Goal: Task Accomplishment & Management: Complete application form

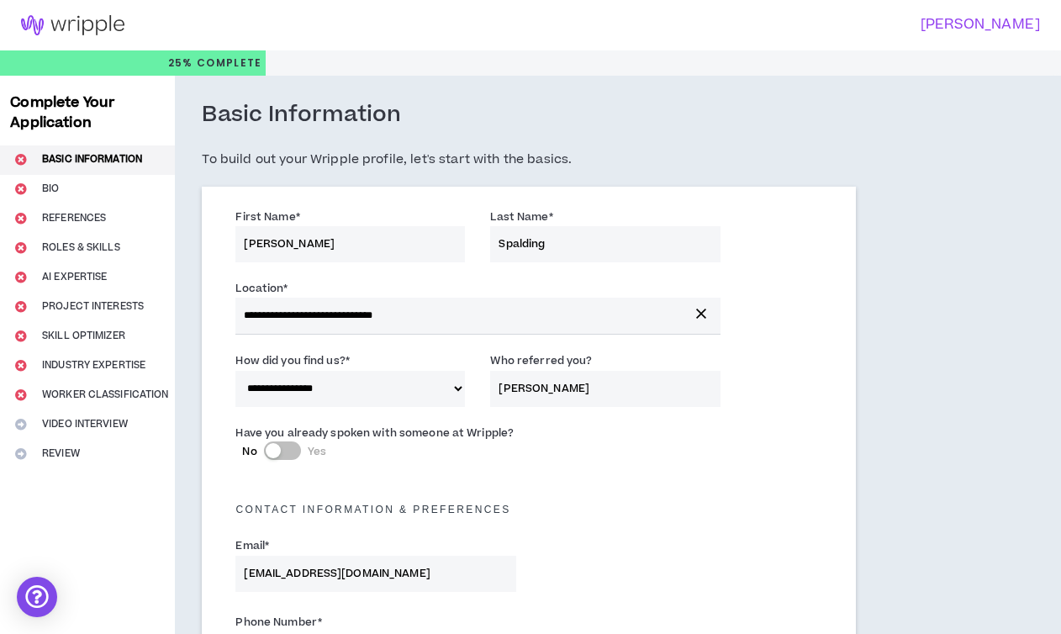
select select "*"
select select "US"
select select "*******"
select select "*"
select select "**********"
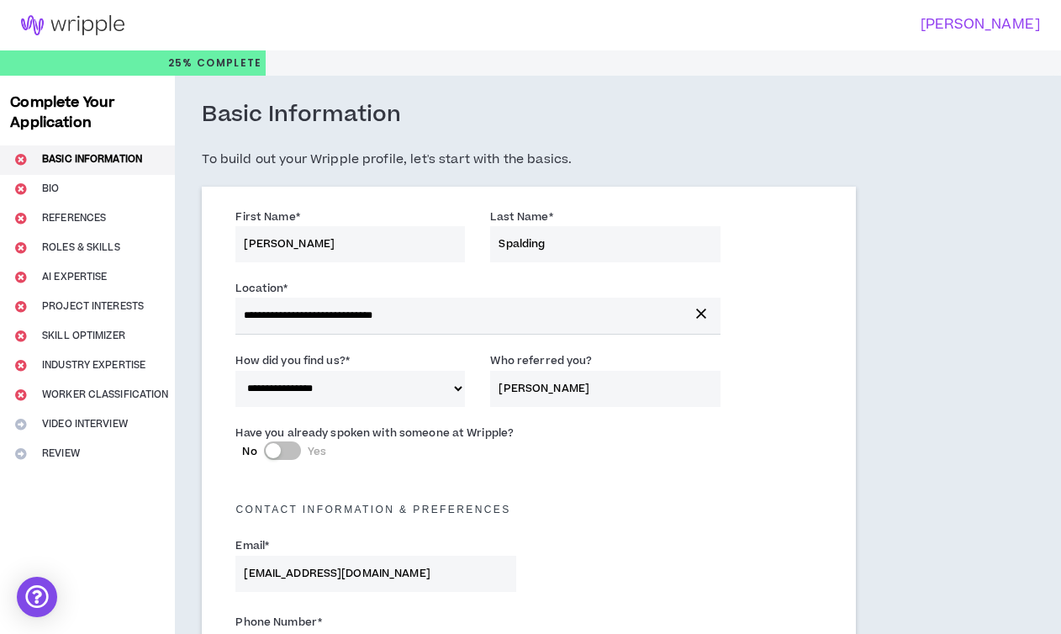
select select "*****"
select select "***"
select select "**********"
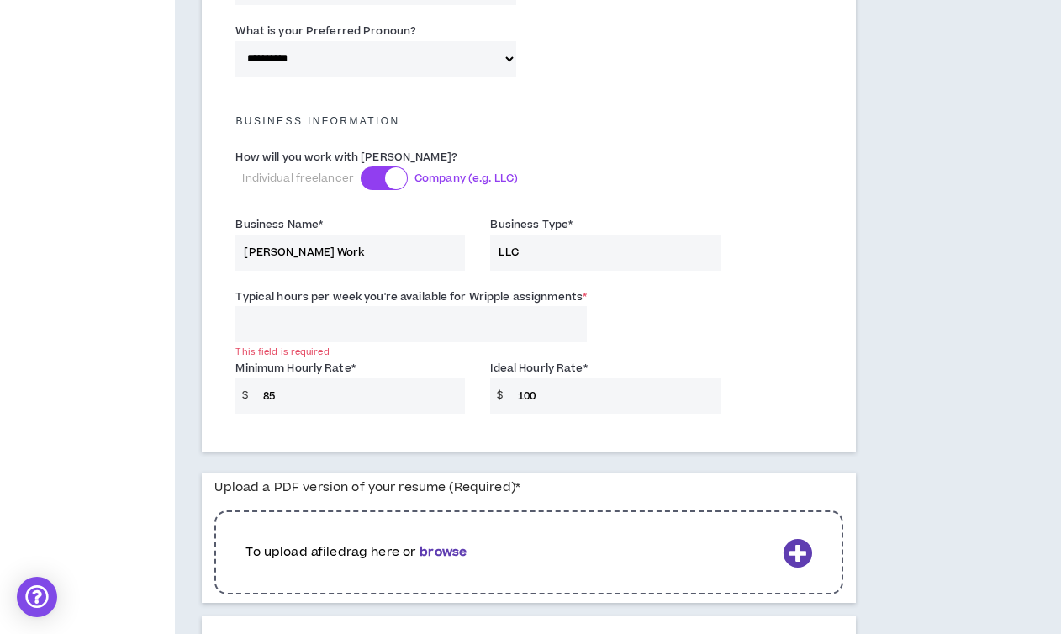
scroll to position [1131, 0]
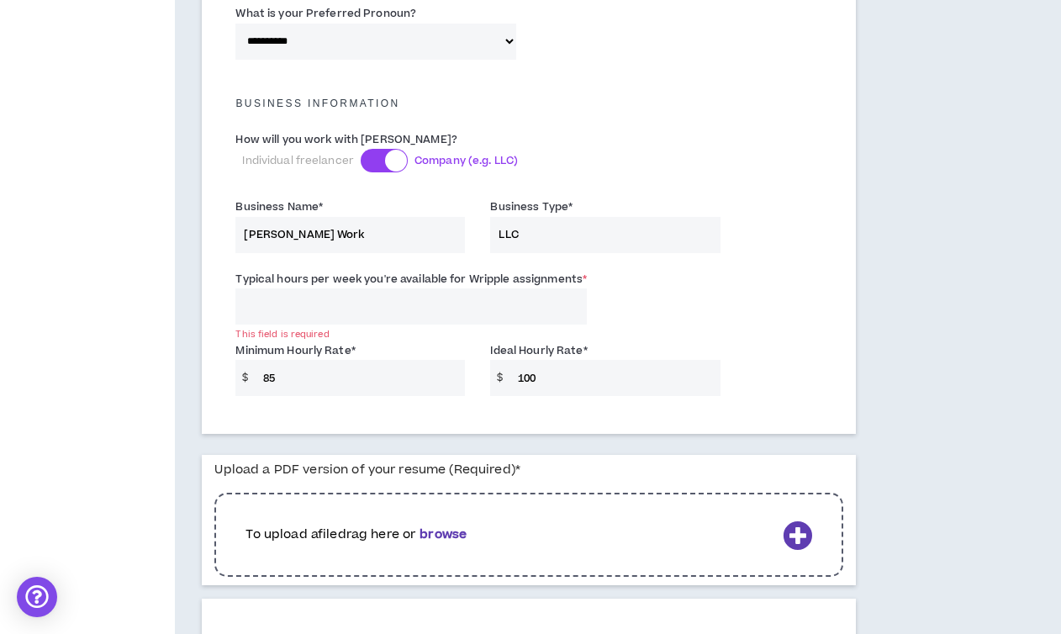
click at [279, 371] on input "85" at bounding box center [360, 378] width 211 height 36
type input "8"
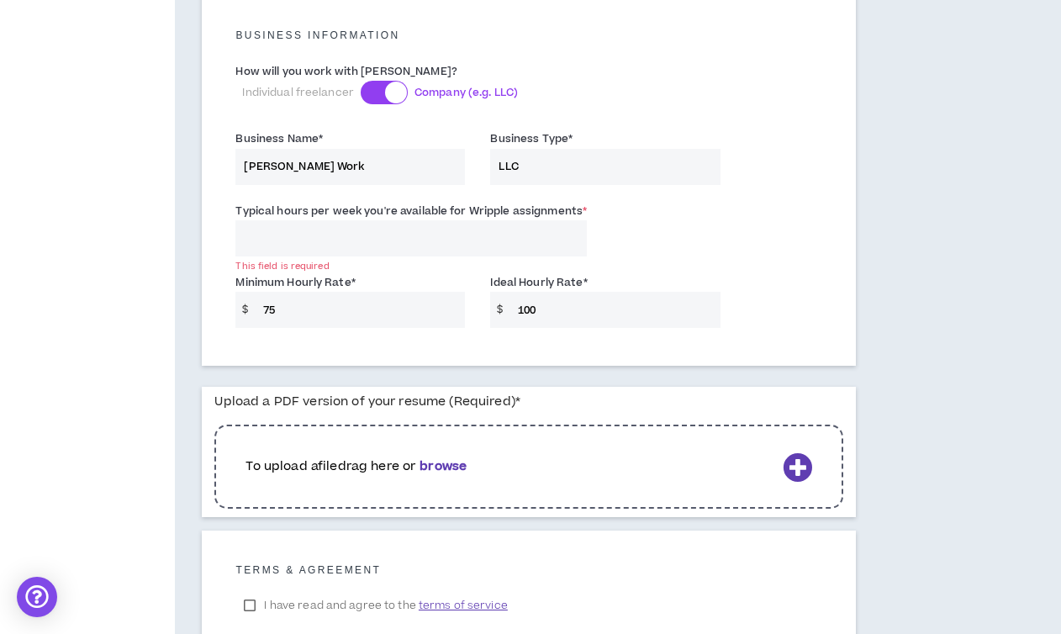
scroll to position [1231, 0]
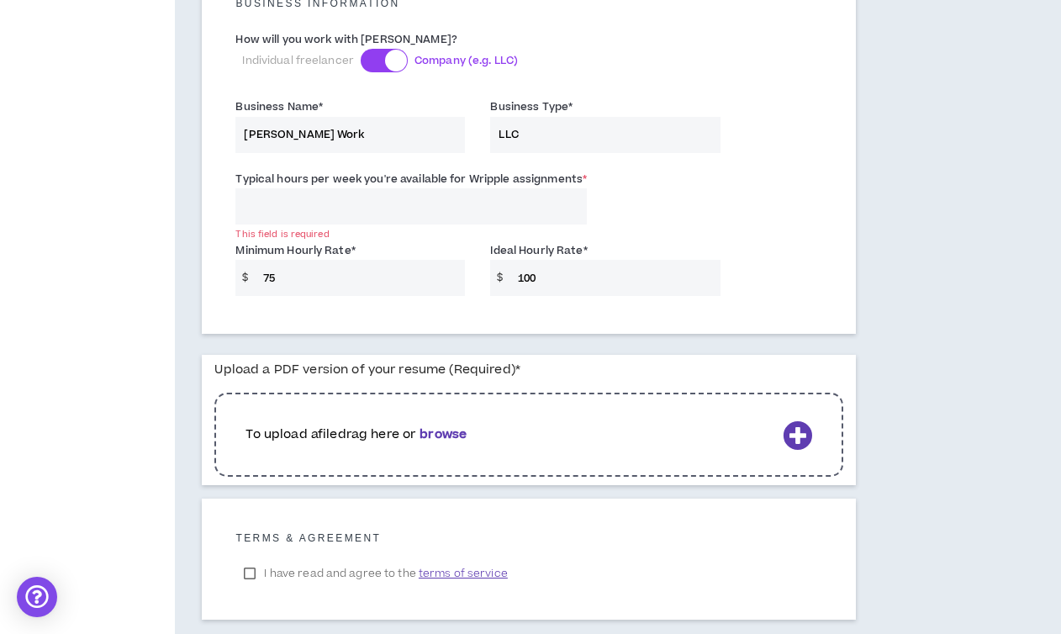
type input "75"
click at [352, 417] on div "To upload a file drag here or browse" at bounding box center [528, 435] width 628 height 84
click at [799, 427] on icon at bounding box center [797, 434] width 29 height 29
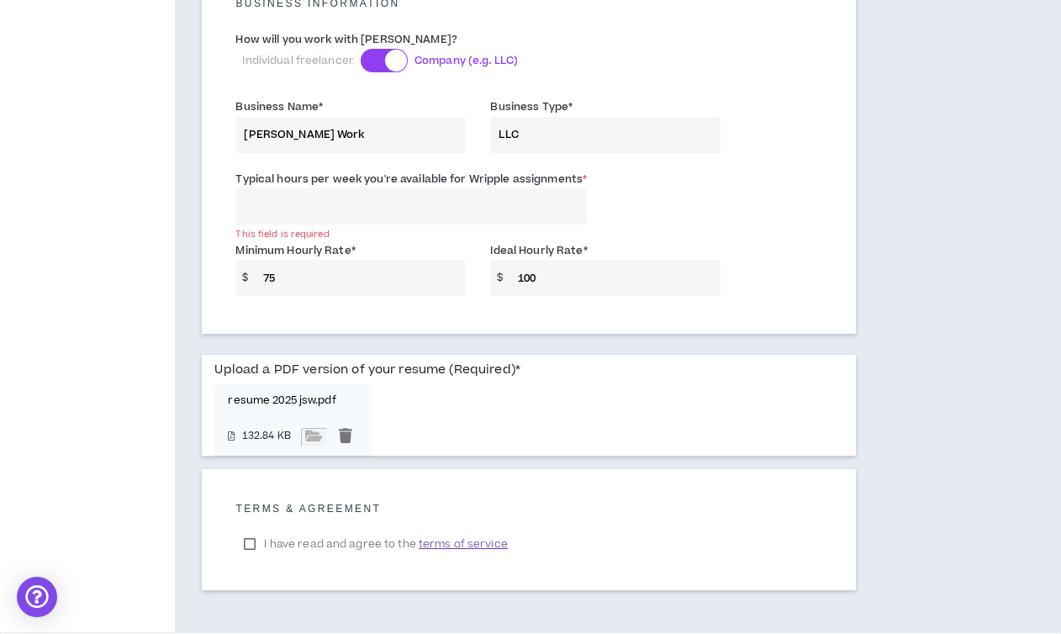
scroll to position [1295, 0]
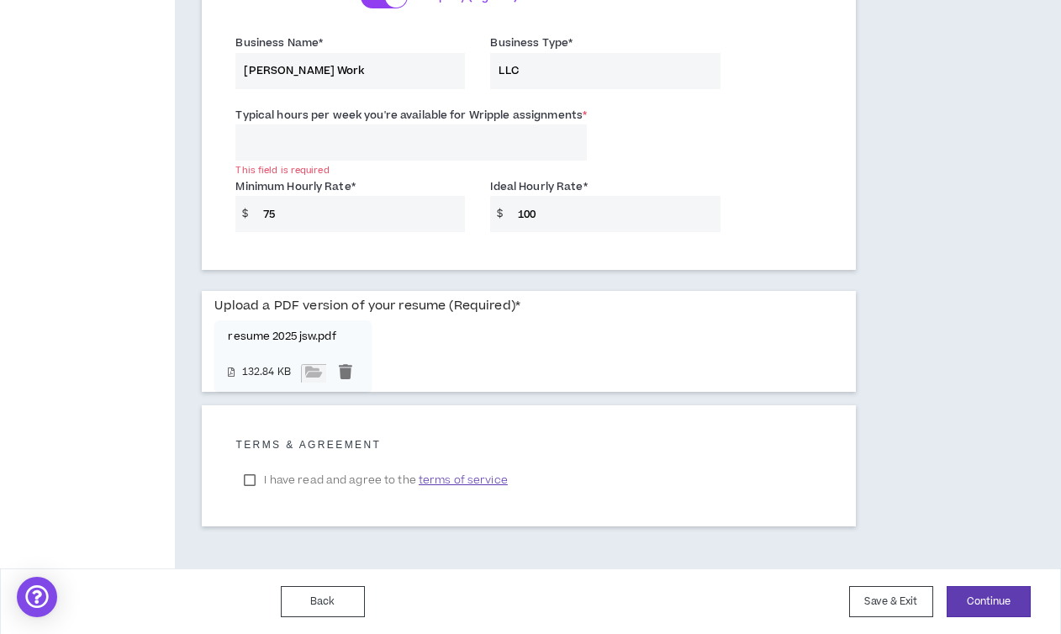
click at [250, 477] on label "I have read and agree to the terms of service" at bounding box center [375, 479] width 280 height 25
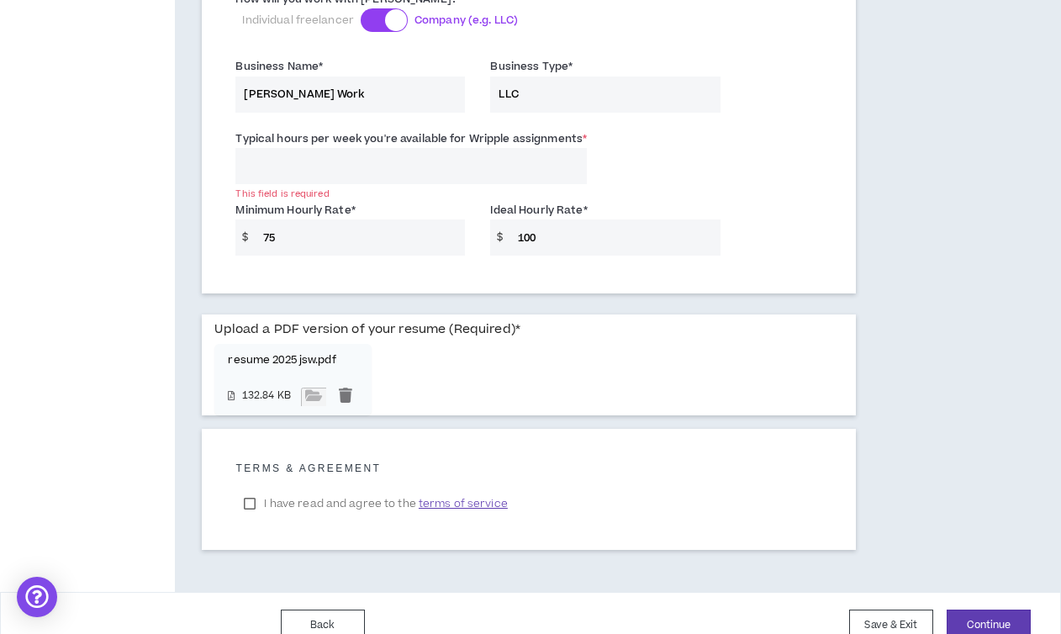
click at [456, 503] on span "terms of service" at bounding box center [463, 503] width 89 height 17
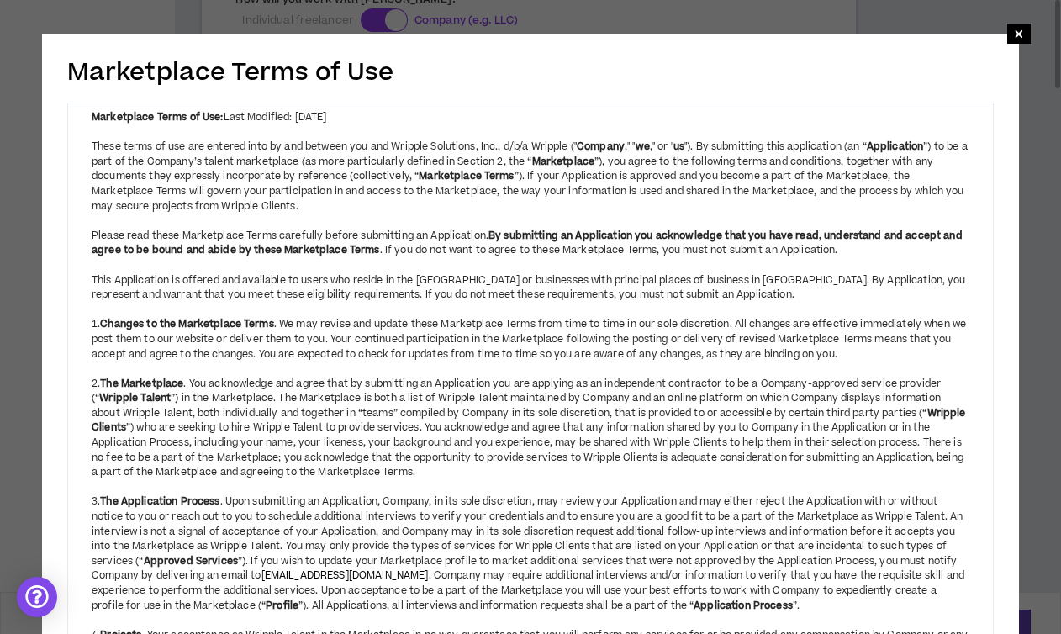
click at [498, 230] on strong "By submitting an Application you acknowledge that you have read, understand and…" at bounding box center [527, 243] width 871 height 29
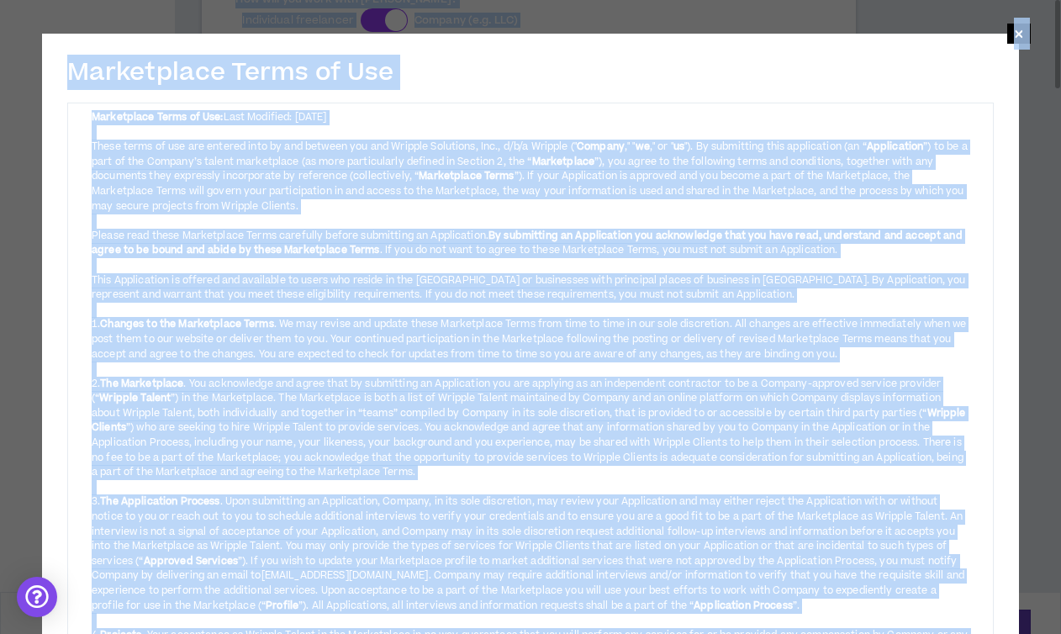
copy body "**********"
click at [1018, 37] on span "×" at bounding box center [1019, 34] width 10 height 20
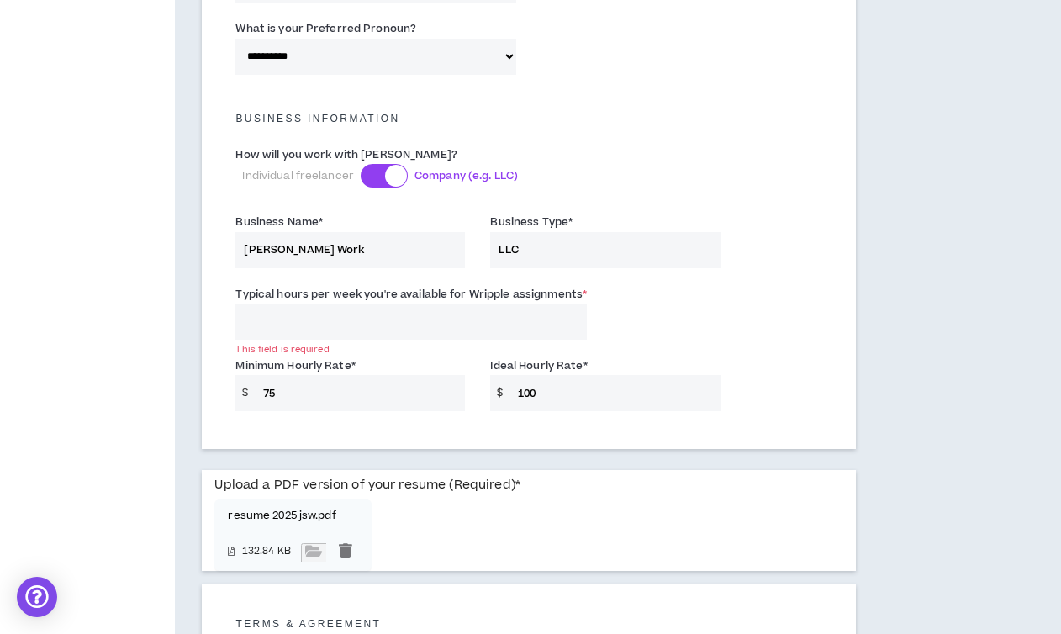
scroll to position [1120, 0]
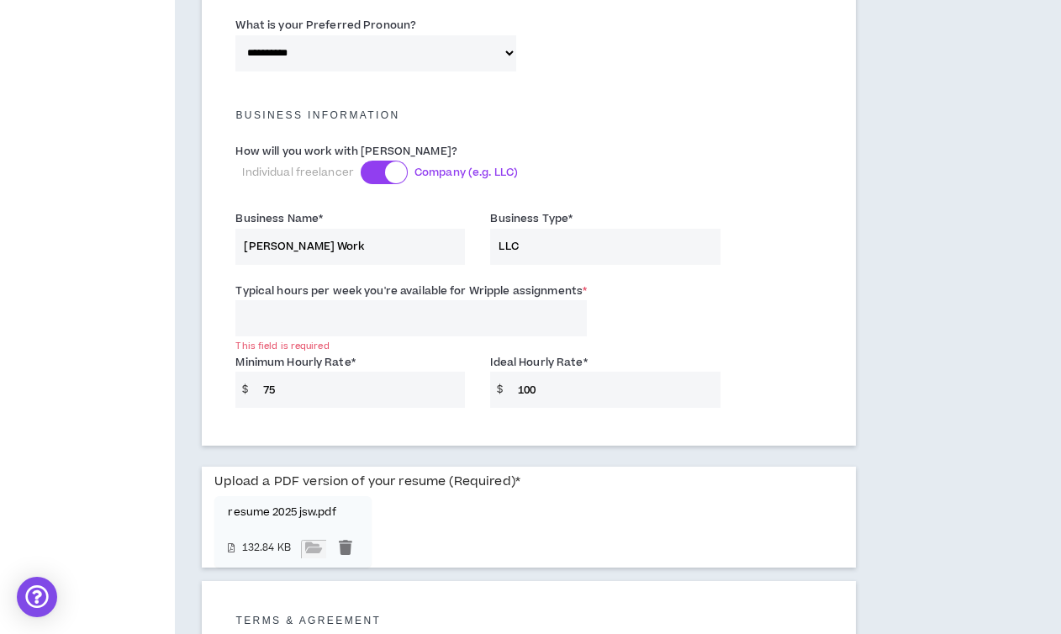
click at [319, 325] on input "Typical hours per week you're available for Wripple assignments *" at bounding box center [410, 318] width 351 height 36
type input "20"
click at [323, 398] on input "75" at bounding box center [360, 390] width 211 height 36
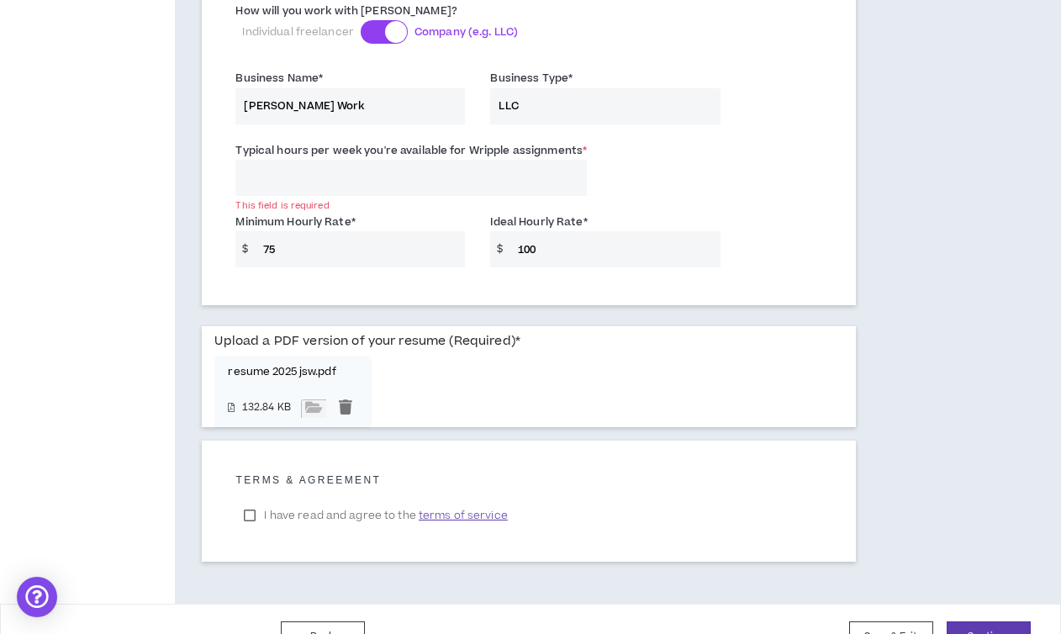
scroll to position [1295, 0]
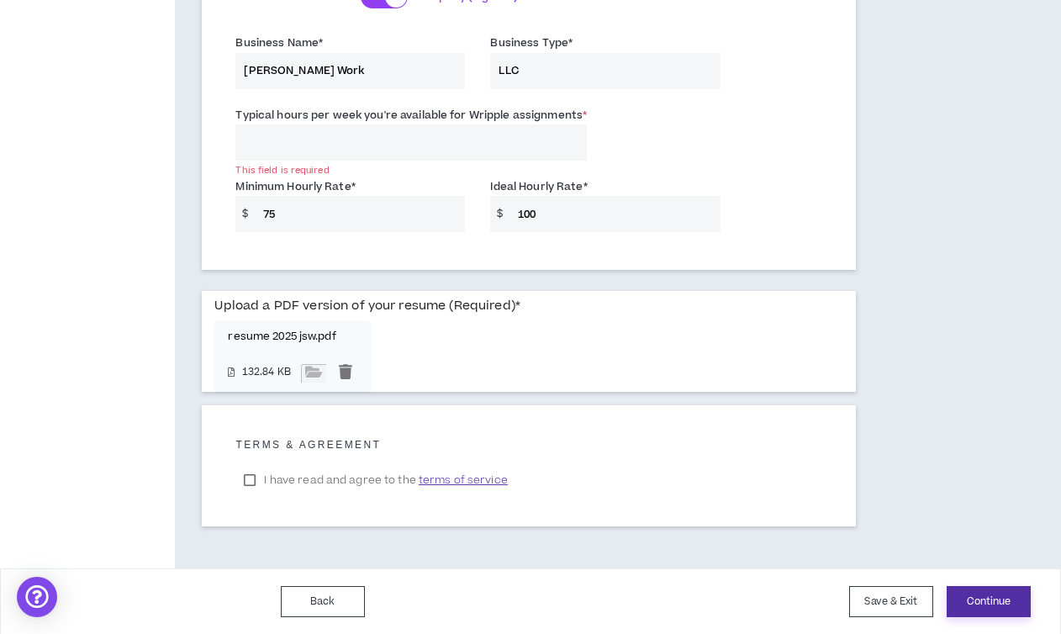
click at [994, 601] on button "Continue" at bounding box center [989, 601] width 84 height 31
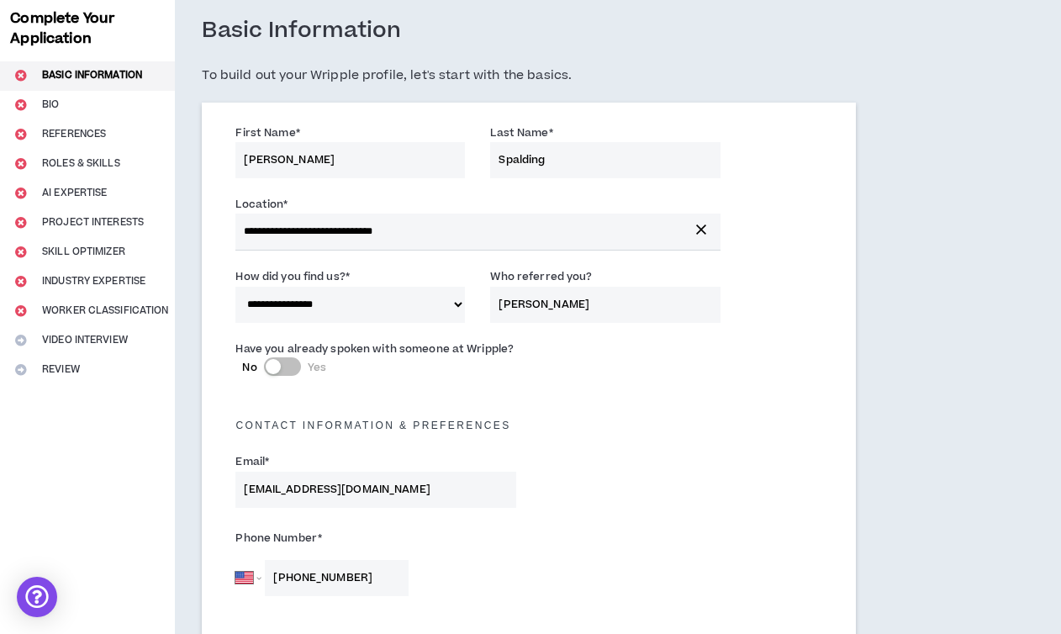
scroll to position [86, 0]
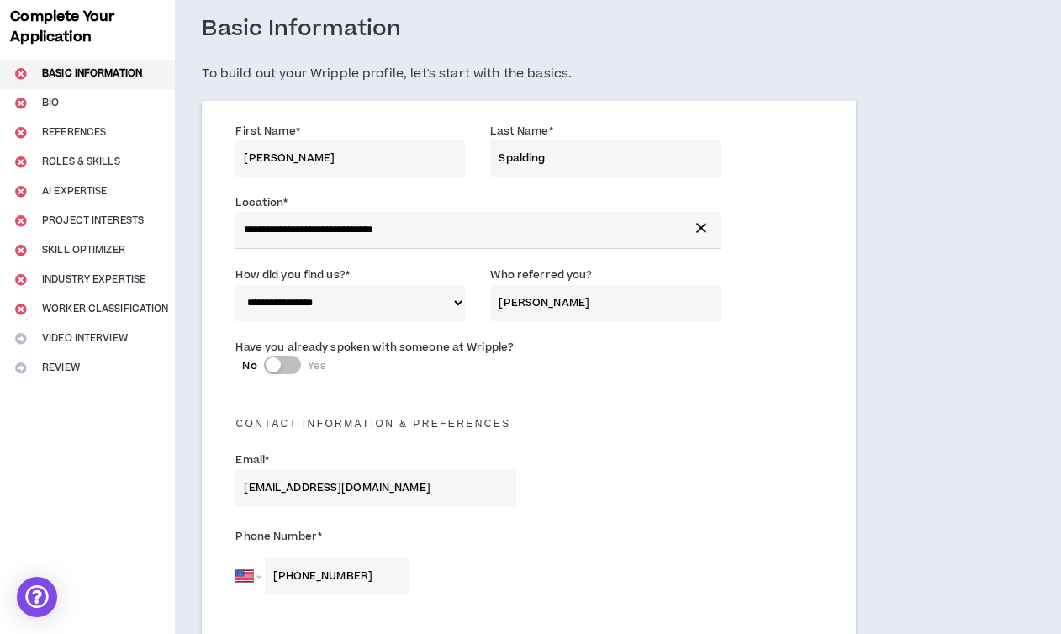
click at [291, 361] on button "No Yes" at bounding box center [282, 365] width 37 height 18
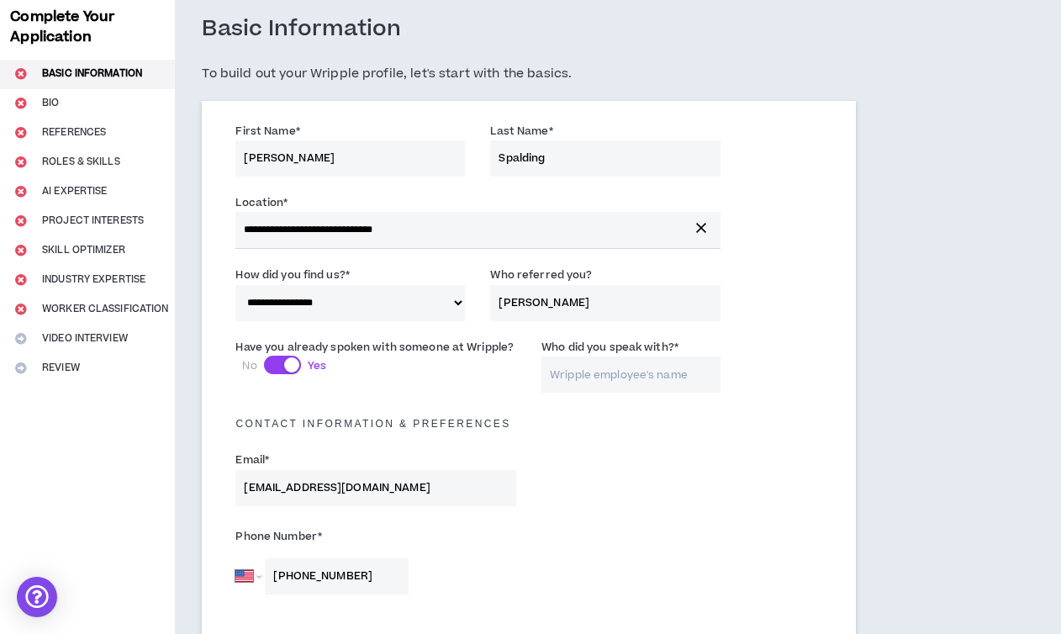
click at [593, 377] on input "Who did you speak with? *" at bounding box center [630, 374] width 178 height 36
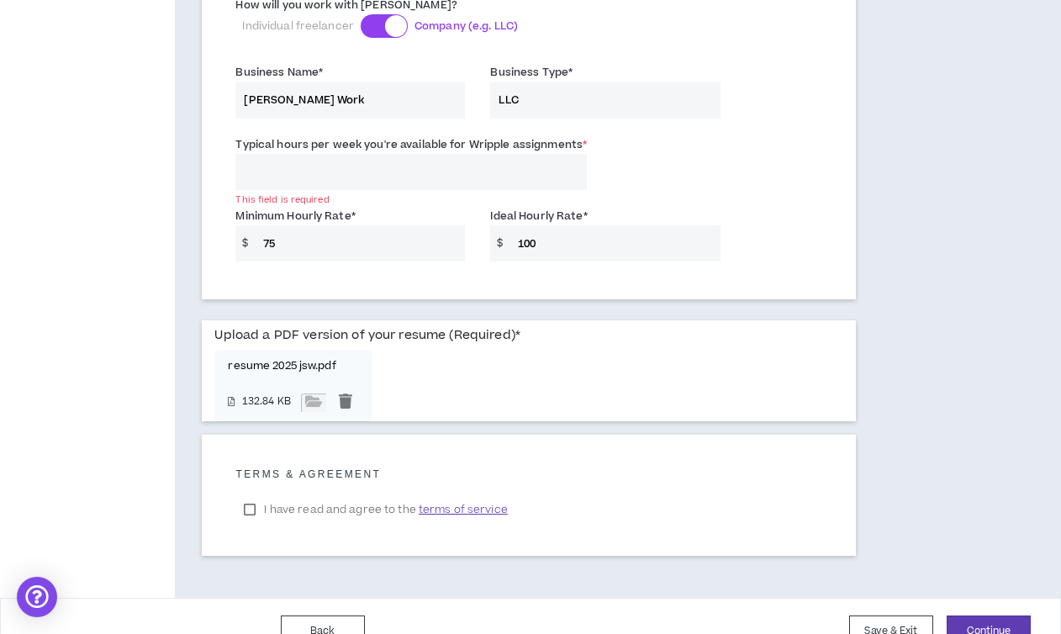
scroll to position [1295, 0]
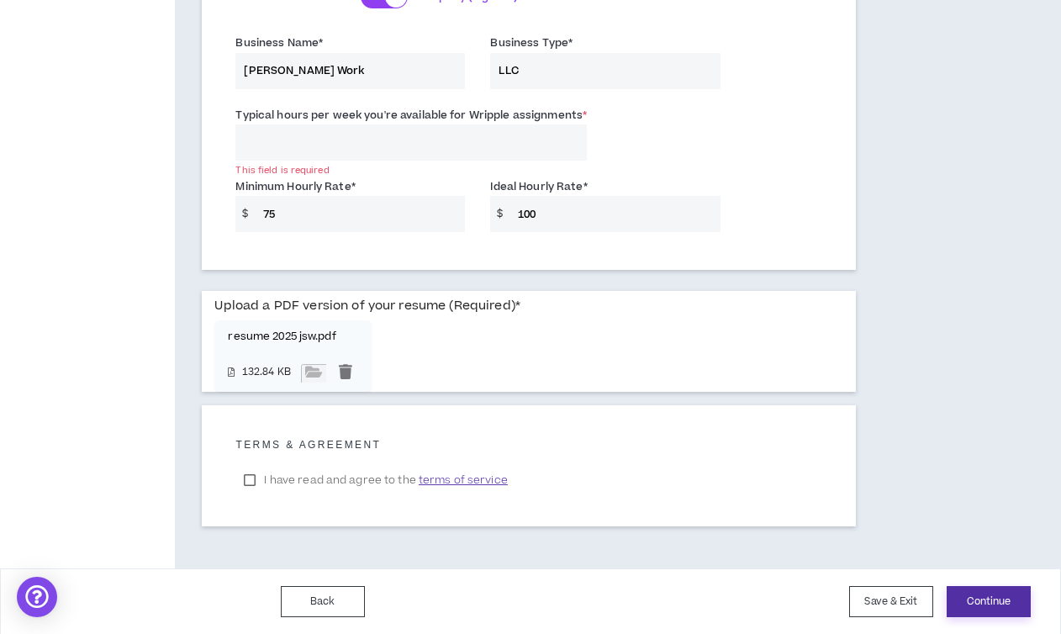
type input "Lauren & [PERSON_NAME]"
click at [984, 594] on button "Continue" at bounding box center [989, 601] width 84 height 31
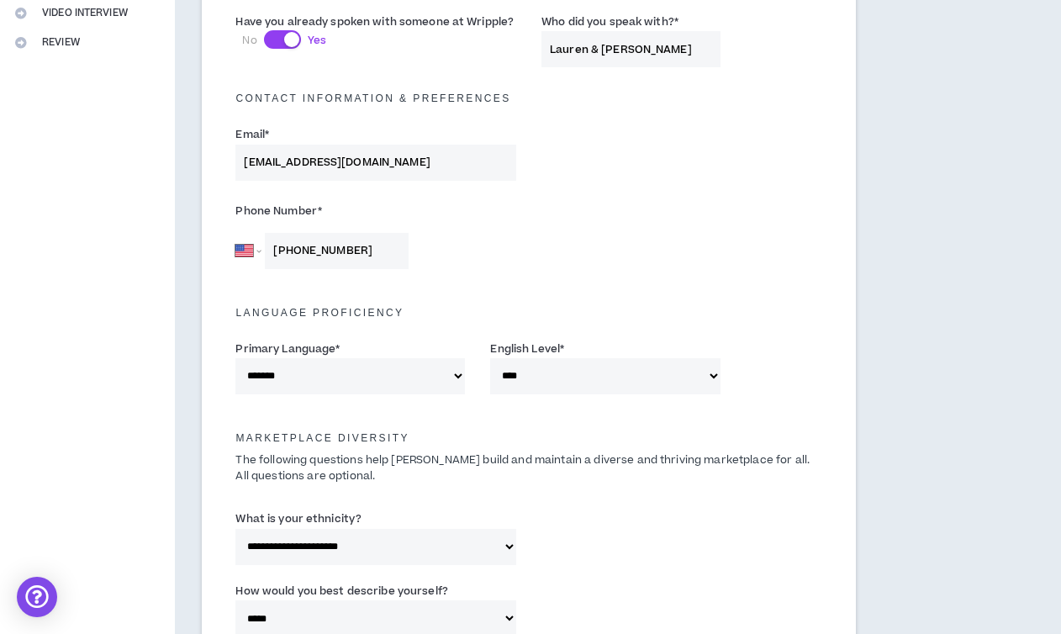
scroll to position [0, 0]
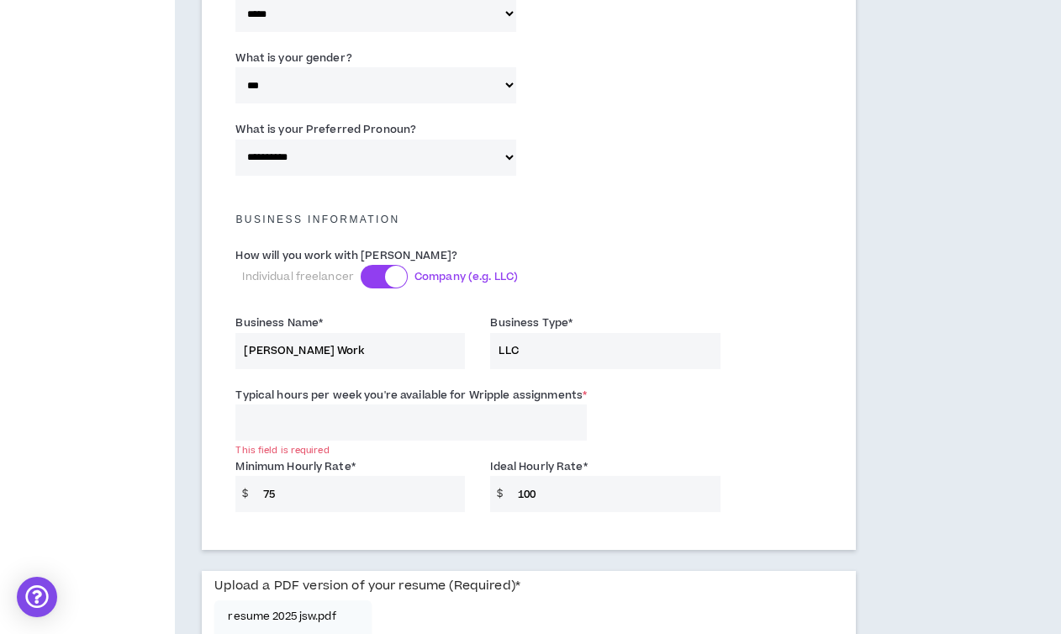
scroll to position [1295, 0]
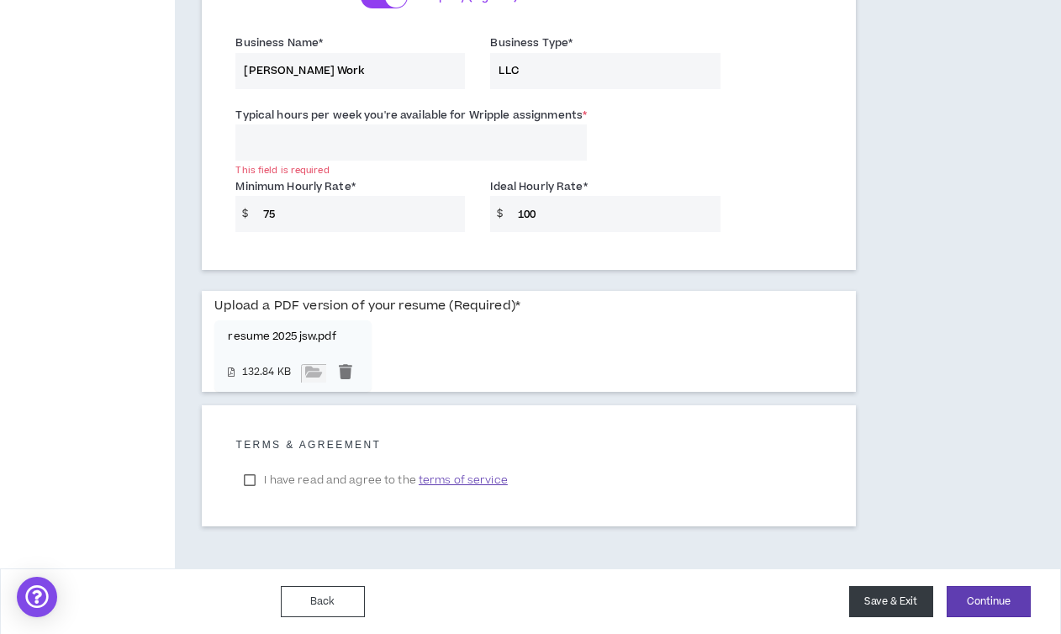
click at [874, 598] on button "Save & Exit" at bounding box center [891, 601] width 84 height 31
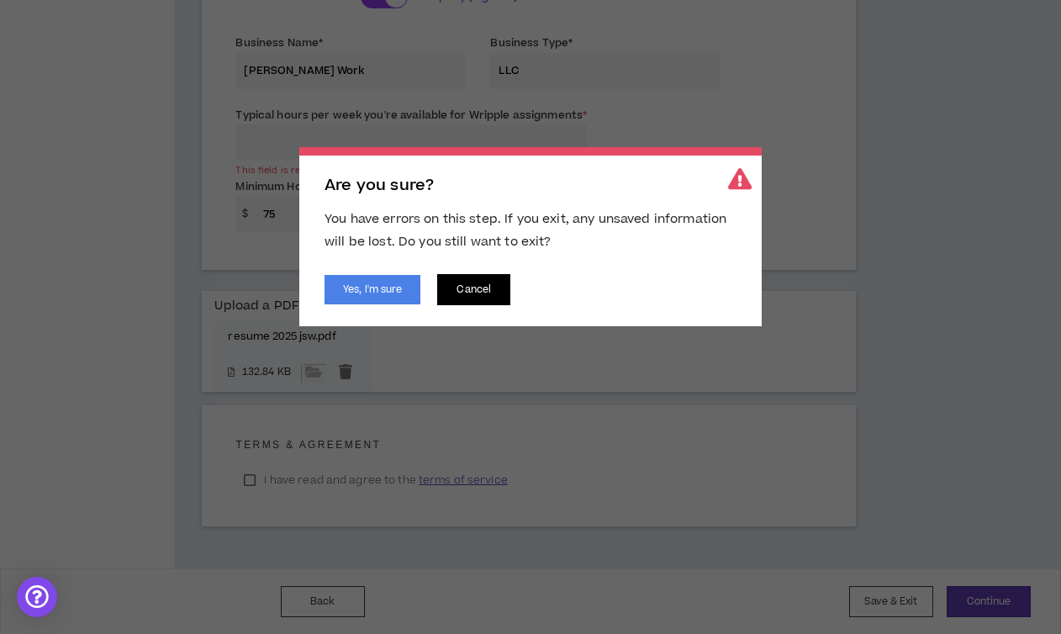
click at [482, 294] on button "Cancel" at bounding box center [473, 289] width 73 height 31
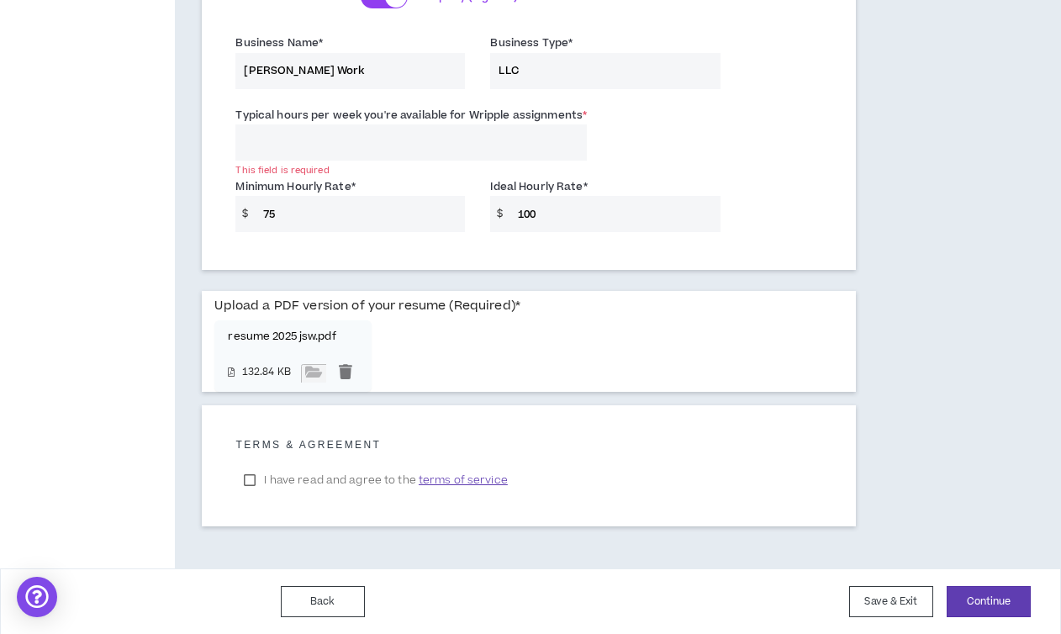
click at [392, 229] on input "75" at bounding box center [360, 214] width 211 height 36
click at [381, 219] on input "75" at bounding box center [360, 214] width 211 height 36
click at [578, 223] on input "100" at bounding box center [614, 214] width 211 height 36
click at [365, 145] on input "Typical hours per week you're available for Wripple assignments *" at bounding box center [410, 142] width 351 height 36
type input "20"
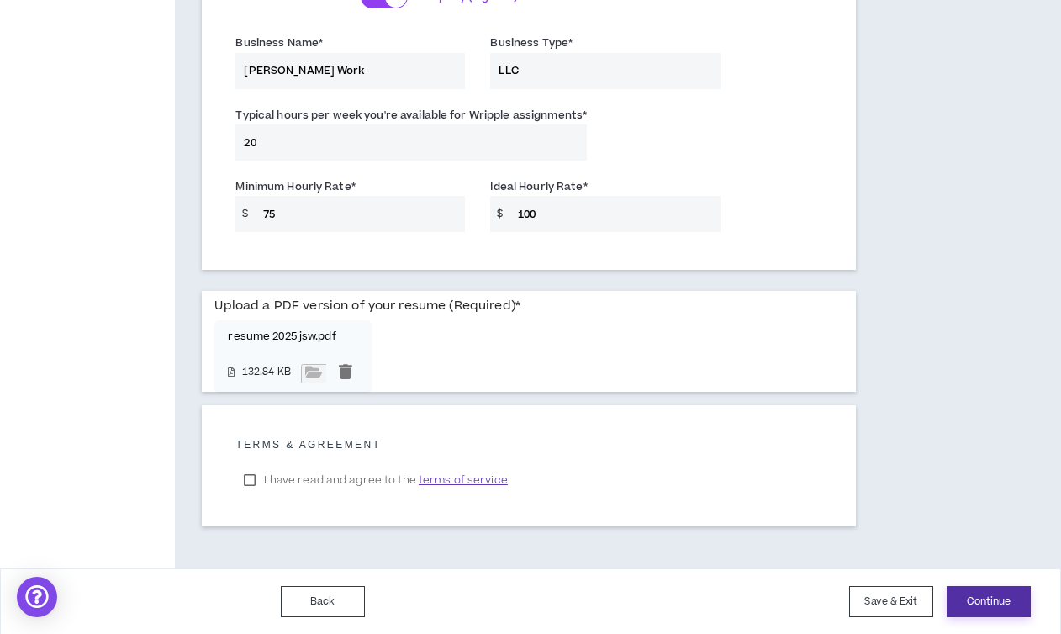
type input "20"
click at [973, 603] on button "Continue" at bounding box center [989, 601] width 84 height 31
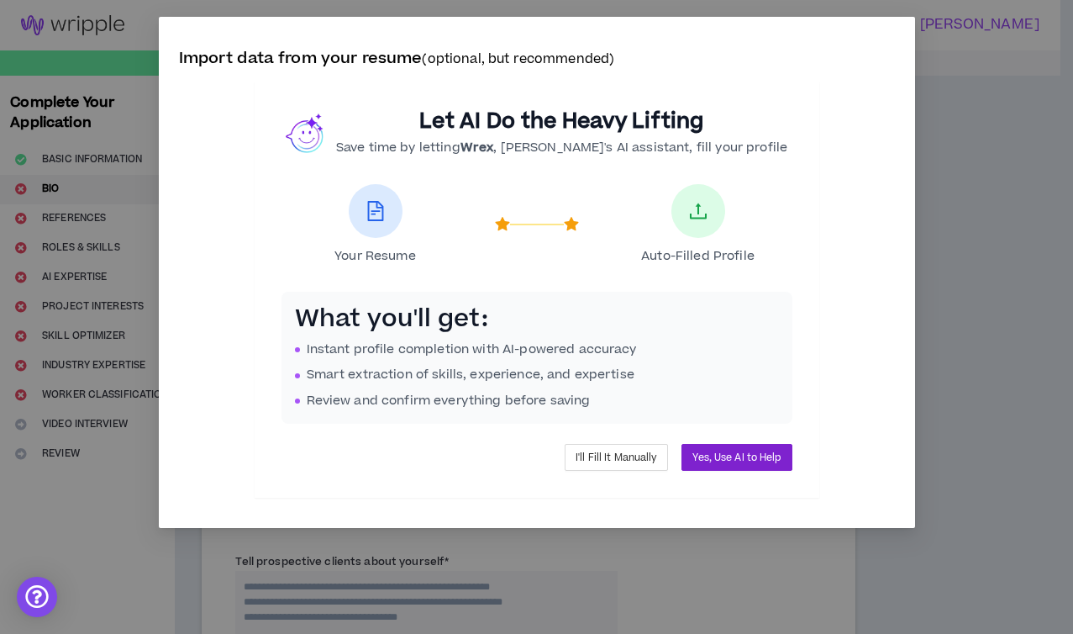
click at [737, 459] on span "Yes, Use AI to Help" at bounding box center [737, 458] width 88 height 16
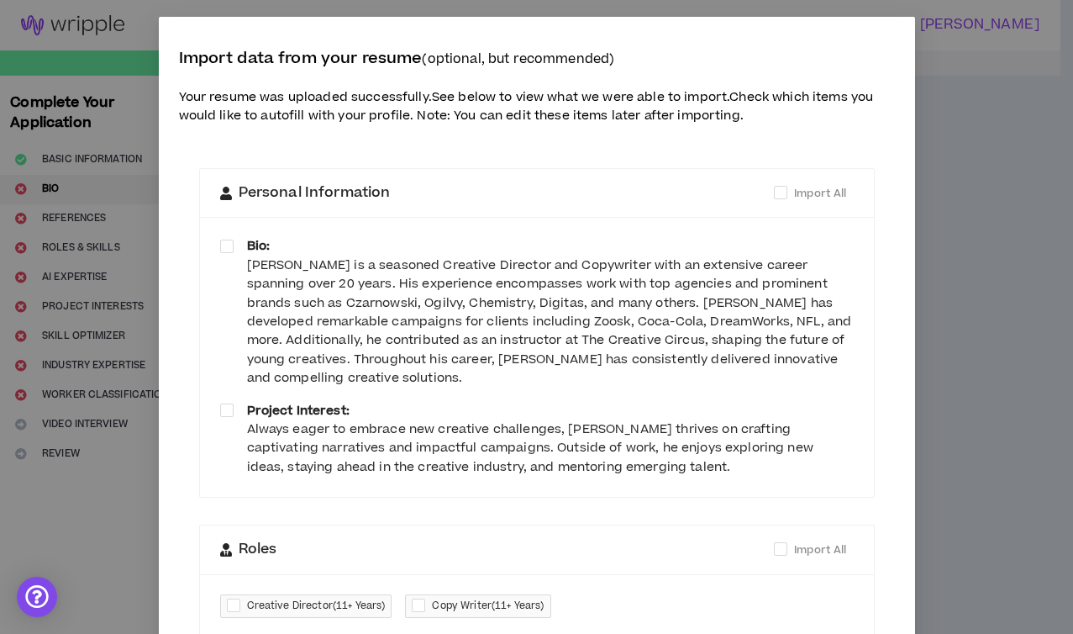
click at [507, 320] on div "[PERSON_NAME] is a seasoned Creative Director and Copywriter with an extensive …" at bounding box center [550, 322] width 607 height 132
click at [424, 362] on div "[PERSON_NAME] is a seasoned Creative Director and Copywriter with an extensive …" at bounding box center [550, 322] width 607 height 132
click at [377, 376] on div "[PERSON_NAME] is a seasoned Creative Director and Copywriter with an extensive …" at bounding box center [550, 322] width 607 height 132
click at [282, 370] on div "[PERSON_NAME] is a seasoned Creative Director and Copywriter with an extensive …" at bounding box center [550, 322] width 607 height 132
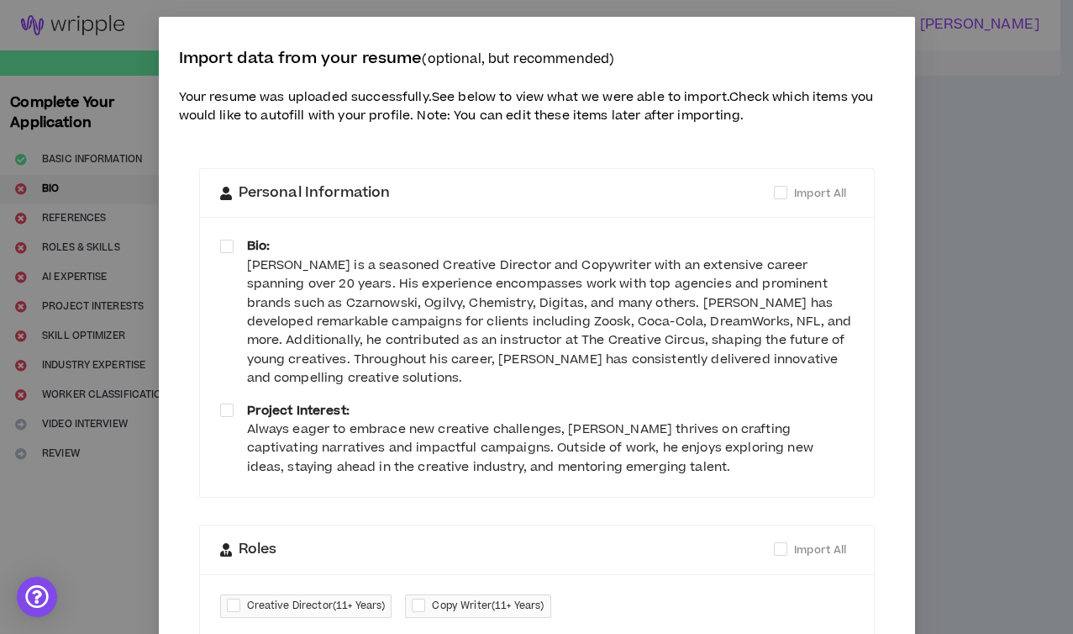
click at [320, 371] on div "[PERSON_NAME] is a seasoned Creative Director and Copywriter with an extensive …" at bounding box center [550, 322] width 607 height 132
click at [300, 380] on div "[PERSON_NAME] is a seasoned Creative Director and Copywriter with an extensive …" at bounding box center [550, 322] width 607 height 132
click at [448, 305] on div "[PERSON_NAME] is a seasoned Creative Director and Copywriter with an extensive …" at bounding box center [550, 322] width 607 height 132
click at [432, 305] on div "[PERSON_NAME] is a seasoned Creative Director and Copywriter with an extensive …" at bounding box center [550, 322] width 607 height 132
click at [220, 244] on span at bounding box center [226, 246] width 13 height 13
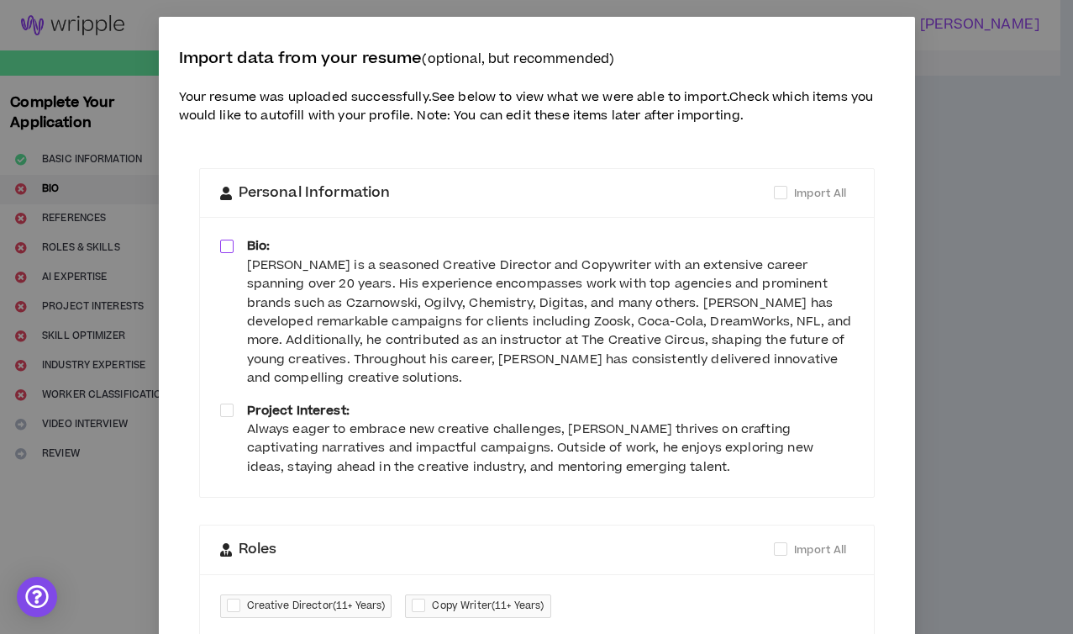
click at [380, 318] on div "[PERSON_NAME] is a seasoned Creative Director and Copywriter with an extensive …" at bounding box center [550, 322] width 607 height 132
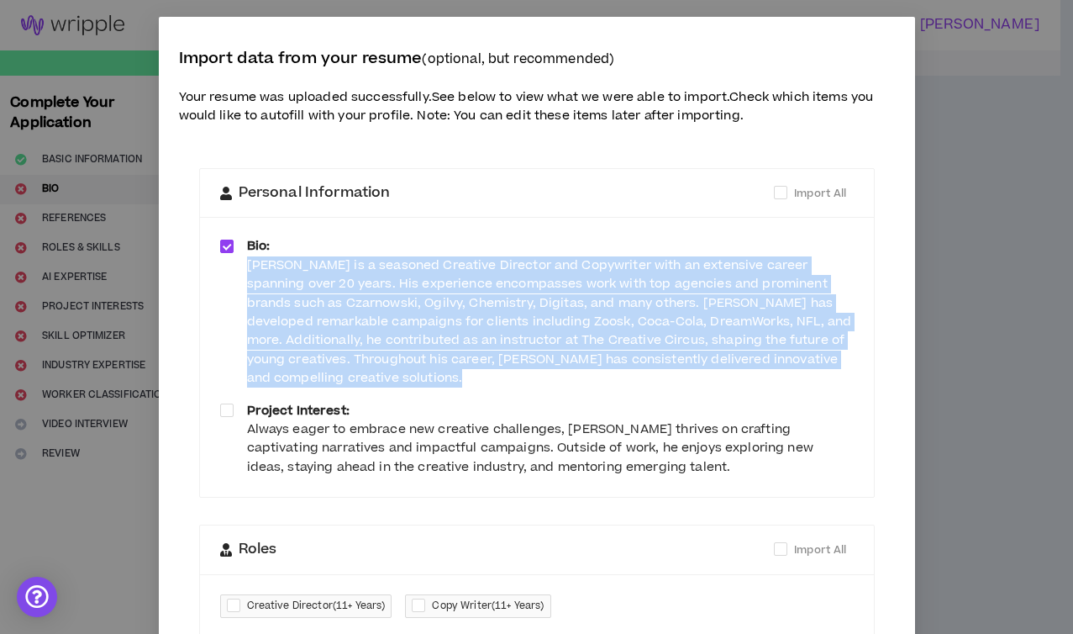
click at [380, 318] on div "[PERSON_NAME] is a seasoned Creative Director and Copywriter with an extensive …" at bounding box center [550, 322] width 607 height 132
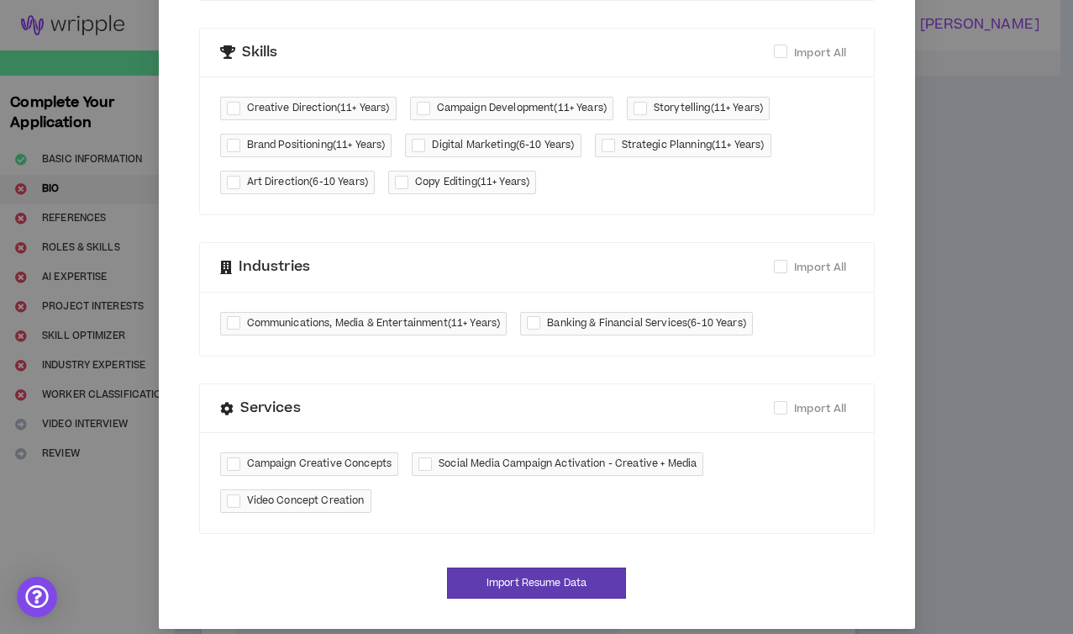
scroll to position [642, 0]
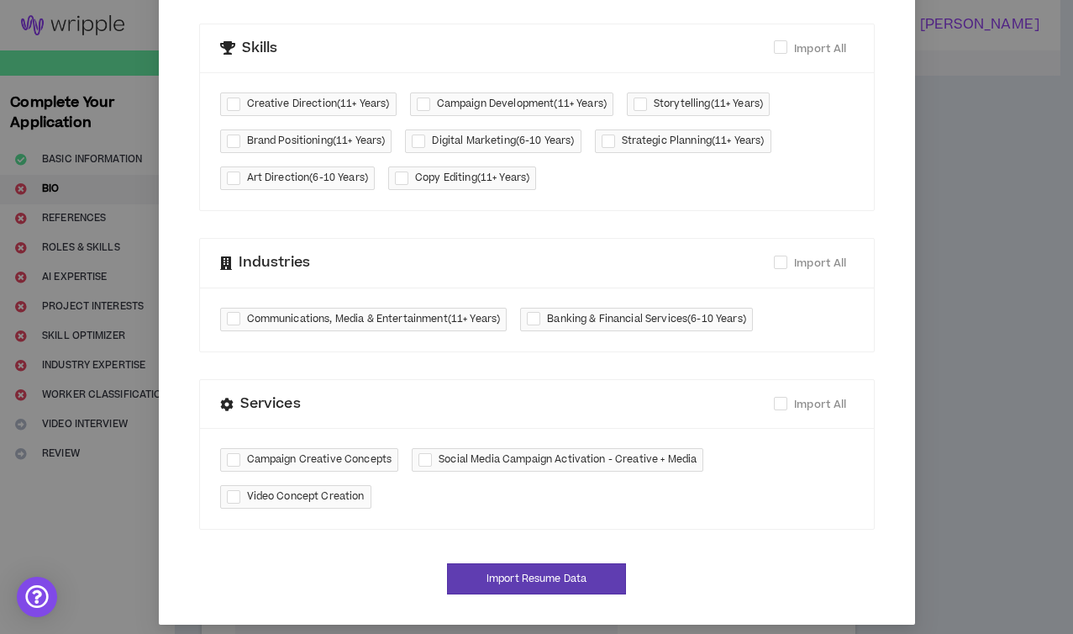
click at [775, 324] on div "Communications, Media & Entertainment ( 11+ Years ) Banking & Financial Service…" at bounding box center [537, 319] width 674 height 64
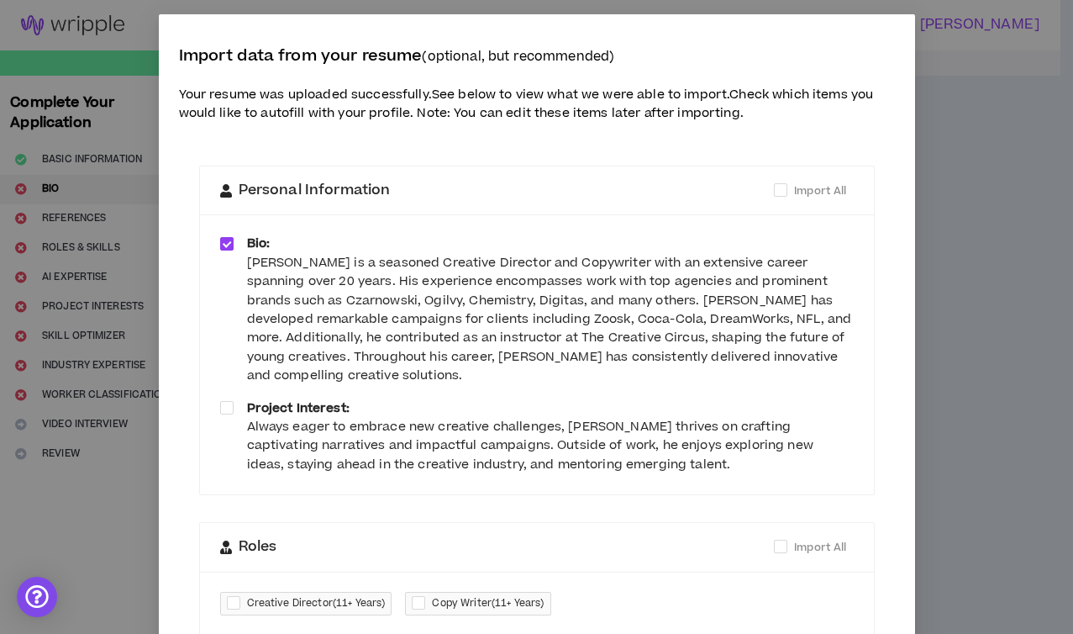
scroll to position [0, 0]
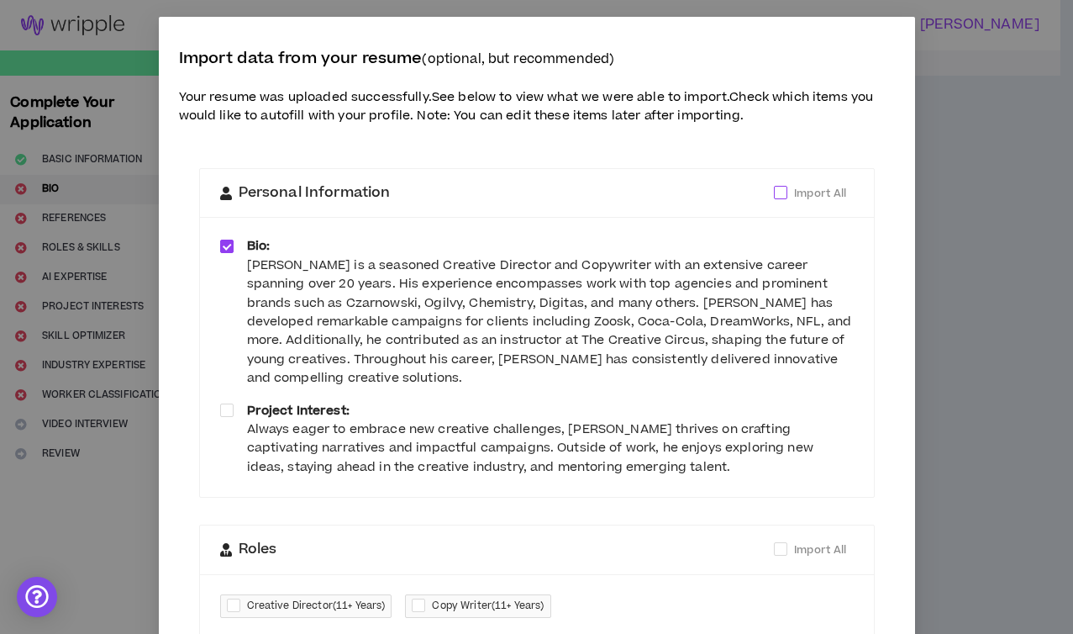
click at [776, 192] on span at bounding box center [780, 192] width 13 height 13
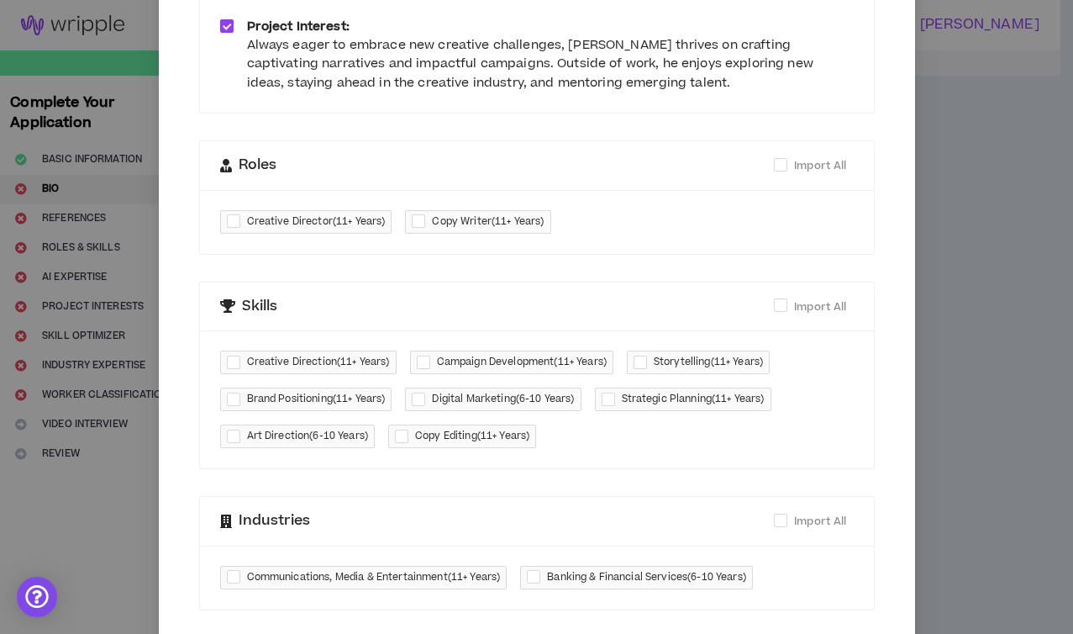
scroll to position [387, 0]
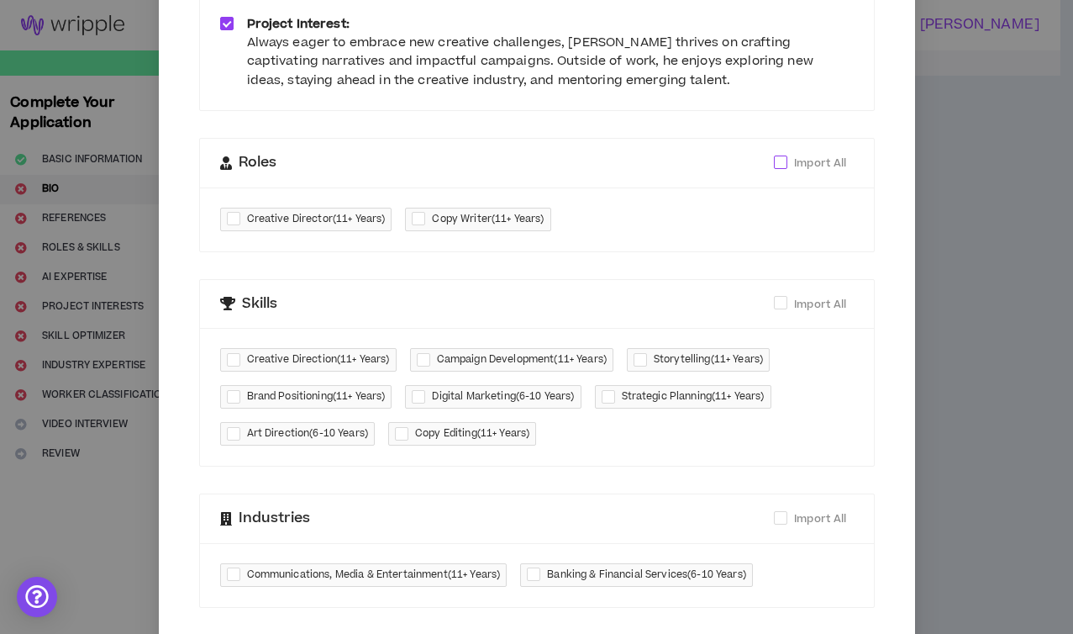
click at [774, 161] on span at bounding box center [780, 162] width 13 height 13
checkbox input "****"
click at [778, 304] on span at bounding box center [780, 302] width 13 height 13
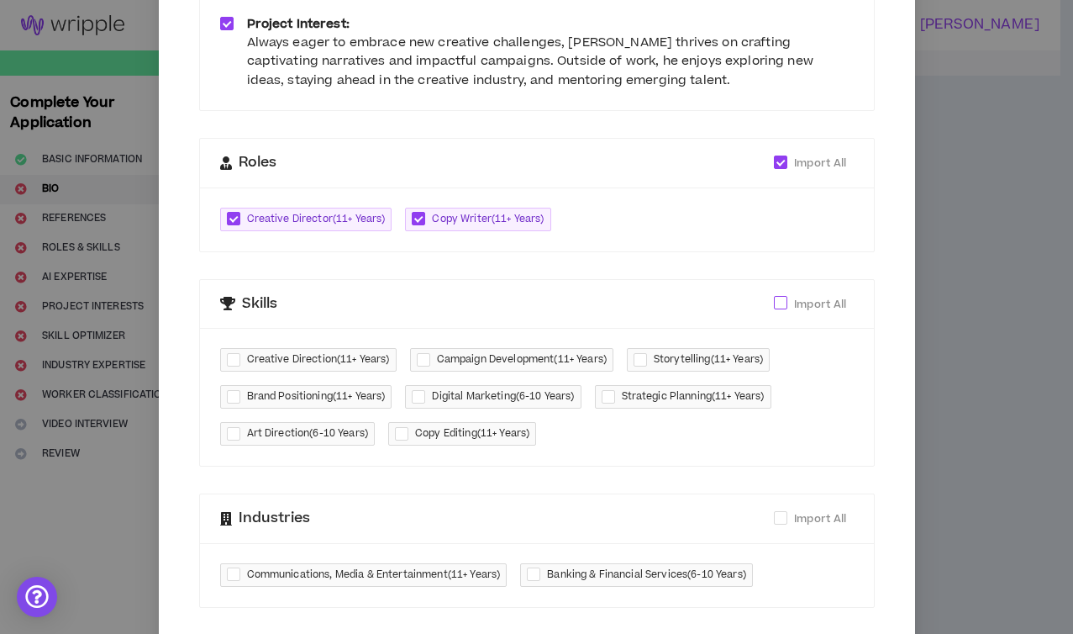
checkbox input "****"
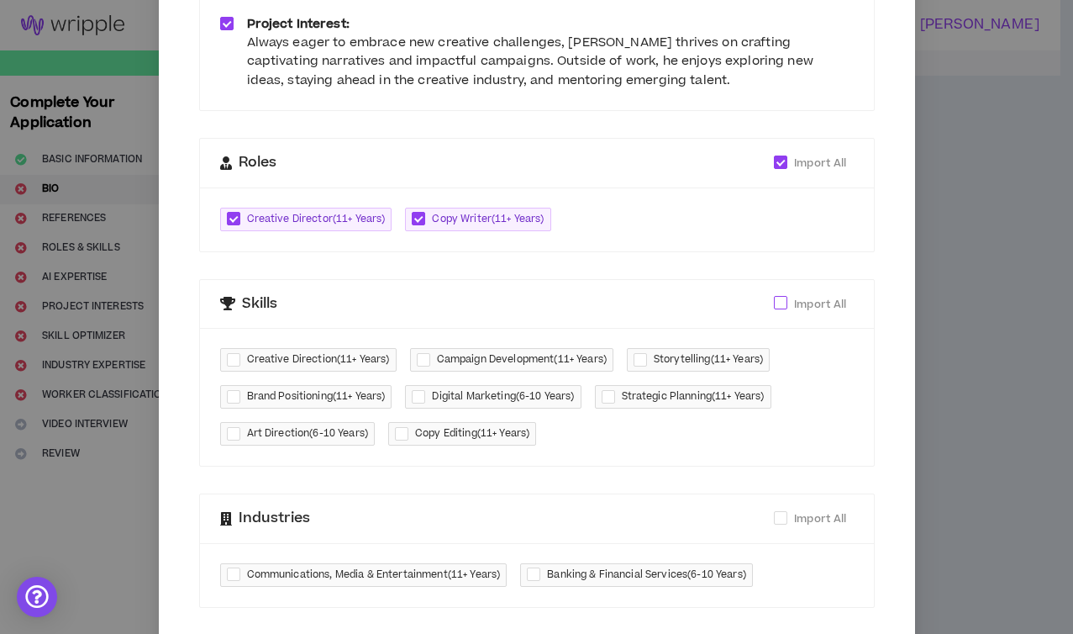
checkbox input "****"
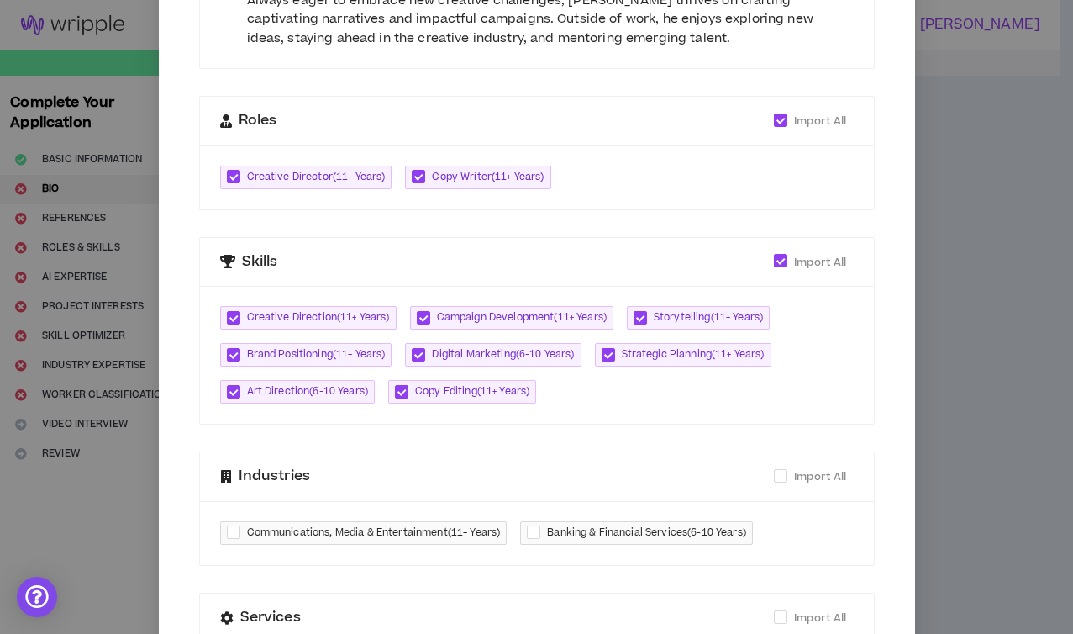
scroll to position [494, 0]
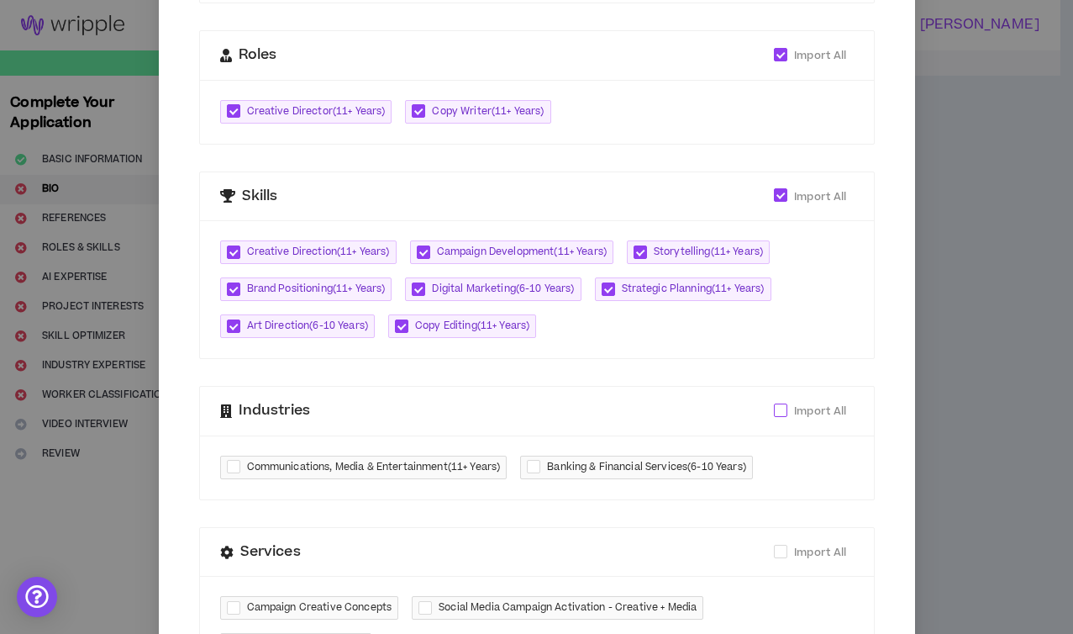
click at [774, 409] on span at bounding box center [780, 409] width 13 height 13
checkbox input "****"
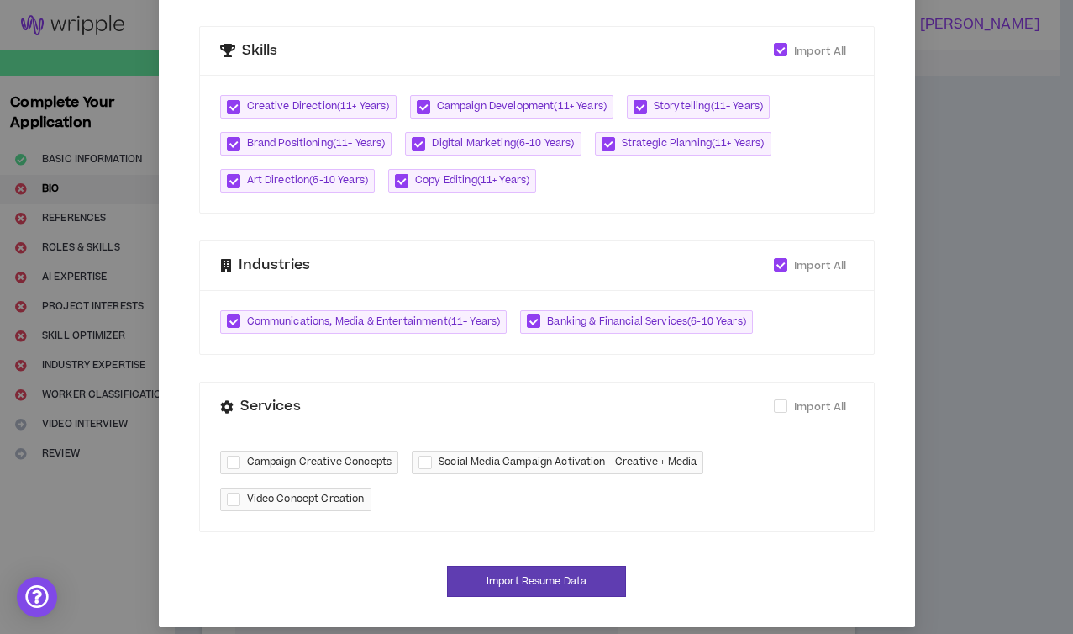
scroll to position [654, 0]
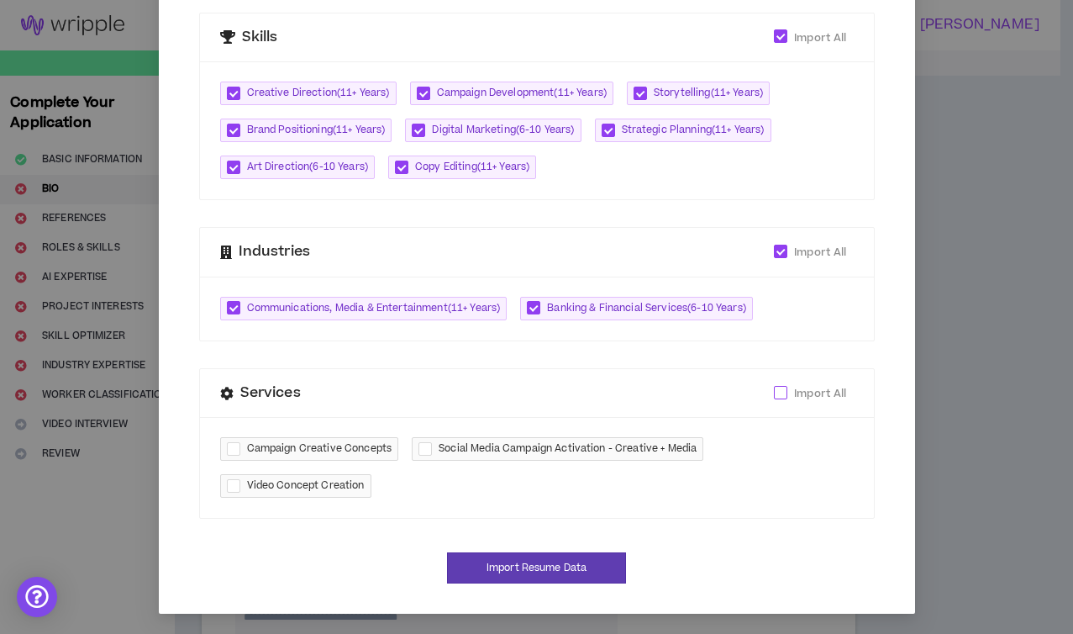
click at [776, 391] on span at bounding box center [780, 392] width 13 height 13
checkbox input "****"
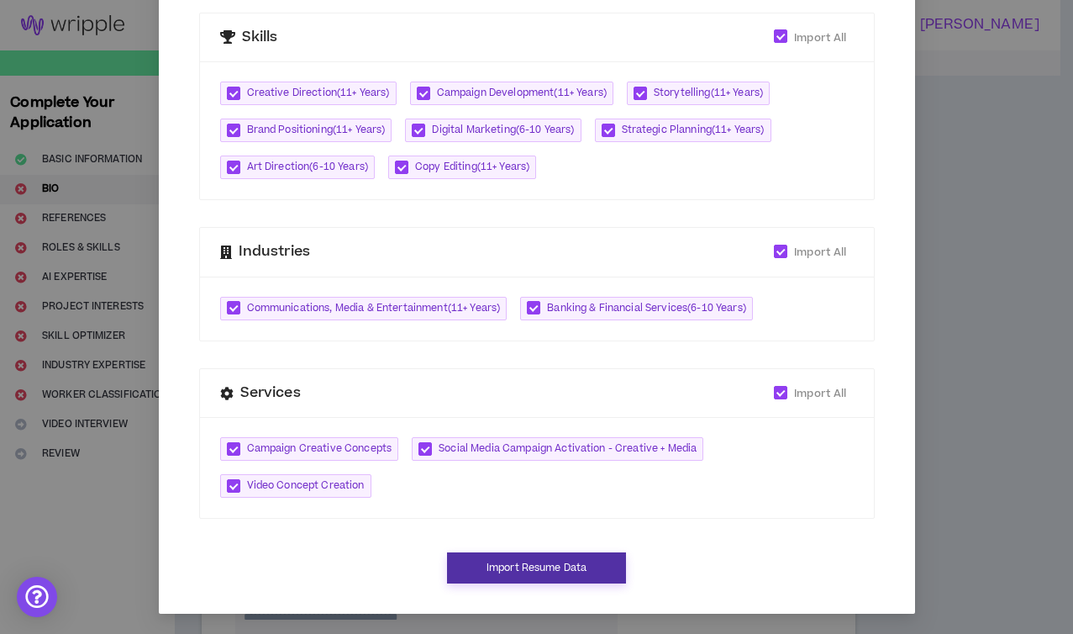
click at [535, 564] on button "Import Resume Data" at bounding box center [536, 567] width 179 height 31
type textarea "**********"
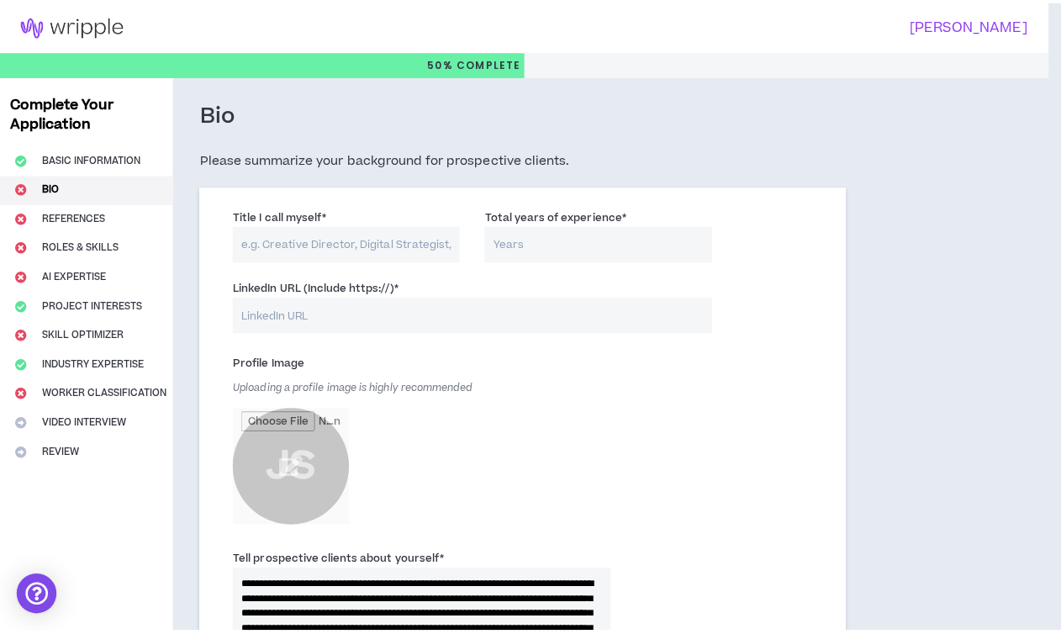
scroll to position [637, 0]
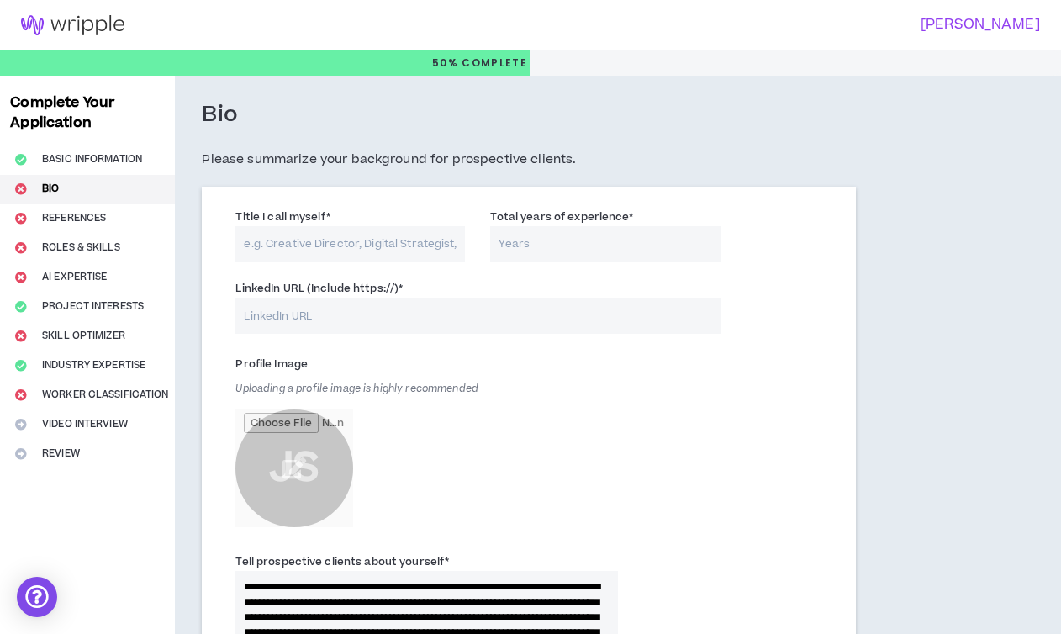
click at [336, 251] on input "Title I call myself *" at bounding box center [349, 244] width 229 height 36
type input "c"
type input "Copywriter/CD"
click at [567, 238] on input "Total years of experience *" at bounding box center [604, 244] width 229 height 36
type input "20"
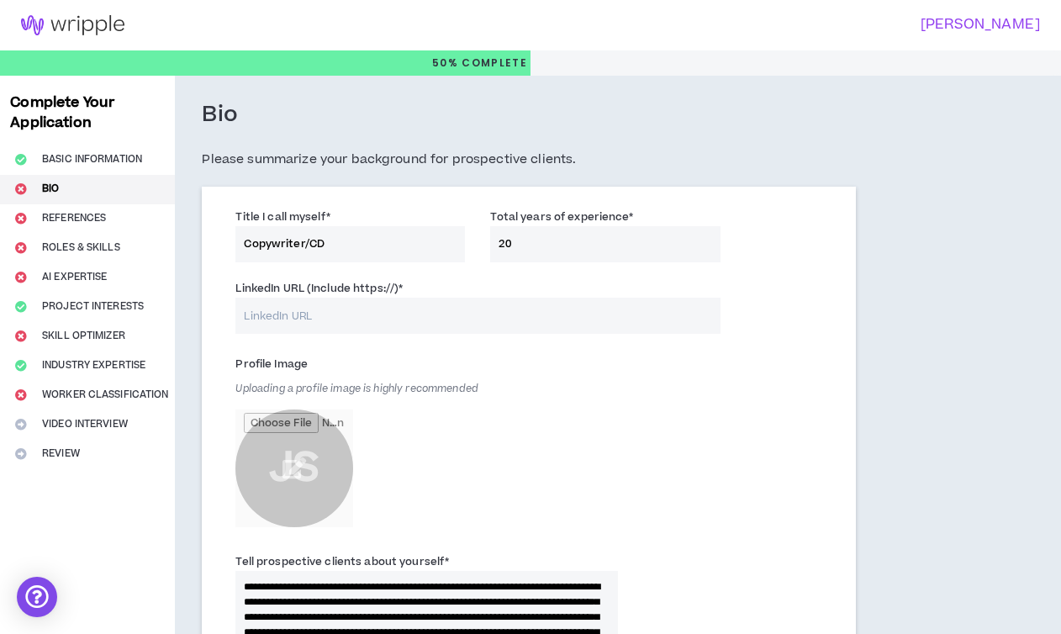
click at [361, 315] on input "LinkedIn URL (Include https://) *" at bounding box center [477, 316] width 484 height 36
paste input "[URL][DOMAIN_NAME]"
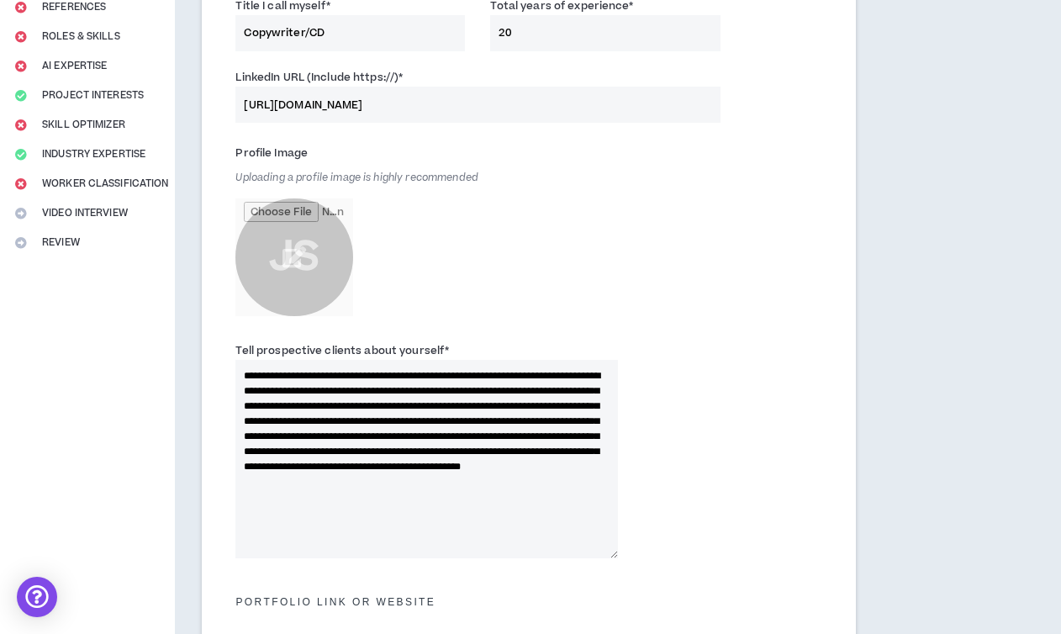
scroll to position [213, 0]
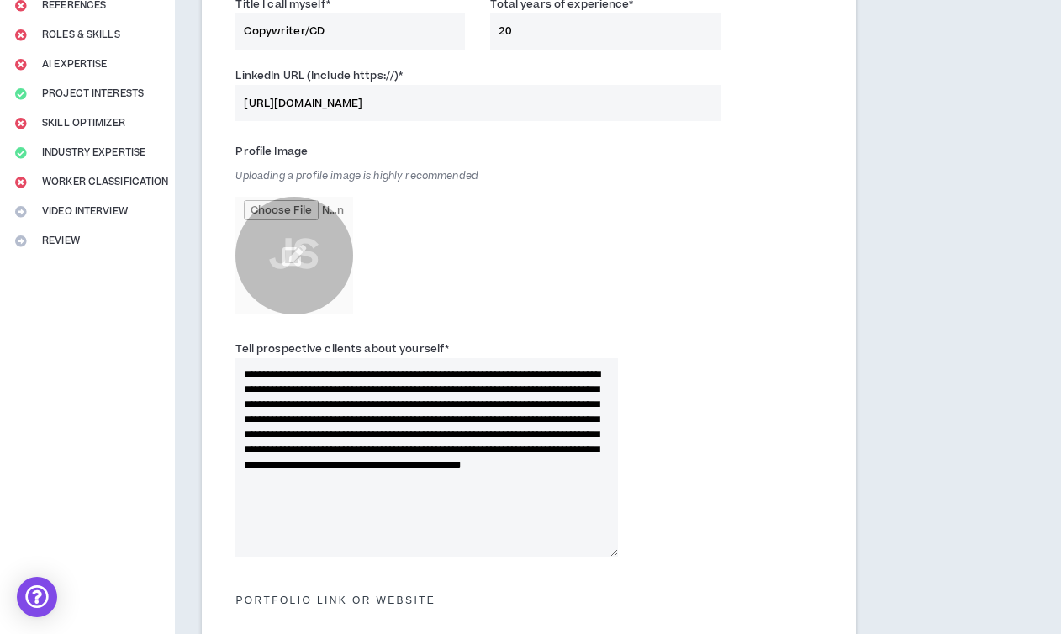
type input "[URL][DOMAIN_NAME]"
click at [277, 253] on input "file" at bounding box center [294, 256] width 118 height 118
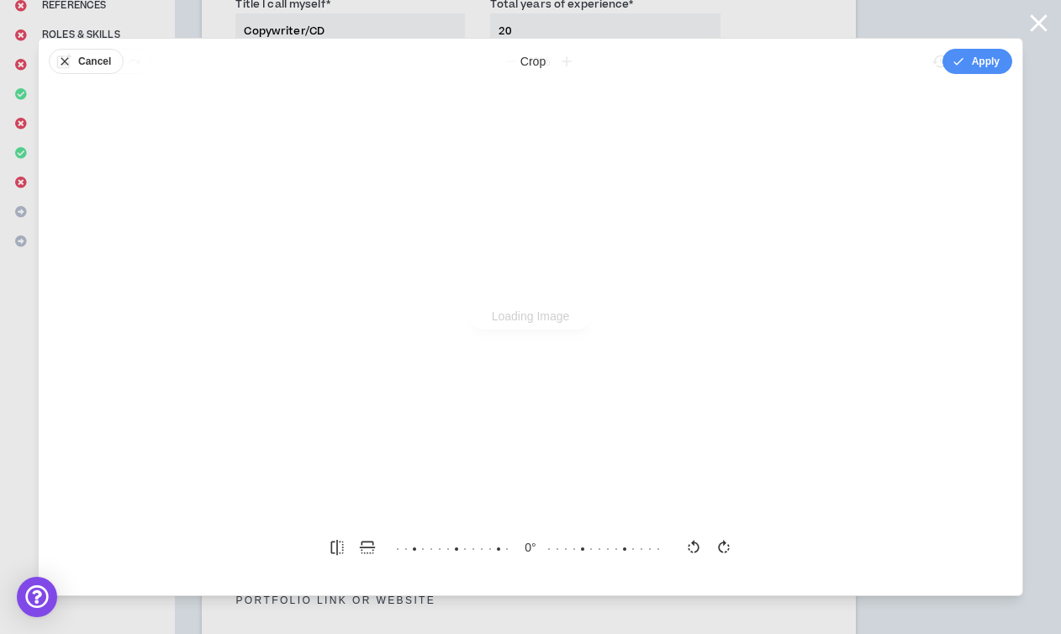
scroll to position [0, 0]
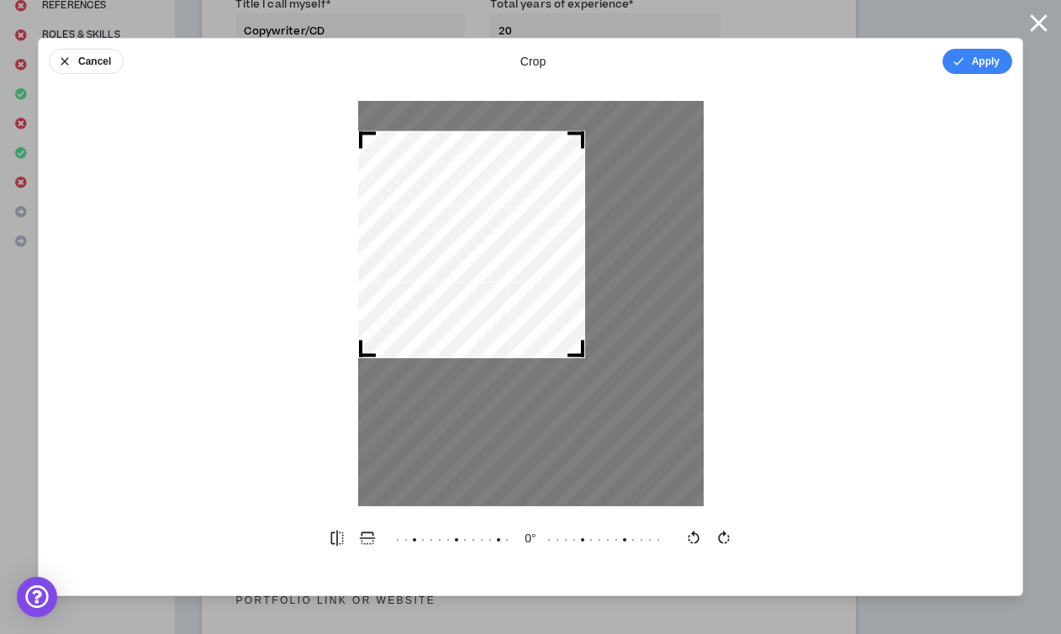
drag, startPoint x: 700, startPoint y: 472, endPoint x: 587, endPoint y: 386, distance: 142.2
click at [587, 386] on div at bounding box center [530, 303] width 345 height 405
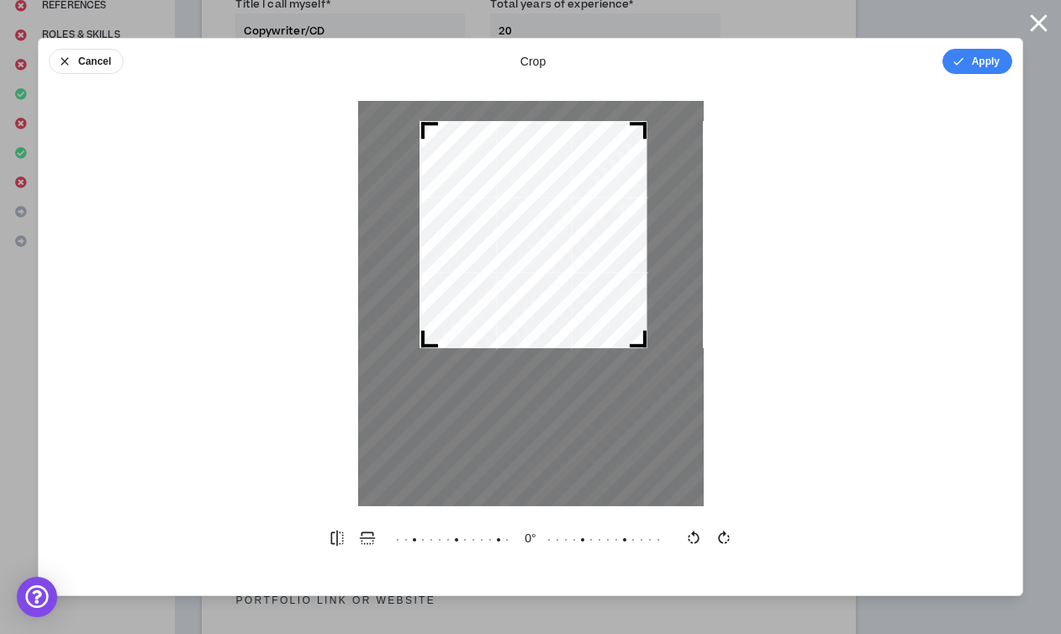
drag, startPoint x: 535, startPoint y: 343, endPoint x: 634, endPoint y: 319, distance: 102.1
click at [597, 334] on div at bounding box center [532, 234] width 227 height 227
click at [976, 51] on button "Apply" at bounding box center [977, 61] width 70 height 25
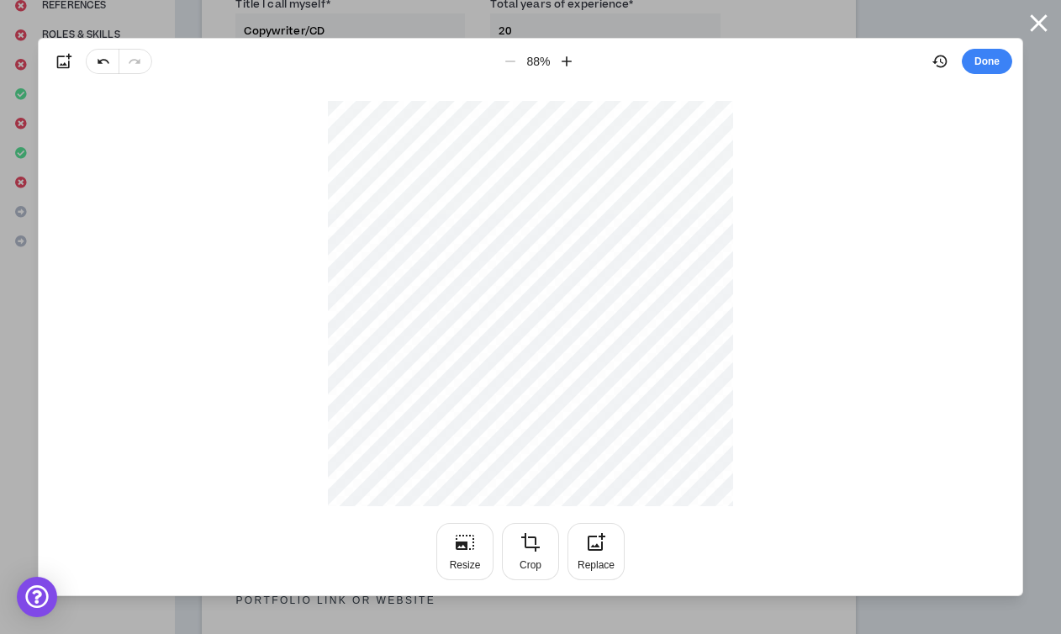
click at [1005, 49] on div "Done" at bounding box center [968, 61] width 87 height 30
click at [1002, 52] on button "Done" at bounding box center [987, 61] width 50 height 25
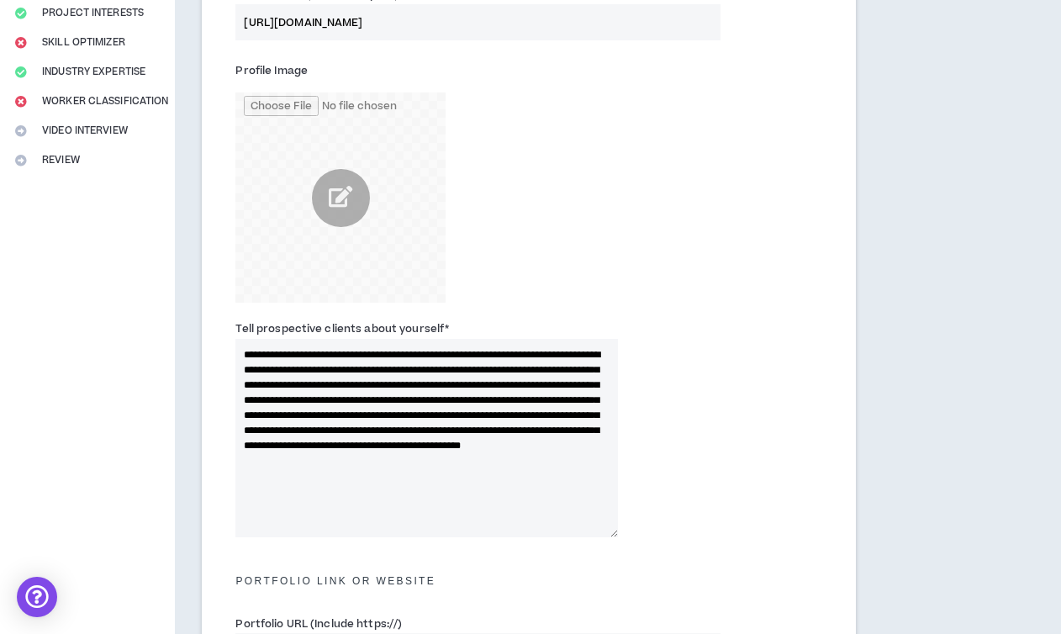
scroll to position [316, 0]
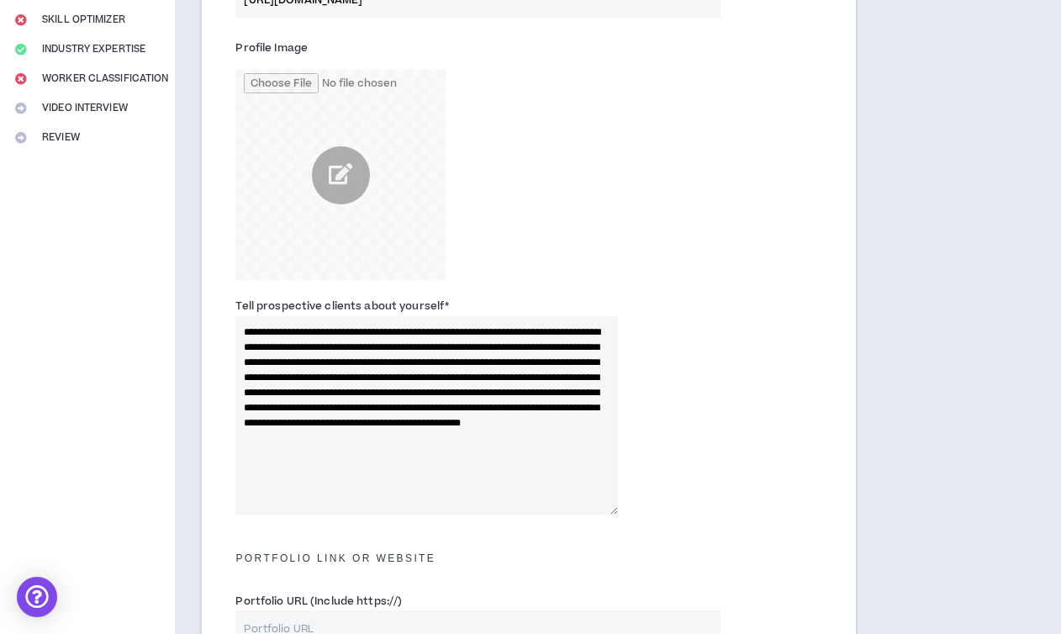
click at [506, 393] on textarea "**********" at bounding box center [426, 415] width 382 height 198
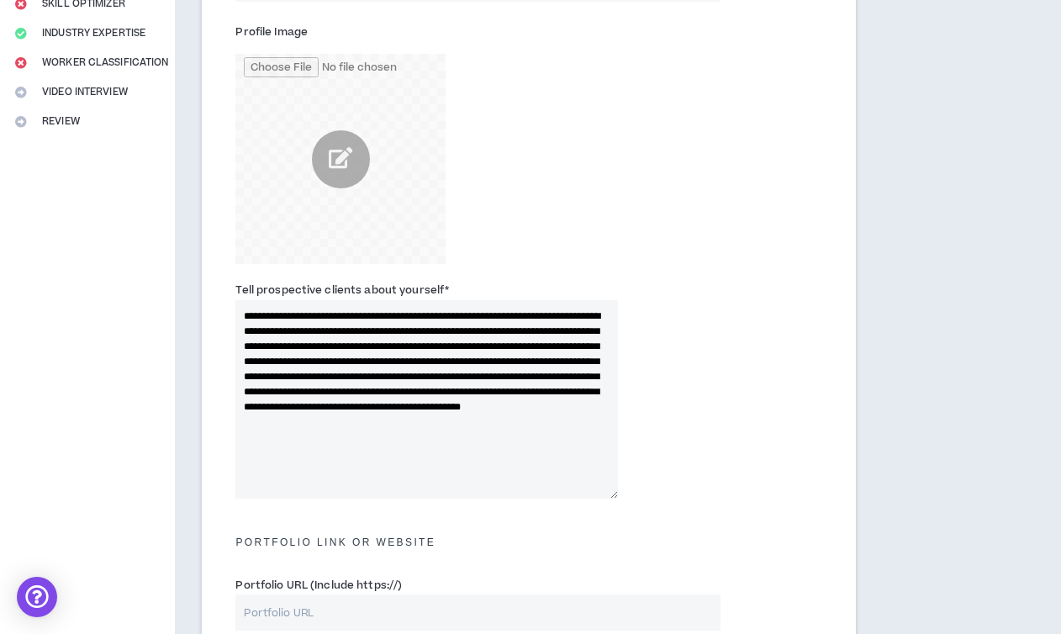
scroll to position [333, 0]
click at [561, 372] on textarea "**********" at bounding box center [426, 398] width 382 height 198
drag, startPoint x: 382, startPoint y: 391, endPoint x: 404, endPoint y: 391, distance: 22.7
click at [404, 391] on textarea "**********" at bounding box center [426, 398] width 382 height 198
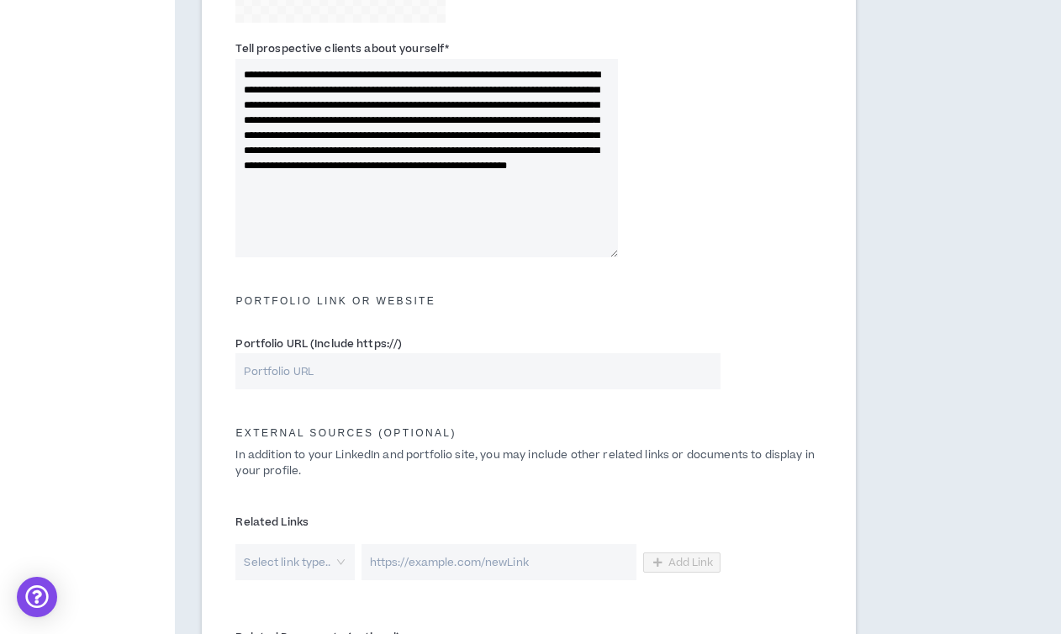
scroll to position [619, 0]
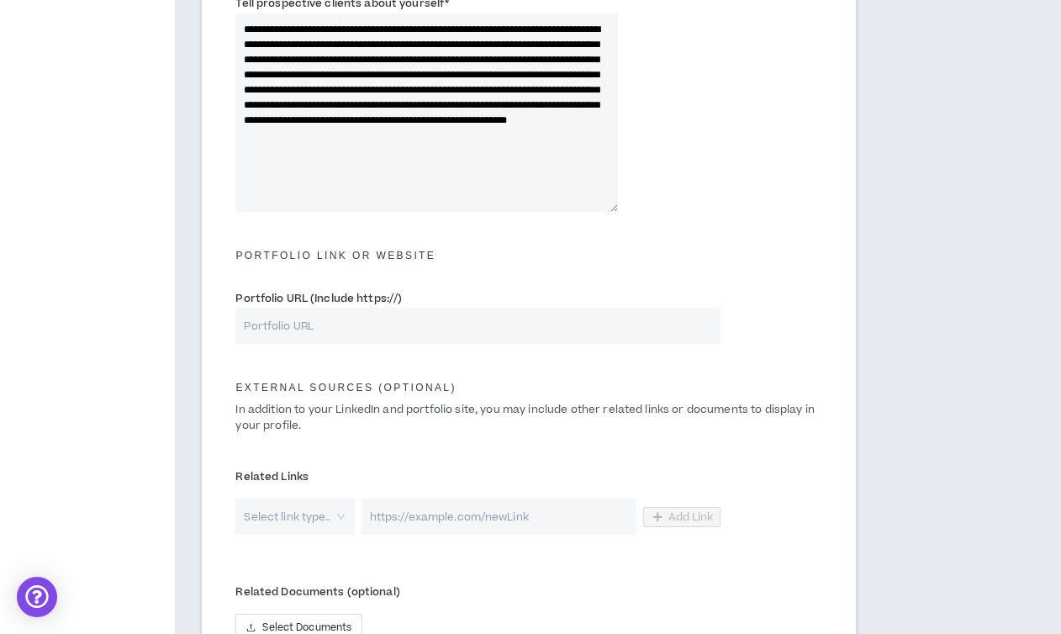
type textarea "**********"
click at [345, 331] on input "Portfolio URL (Include https://)" at bounding box center [477, 326] width 484 height 36
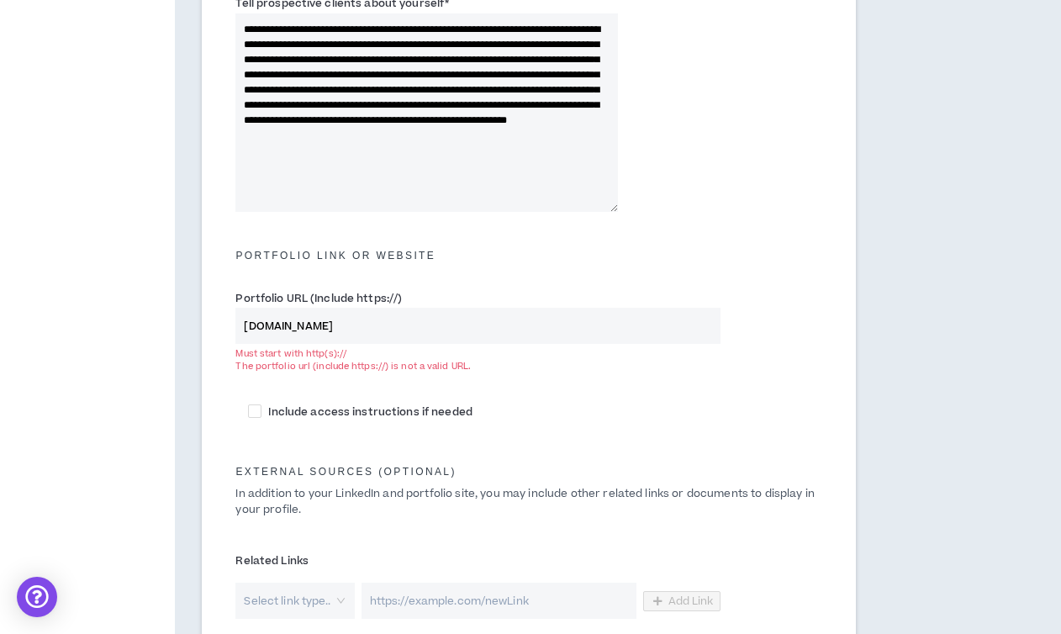
click at [307, 332] on input "[DOMAIN_NAME]" at bounding box center [477, 326] width 484 height 36
paste input "[URL][DOMAIN_NAME]"
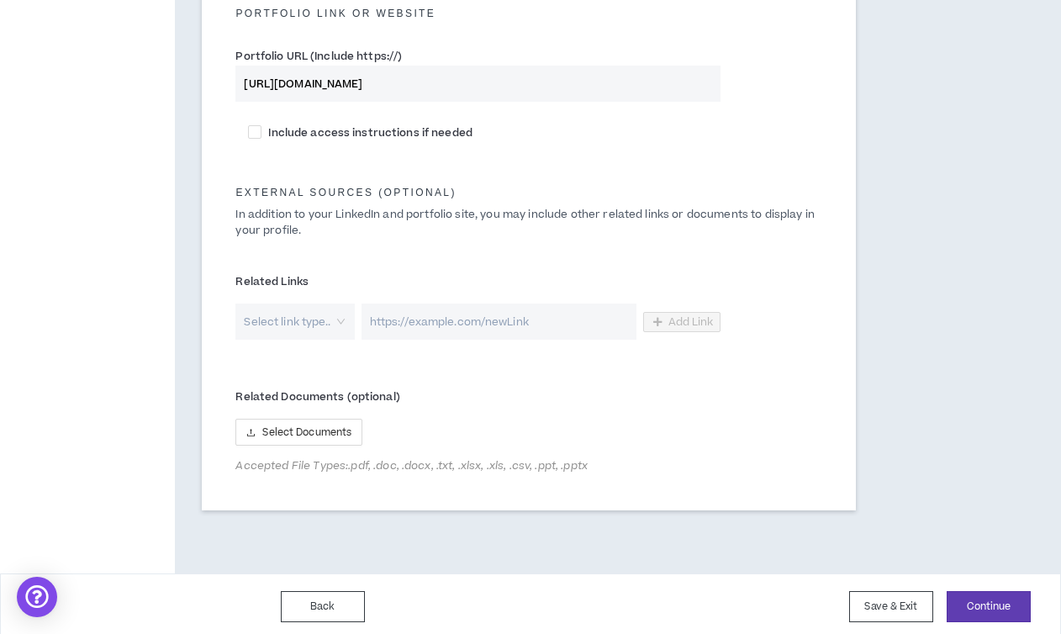
scroll to position [867, 0]
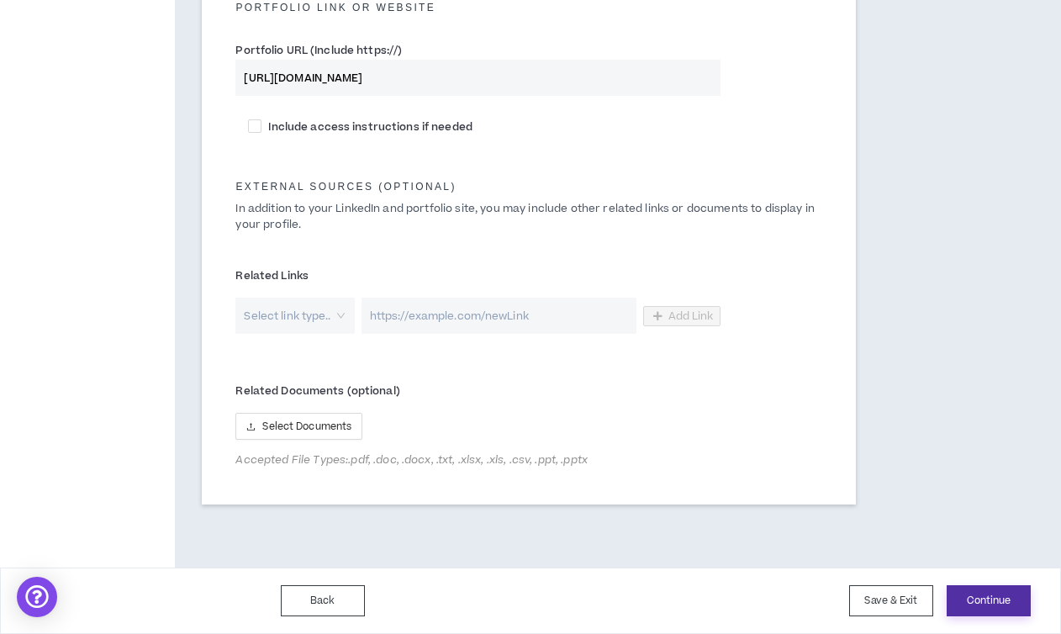
type input "[URL][DOMAIN_NAME]"
click at [982, 594] on button "Continue" at bounding box center [989, 600] width 84 height 31
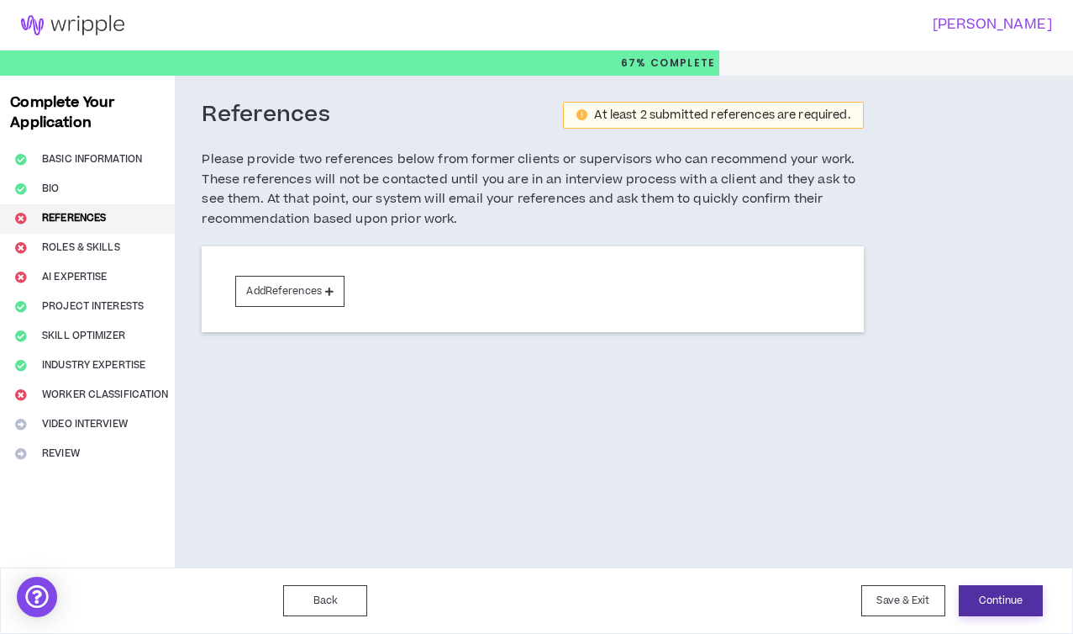
click at [994, 599] on button "Continue" at bounding box center [1001, 600] width 84 height 31
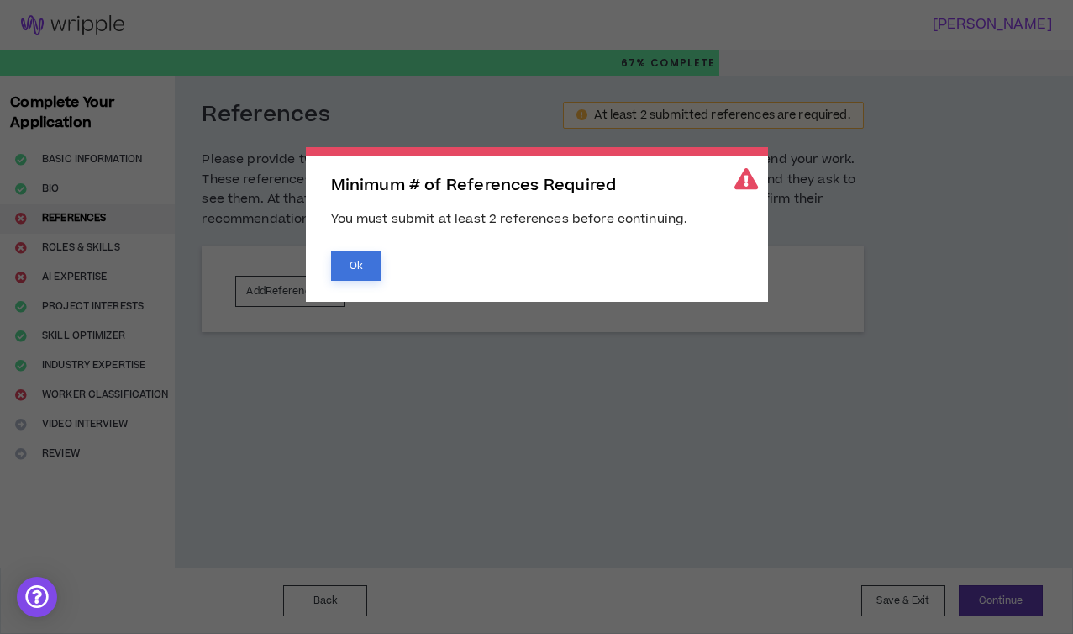
click at [361, 269] on button "Ok" at bounding box center [356, 265] width 50 height 29
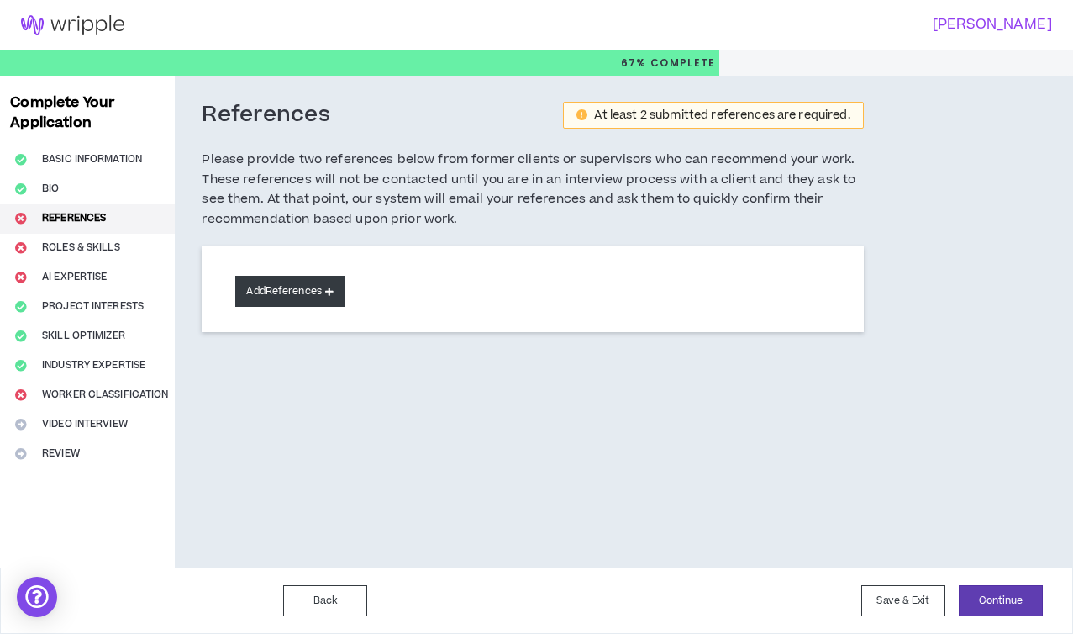
click at [312, 287] on button "Add References" at bounding box center [289, 291] width 109 height 31
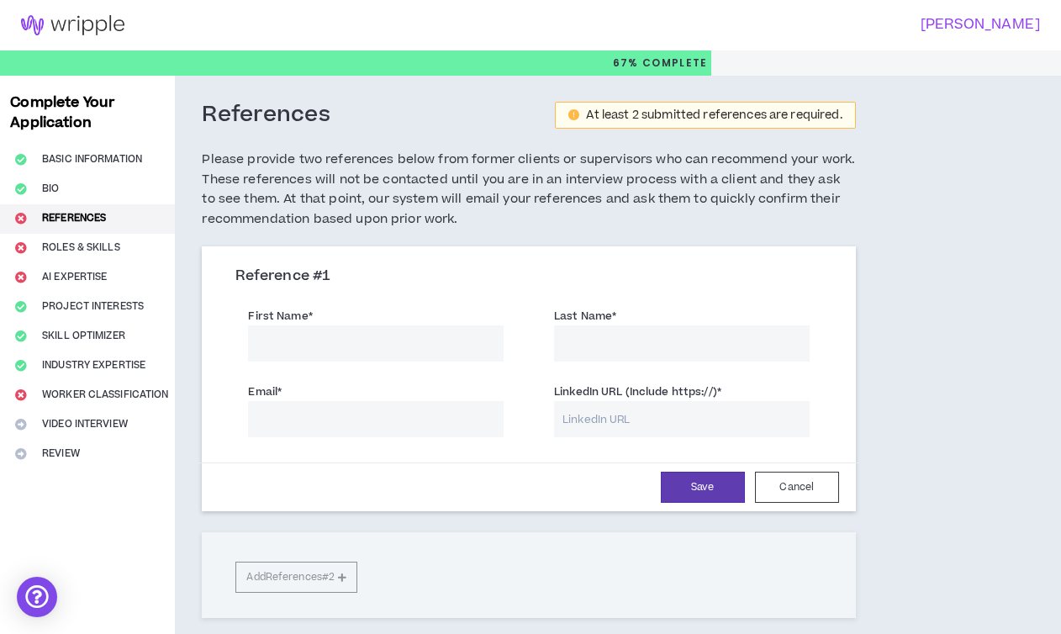
click at [342, 351] on input "First Name *" at bounding box center [376, 343] width 256 height 36
type input "[PERSON_NAME]"
type input "Spalding"
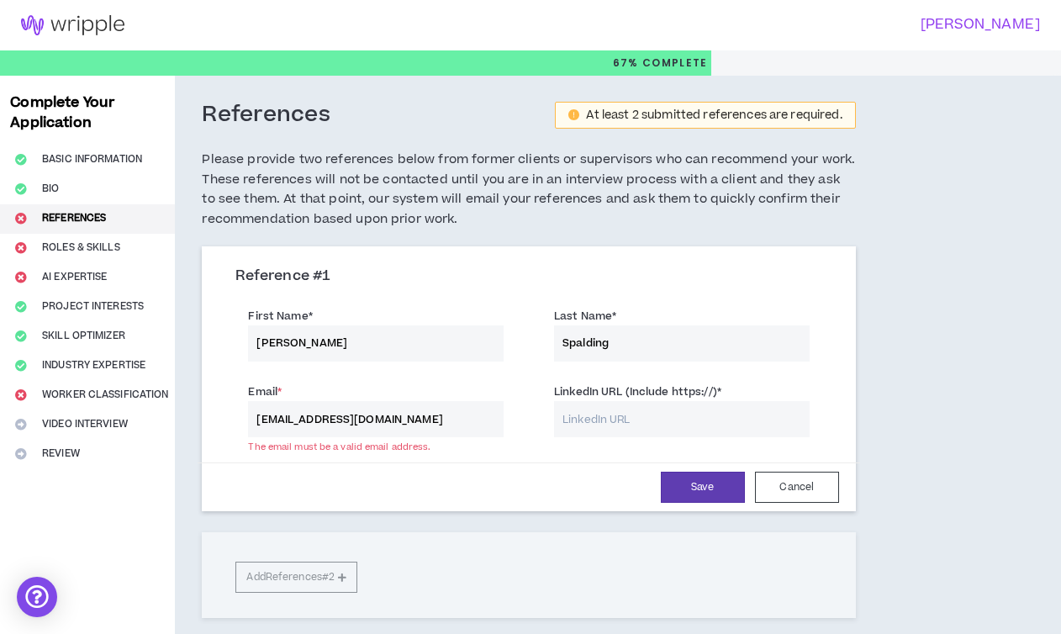
type input "[EMAIL_ADDRESS][DOMAIN_NAME]"
paste input "[URL][DOMAIN_NAME][PERSON_NAME]"
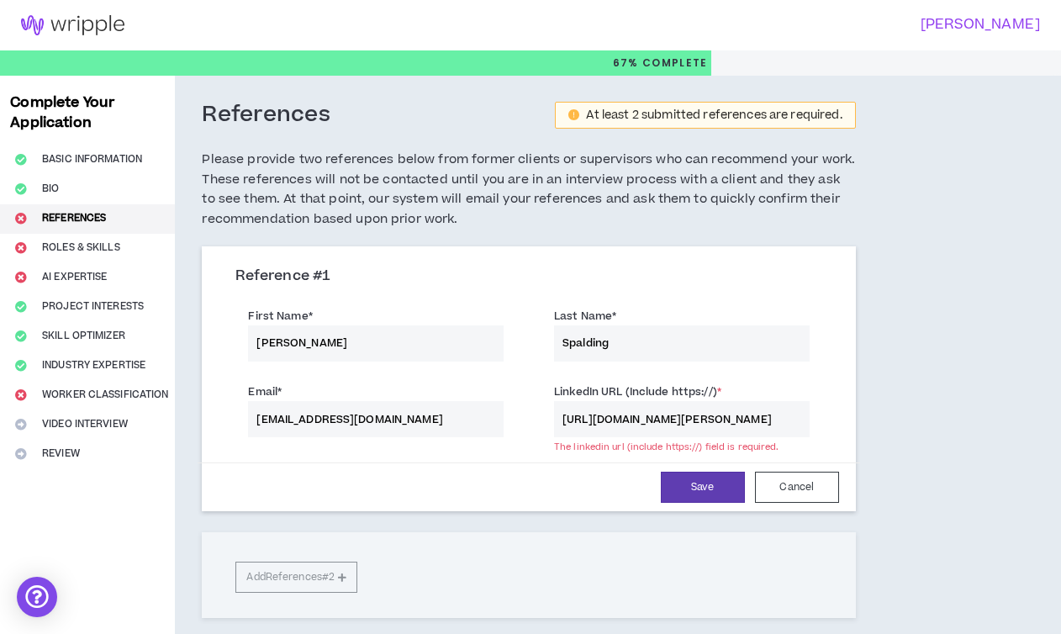
scroll to position [0, 8]
click at [580, 414] on input "[URL][DOMAIN_NAME][PERSON_NAME]" at bounding box center [682, 419] width 256 height 36
click at [567, 424] on input "[URL][DOMAIN_NAME][PERSON_NAME]" at bounding box center [682, 419] width 256 height 36
type input "[URL][DOMAIN_NAME][PERSON_NAME]"
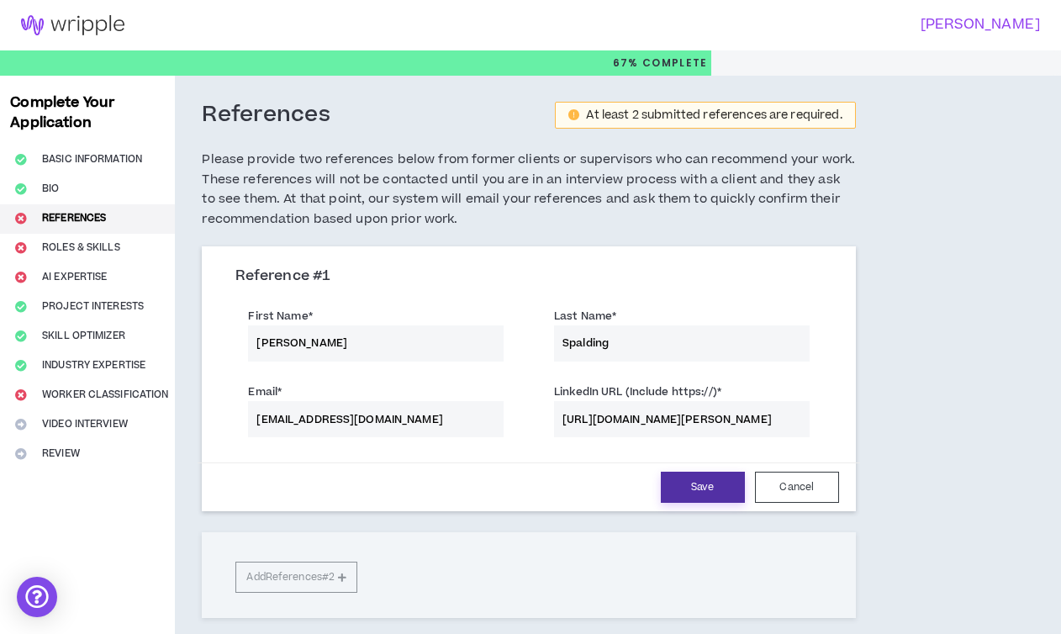
click at [708, 482] on button "Save" at bounding box center [703, 487] width 84 height 31
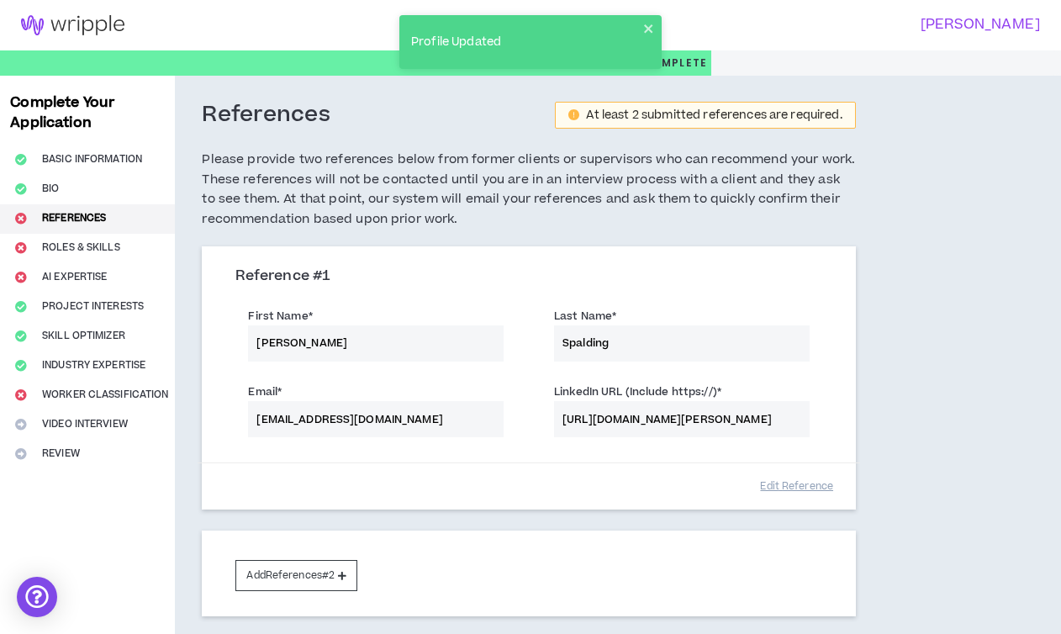
click at [321, 354] on div "First Name * [PERSON_NAME] Name * [PERSON_NAME]" at bounding box center [528, 336] width 611 height 76
click at [321, 353] on div "First Name * [PERSON_NAME] Name * [PERSON_NAME]" at bounding box center [528, 336] width 611 height 76
click at [308, 340] on div "First Name * [PERSON_NAME] Name * [PERSON_NAME]" at bounding box center [528, 336] width 611 height 76
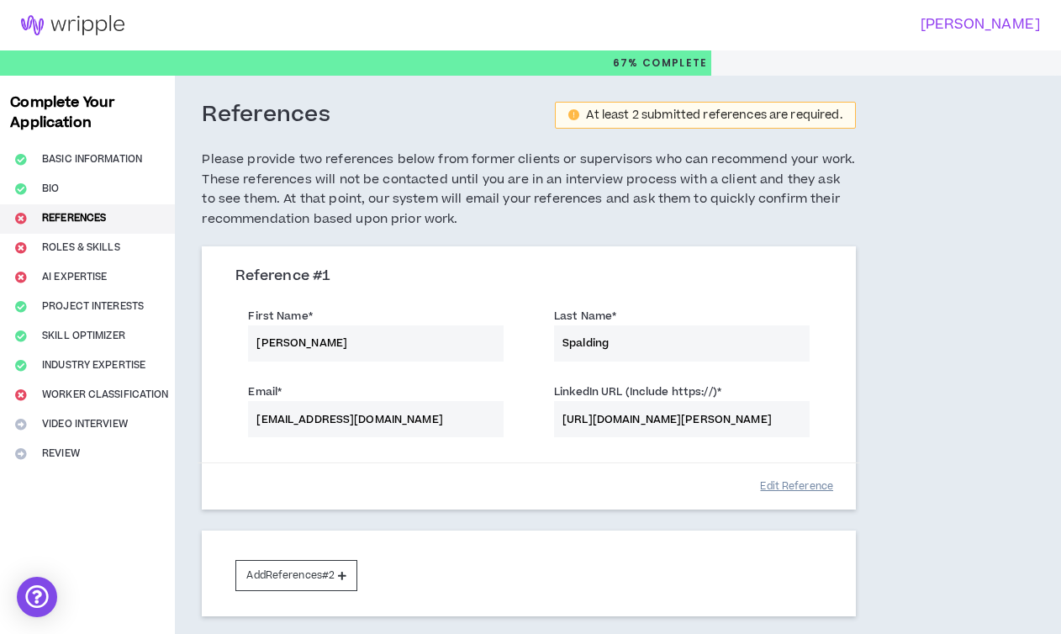
click at [794, 489] on button "Edit Reference" at bounding box center [797, 486] width 84 height 29
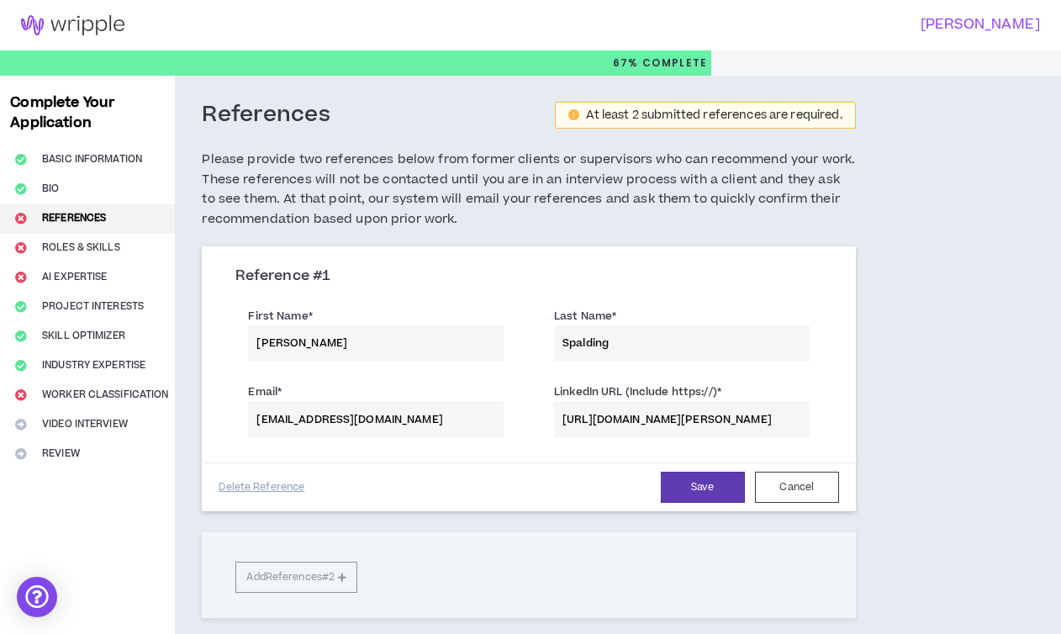
click at [317, 345] on input "[PERSON_NAME]" at bounding box center [376, 343] width 256 height 36
type input "[PERSON_NAME]"
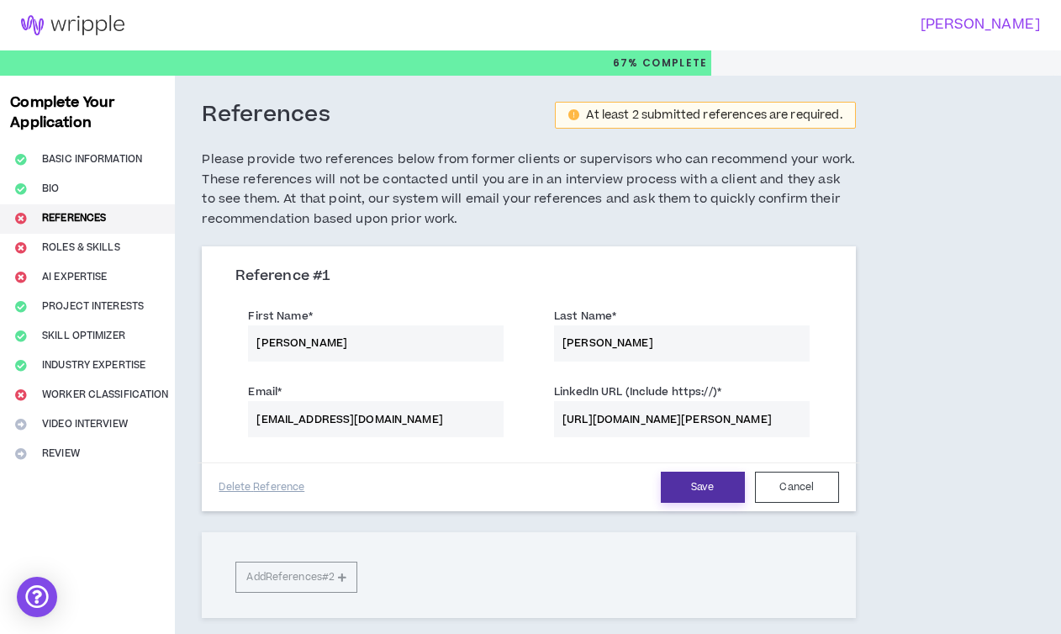
click at [689, 477] on button "Save" at bounding box center [703, 487] width 84 height 31
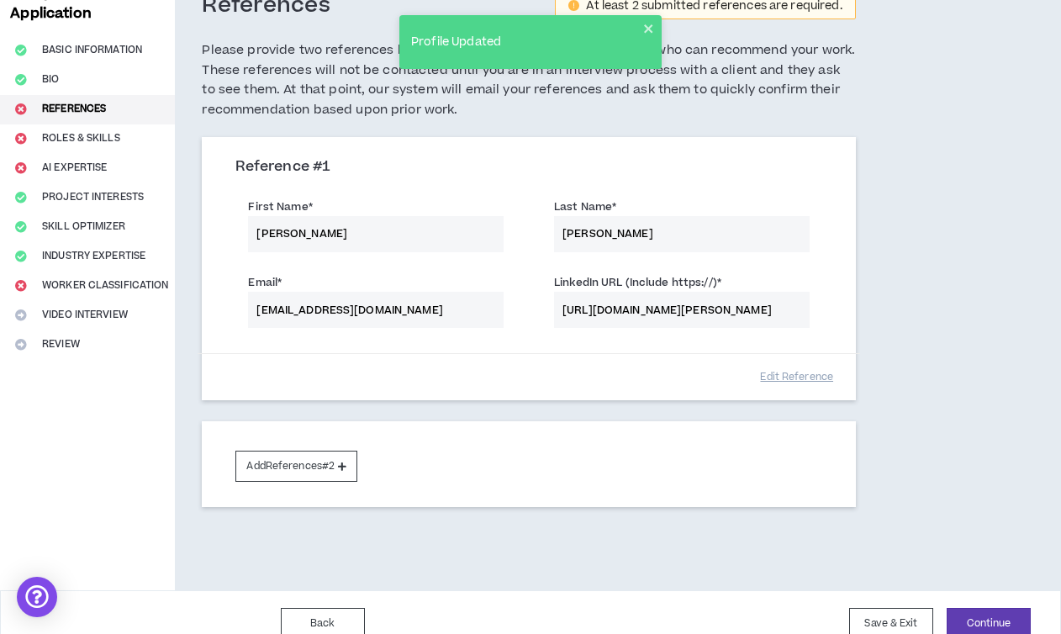
scroll to position [132, 0]
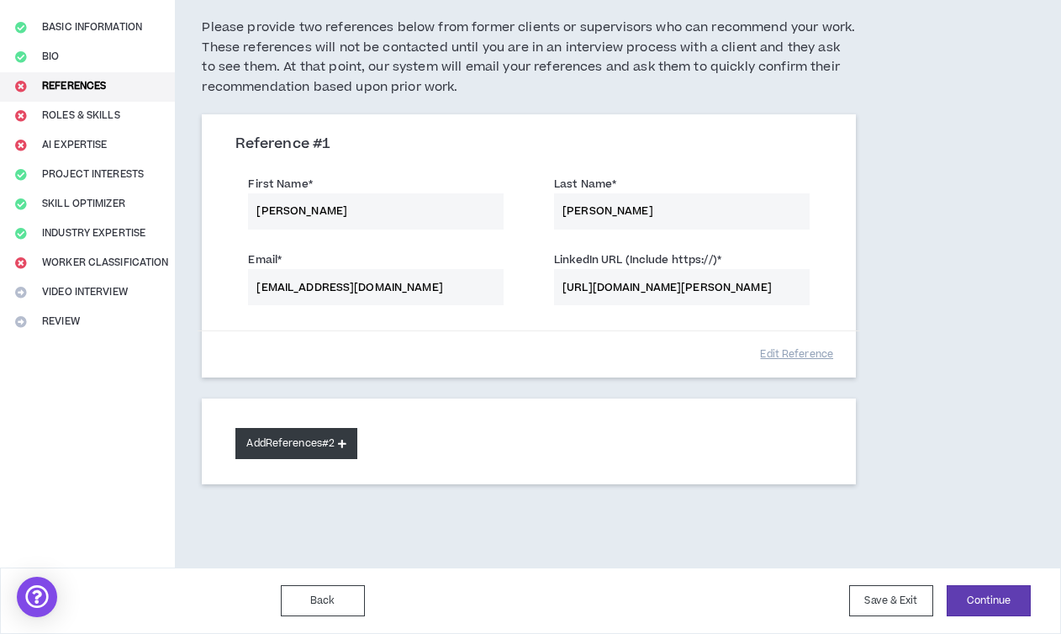
click at [298, 442] on button "Add References #2" at bounding box center [296, 443] width 122 height 31
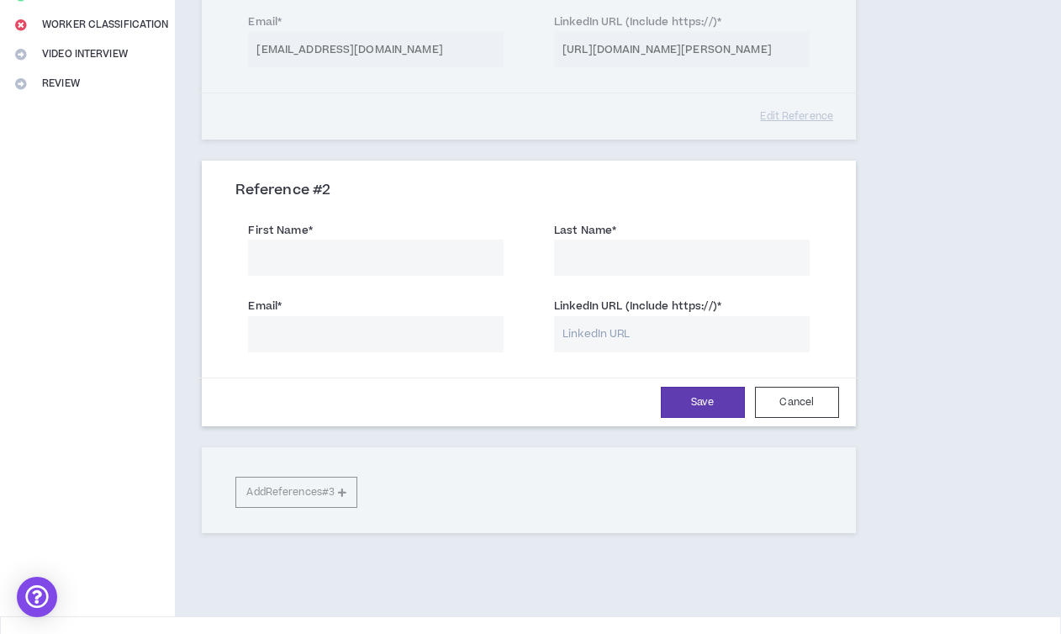
scroll to position [375, 0]
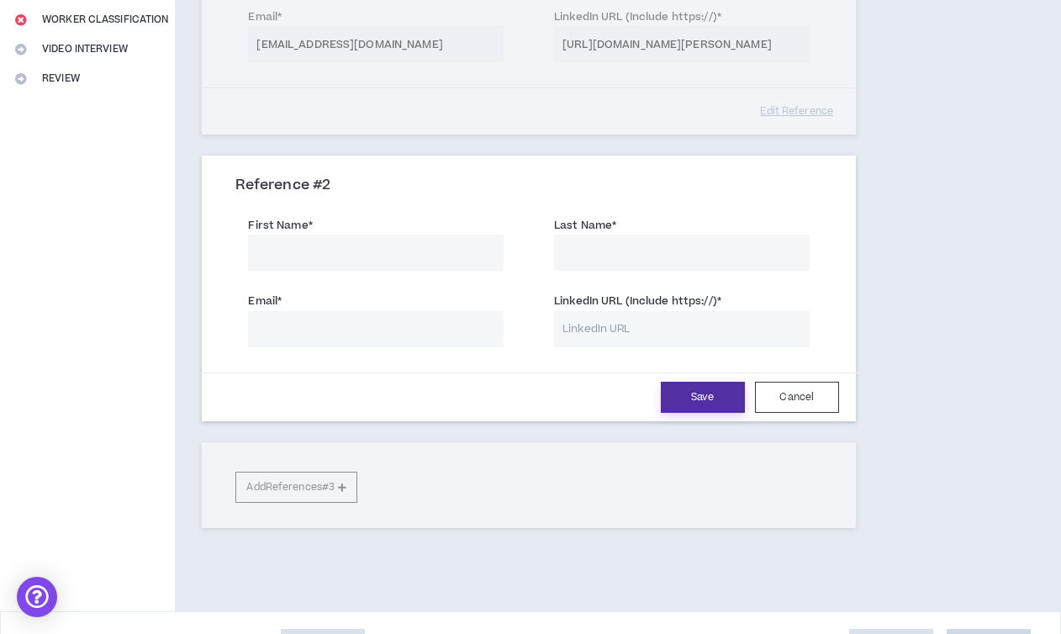
click at [719, 396] on button "Save" at bounding box center [703, 397] width 84 height 31
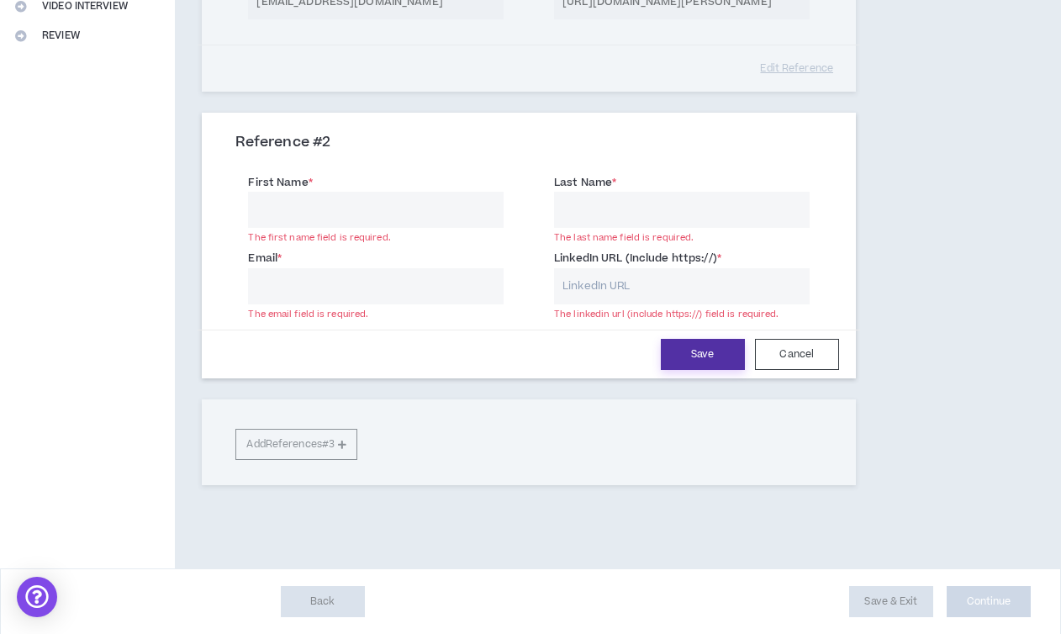
scroll to position [418, 0]
click at [382, 208] on input "First Name *" at bounding box center [376, 210] width 256 height 36
type input "[PERSON_NAME]"
click at [546, 211] on div "Last Name * The last name field is required." at bounding box center [681, 200] width 281 height 55
click at [588, 206] on input "Last Name *" at bounding box center [682, 210] width 256 height 36
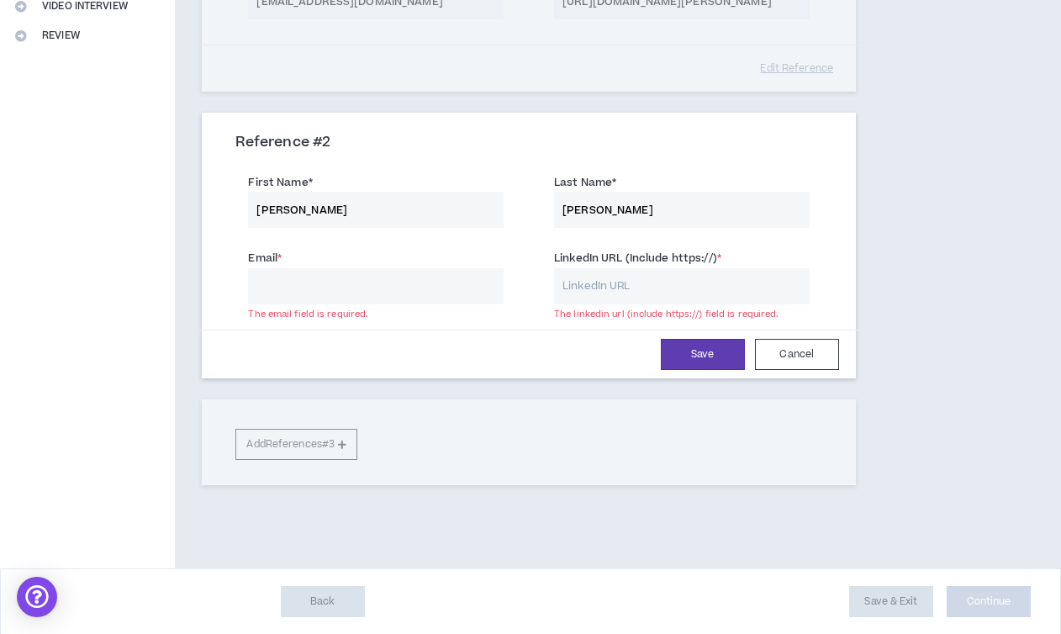
type input "[PERSON_NAME]"
click at [356, 288] on input "Email *" at bounding box center [376, 286] width 256 height 36
type input "p"
type input "pending@a"
click at [696, 360] on button "Save" at bounding box center [703, 354] width 84 height 31
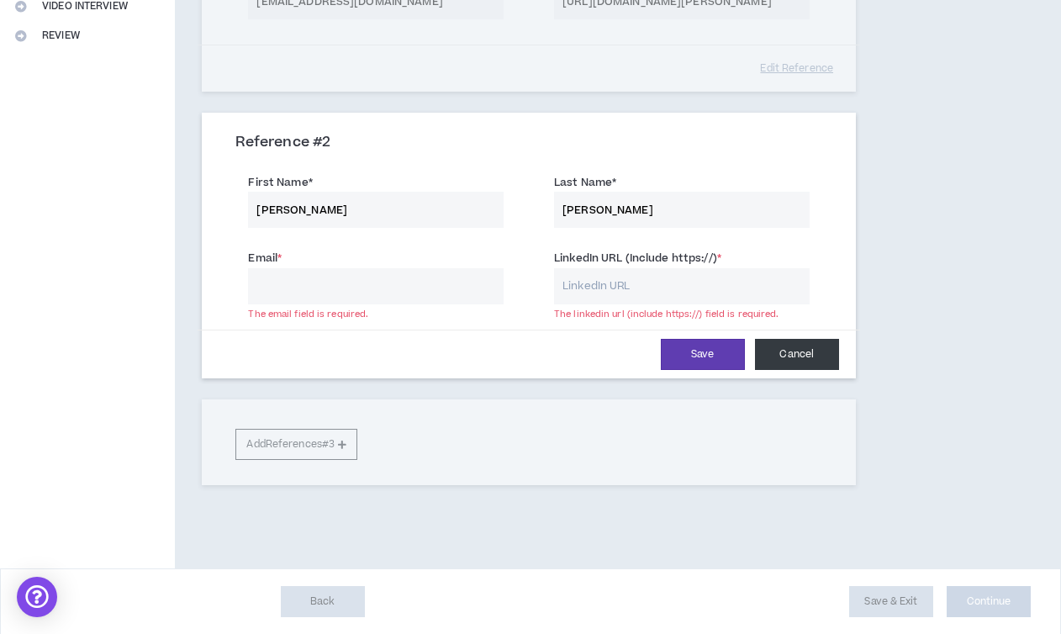
click at [778, 357] on button "Cancel" at bounding box center [797, 354] width 84 height 31
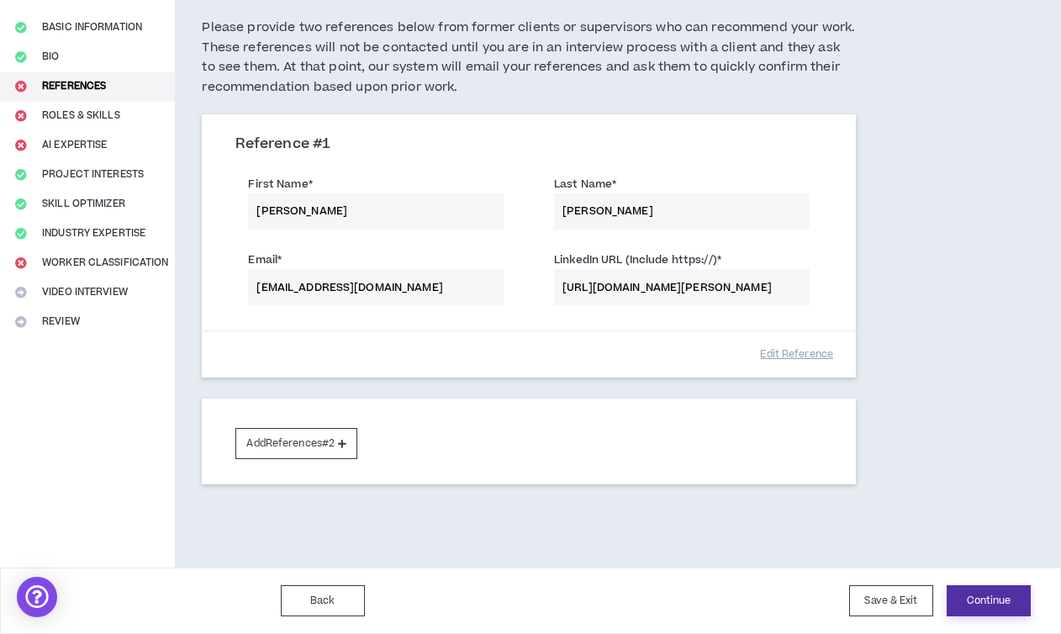
click at [973, 604] on button "Continue" at bounding box center [989, 600] width 84 height 31
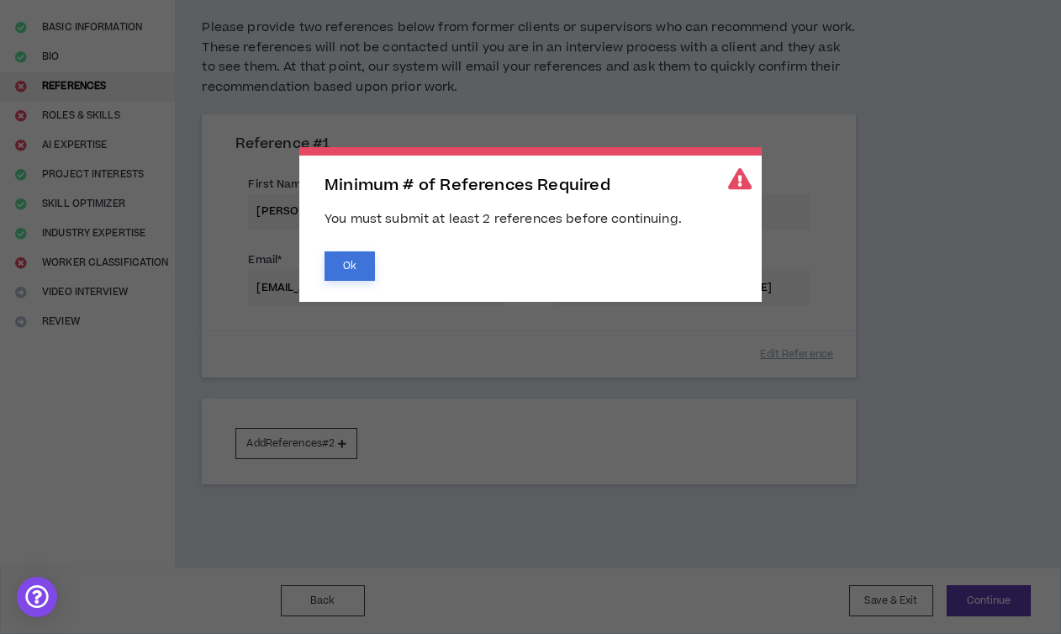
click at [360, 266] on button "Ok" at bounding box center [349, 265] width 50 height 29
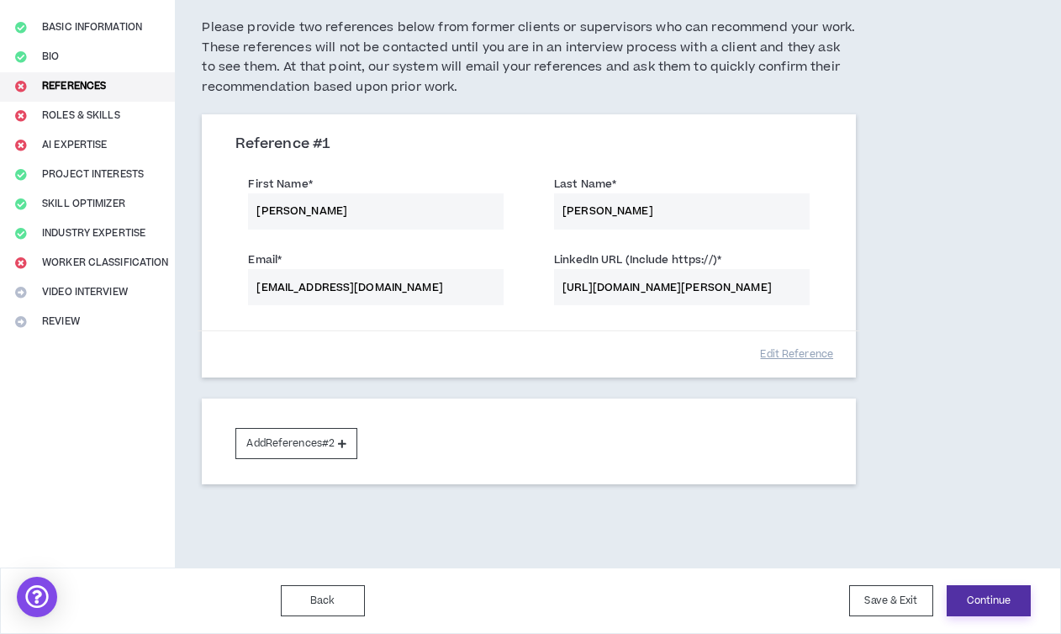
click at [981, 602] on button "Continue" at bounding box center [989, 600] width 84 height 31
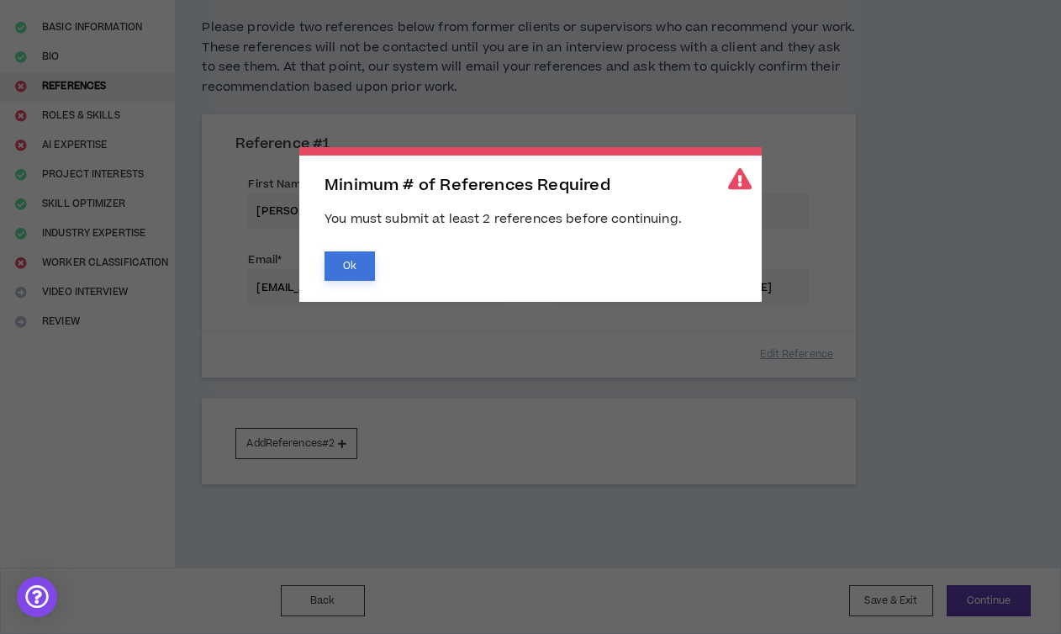
click at [352, 256] on button "Ok" at bounding box center [349, 265] width 50 height 29
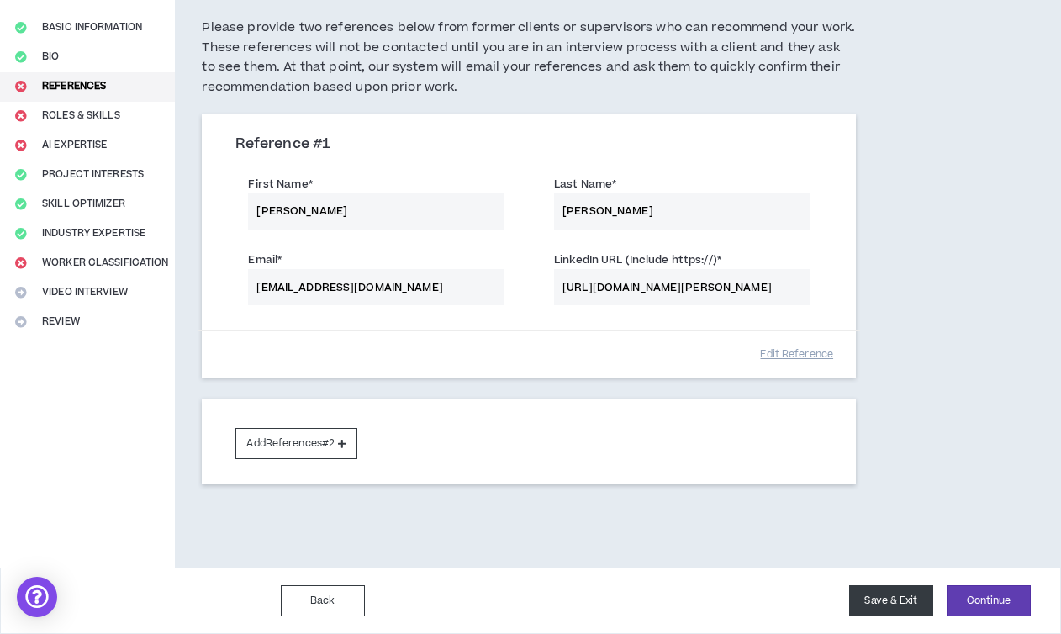
click at [883, 607] on button "Save & Exit" at bounding box center [891, 600] width 84 height 31
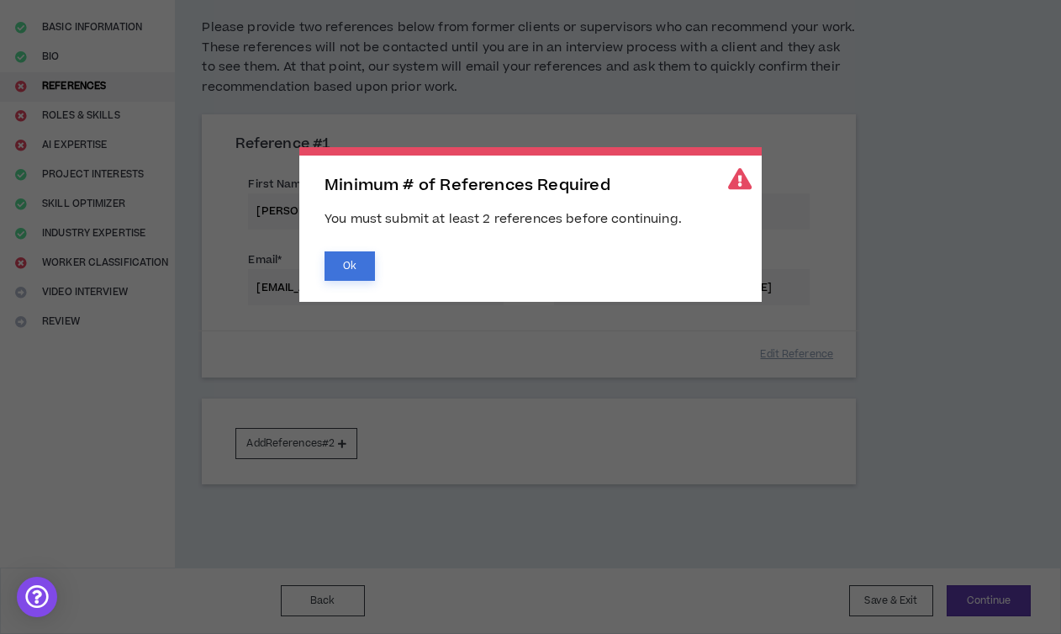
click at [365, 272] on button "Ok" at bounding box center [349, 265] width 50 height 29
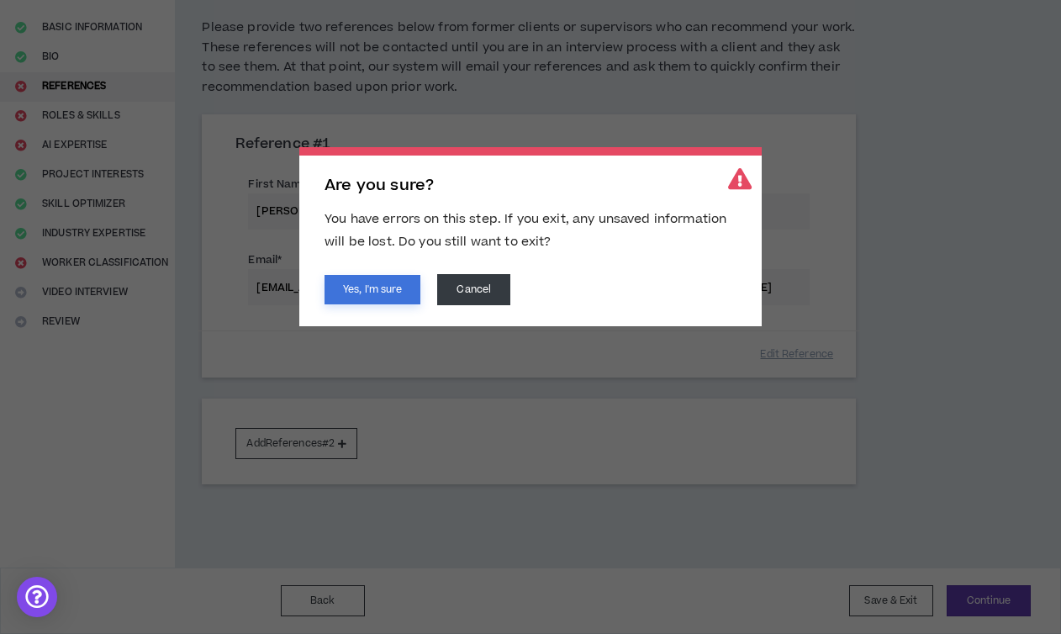
click at [375, 285] on button "Yes, I'm sure" at bounding box center [372, 289] width 96 height 29
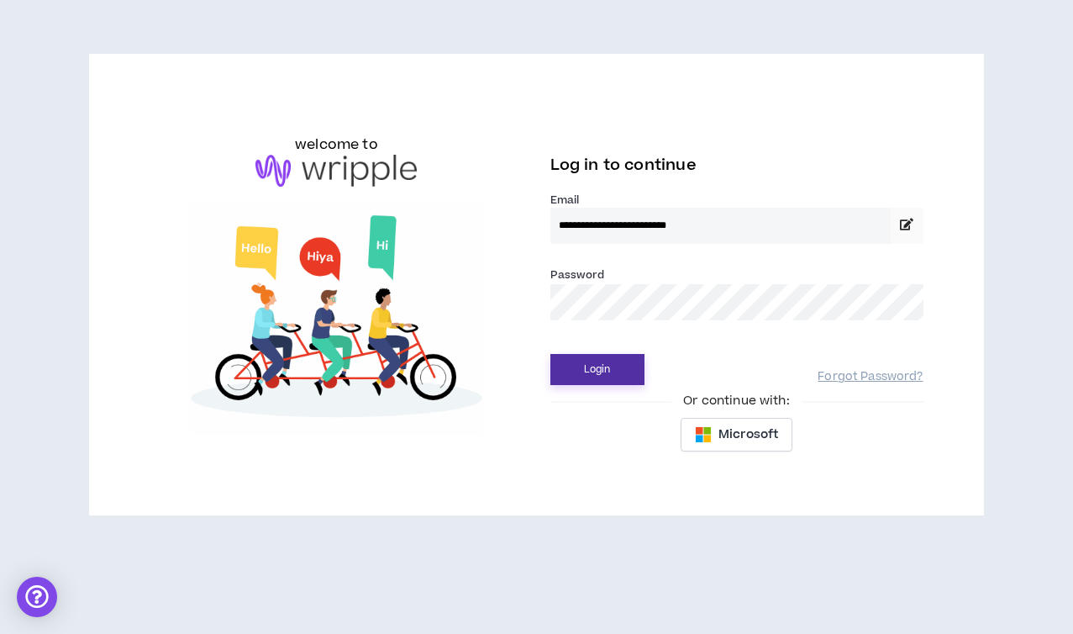
click at [602, 372] on button "Login" at bounding box center [598, 369] width 94 height 31
click at [609, 364] on button "Login" at bounding box center [598, 369] width 94 height 31
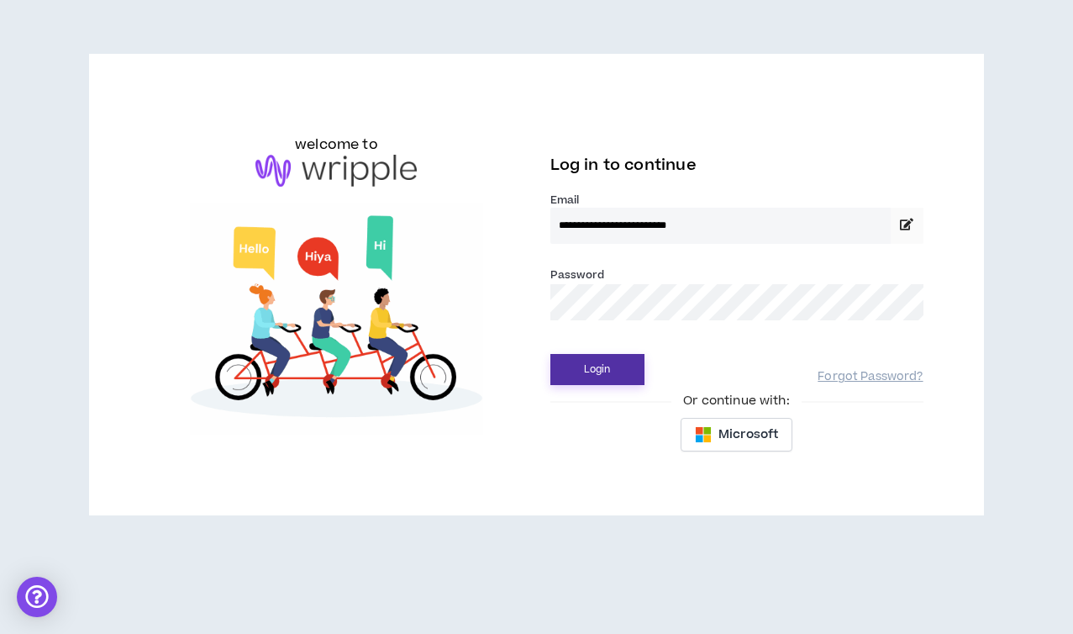
click at [597, 360] on button "Login" at bounding box center [598, 369] width 94 height 31
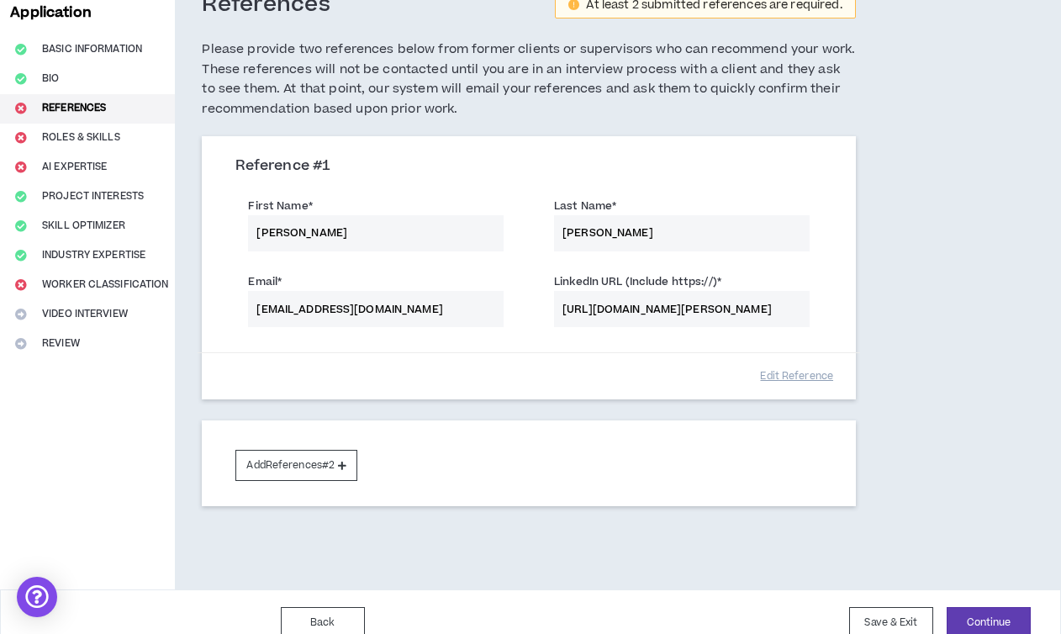
scroll to position [132, 0]
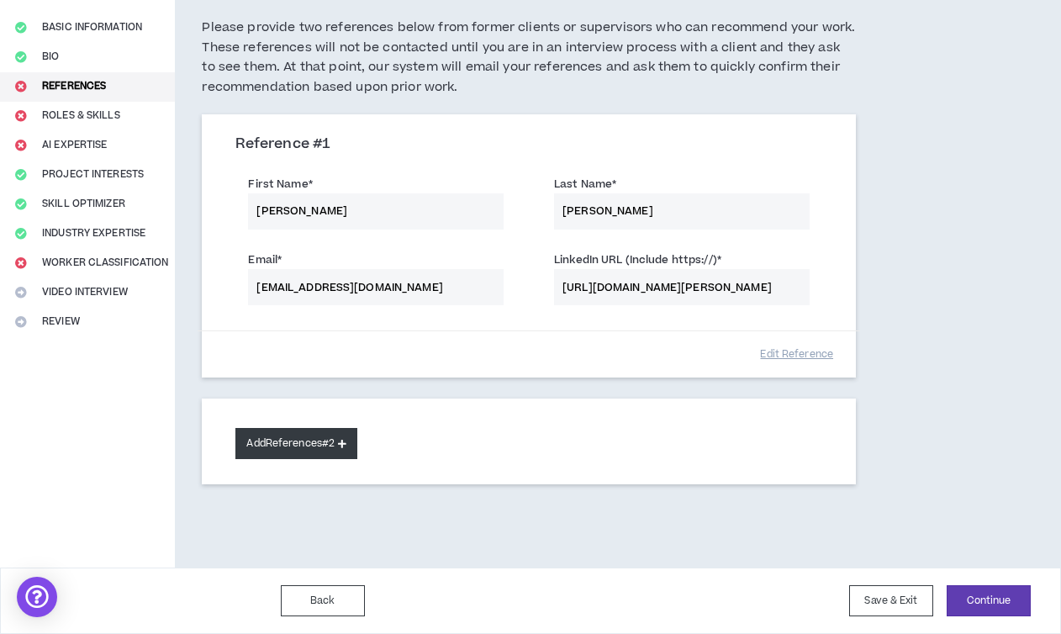
click at [339, 441] on button "Add References #2" at bounding box center [296, 443] width 122 height 31
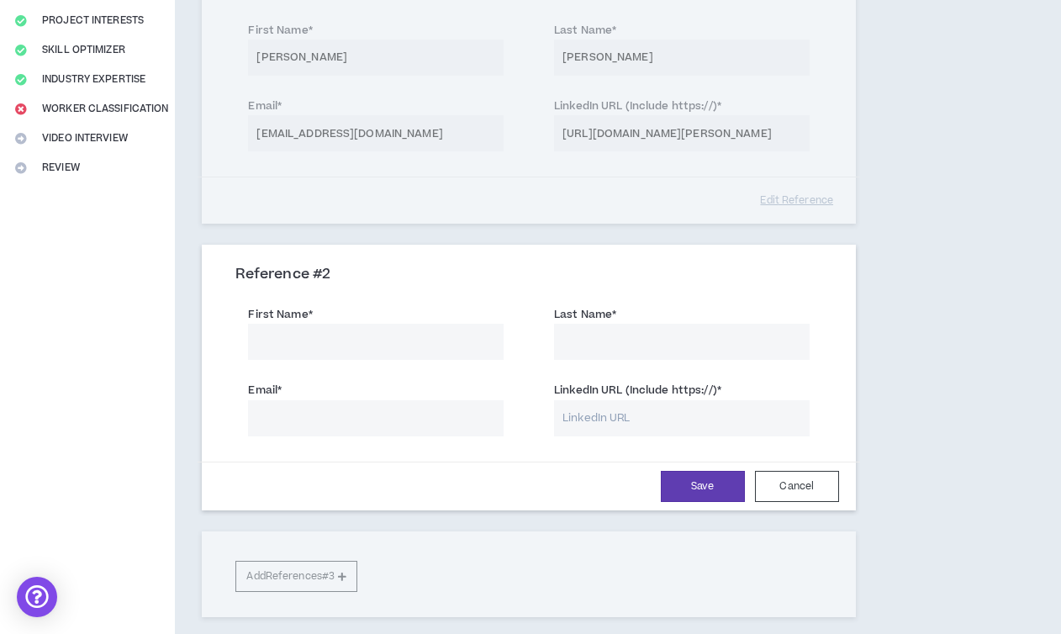
scroll to position [311, 0]
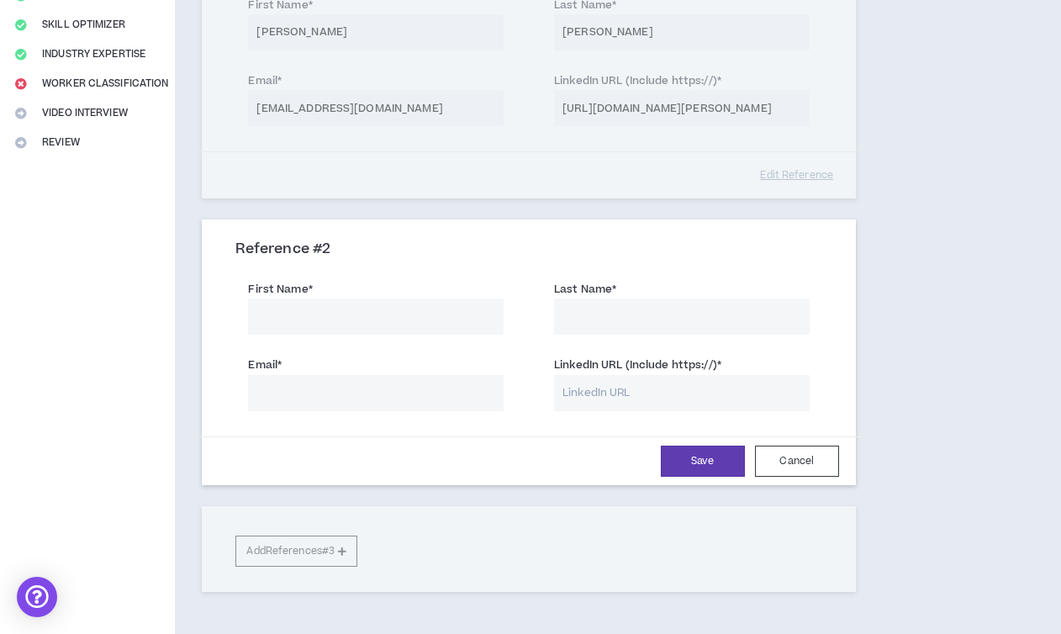
click at [340, 303] on input "First Name *" at bounding box center [376, 316] width 256 height 36
type input "[PERSON_NAME]"
type input "Read"
click at [265, 392] on input "Email *" at bounding box center [376, 393] width 256 height 36
paste input "Director of Client Relations at [GEOGRAPHIC_DATA]"
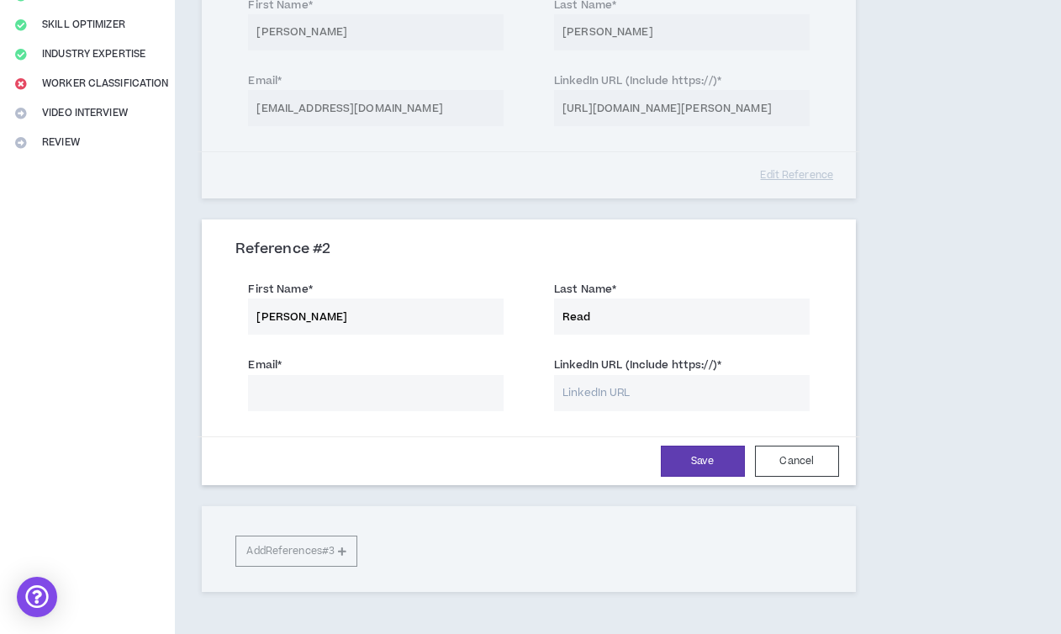
type input "Director of Client Relations at [GEOGRAPHIC_DATA]"
click at [283, 396] on input "Director of Client Relations at [GEOGRAPHIC_DATA]" at bounding box center [376, 393] width 256 height 36
click at [582, 379] on input "LinkedIn URL (Include https://) *" at bounding box center [682, 393] width 256 height 36
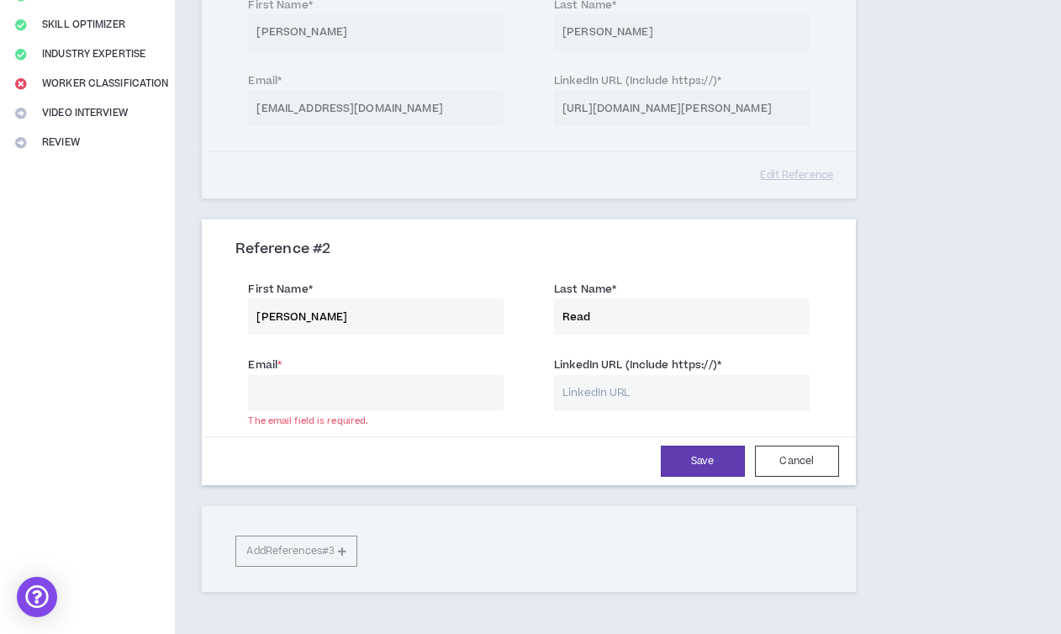
paste input "[URL][DOMAIN_NAME][PERSON_NAME]"
type input "[URL][DOMAIN_NAME][PERSON_NAME]"
click at [390, 391] on input "Email *" at bounding box center [376, 393] width 256 height 36
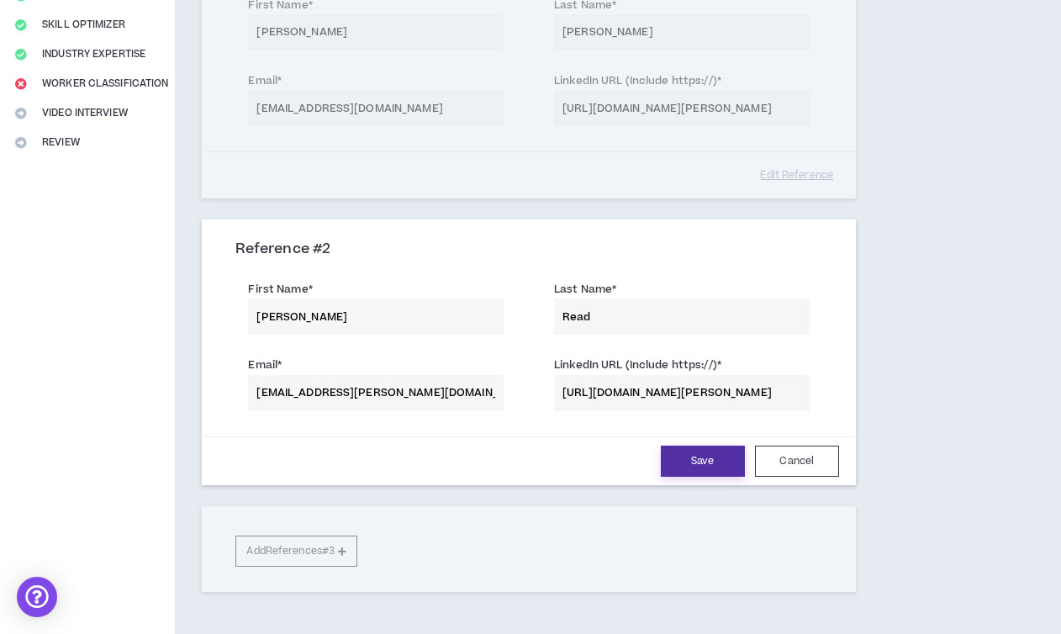
type input "[EMAIL_ADDRESS][PERSON_NAME][DOMAIN_NAME]"
click at [704, 463] on button "Save" at bounding box center [703, 461] width 84 height 31
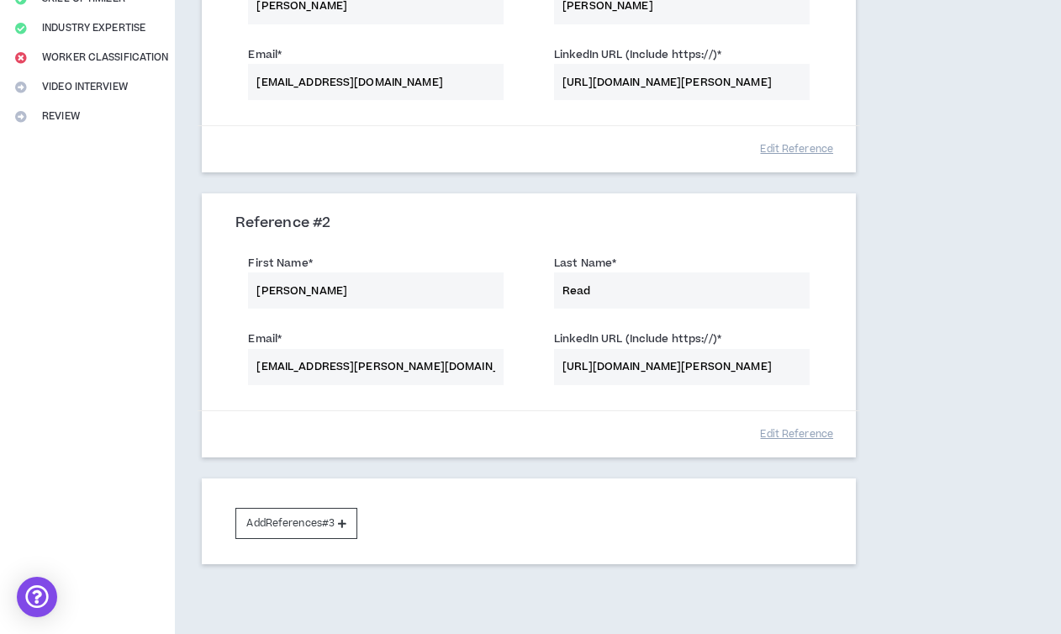
scroll to position [416, 0]
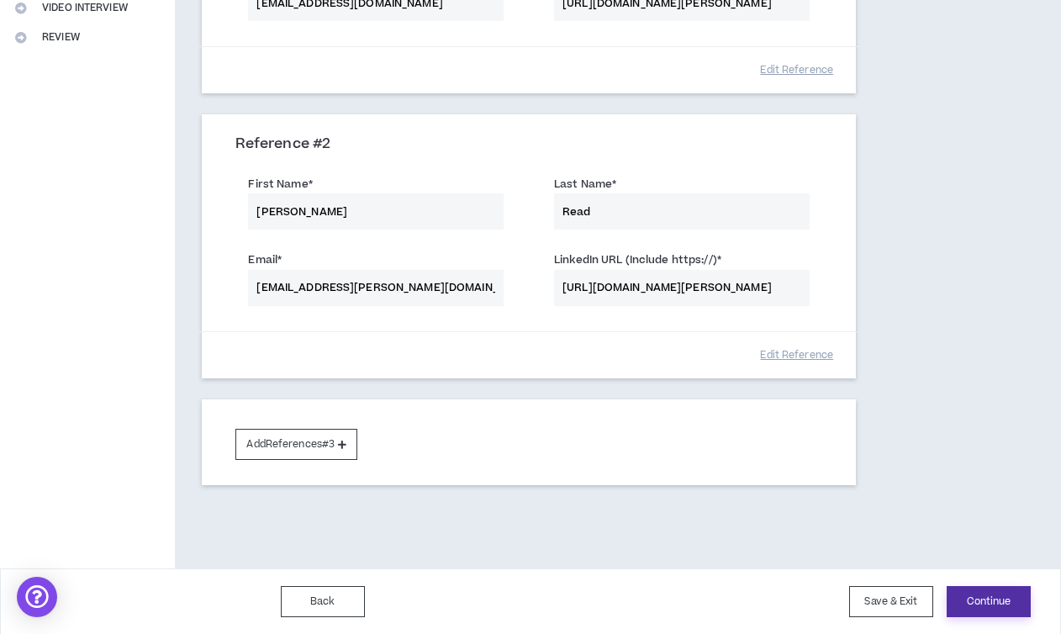
click at [968, 611] on button "Continue" at bounding box center [989, 601] width 84 height 31
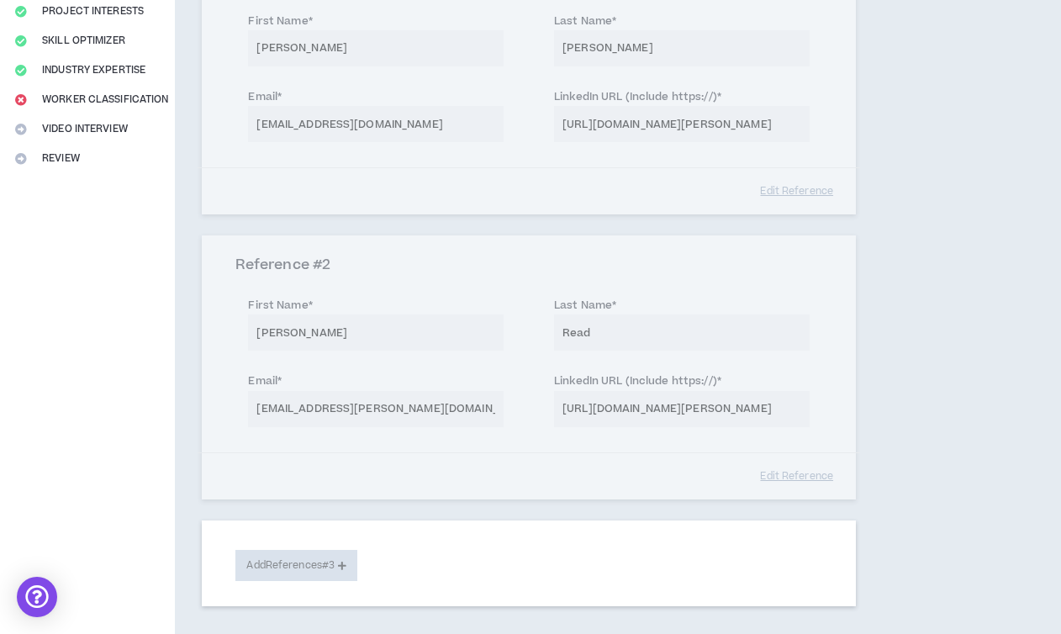
select select "***"
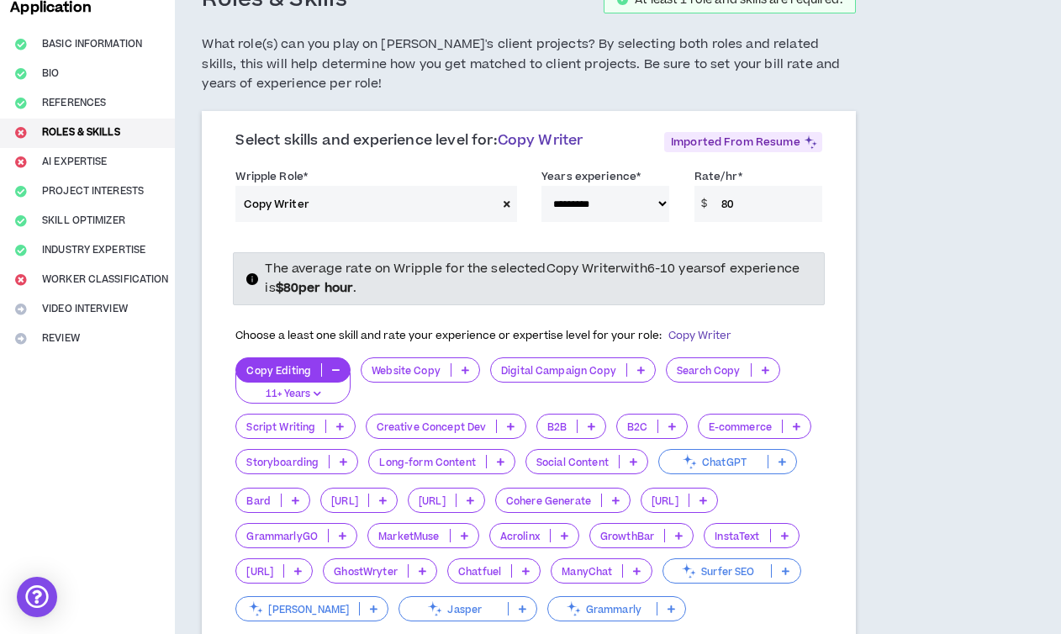
scroll to position [116, 0]
click at [852, 315] on div "**********" at bounding box center [528, 438] width 653 height 648
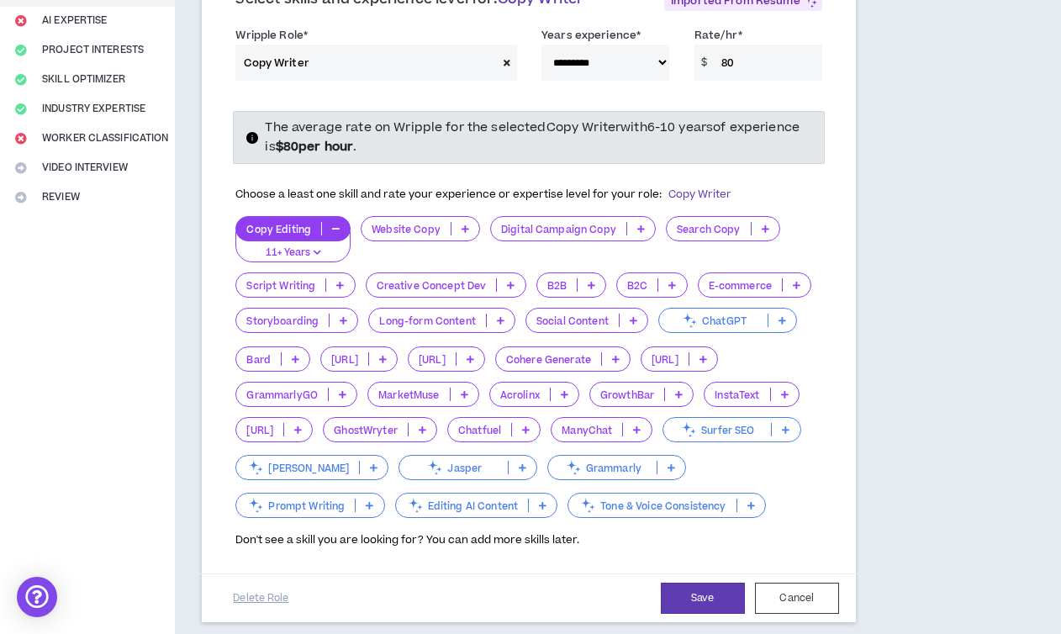
scroll to position [262, 0]
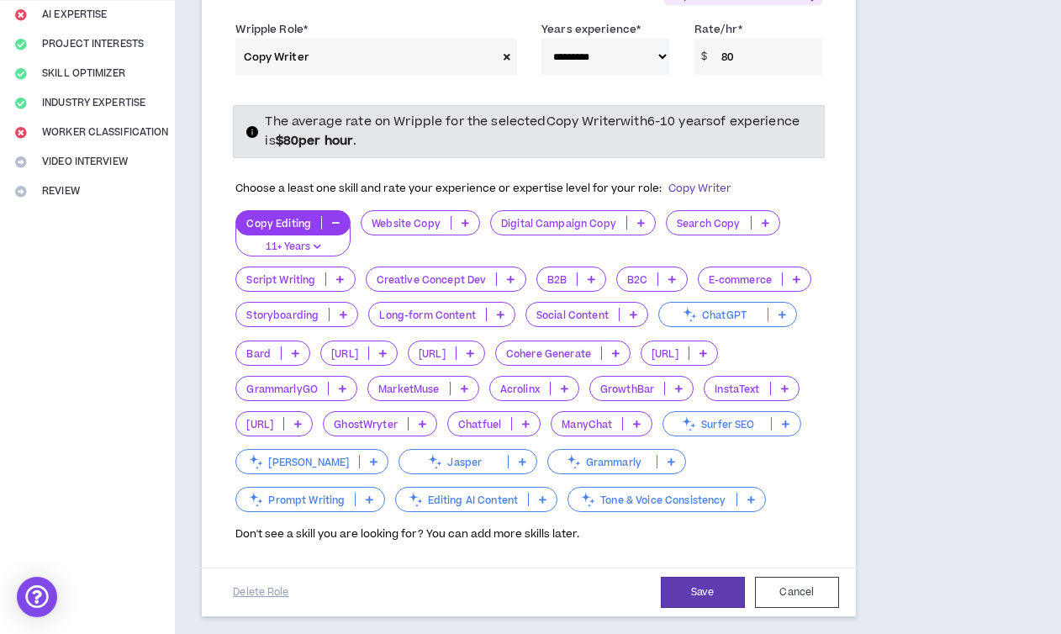
click at [334, 274] on p at bounding box center [340, 278] width 28 height 13
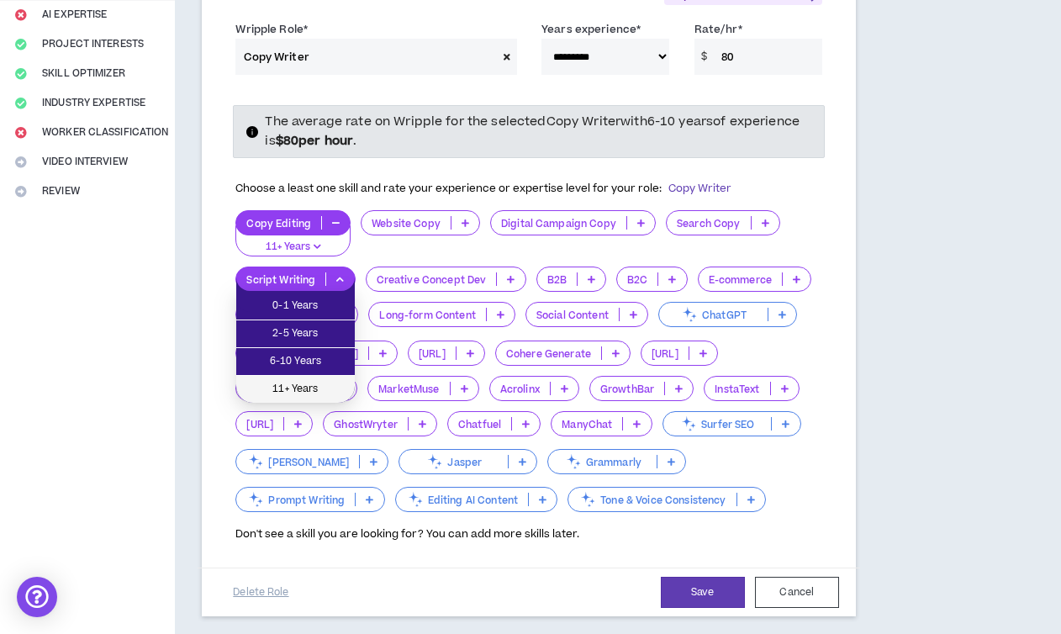
click at [316, 388] on span "11+ Years" at bounding box center [295, 389] width 98 height 18
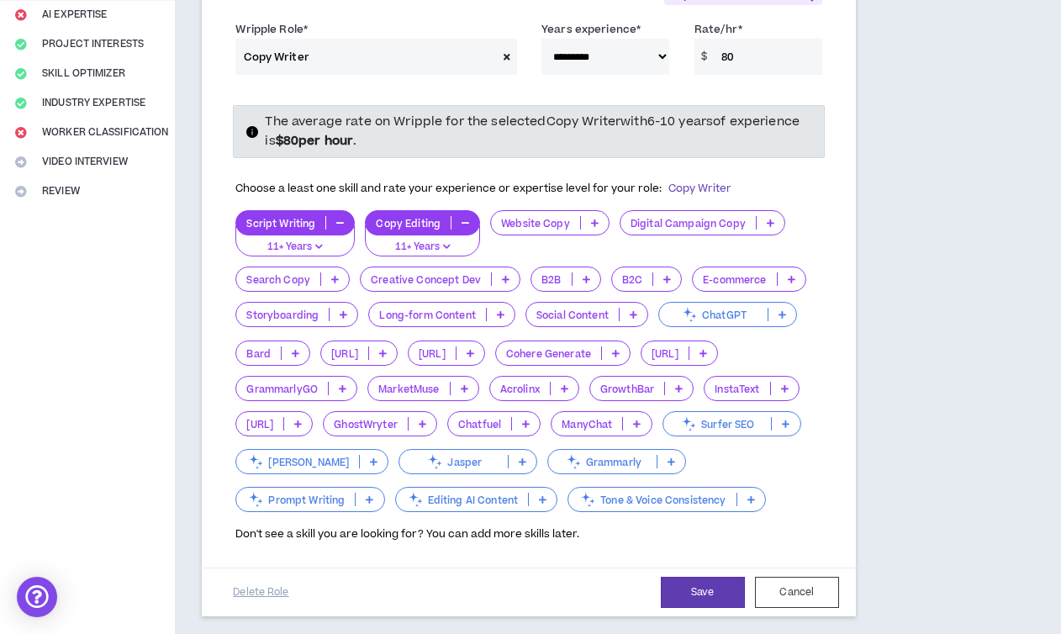
click at [591, 223] on icon at bounding box center [595, 223] width 8 height 8
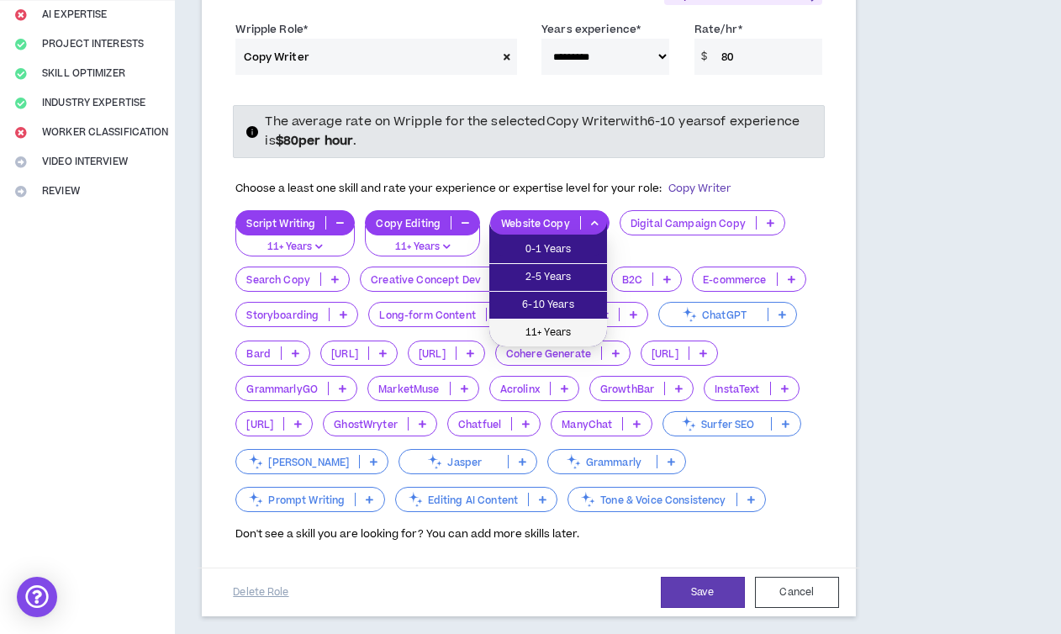
click at [550, 331] on span "11+ Years" at bounding box center [548, 333] width 98 height 18
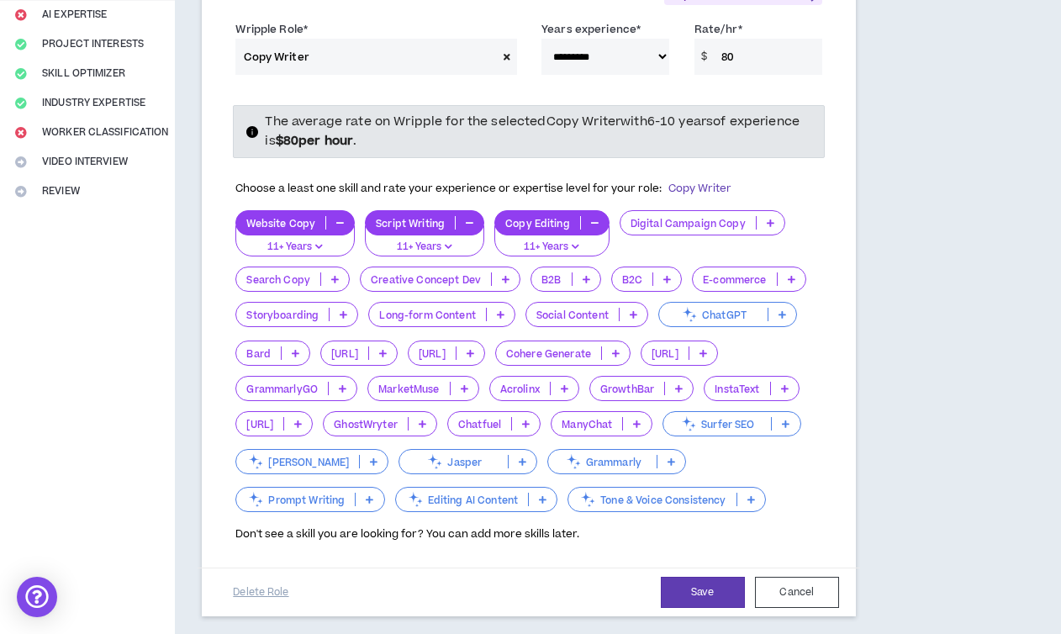
click at [767, 221] on icon at bounding box center [771, 223] width 8 height 8
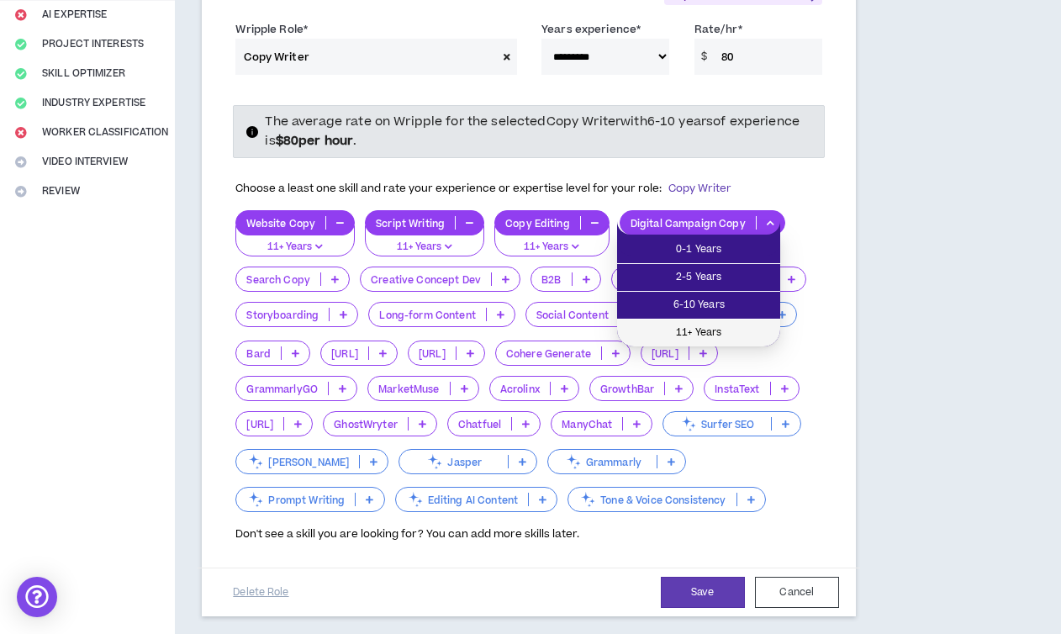
click at [740, 331] on span "11+ Years" at bounding box center [698, 333] width 143 height 18
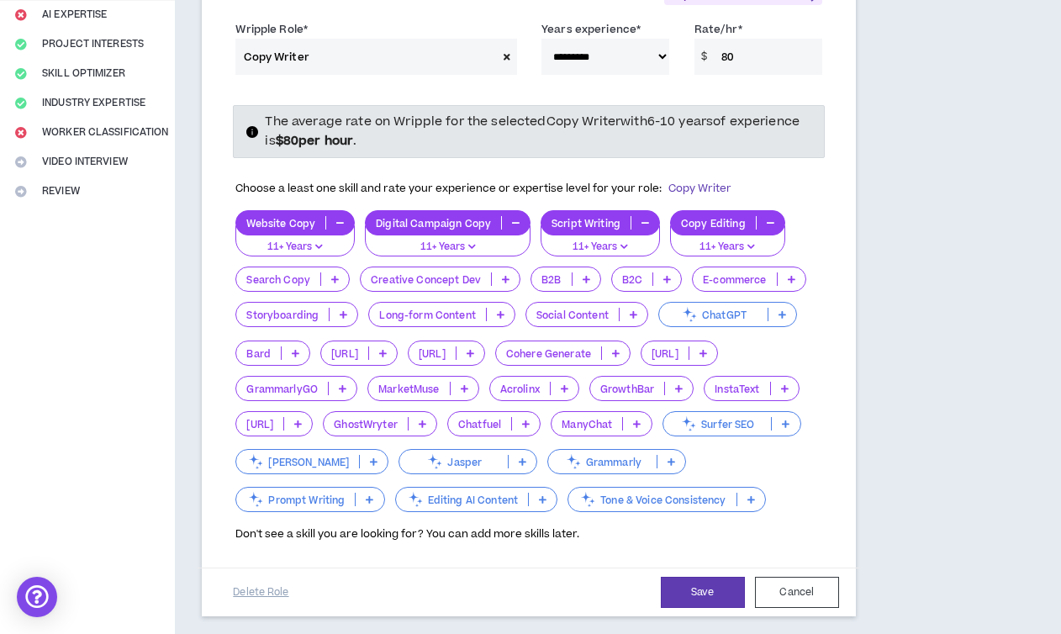
click at [332, 280] on icon at bounding box center [335, 279] width 8 height 8
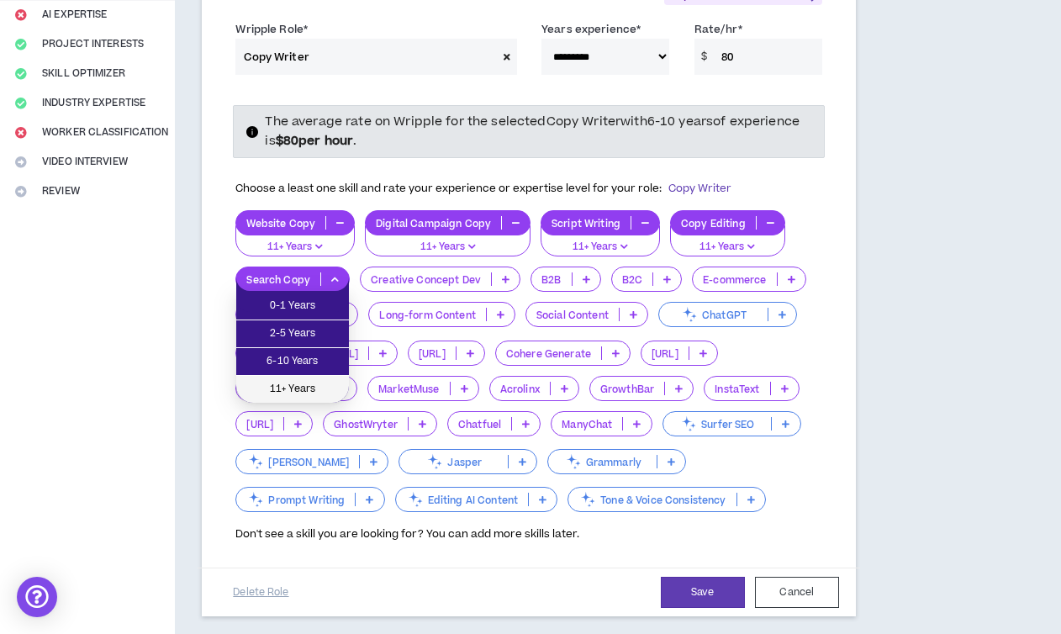
click at [307, 383] on span "11+ Years" at bounding box center [292, 389] width 92 height 18
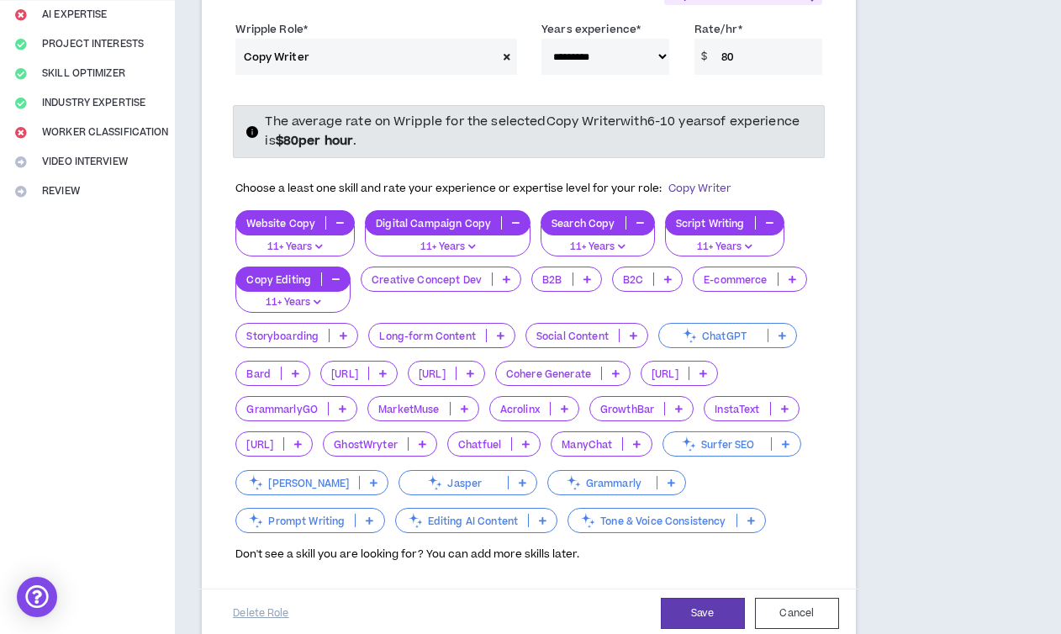
click at [506, 273] on p at bounding box center [507, 278] width 28 height 13
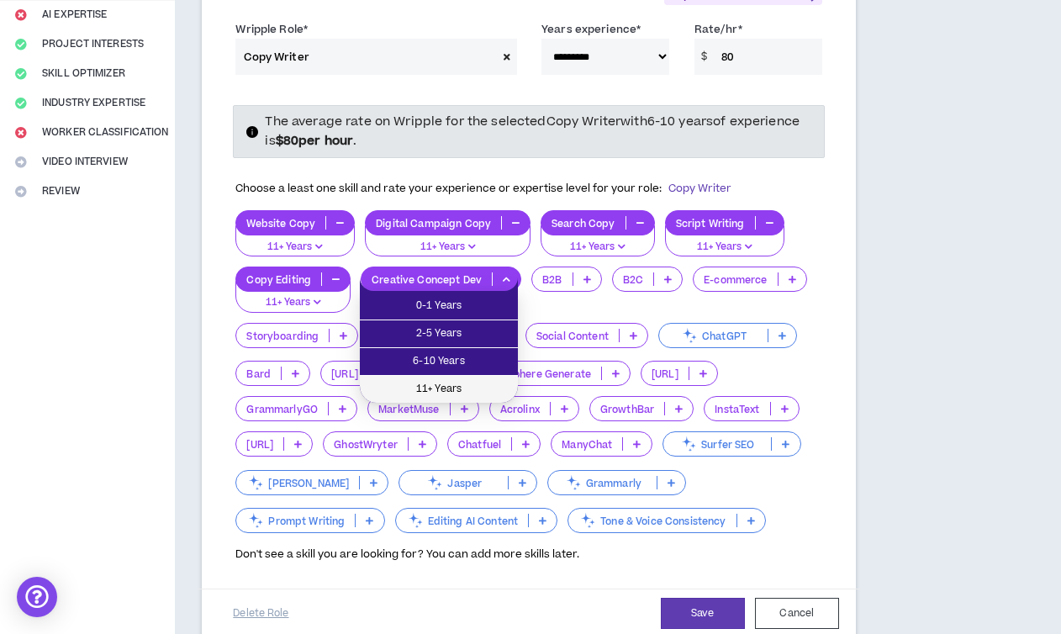
click at [490, 385] on span "11+ Years" at bounding box center [439, 389] width 138 height 18
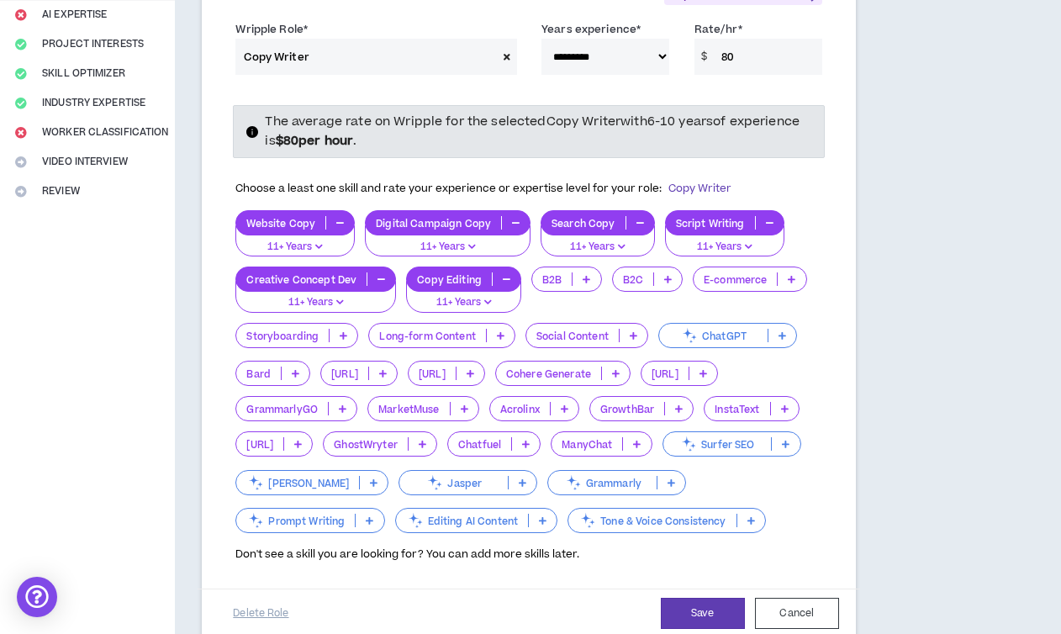
click at [583, 282] on icon at bounding box center [587, 279] width 8 height 8
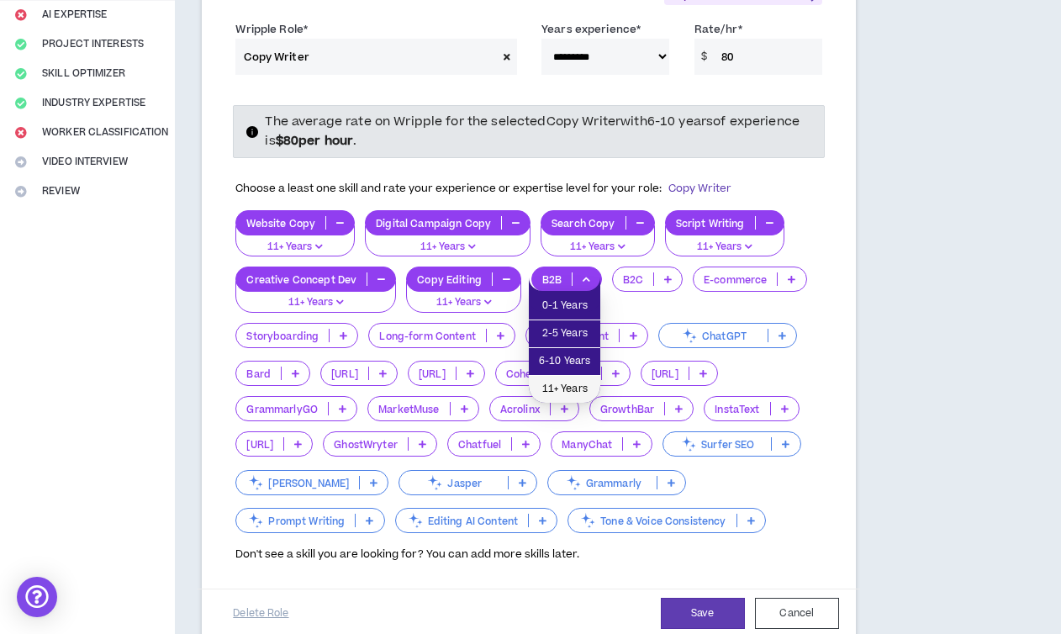
click at [572, 382] on span "11+ Years" at bounding box center [564, 389] width 51 height 18
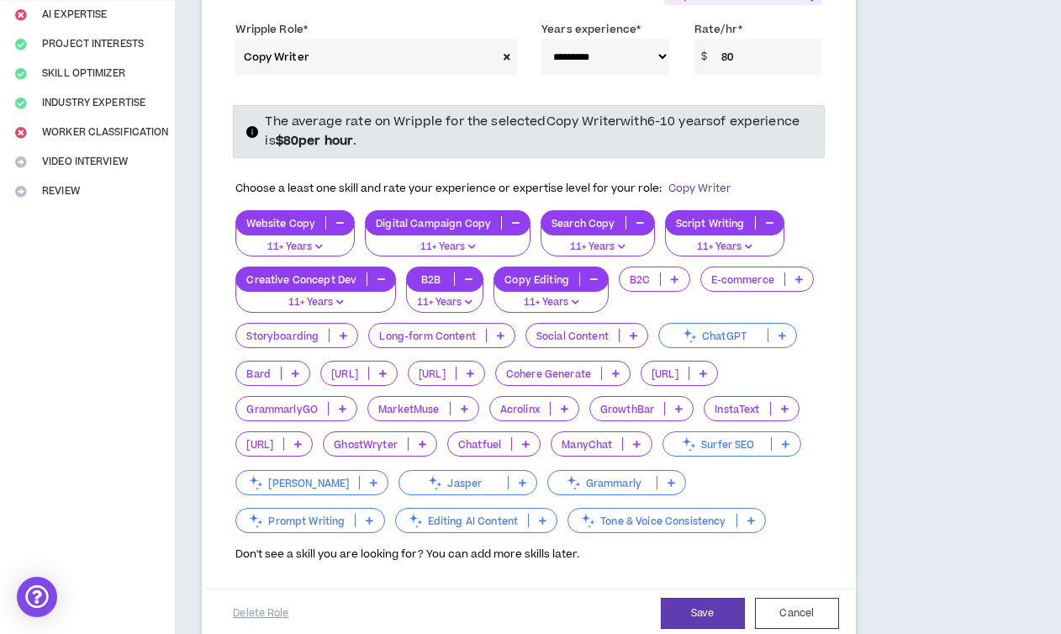
click at [673, 281] on icon at bounding box center [675, 279] width 8 height 8
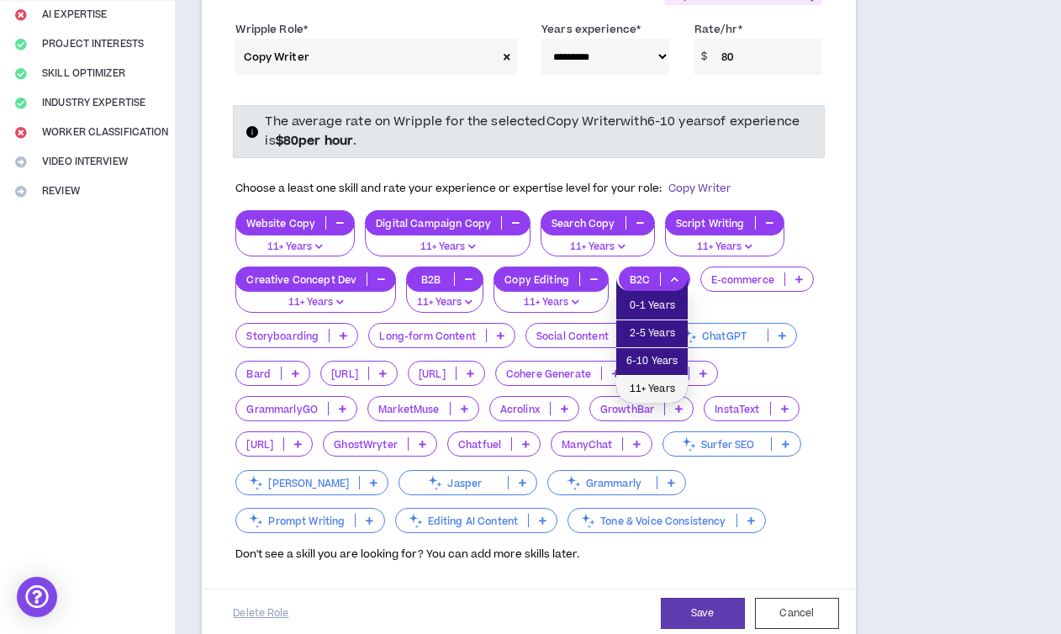
click at [659, 388] on span "11+ Years" at bounding box center [651, 389] width 51 height 18
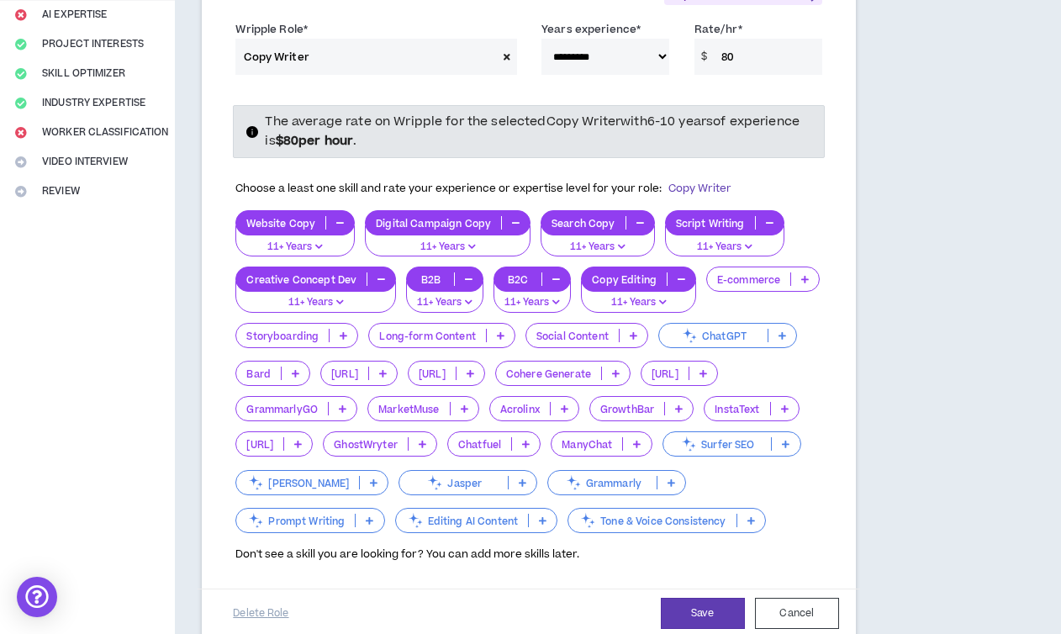
click at [802, 275] on icon at bounding box center [805, 279] width 8 height 8
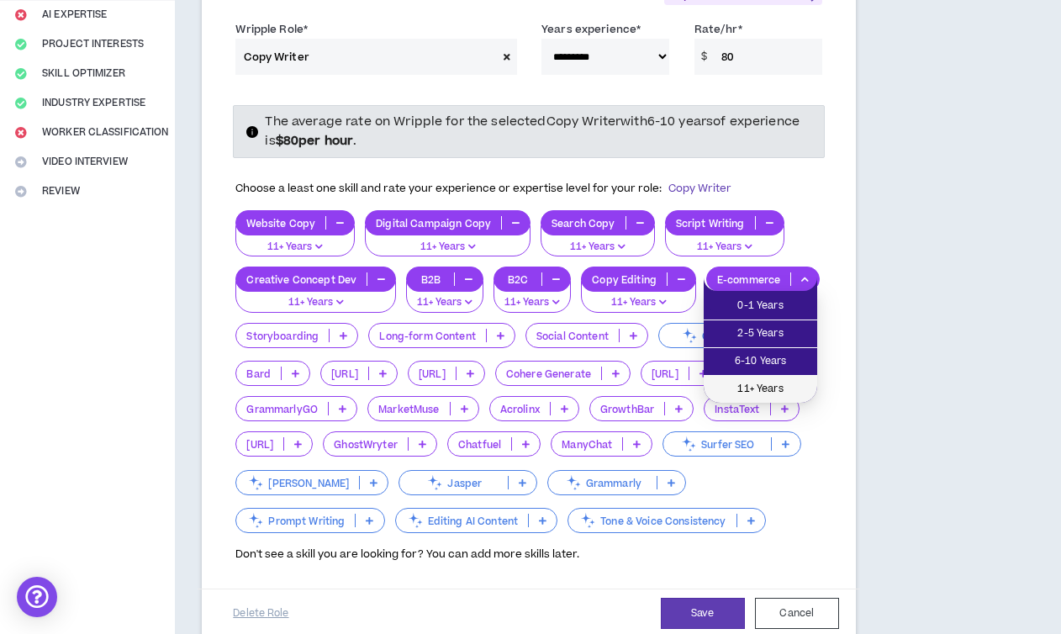
click at [765, 386] on span "11+ Years" at bounding box center [760, 389] width 93 height 18
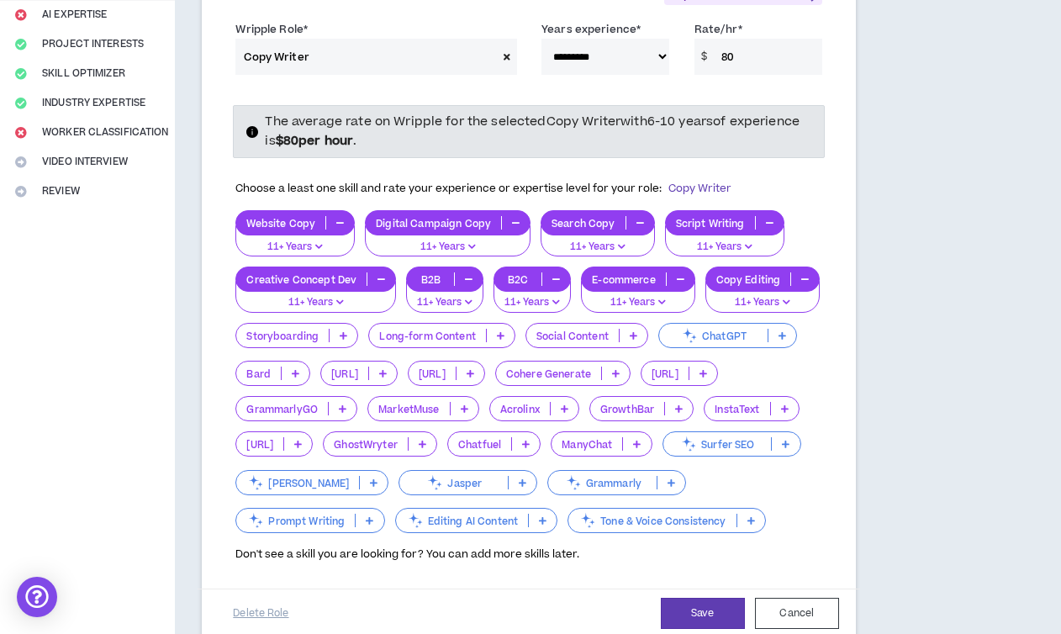
click at [340, 333] on icon at bounding box center [344, 335] width 8 height 8
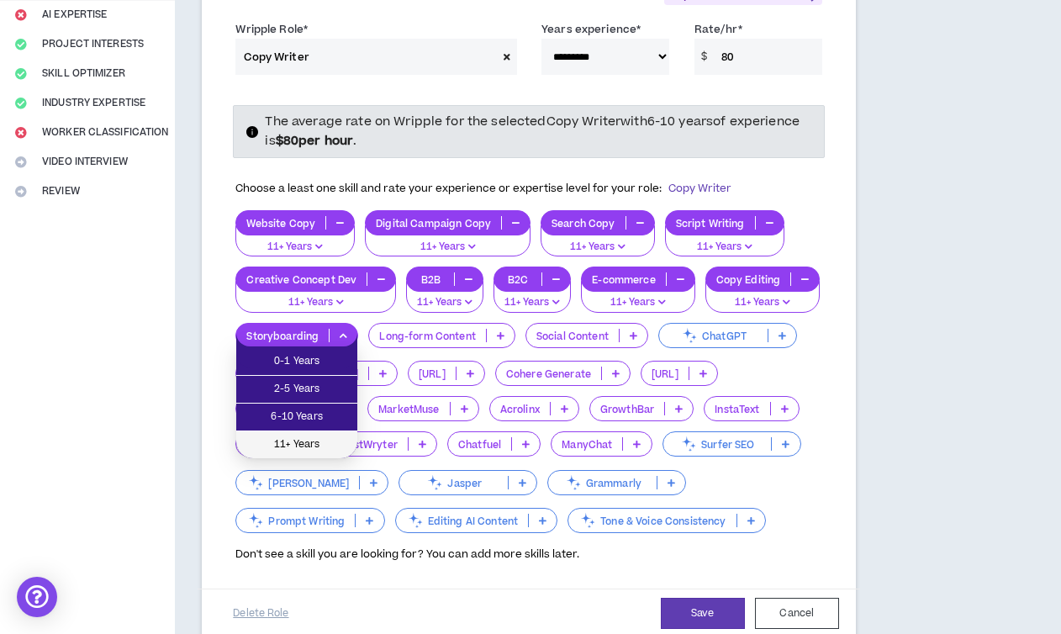
click at [325, 440] on span "11+ Years" at bounding box center [296, 444] width 101 height 18
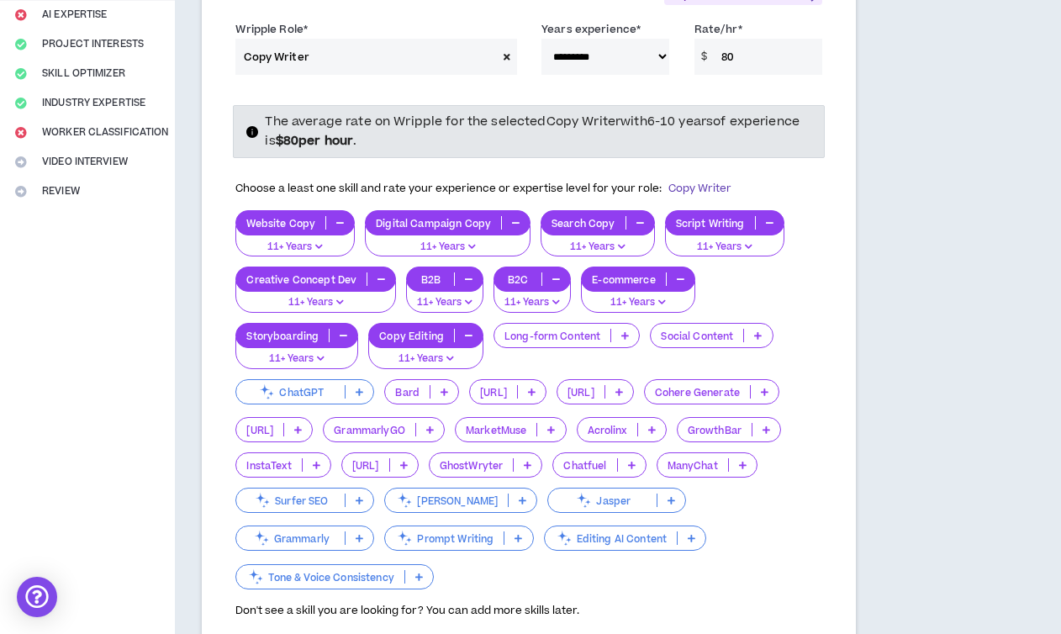
click at [620, 329] on p at bounding box center [625, 335] width 28 height 13
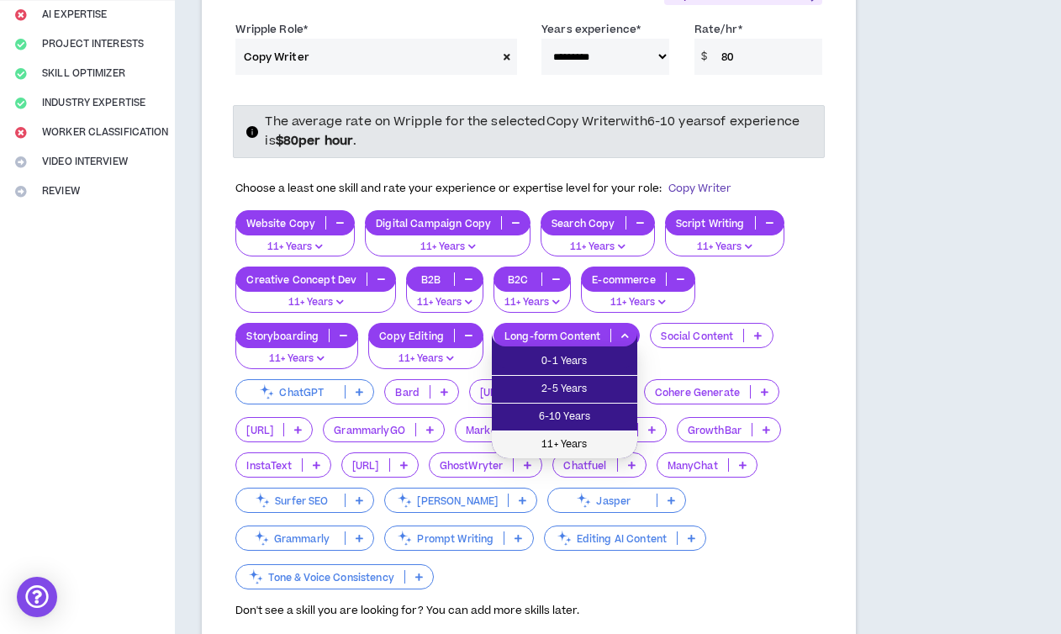
click at [577, 441] on span "11+ Years" at bounding box center [564, 444] width 125 height 18
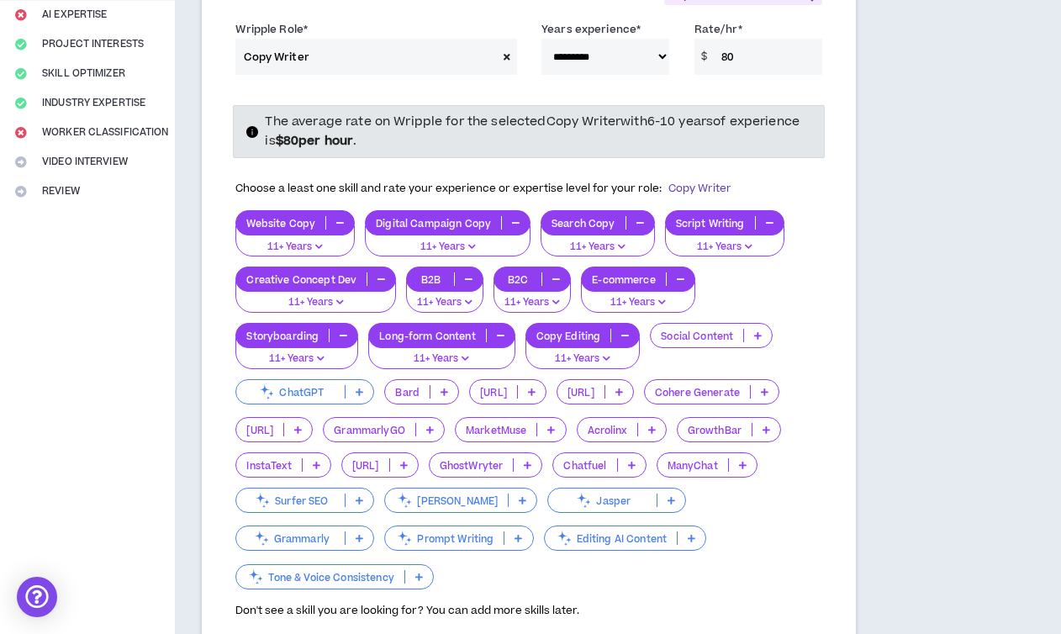
click at [760, 331] on p at bounding box center [758, 335] width 28 height 13
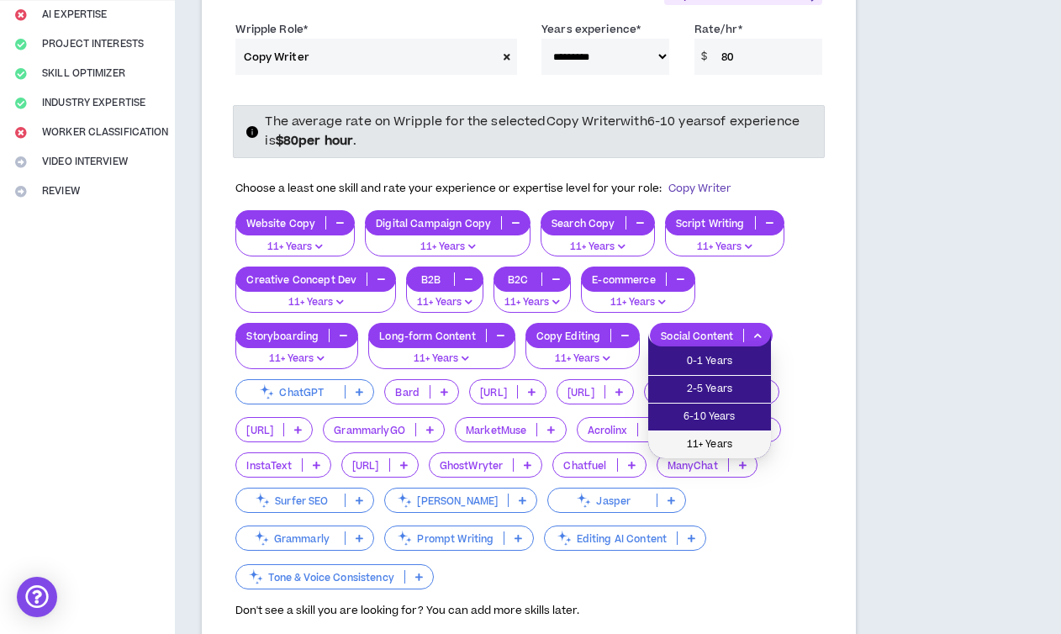
click at [700, 449] on span "11+ Years" at bounding box center [709, 444] width 103 height 18
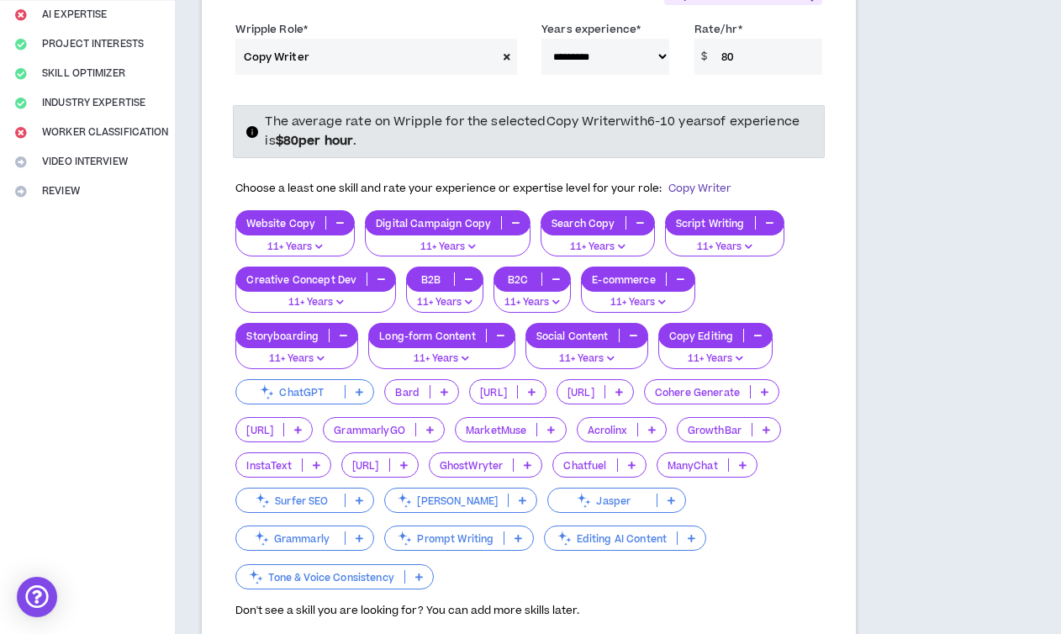
click at [358, 392] on icon at bounding box center [360, 392] width 8 height 8
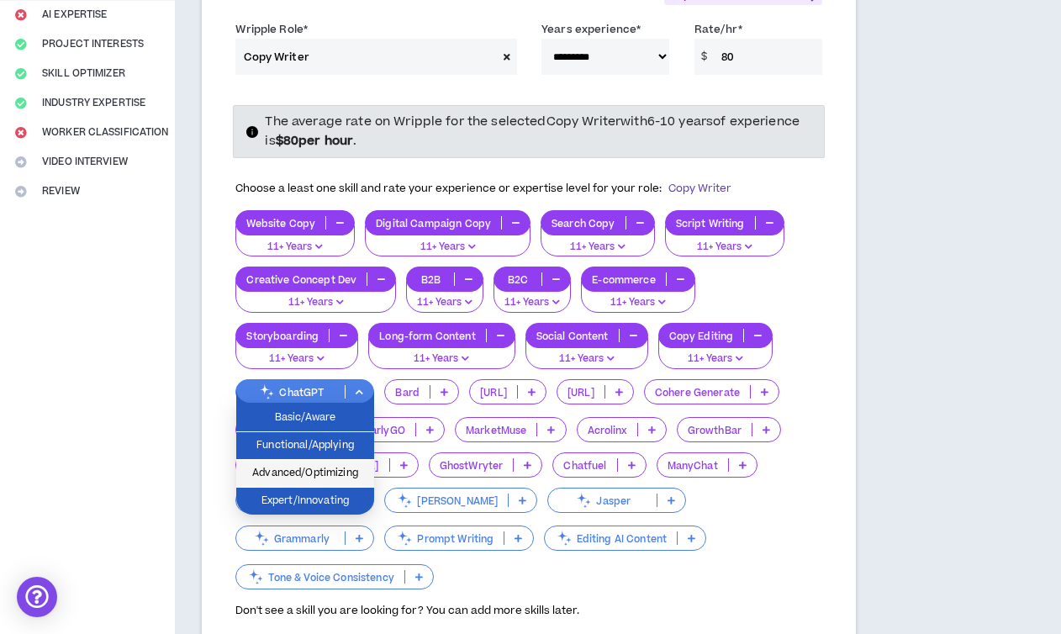
click at [282, 470] on span "Advanced/Optimizing" at bounding box center [305, 473] width 118 height 18
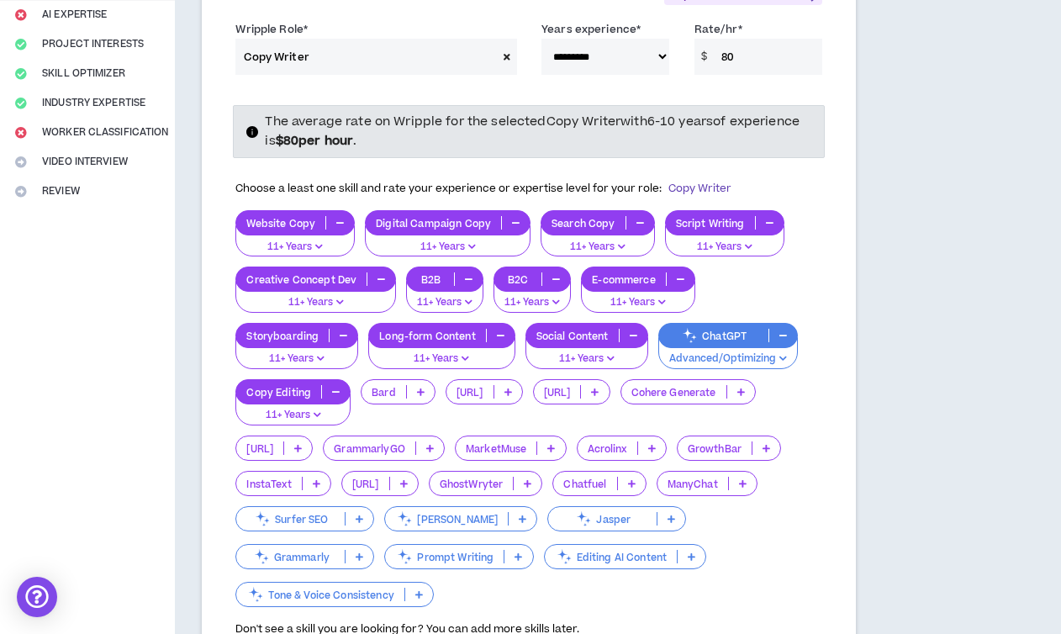
click at [419, 393] on icon at bounding box center [421, 392] width 8 height 8
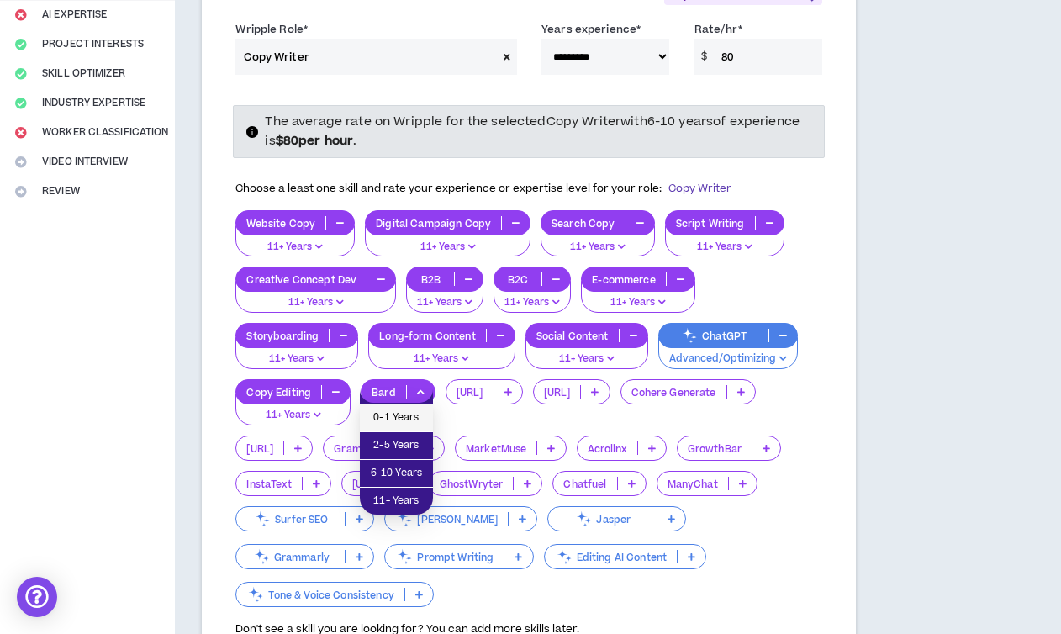
click at [414, 414] on span "0-1 Years" at bounding box center [396, 418] width 53 height 18
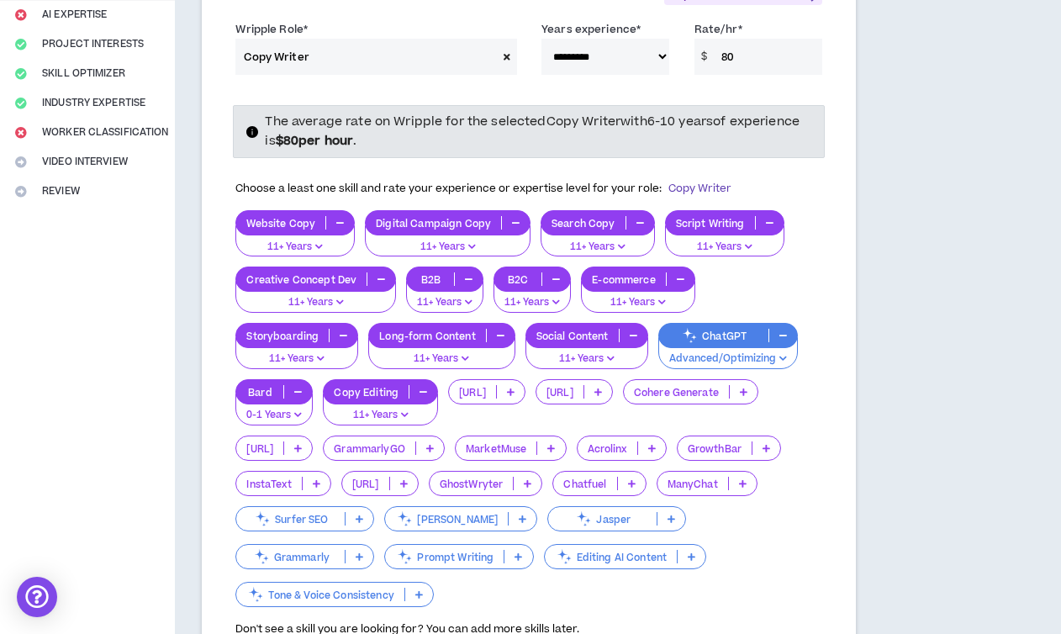
click at [514, 383] on div "[URL]" at bounding box center [486, 391] width 77 height 25
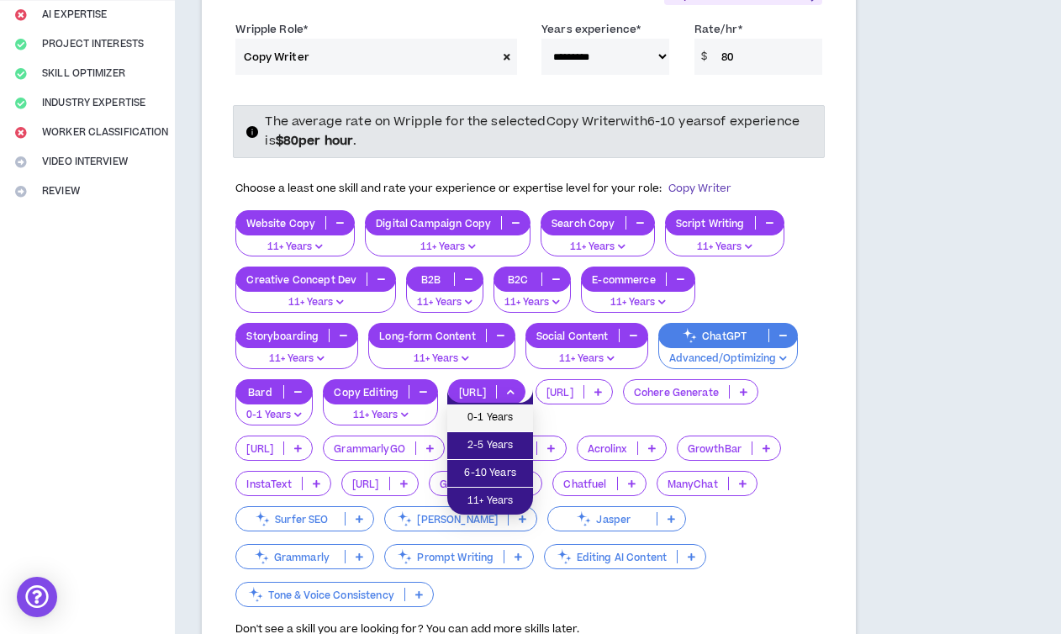
click at [490, 414] on span "0-1 Years" at bounding box center [490, 418] width 66 height 18
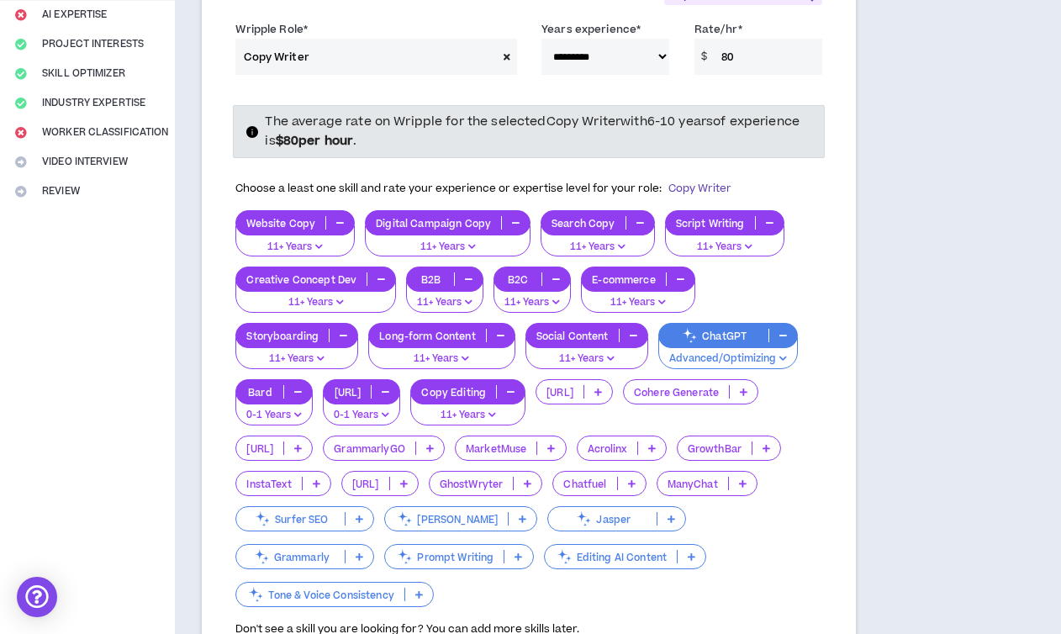
click at [613, 383] on div "[URL]" at bounding box center [573, 391] width 77 height 25
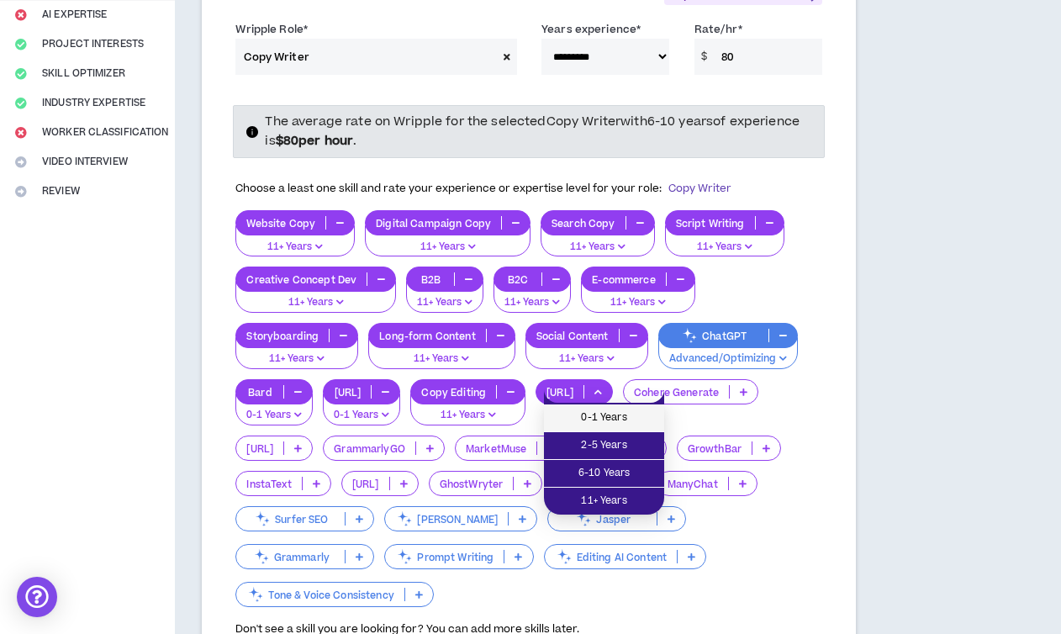
click at [628, 417] on span "0-1 Years" at bounding box center [604, 418] width 100 height 18
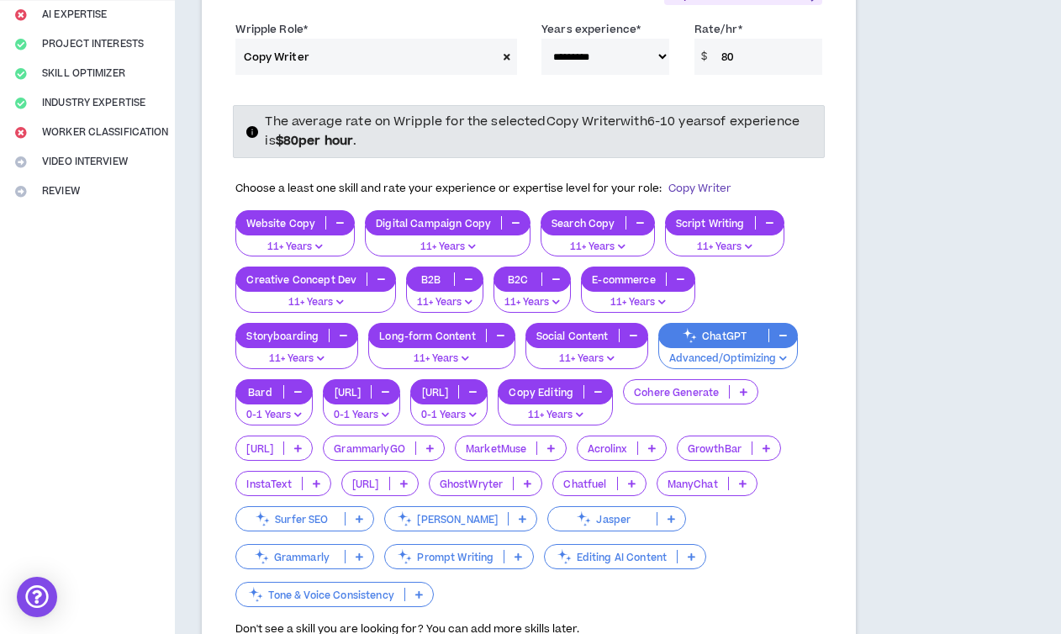
click at [758, 382] on div "Cohere Generate" at bounding box center [690, 391] width 135 height 25
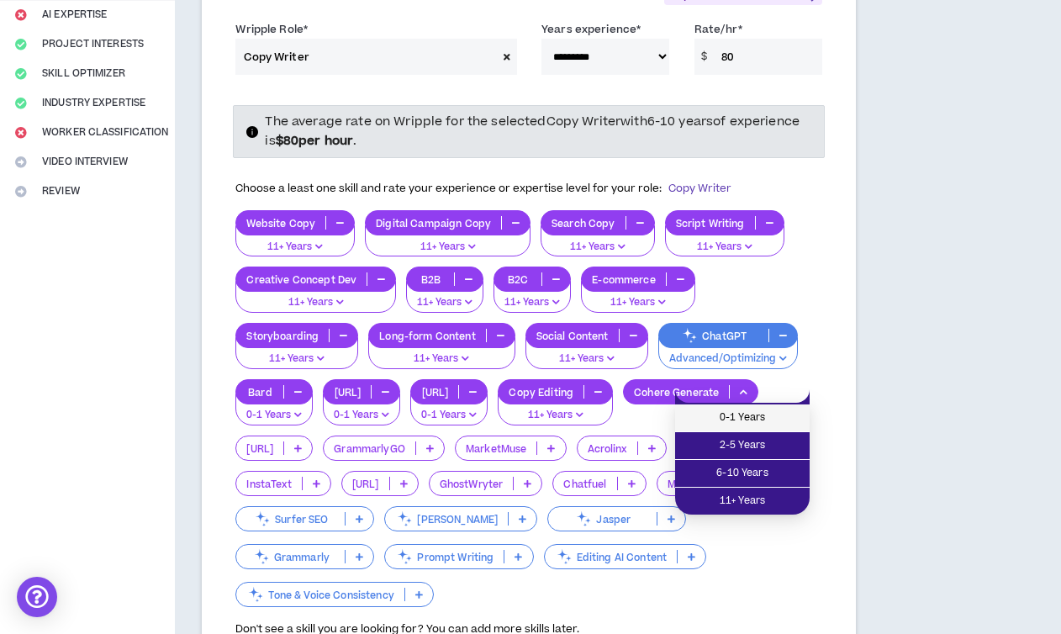
click at [758, 414] on span "0-1 Years" at bounding box center [742, 418] width 114 height 18
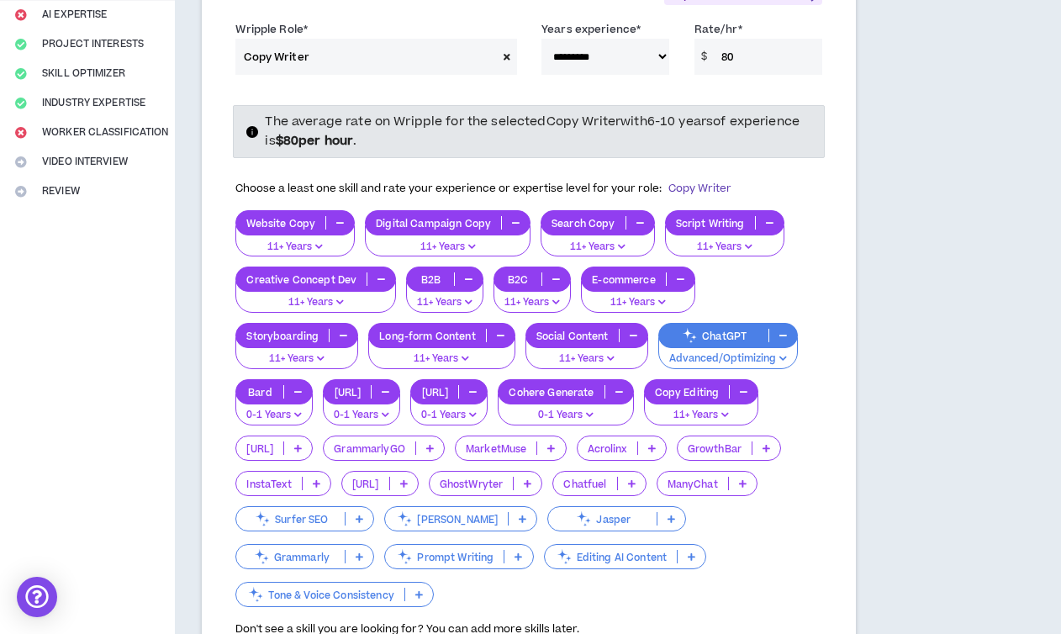
click at [312, 446] on p at bounding box center [298, 447] width 28 height 13
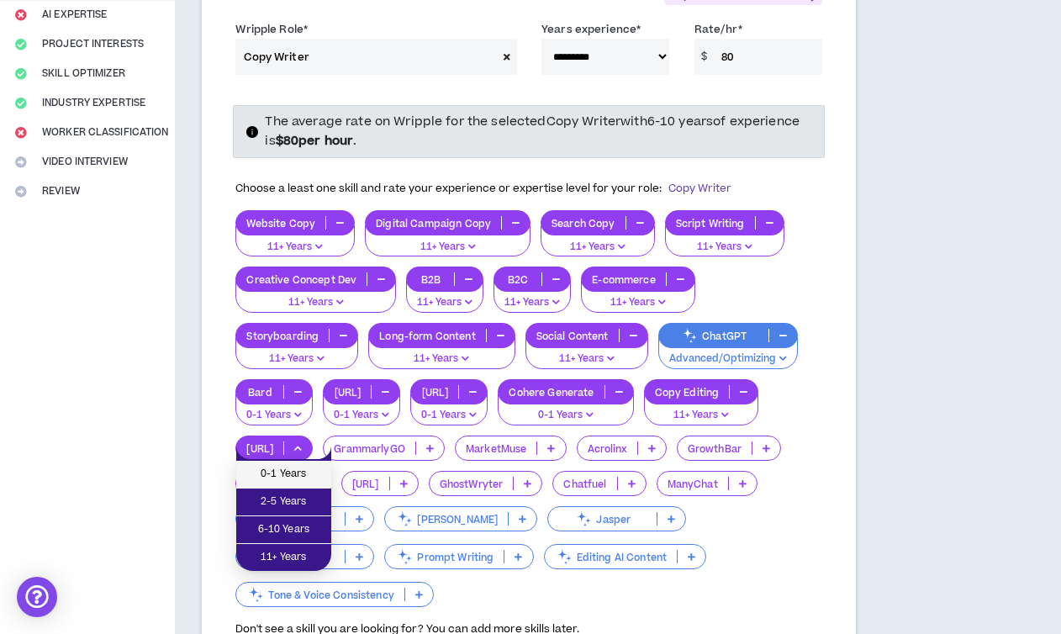
click at [312, 470] on span "0-1 Years" at bounding box center [283, 474] width 75 height 18
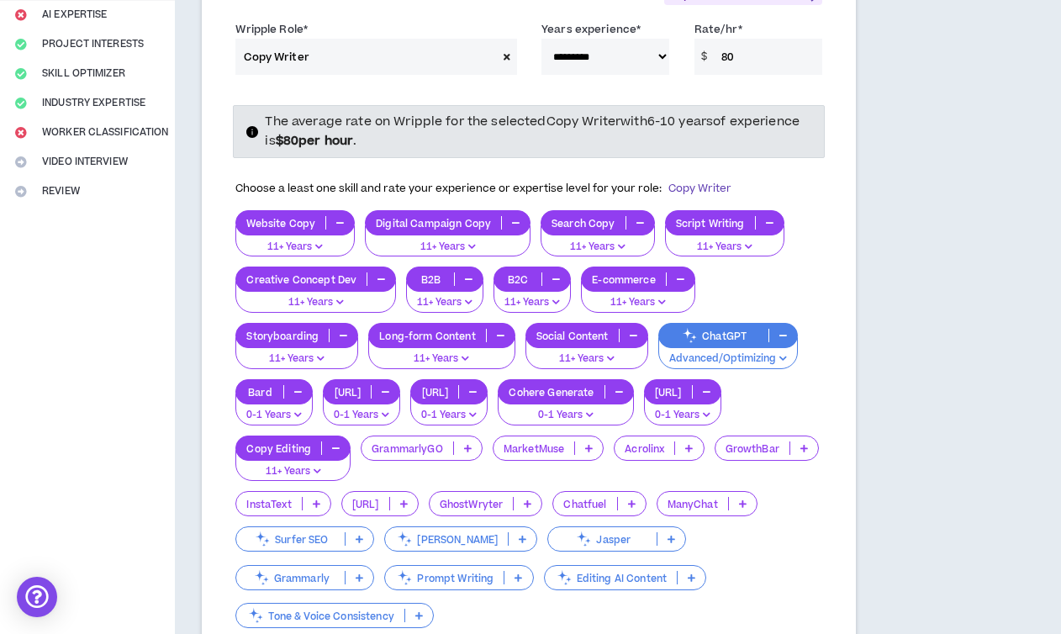
click at [467, 446] on icon at bounding box center [468, 448] width 8 height 8
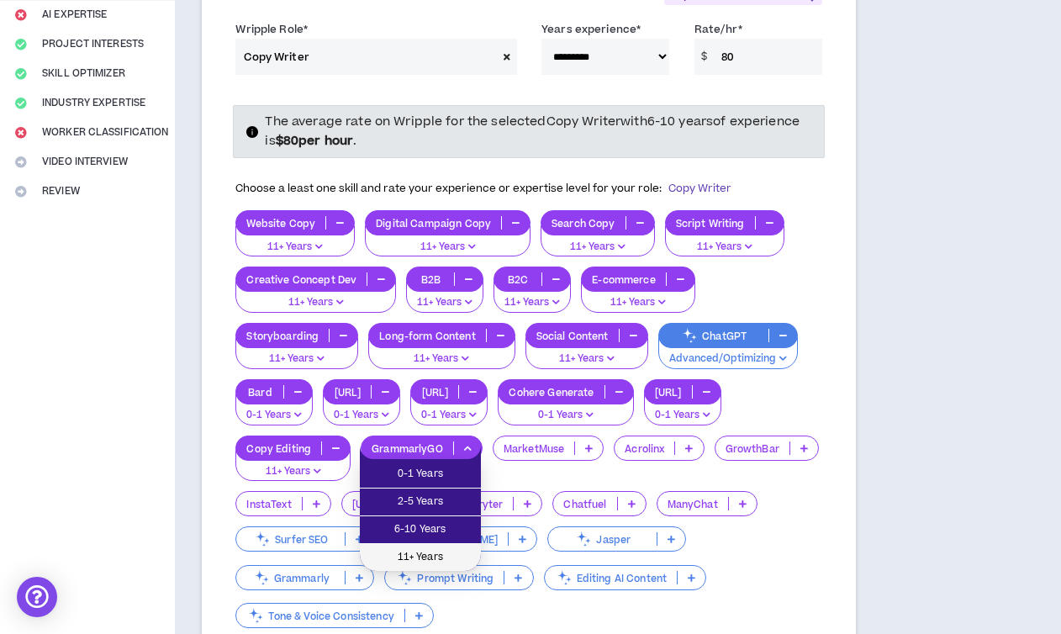
click at [422, 556] on span "11+ Years" at bounding box center [420, 557] width 101 height 18
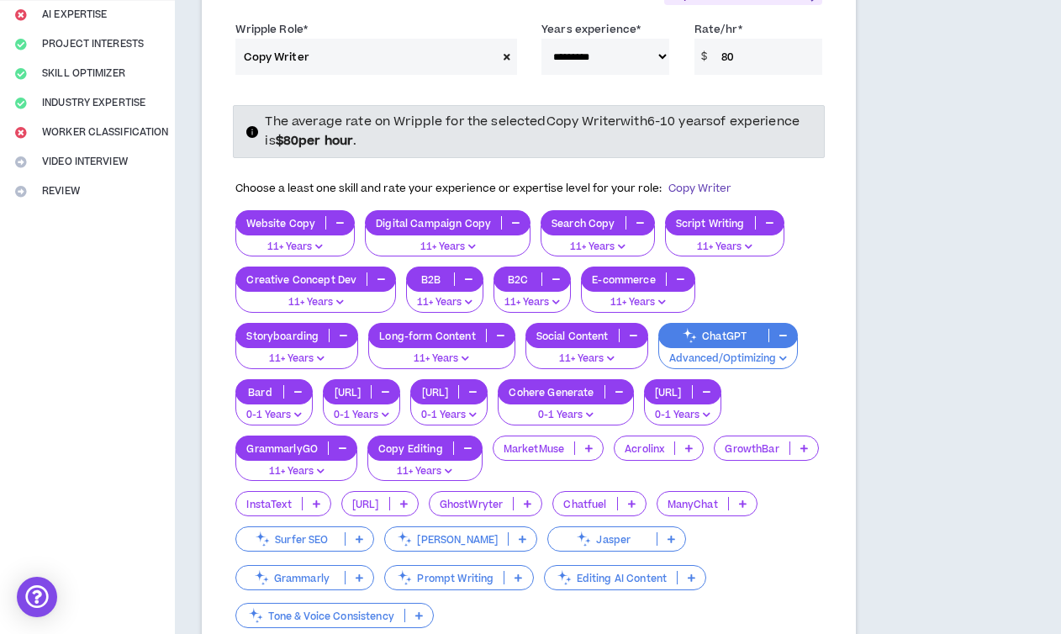
click at [585, 452] on p at bounding box center [589, 447] width 28 height 13
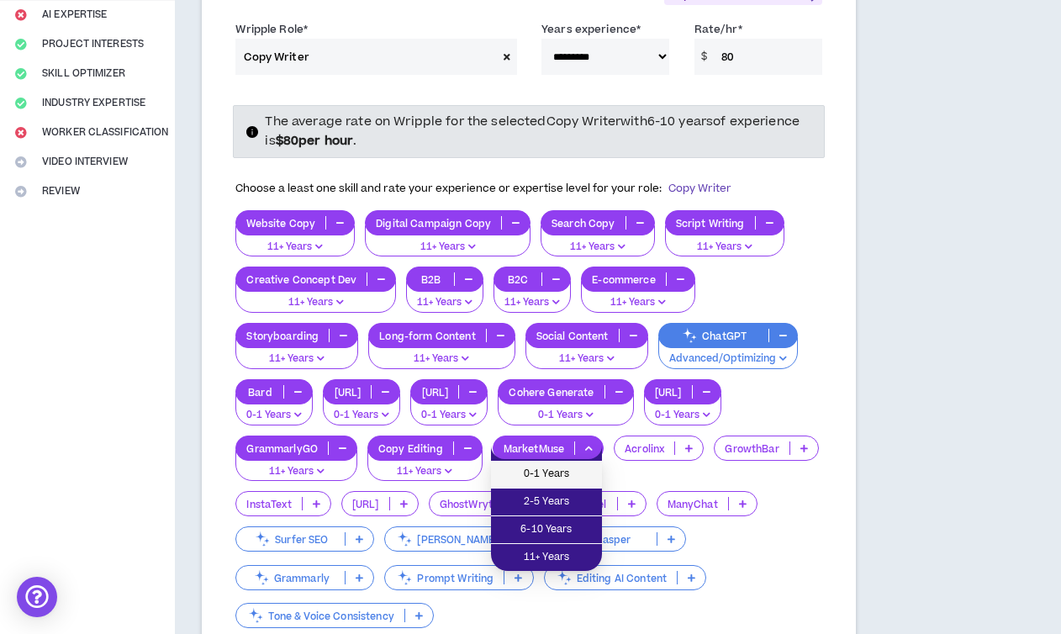
click at [560, 481] on span "0-1 Years" at bounding box center [546, 474] width 91 height 18
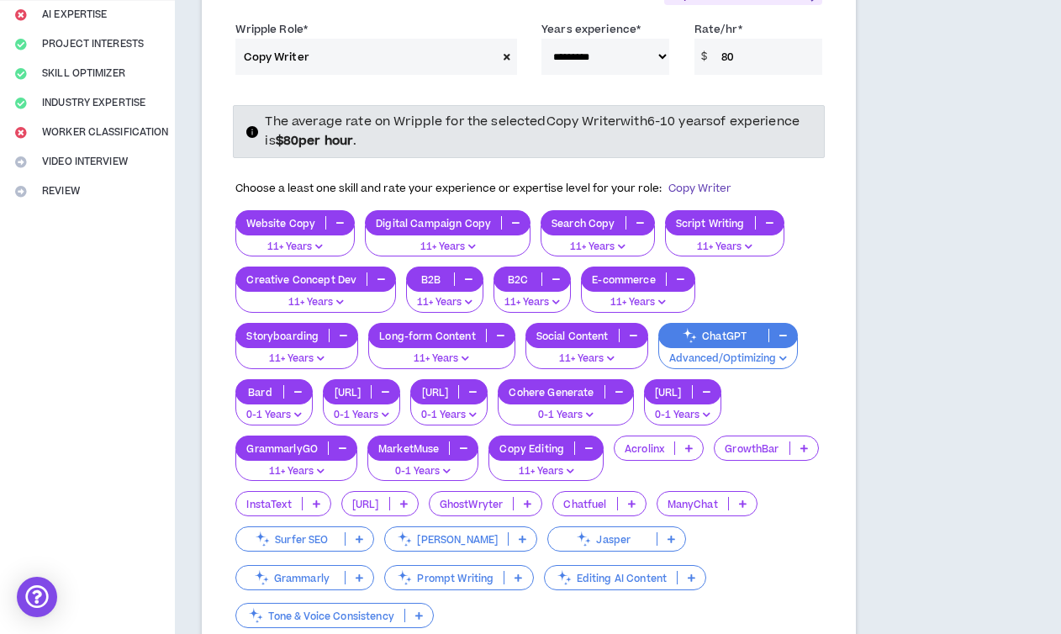
click at [699, 451] on p at bounding box center [689, 447] width 28 height 13
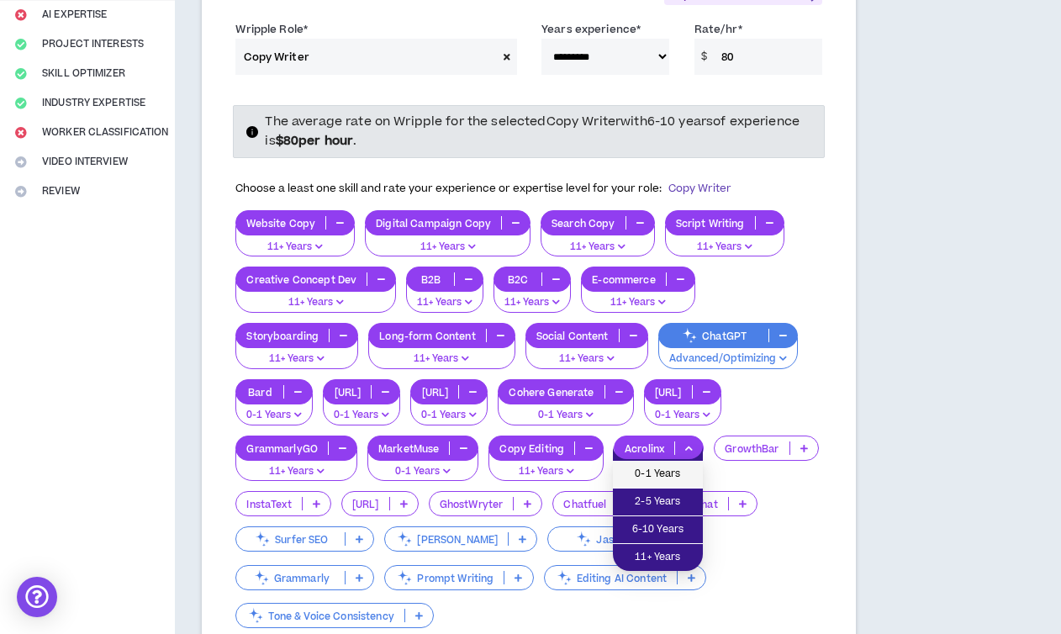
click at [674, 469] on span "0-1 Years" at bounding box center [658, 474] width 70 height 18
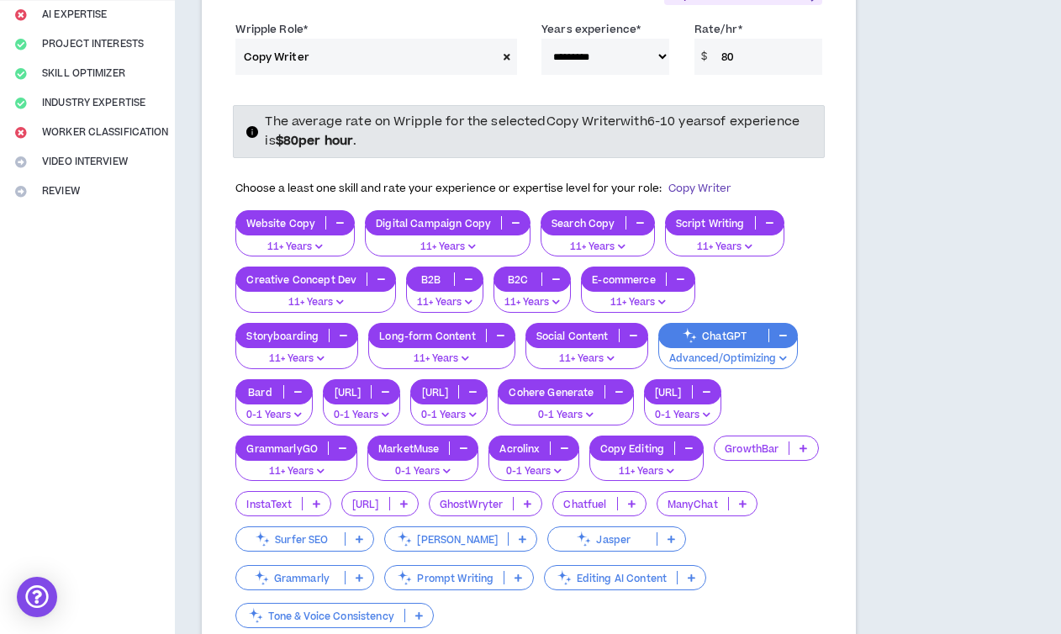
click at [809, 446] on p at bounding box center [803, 447] width 28 height 13
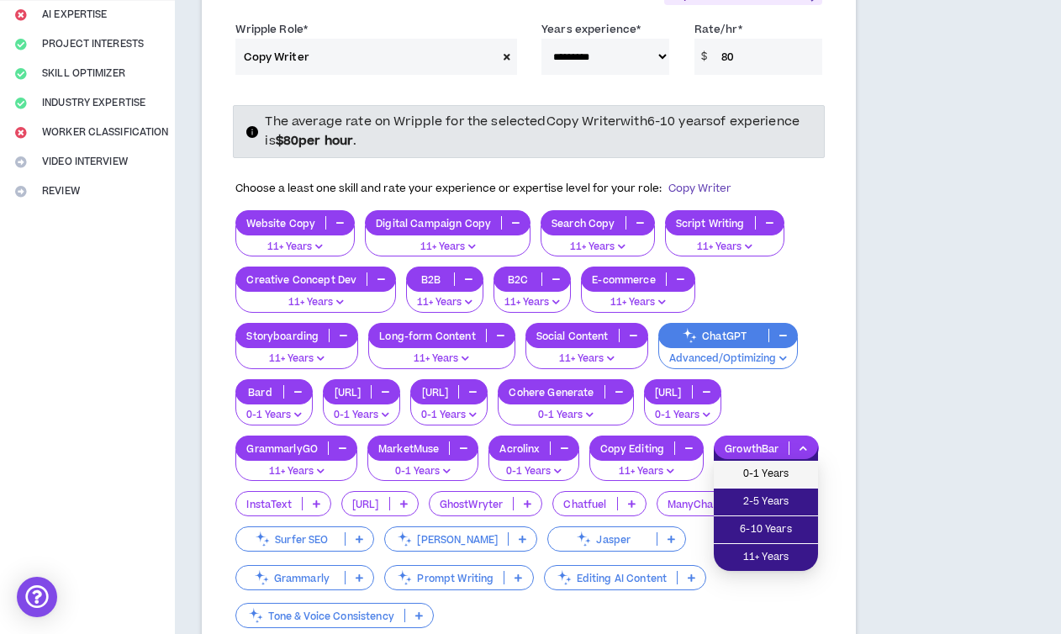
click at [762, 479] on span "0-1 Years" at bounding box center [766, 474] width 84 height 18
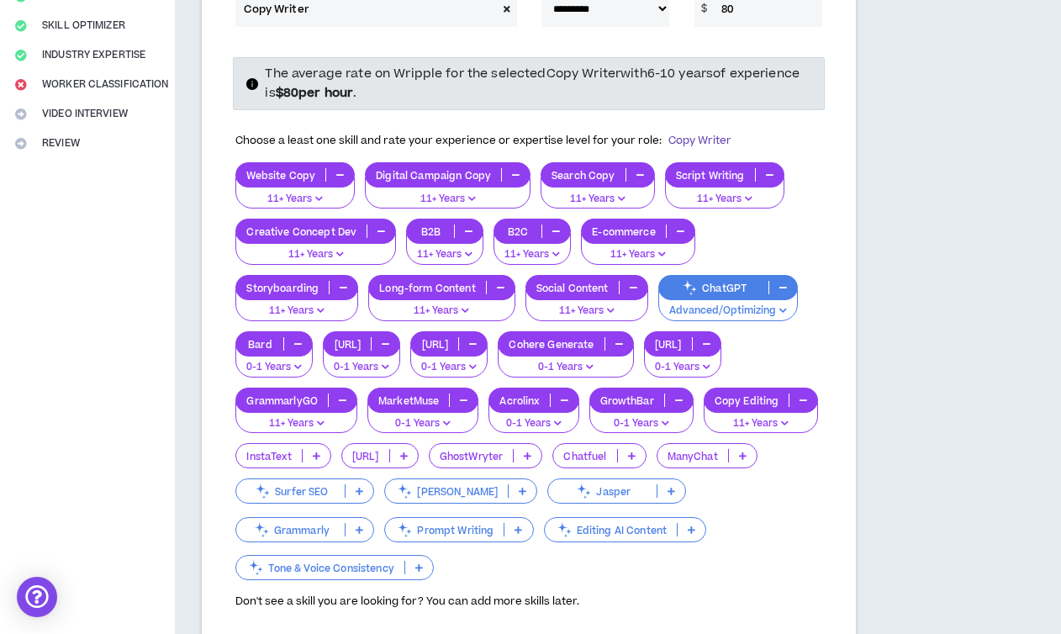
scroll to position [379, 0]
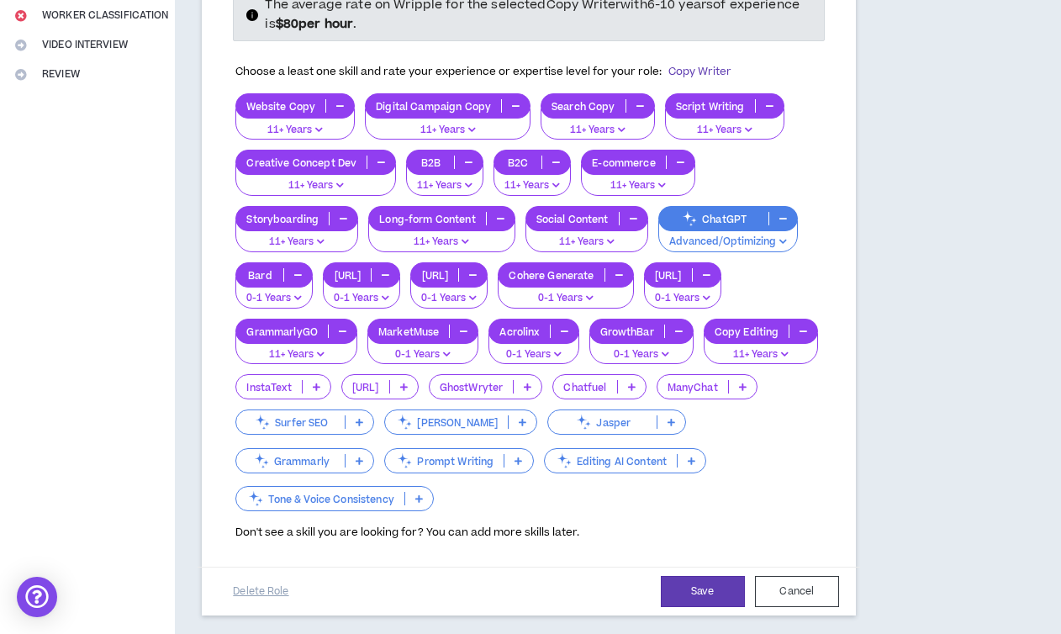
click at [318, 384] on icon at bounding box center [317, 386] width 8 height 8
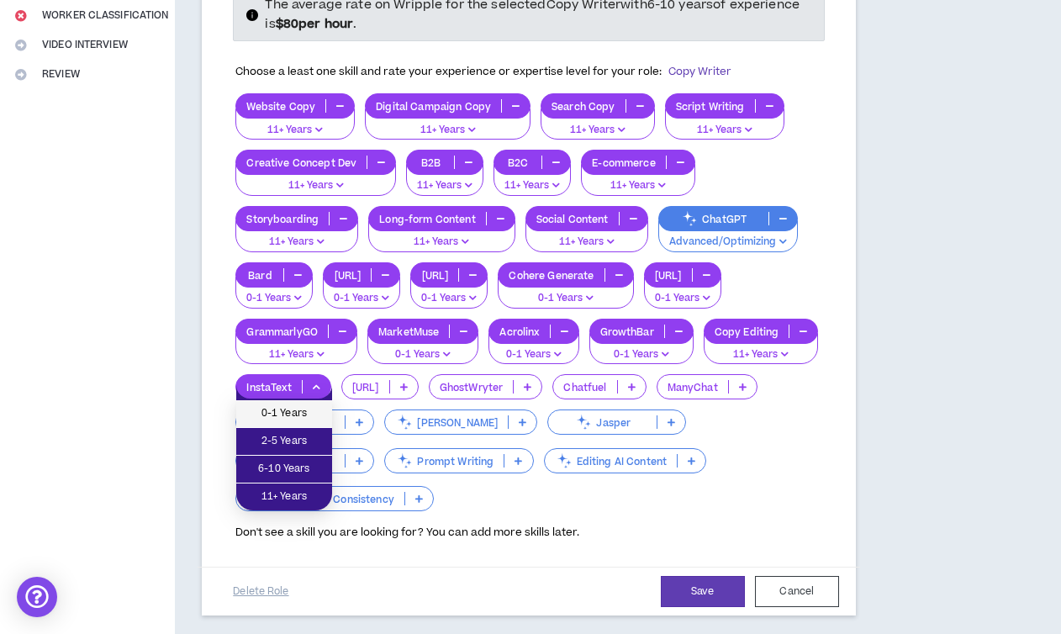
click at [308, 409] on span "0-1 Years" at bounding box center [284, 413] width 76 height 18
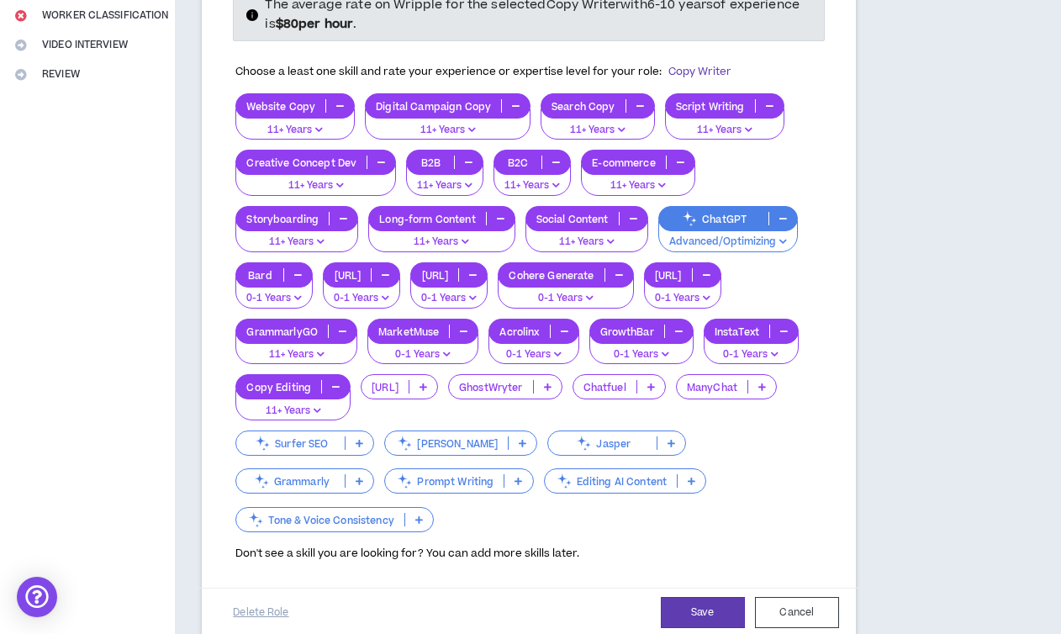
click at [429, 388] on p at bounding box center [423, 386] width 28 height 13
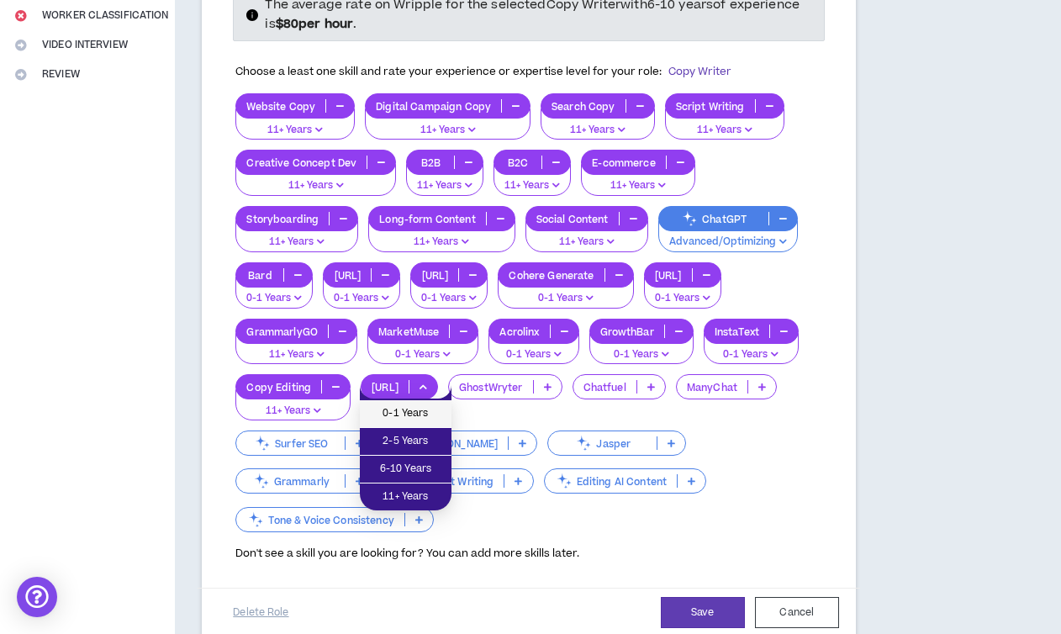
click at [410, 414] on span "0-1 Years" at bounding box center [405, 413] width 71 height 18
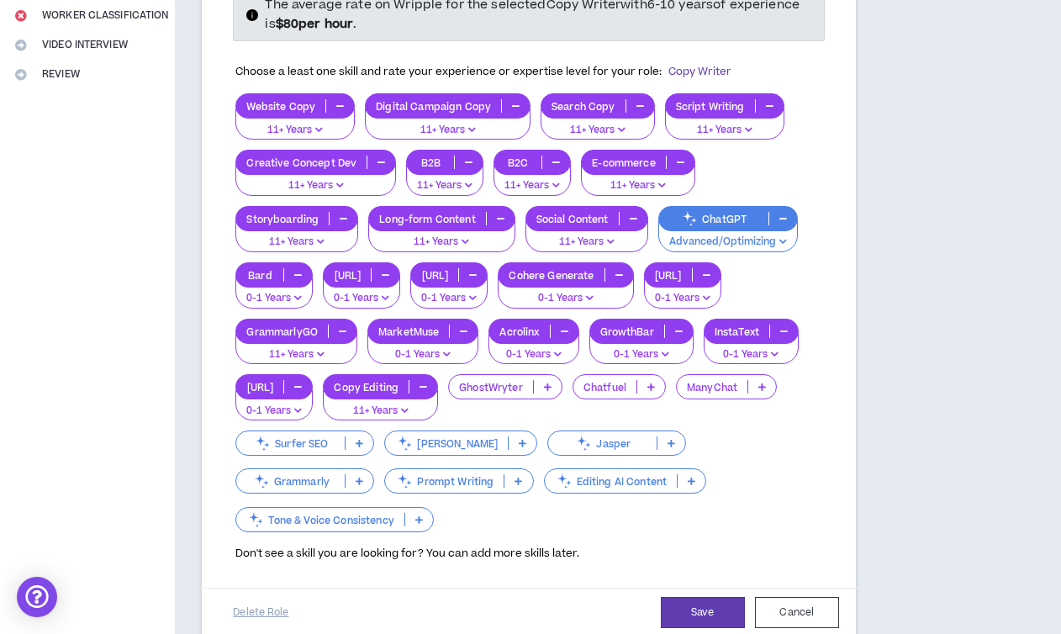
click at [551, 390] on icon at bounding box center [548, 386] width 8 height 8
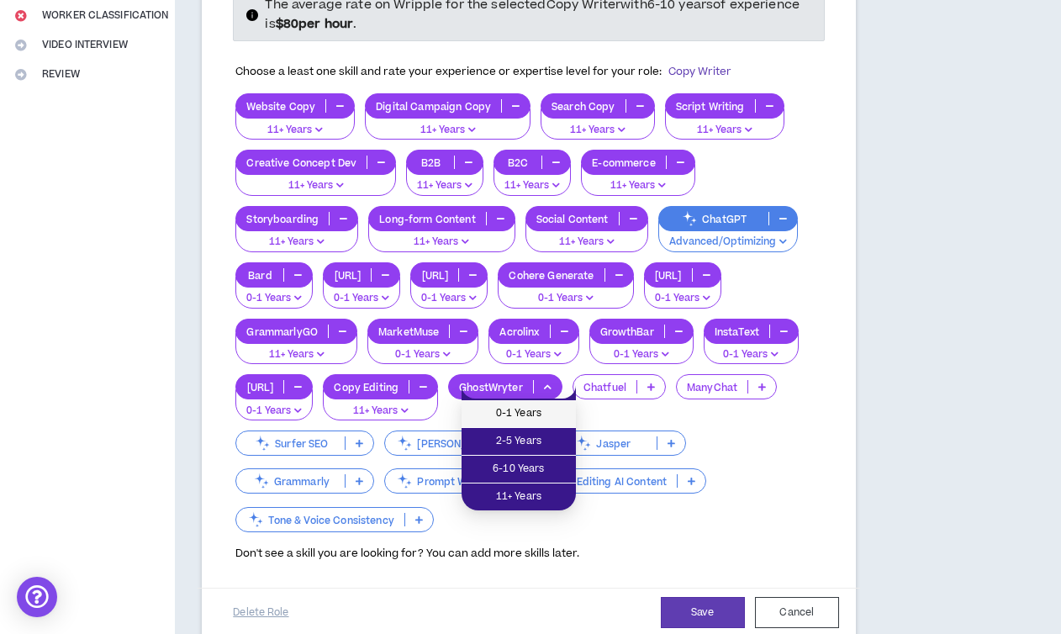
click at [534, 414] on span "0-1 Years" at bounding box center [519, 413] width 94 height 18
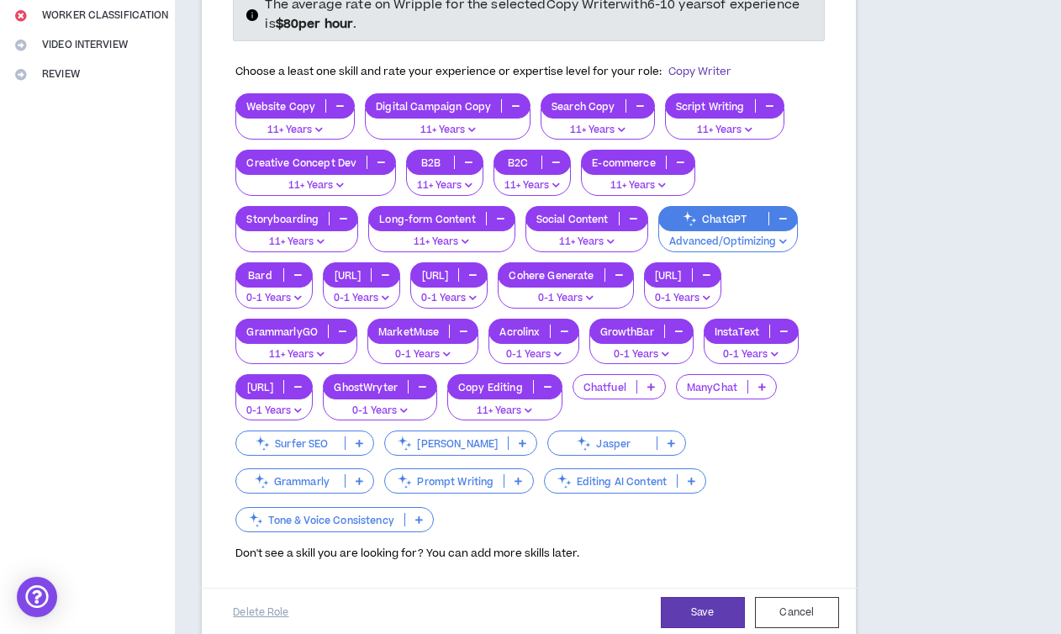
click at [655, 389] on icon at bounding box center [651, 386] width 8 height 8
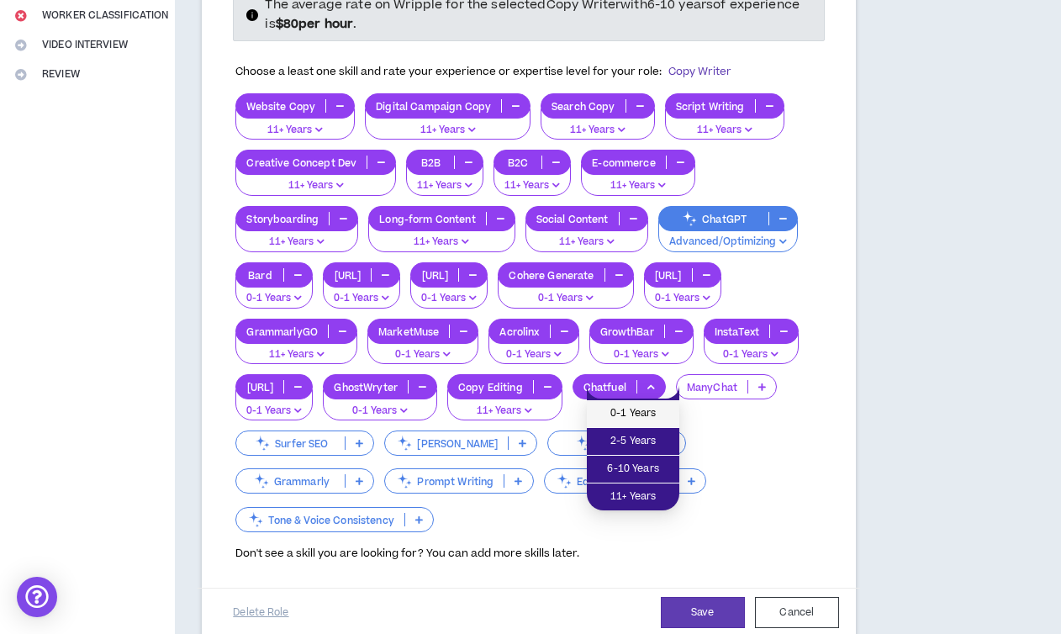
click at [654, 414] on span "0-1 Years" at bounding box center [633, 413] width 72 height 18
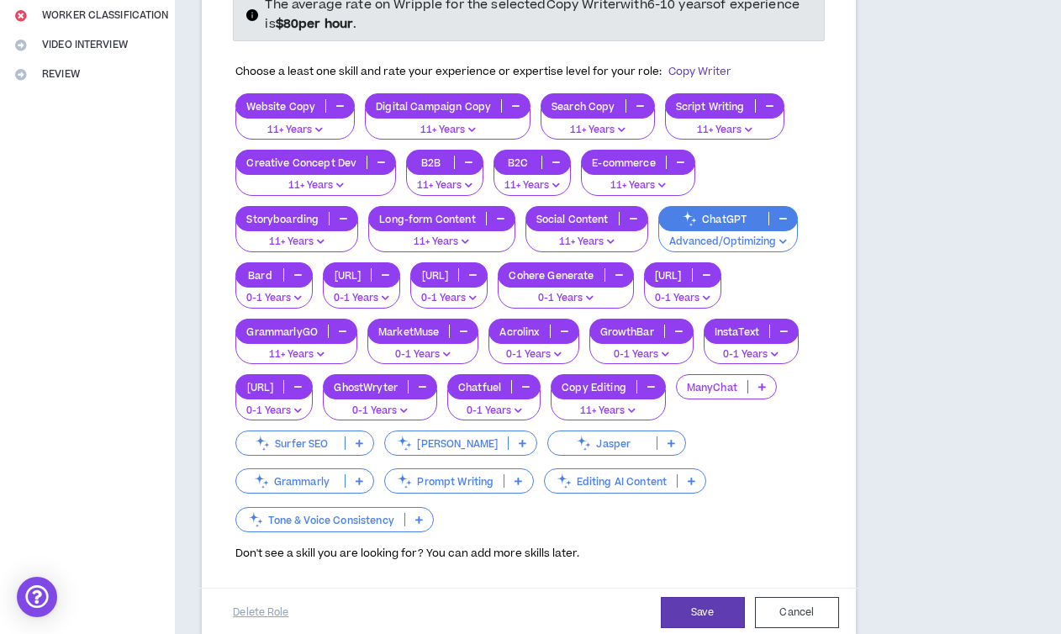
click at [766, 384] on icon at bounding box center [762, 386] width 8 height 8
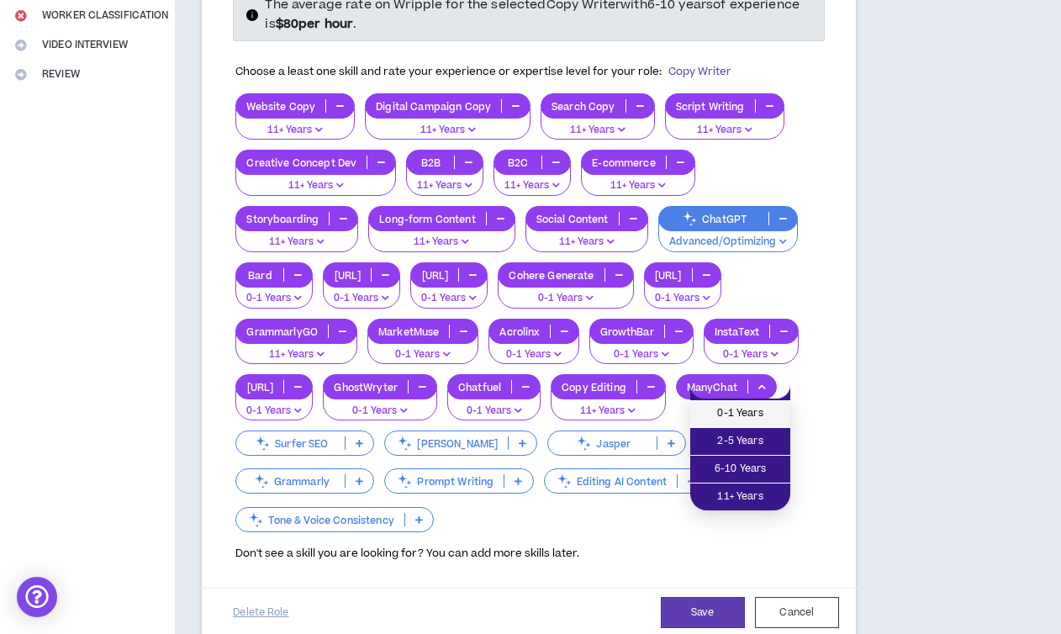
click at [752, 406] on span "0-1 Years" at bounding box center [740, 413] width 80 height 18
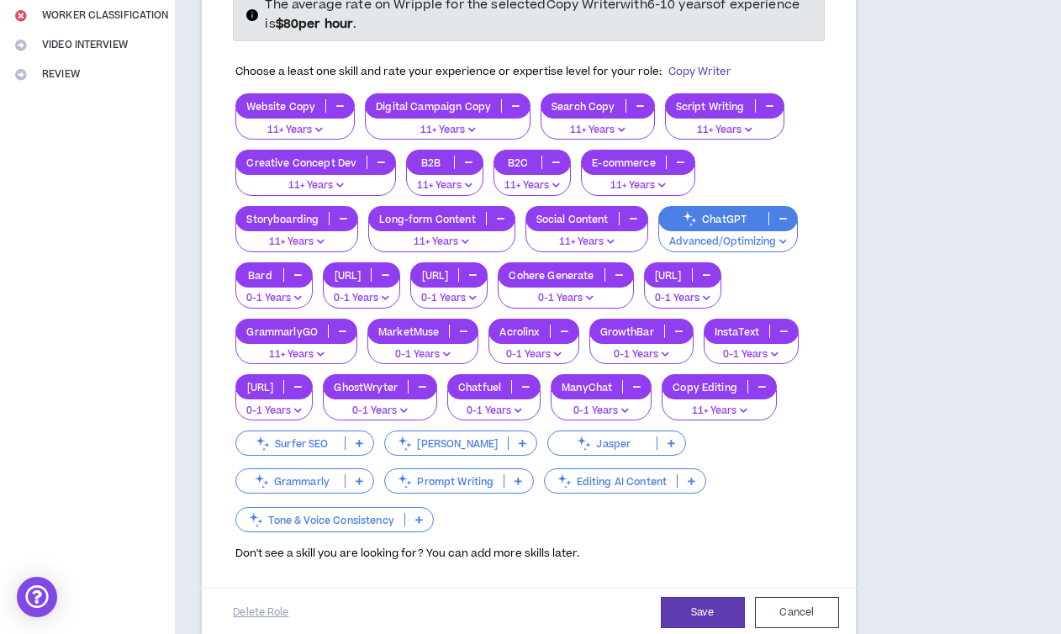
click at [365, 441] on p at bounding box center [359, 442] width 28 height 13
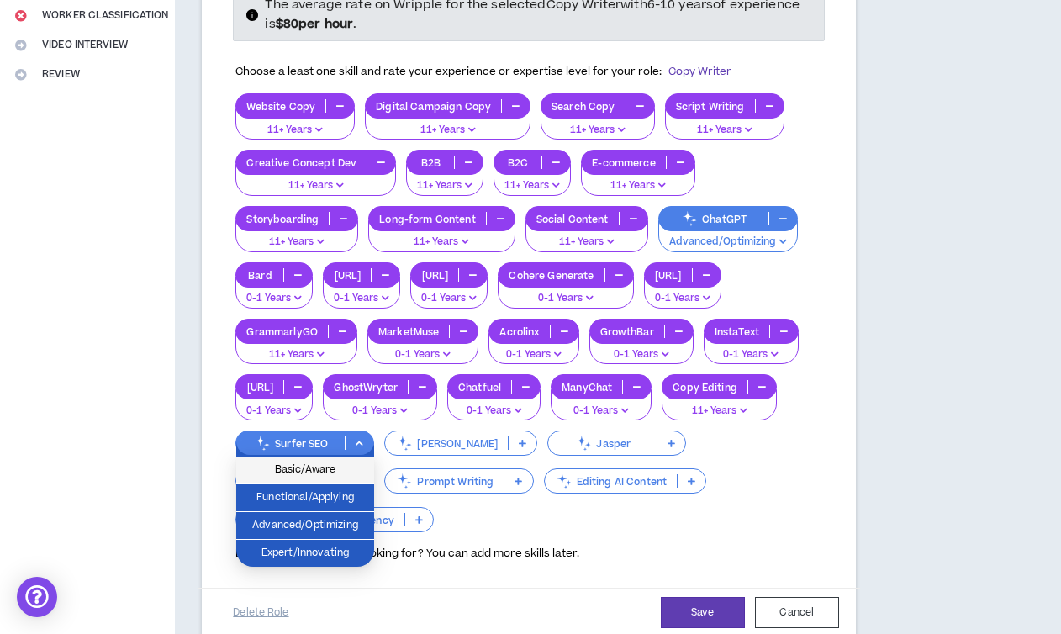
click at [324, 464] on span "Basic/Aware" at bounding box center [305, 470] width 118 height 18
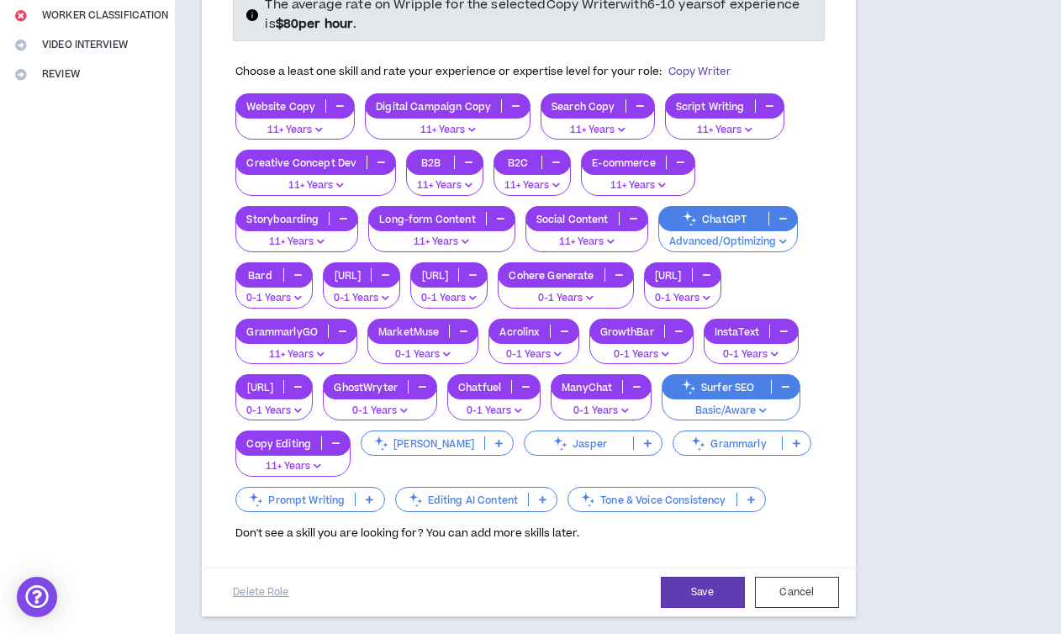
click at [495, 446] on icon at bounding box center [499, 443] width 8 height 8
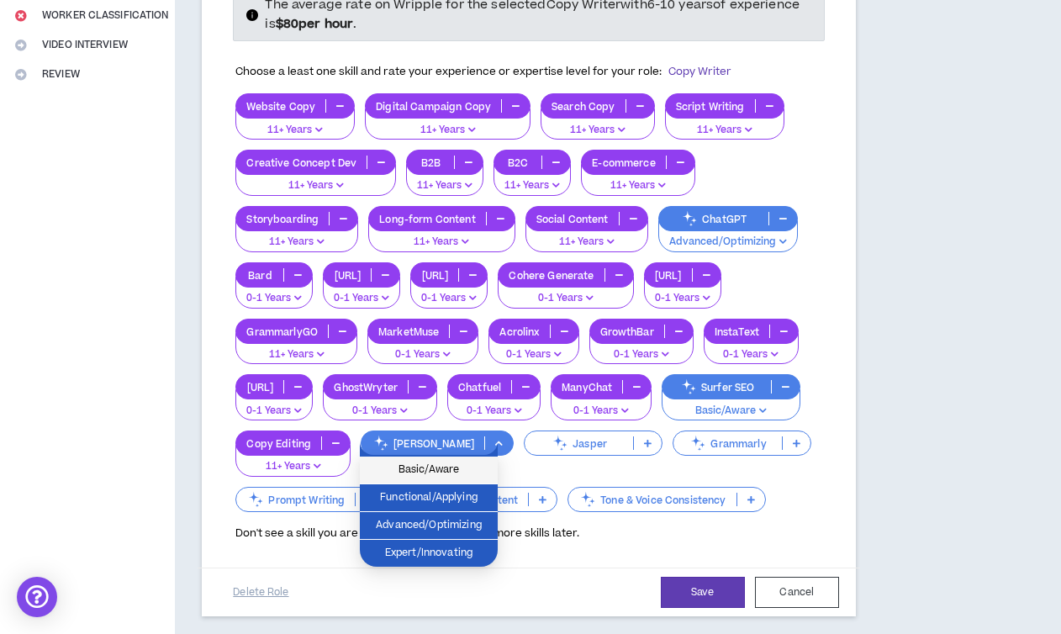
click at [463, 472] on span "Basic/Aware" at bounding box center [429, 470] width 118 height 18
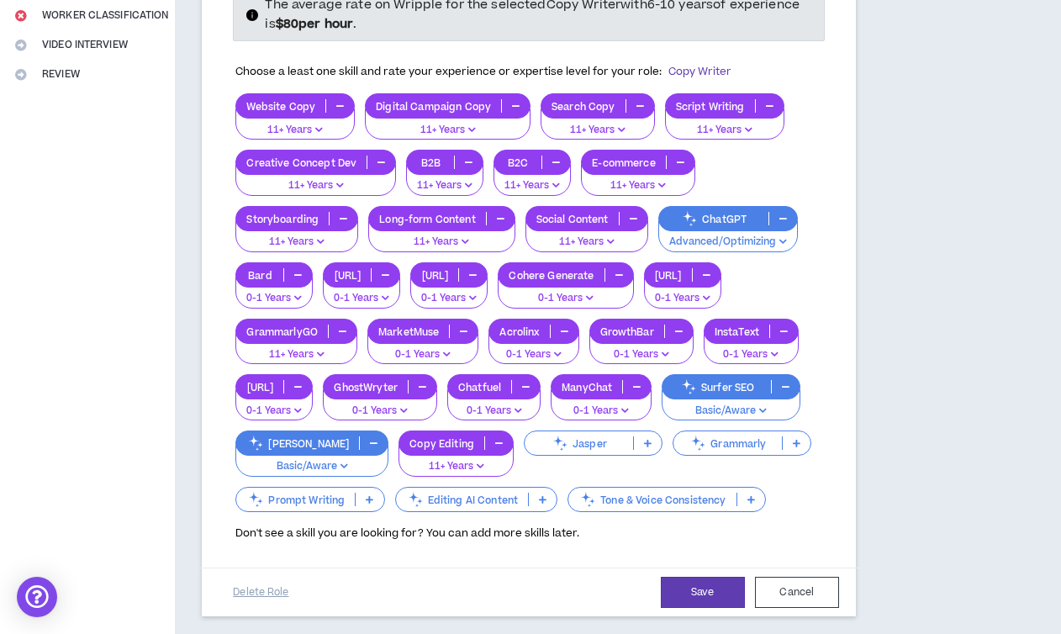
click at [638, 445] on p at bounding box center [648, 442] width 28 height 13
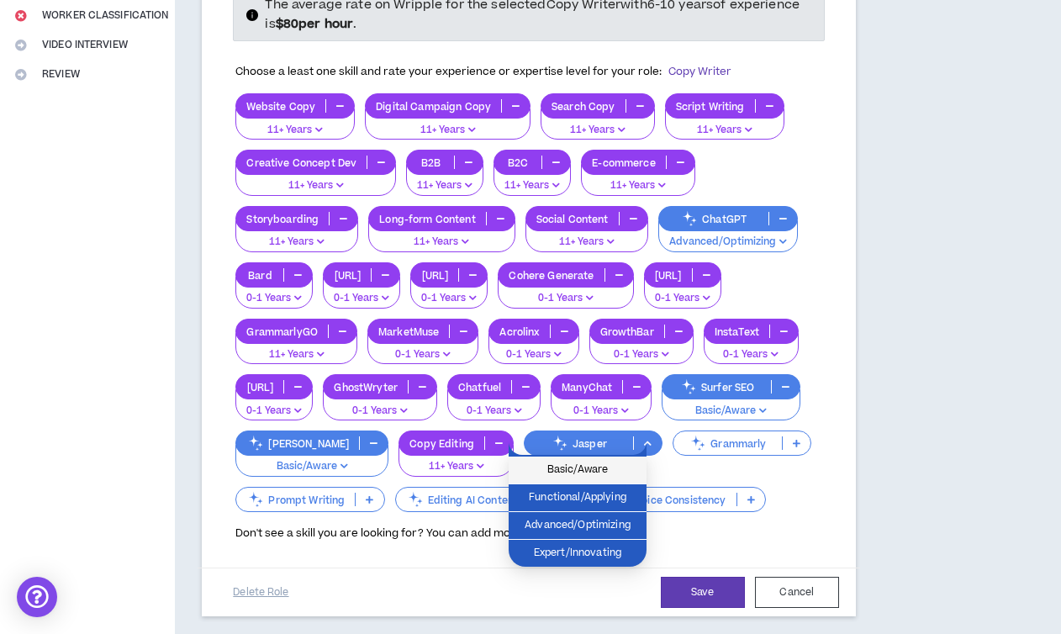
click at [603, 477] on span "Basic/Aware" at bounding box center [578, 470] width 118 height 18
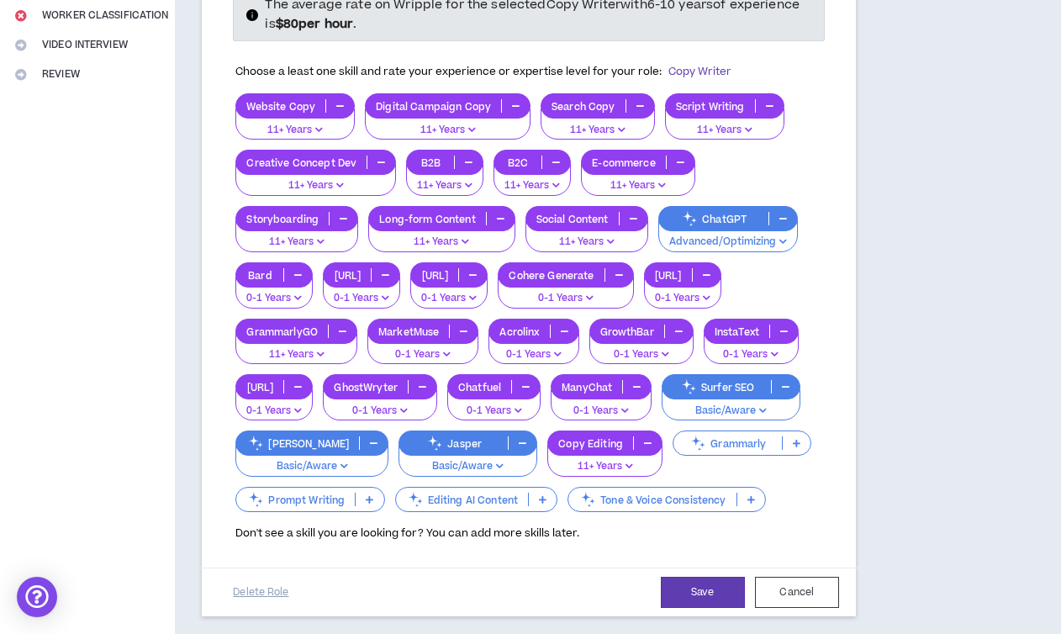
click at [785, 442] on p at bounding box center [797, 442] width 28 height 13
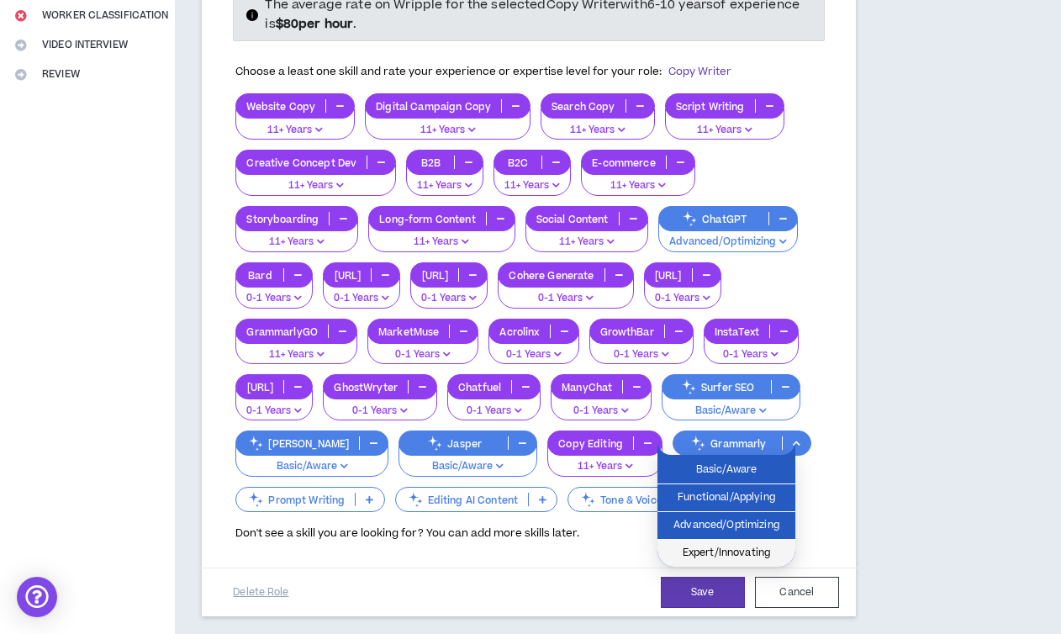
click at [730, 544] on span "Expert/Innovating" at bounding box center [726, 553] width 118 height 18
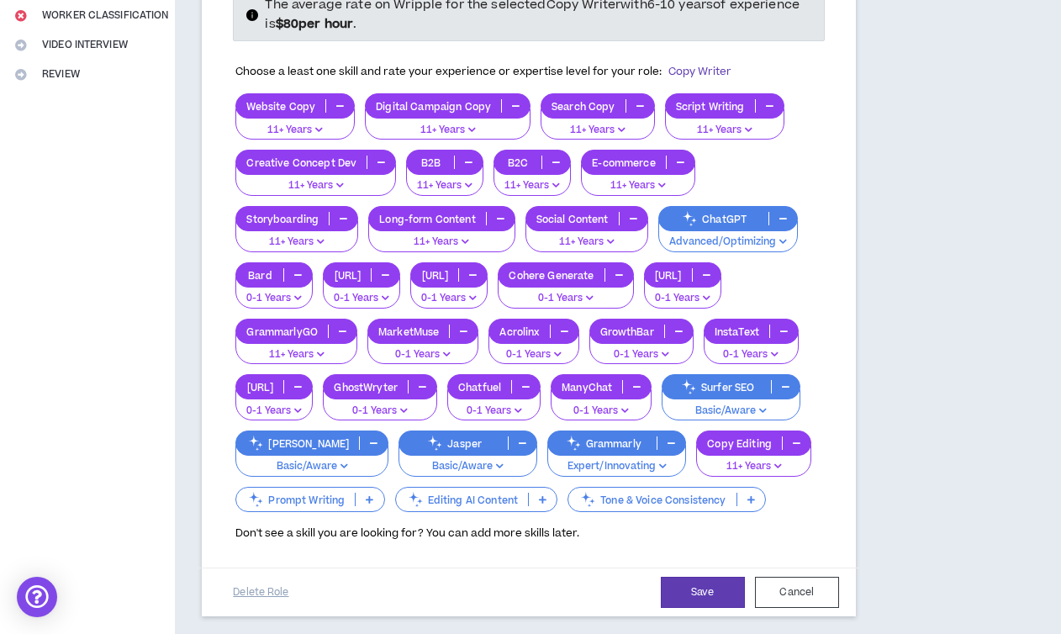
click at [368, 499] on icon at bounding box center [370, 499] width 8 height 8
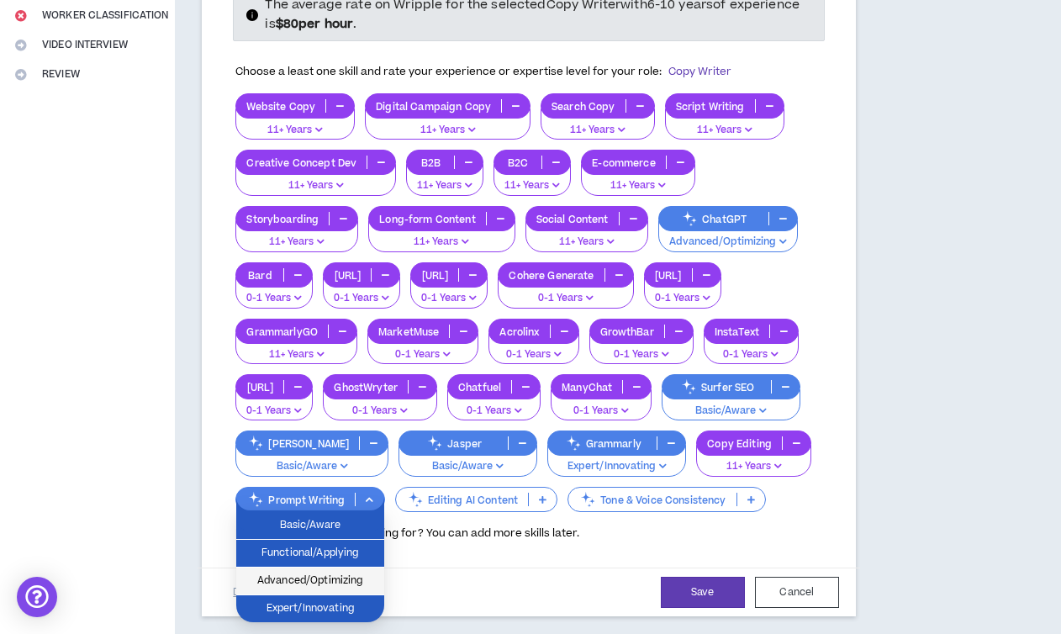
click at [282, 577] on span "Advanced/Optimizing" at bounding box center [310, 581] width 128 height 18
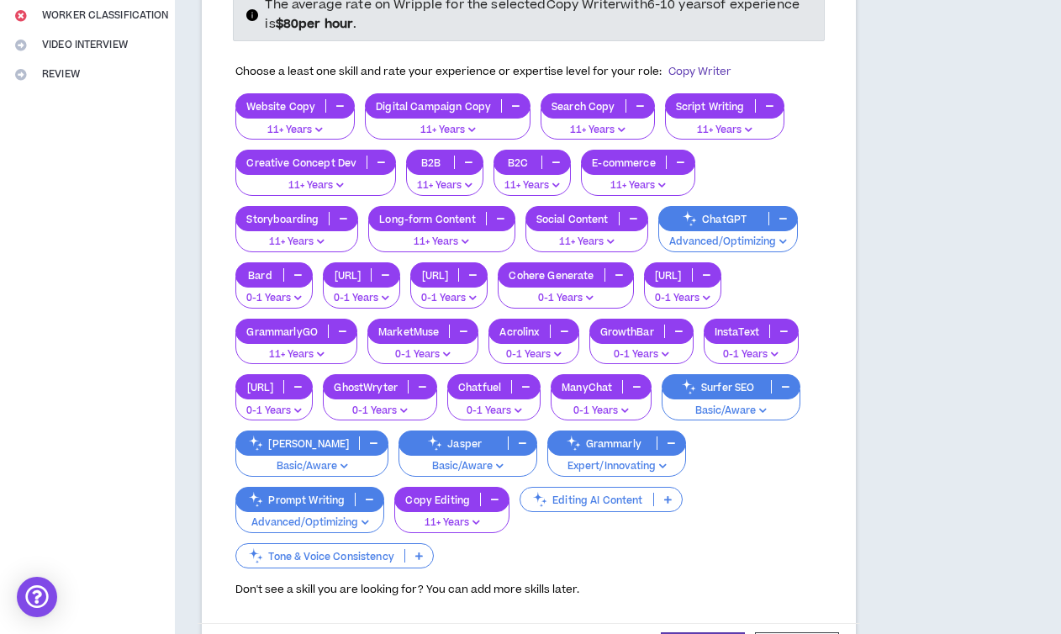
click at [664, 498] on icon at bounding box center [668, 499] width 8 height 8
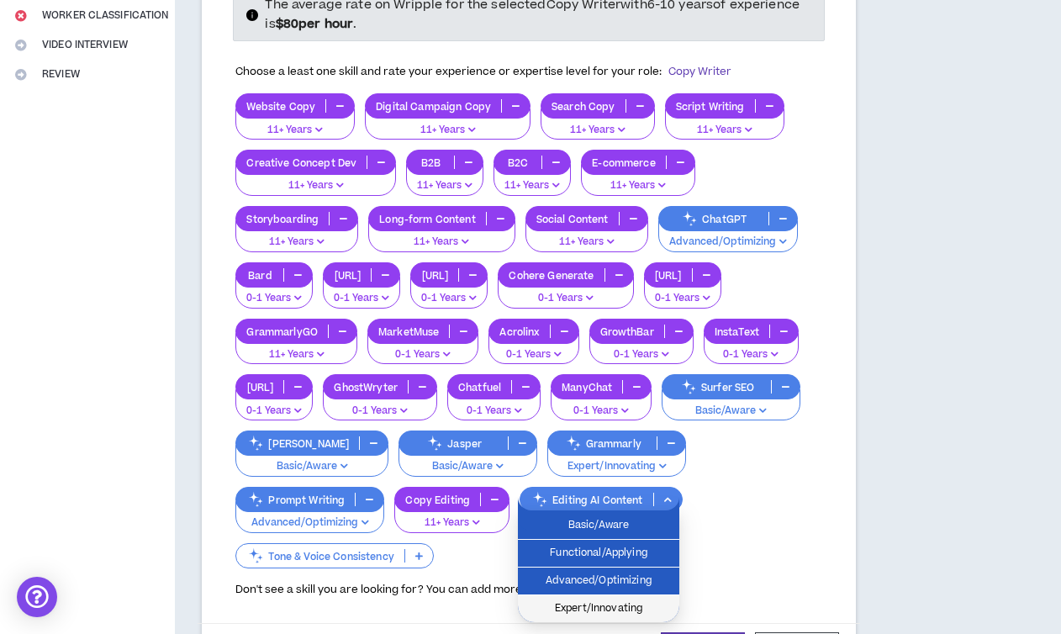
click at [605, 604] on span "Expert/Innovating" at bounding box center [598, 608] width 141 height 18
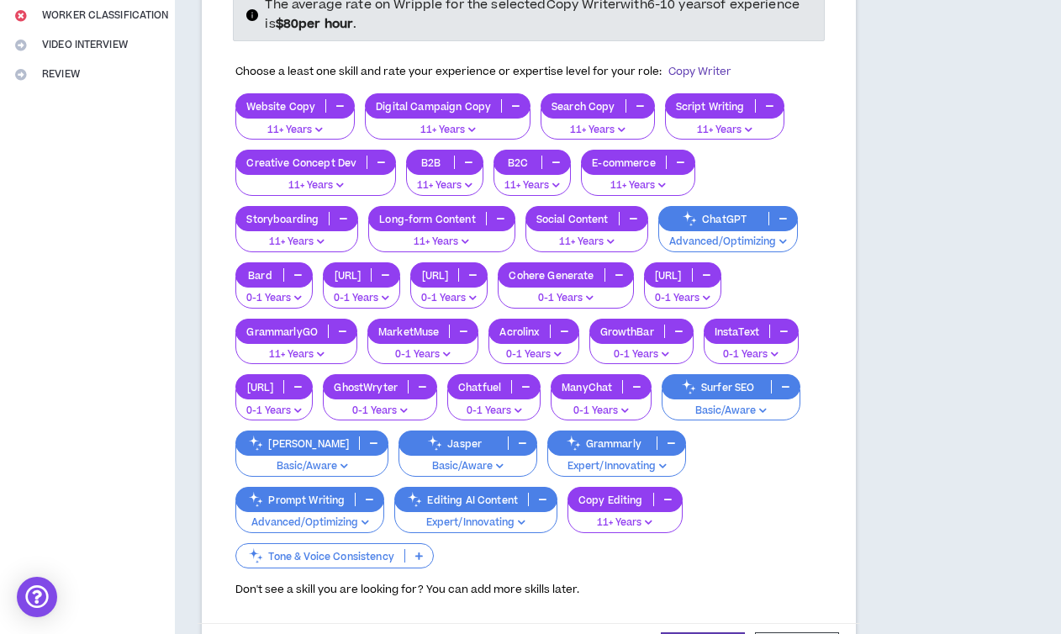
click at [416, 553] on icon at bounding box center [419, 555] width 8 height 8
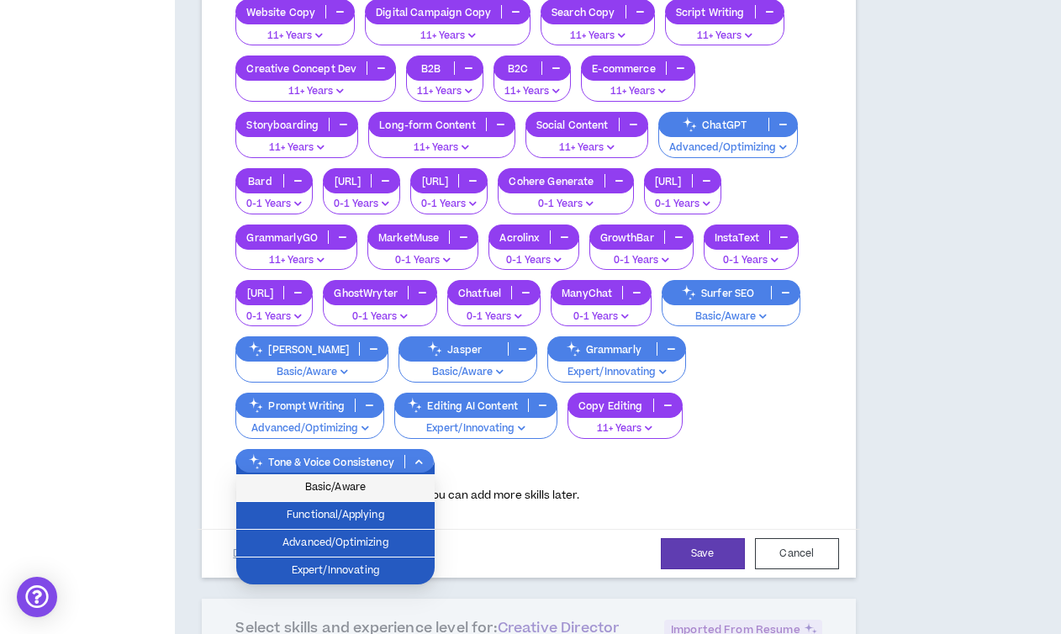
scroll to position [528, 0]
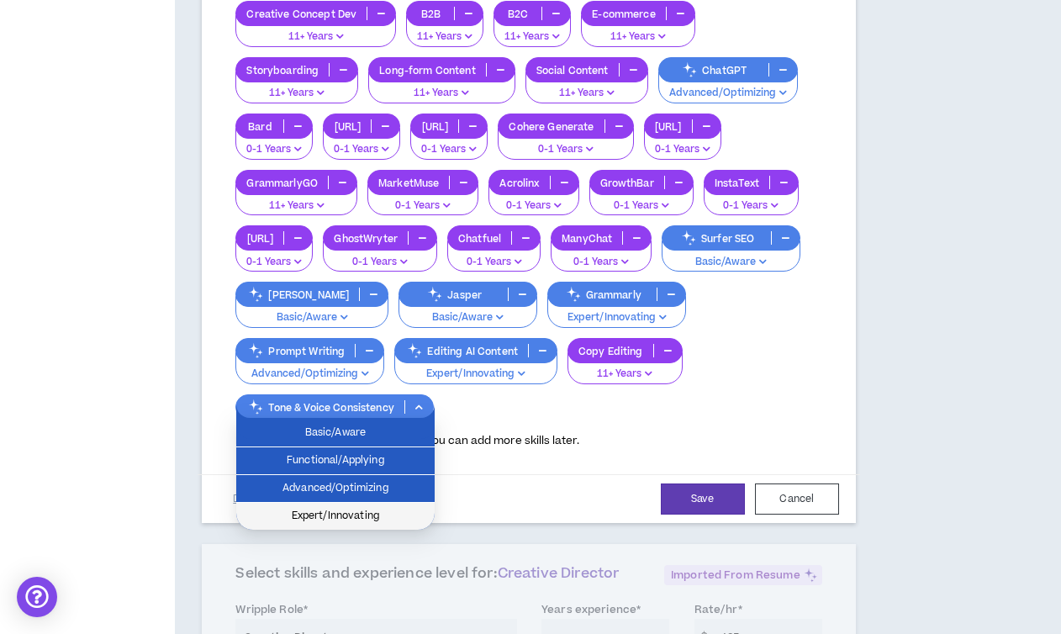
click at [334, 517] on span "Expert/Innovating" at bounding box center [335, 516] width 178 height 18
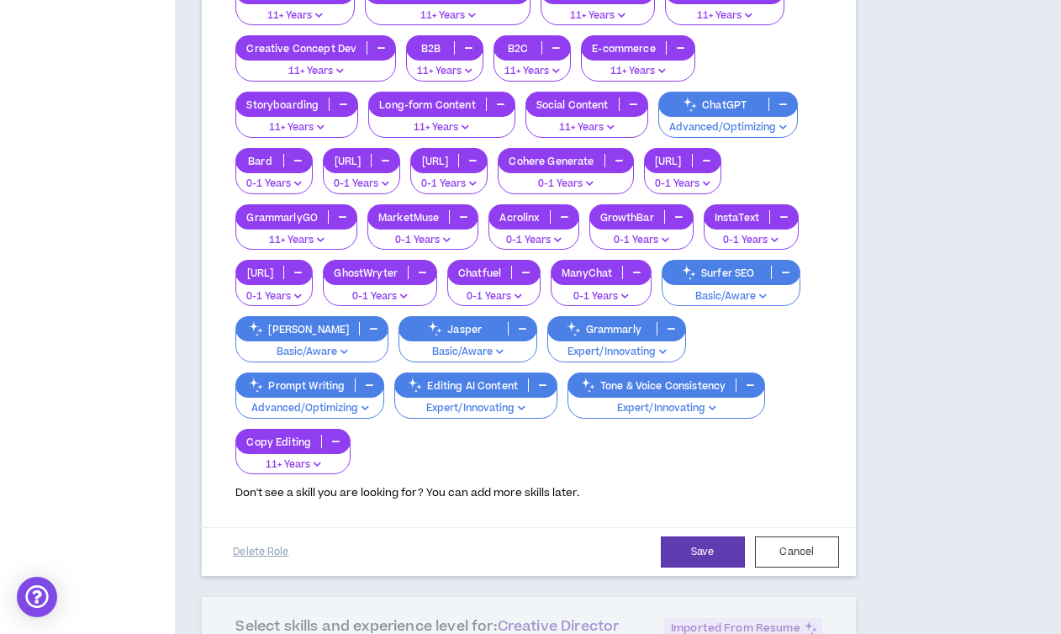
scroll to position [438, 0]
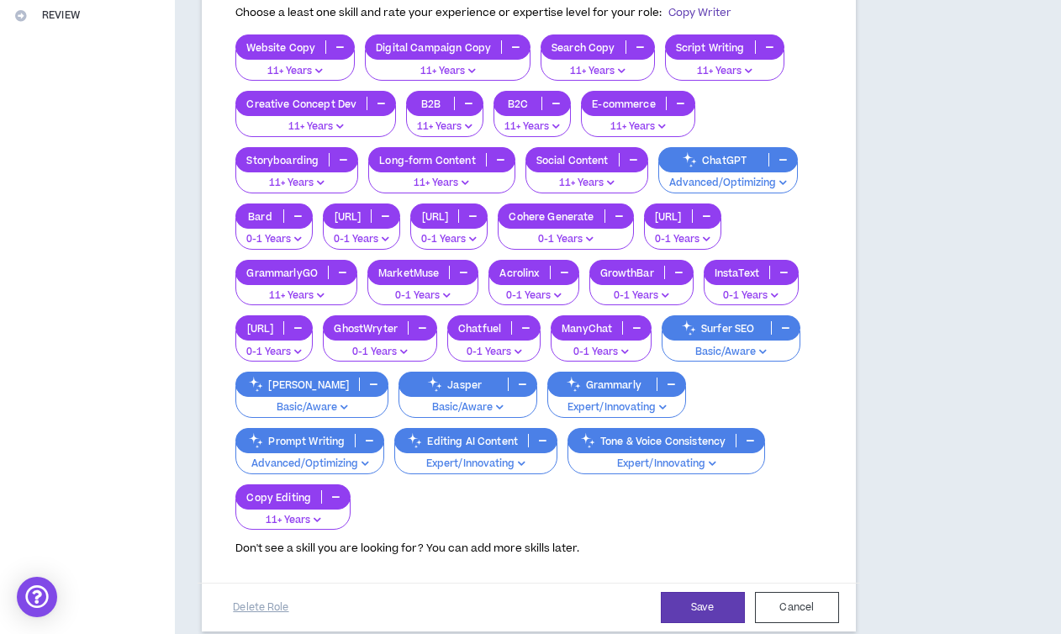
click at [788, 346] on p "Basic/Aware" at bounding box center [730, 352] width 117 height 15
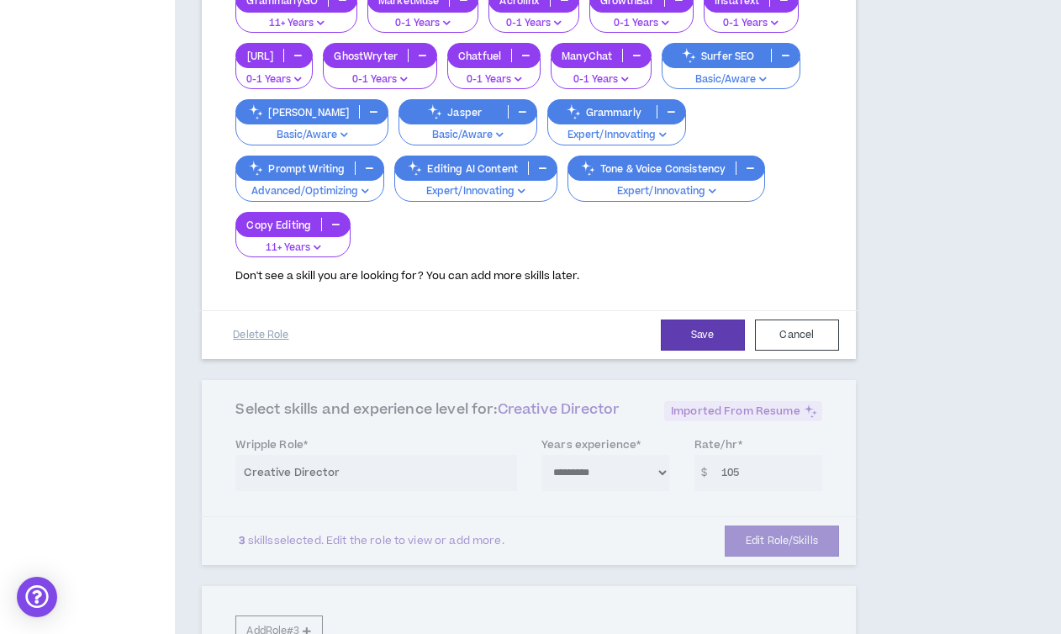
scroll to position [713, 0]
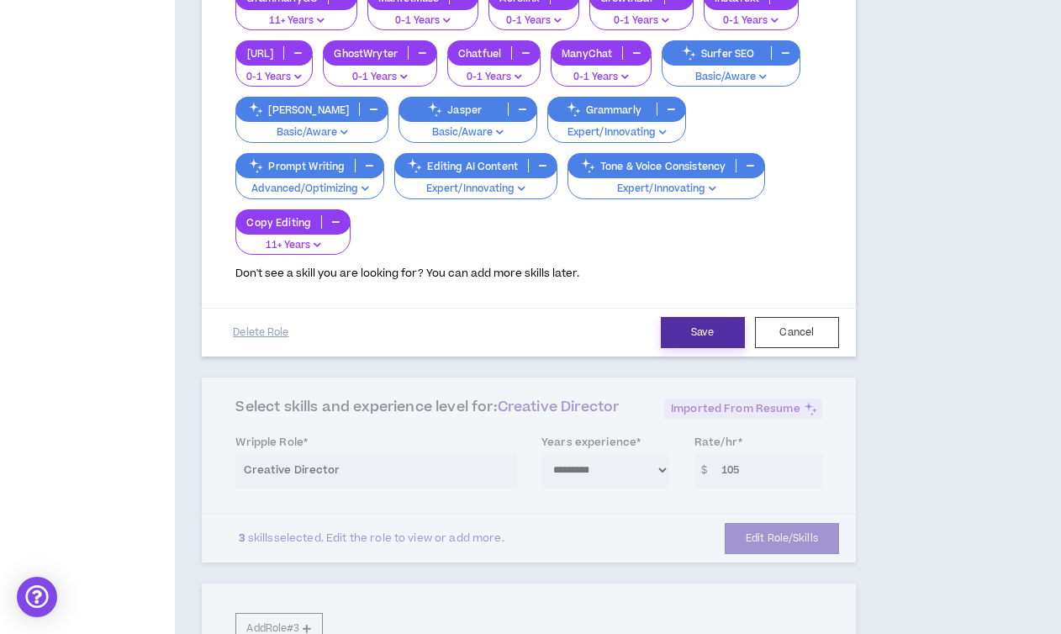
click at [695, 332] on button "Save" at bounding box center [703, 332] width 84 height 31
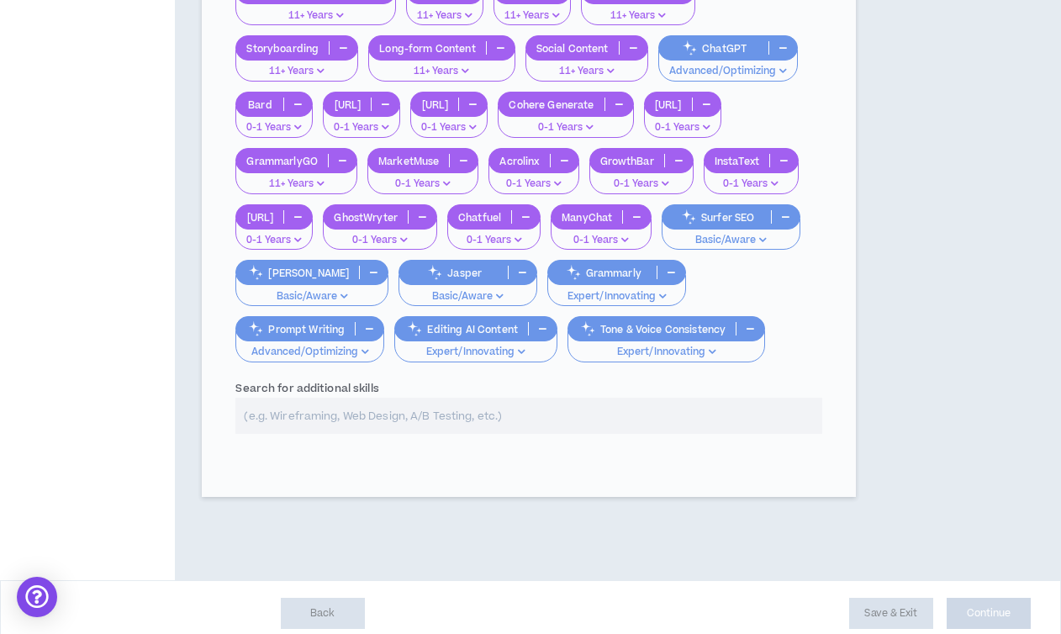
scroll to position [1021, 0]
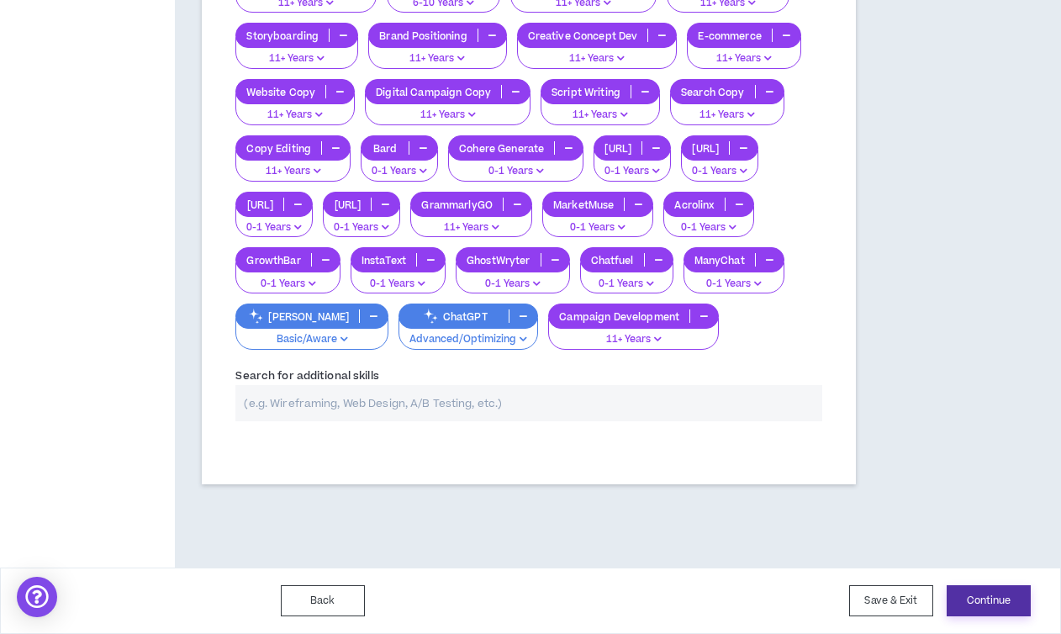
click at [994, 597] on button "Continue" at bounding box center [989, 600] width 84 height 31
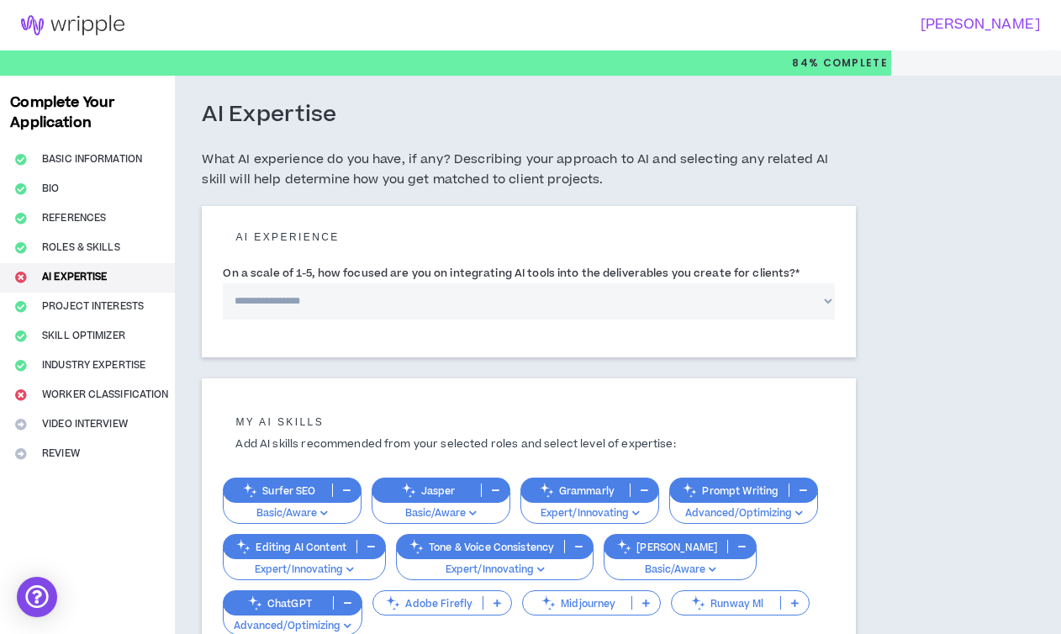
click at [317, 297] on select "**********" at bounding box center [528, 301] width 611 height 36
select select "*"
click at [223, 283] on select "**********" at bounding box center [528, 301] width 611 height 36
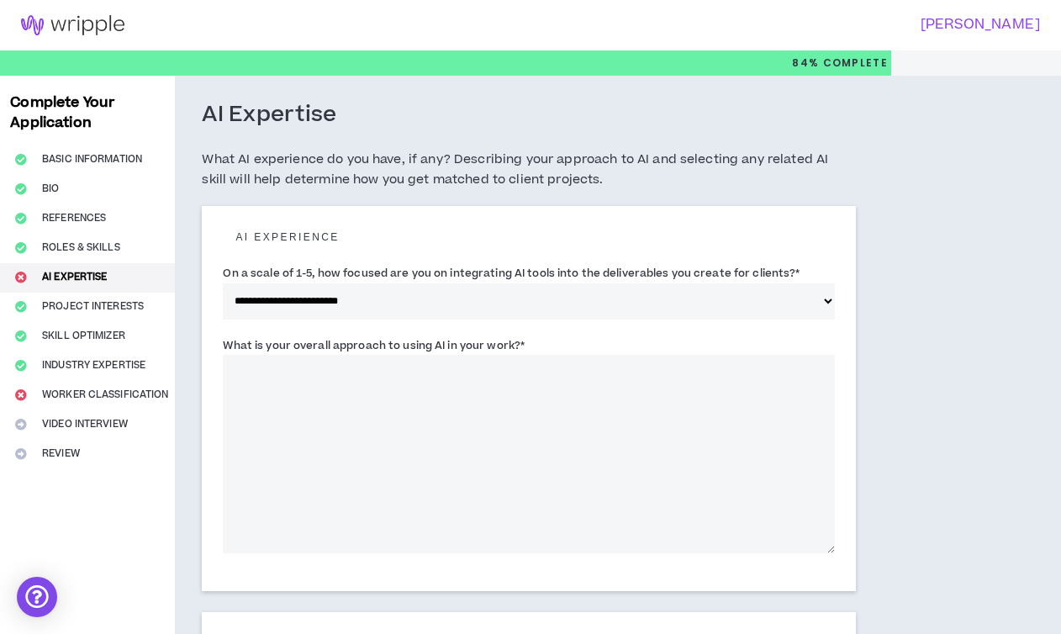
click at [426, 372] on textarea "What is your overall approach to using AI in your work? *" at bounding box center [528, 454] width 611 height 198
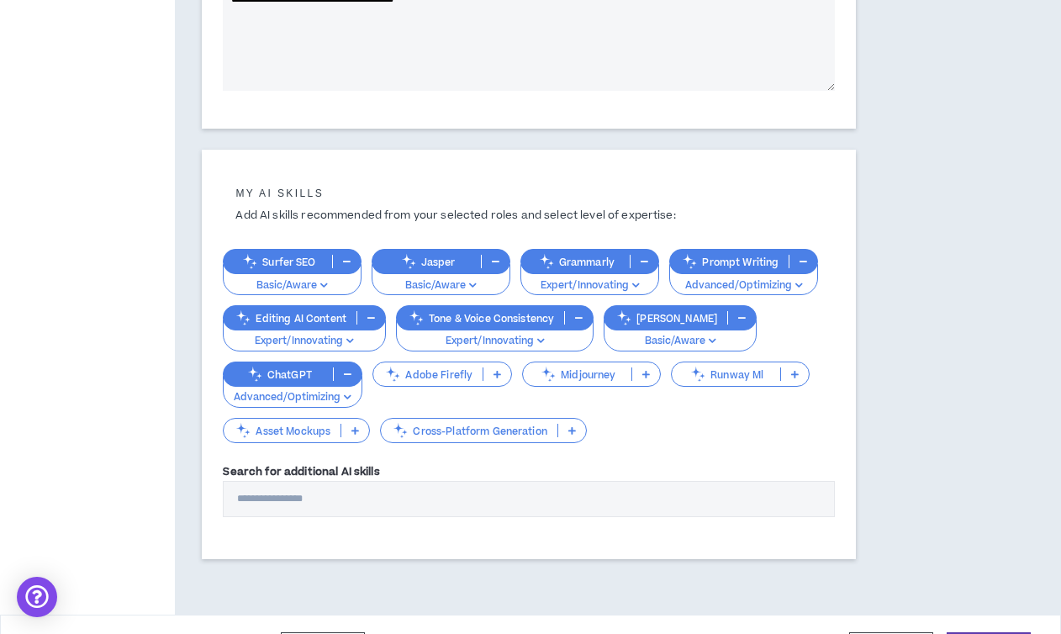
scroll to position [471, 0]
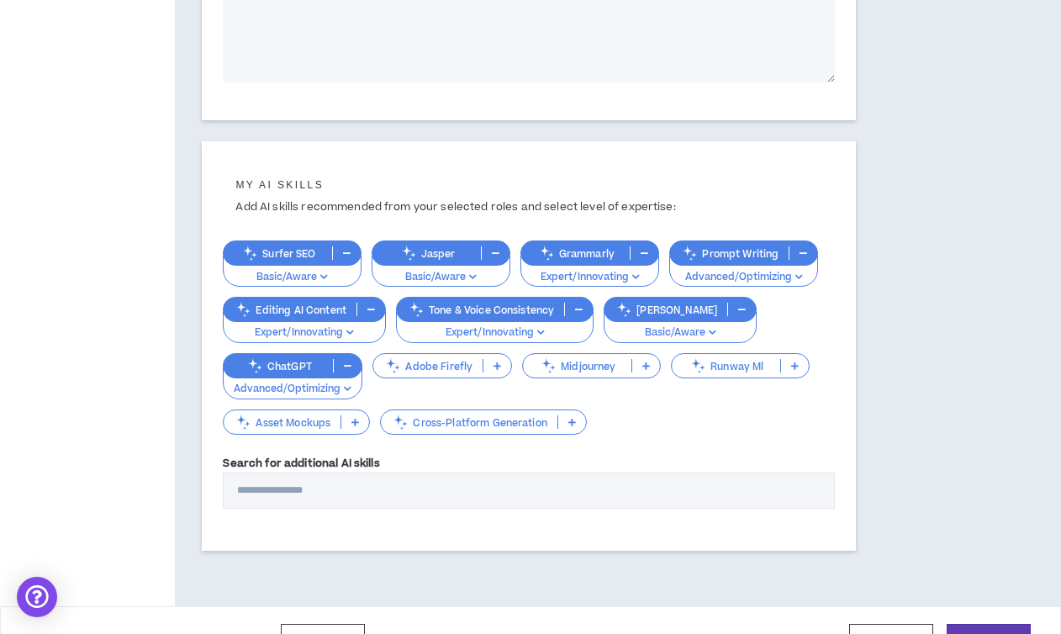
type textarea "**********"
click at [296, 494] on input "Search for additional AI skills" at bounding box center [528, 490] width 611 height 36
click at [346, 491] on input "Search for additional AI skills" at bounding box center [528, 490] width 611 height 36
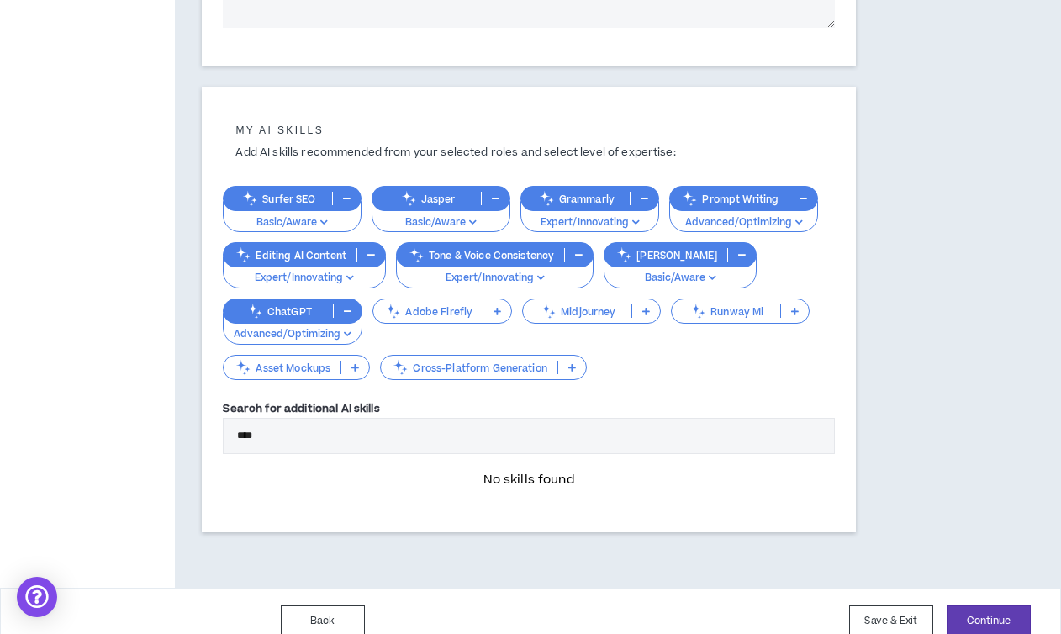
scroll to position [545, 0]
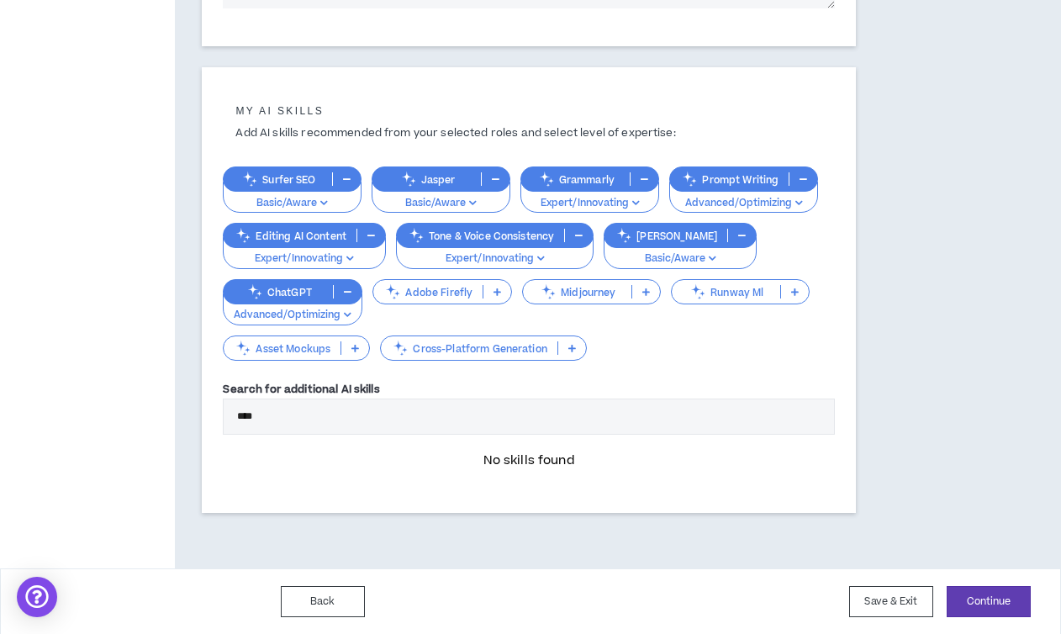
click at [252, 419] on input "****" at bounding box center [528, 416] width 611 height 36
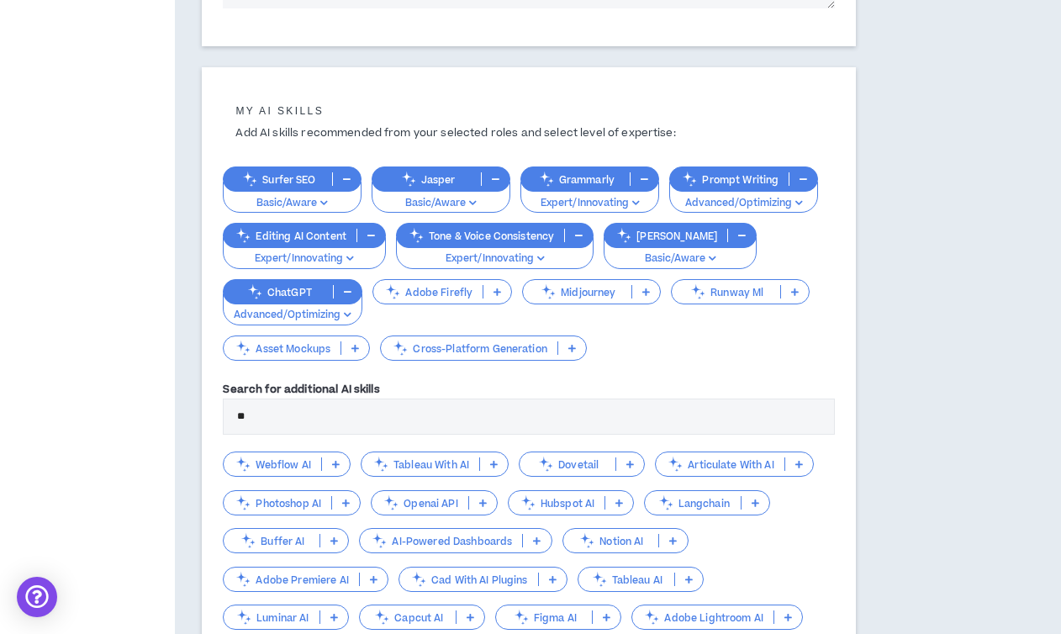
type input "*"
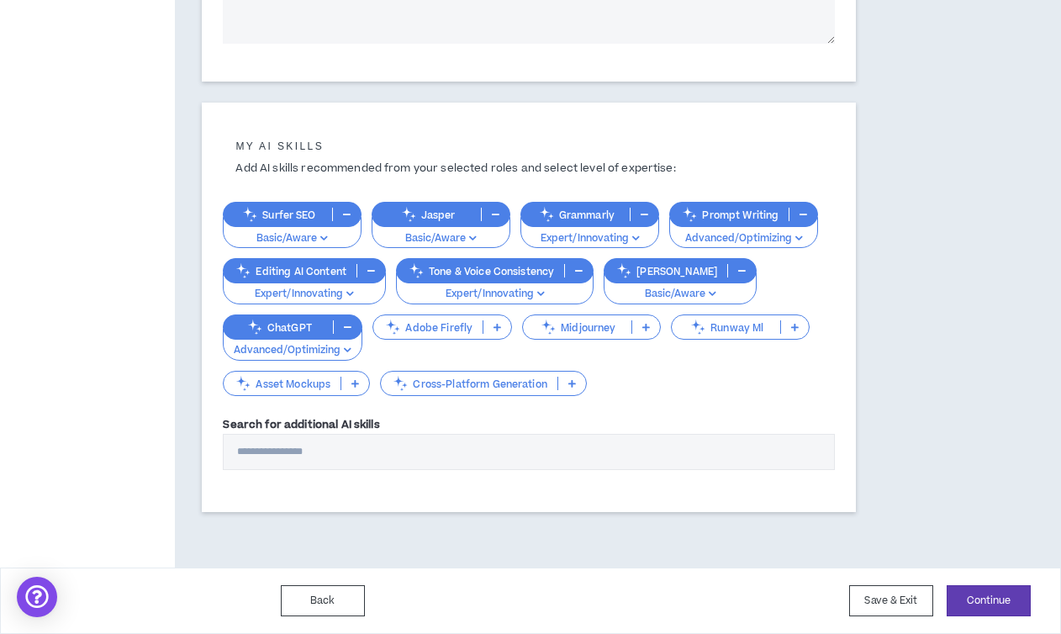
type input "*"
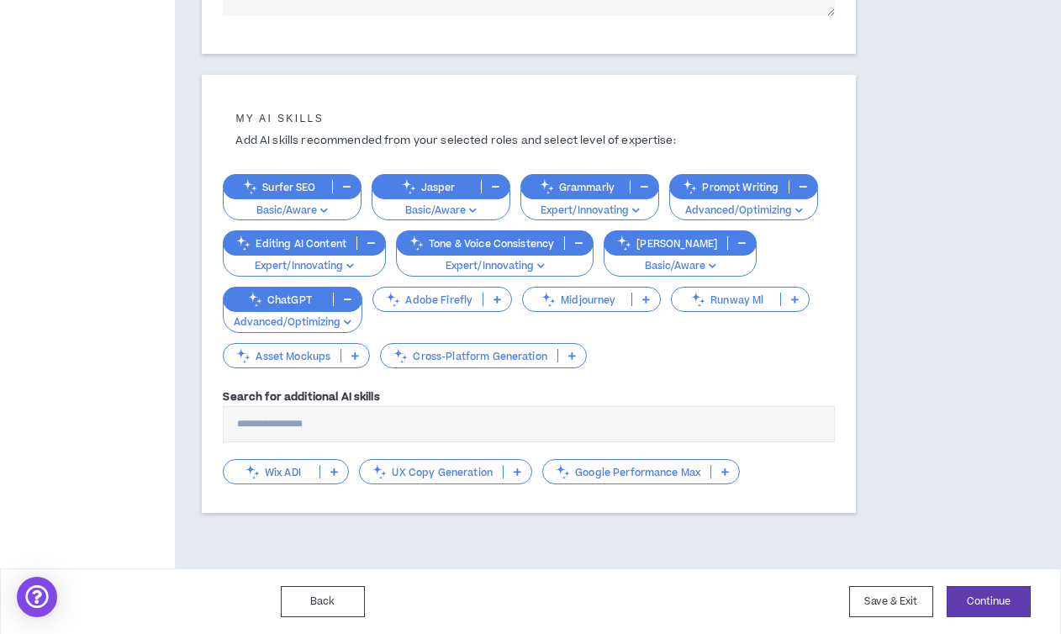
scroll to position [509, 0]
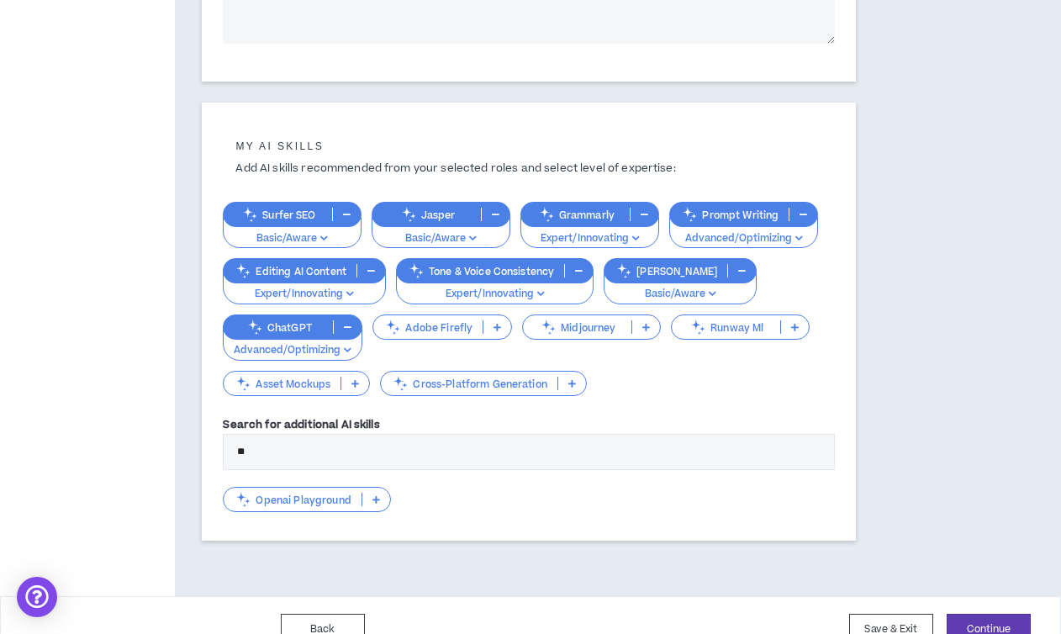
type input "*"
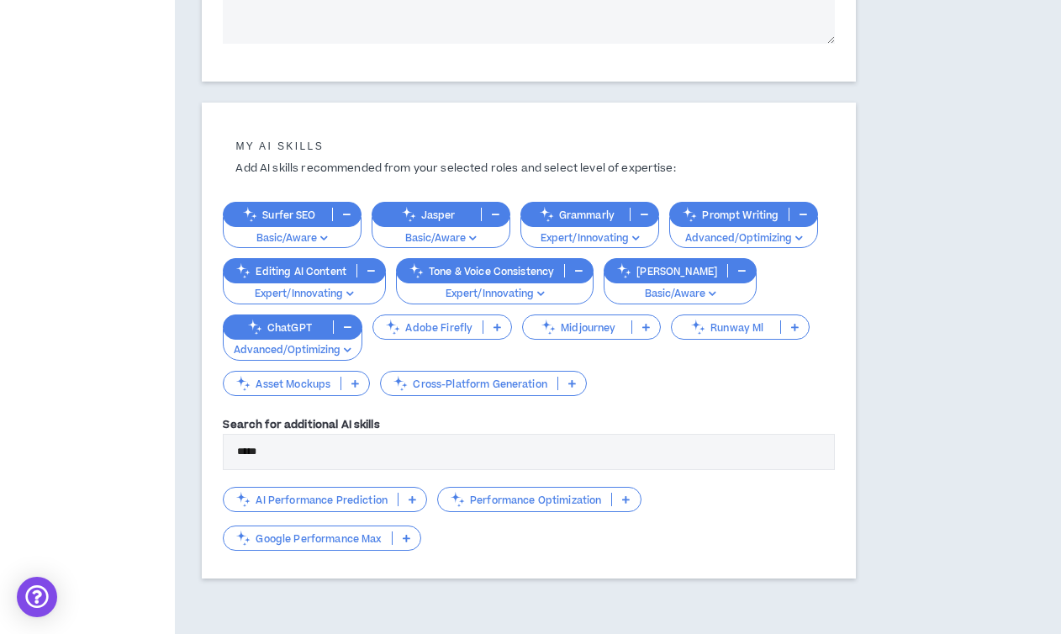
click at [403, 529] on div "Google Performance Max" at bounding box center [322, 537] width 198 height 25
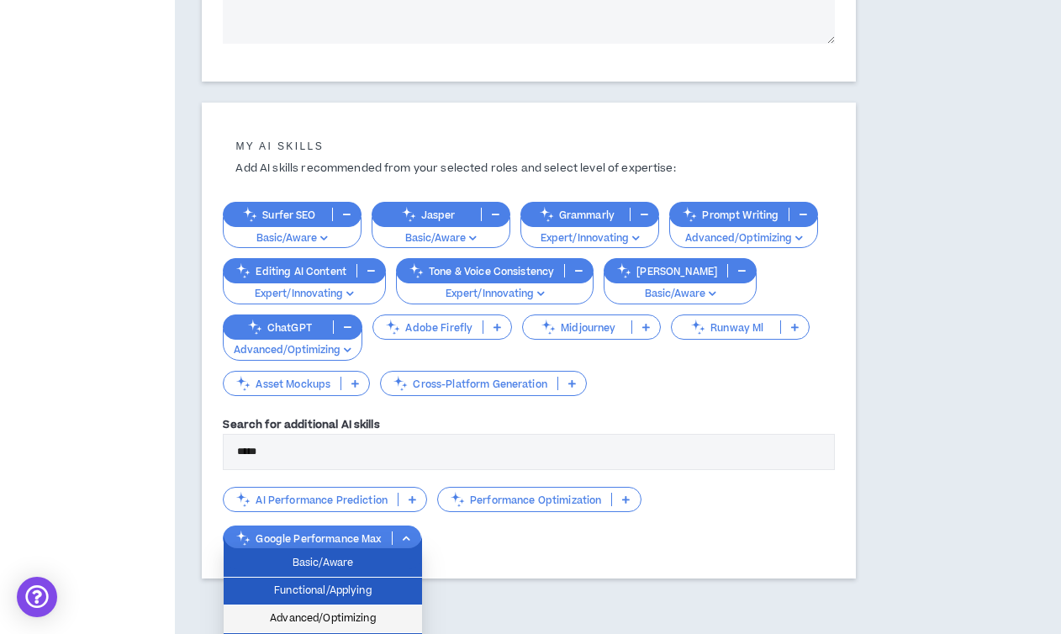
click at [350, 614] on span "Advanced/Optimizing" at bounding box center [323, 618] width 178 height 18
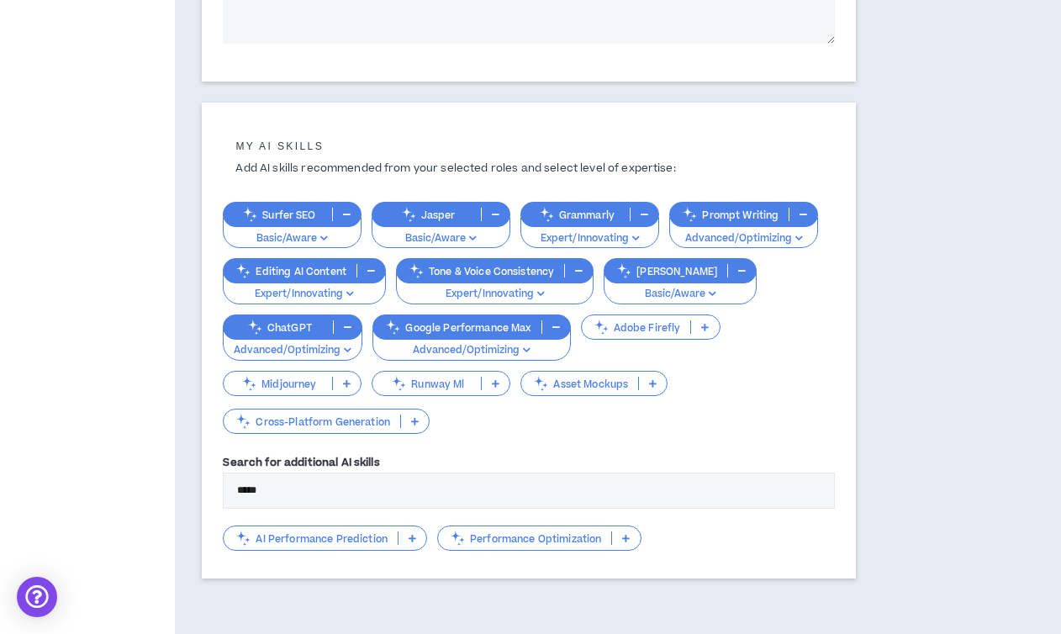
click at [314, 504] on input "*****" at bounding box center [528, 490] width 611 height 36
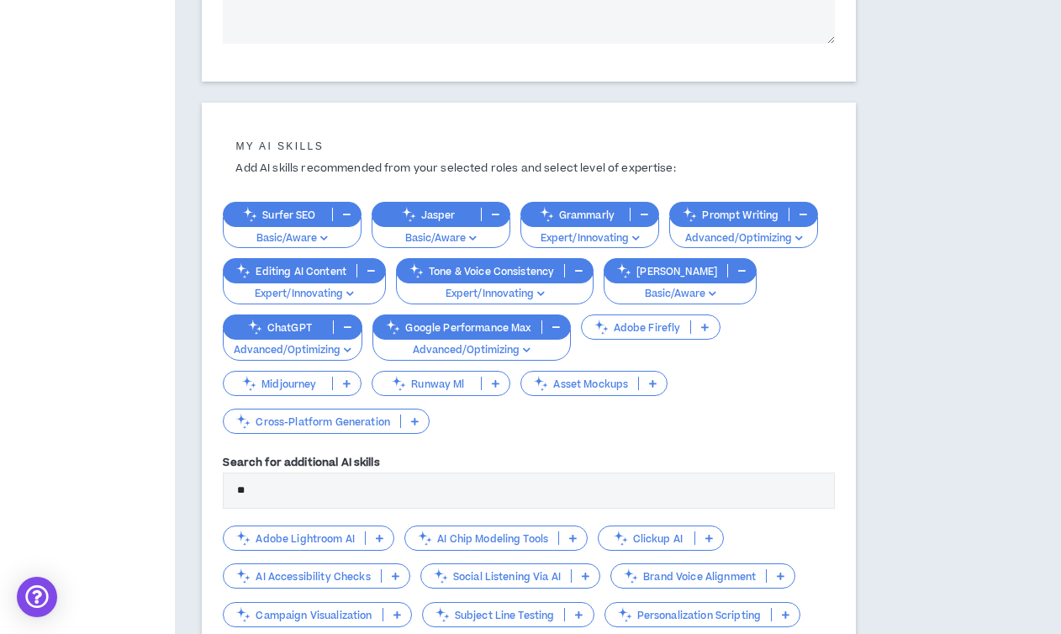
type input "*"
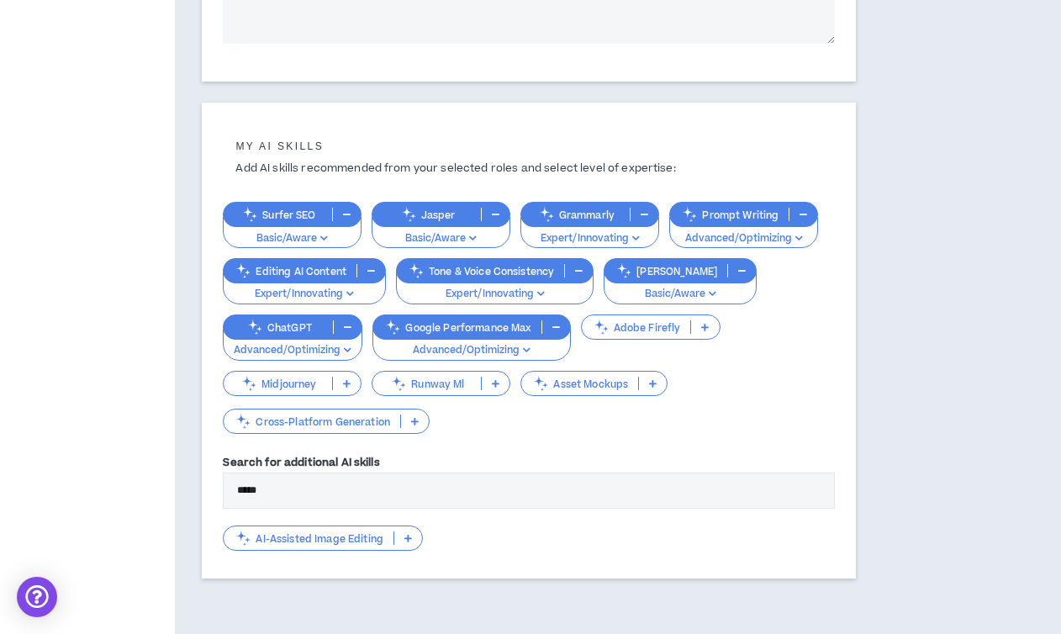
type input "*****"
click at [398, 535] on p at bounding box center [408, 537] width 28 height 13
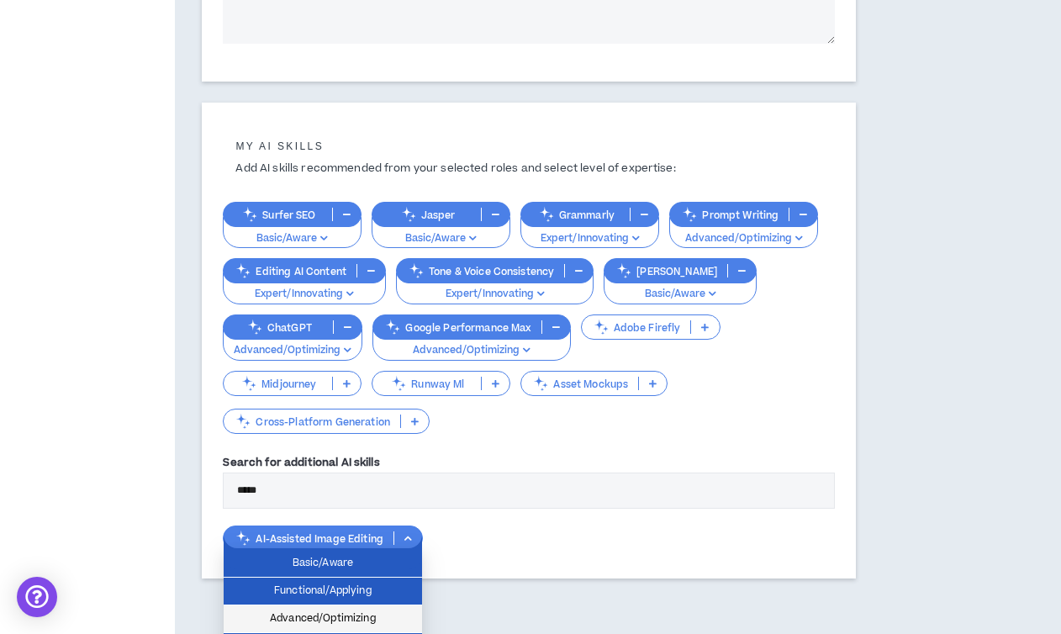
click at [361, 614] on span "Advanced/Optimizing" at bounding box center [323, 618] width 178 height 18
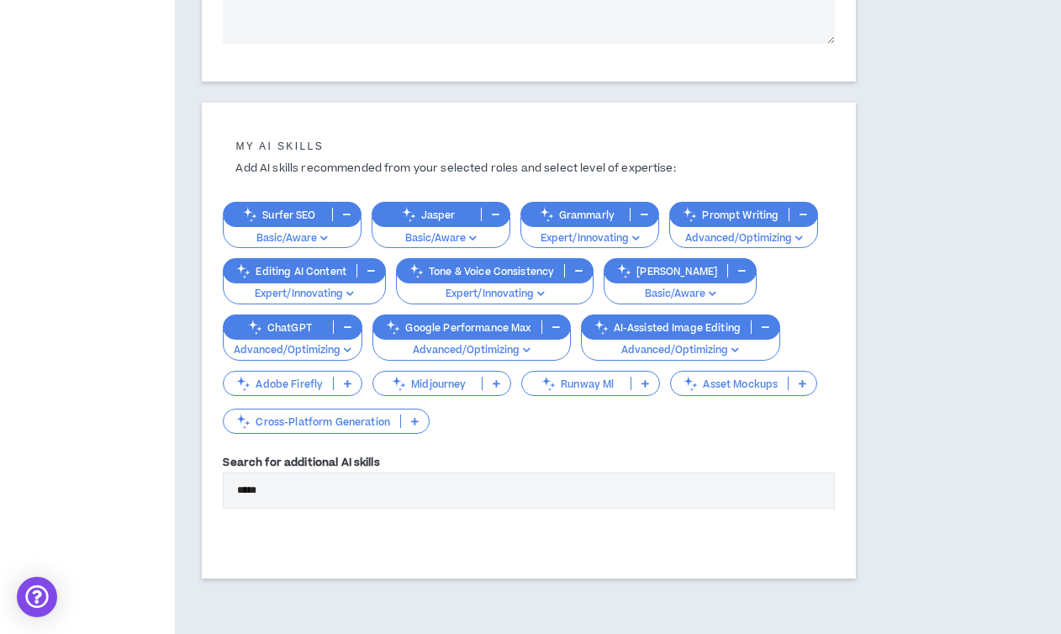
scroll to position [547, 0]
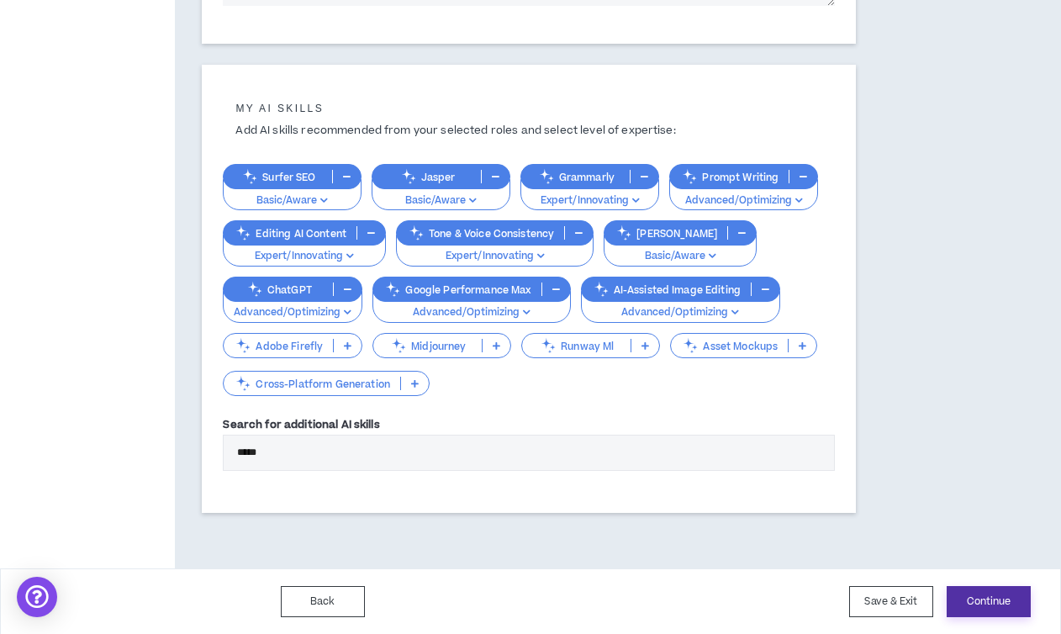
click at [984, 605] on button "Continue" at bounding box center [989, 601] width 84 height 31
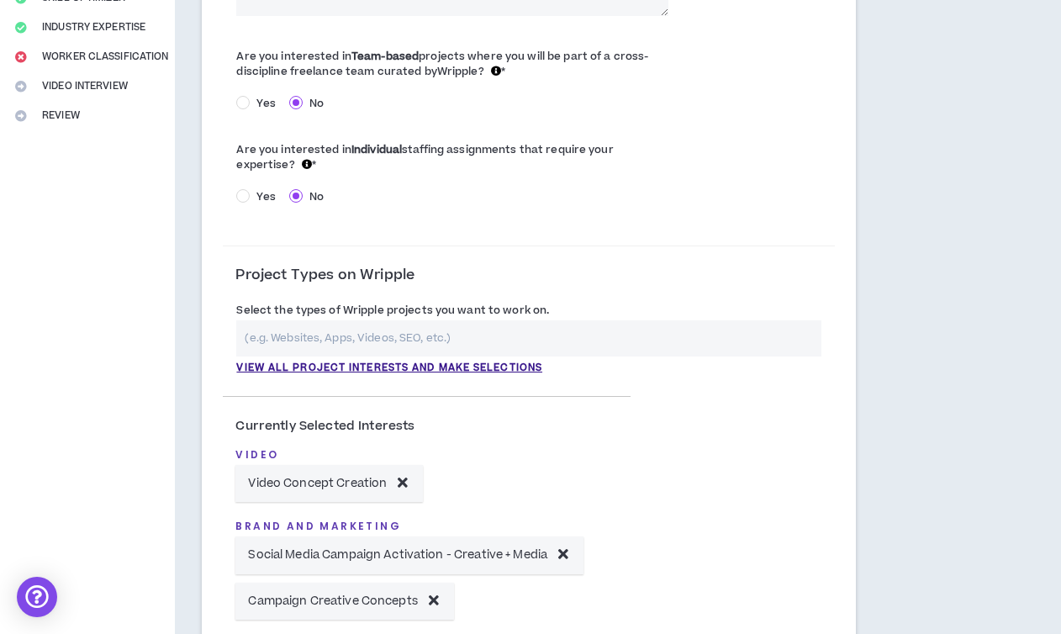
scroll to position [340, 0]
click at [349, 350] on input "text" at bounding box center [528, 337] width 584 height 36
click at [292, 374] on div "Select the types of Wripple projects you want to work on. View all project inte…" at bounding box center [528, 340] width 611 height 91
click at [300, 368] on p "View all project interests and make selections" at bounding box center [389, 366] width 306 height 15
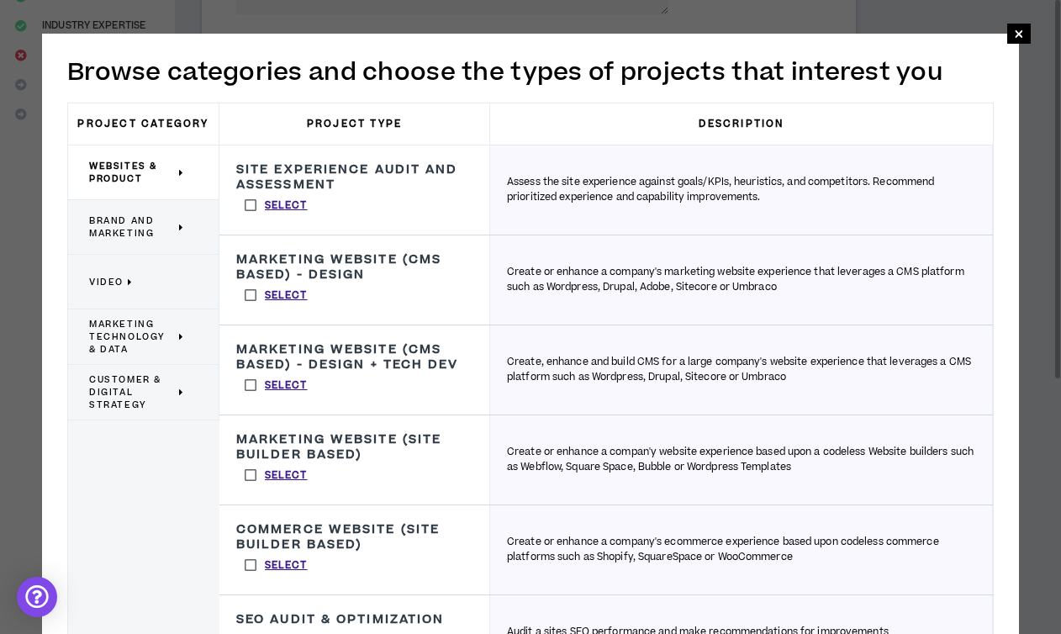
click at [116, 232] on span "Brand and Marketing" at bounding box center [132, 226] width 86 height 25
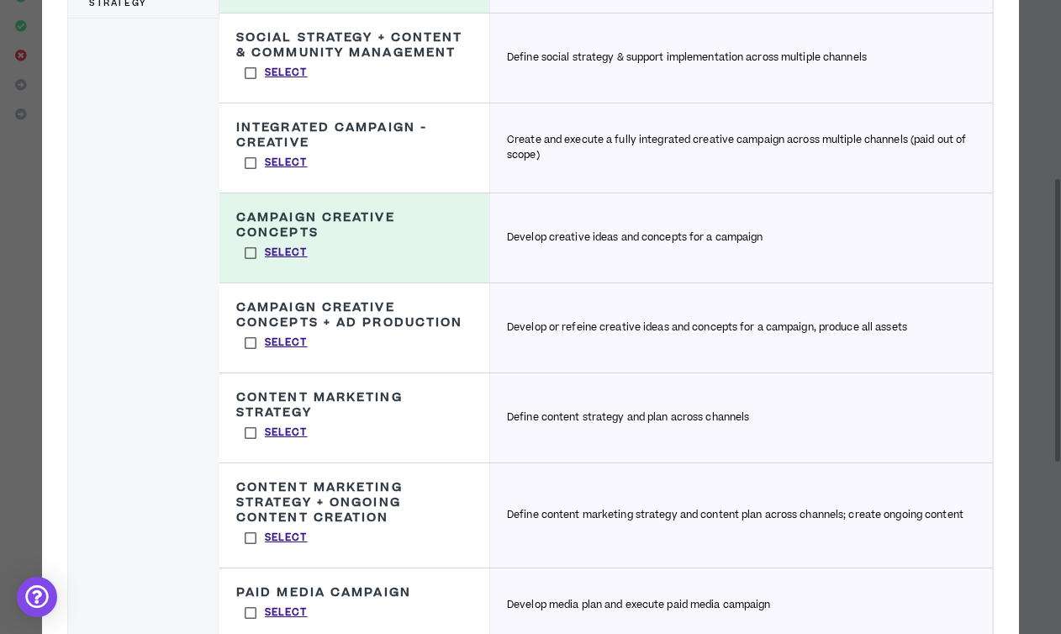
click at [246, 159] on label "Select" at bounding box center [276, 162] width 80 height 25
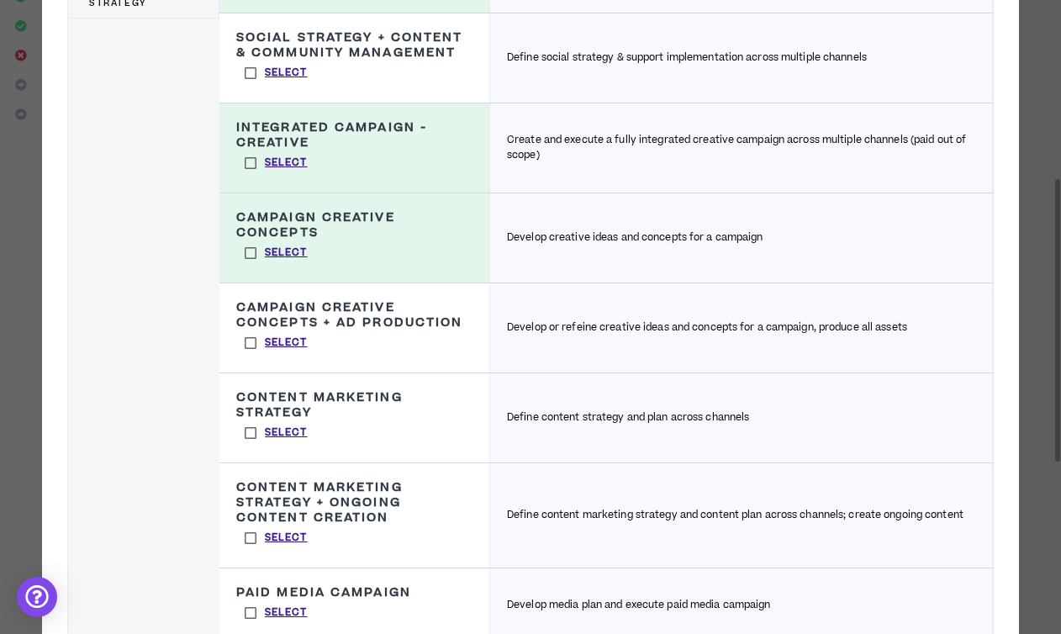
click at [248, 340] on label "Select" at bounding box center [276, 342] width 80 height 25
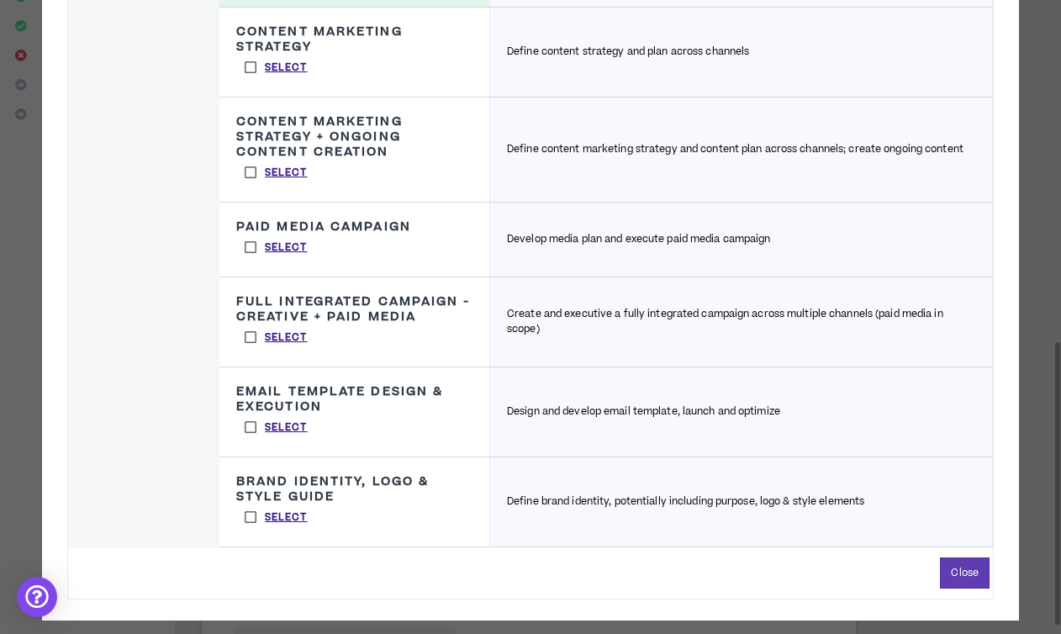
click at [247, 336] on label "Select" at bounding box center [276, 336] width 80 height 25
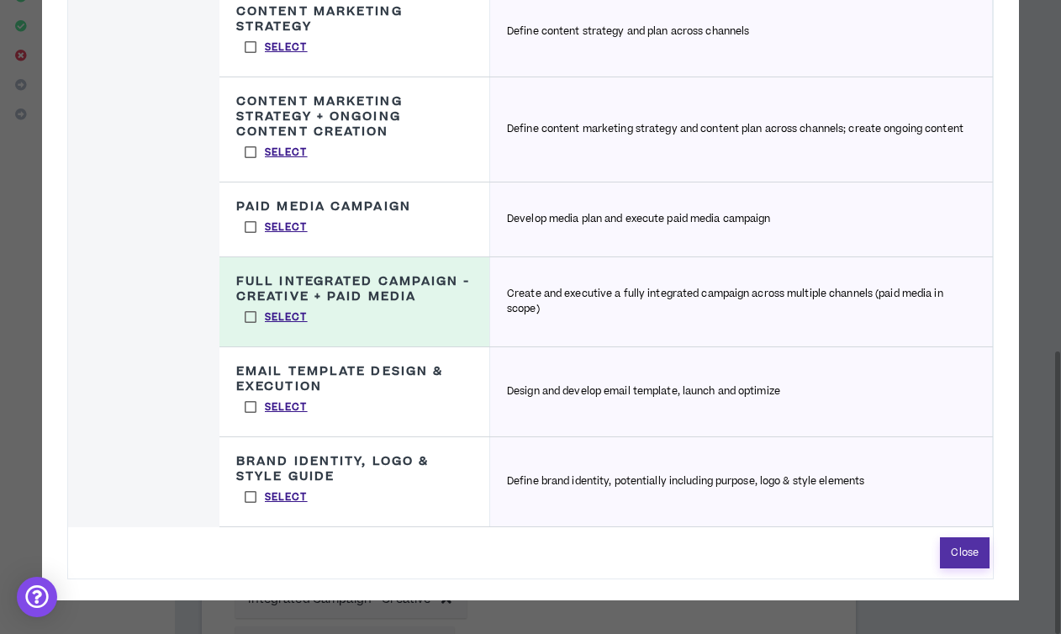
click at [966, 547] on button "Close" at bounding box center [965, 552] width 50 height 31
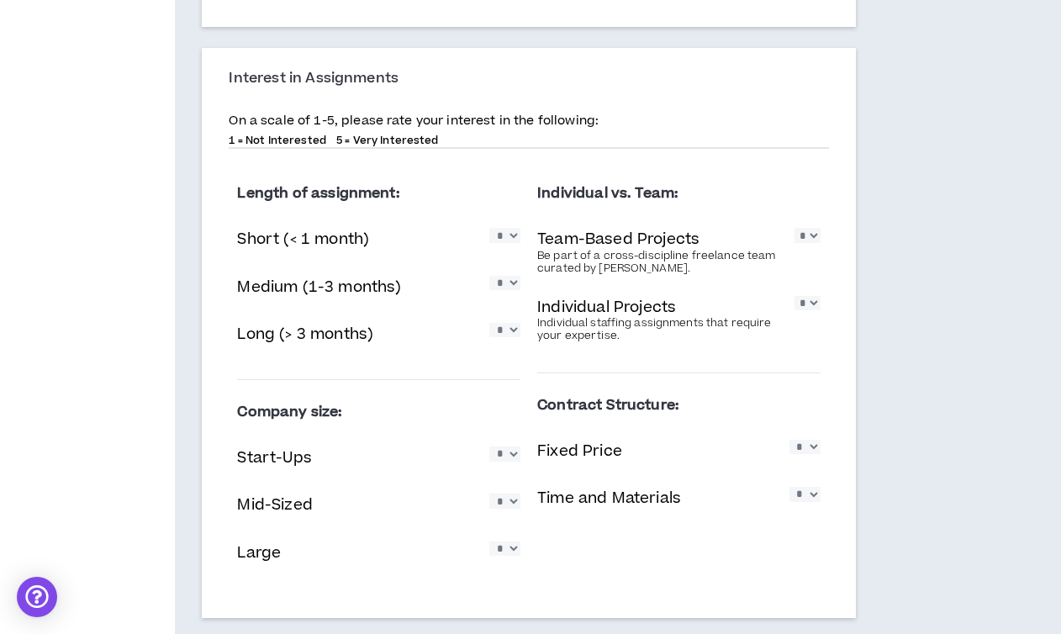
scroll to position [1135, 0]
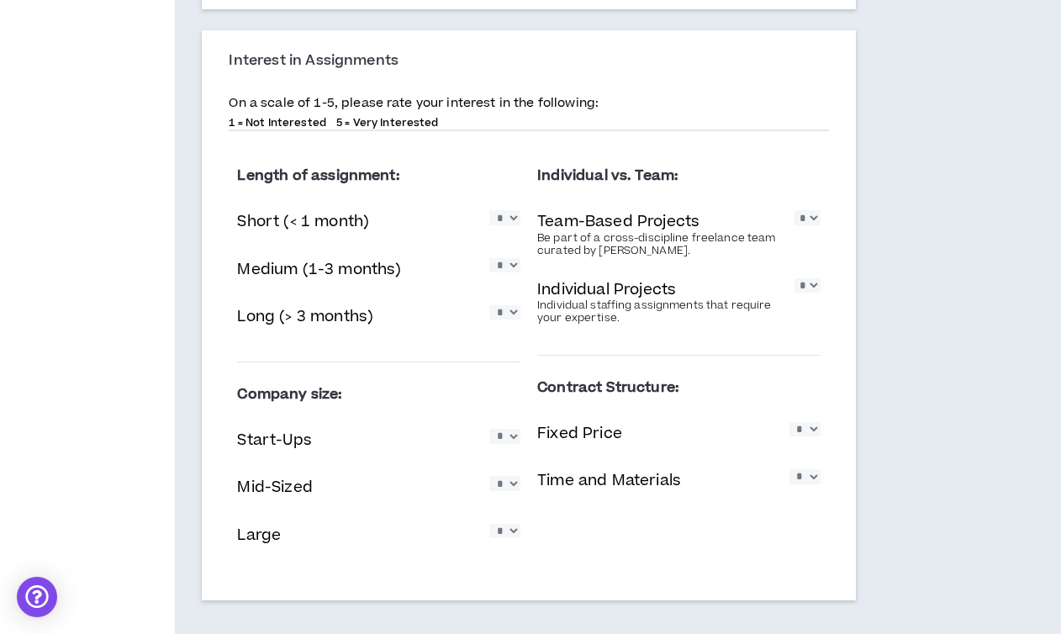
click at [512, 223] on select "* * * * *" at bounding box center [504, 217] width 31 height 14
select select "*"
click at [489, 211] on select "* * * * *" at bounding box center [504, 217] width 31 height 14
click at [506, 266] on select "* * * * *" at bounding box center [504, 265] width 31 height 14
select select "*"
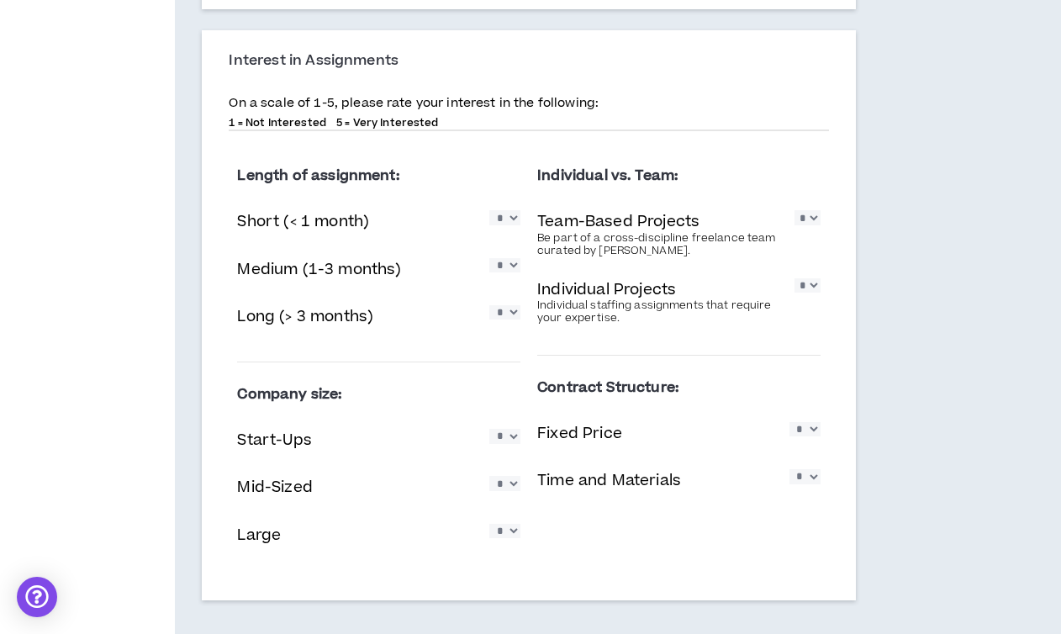
click at [489, 258] on select "* * * * *" at bounding box center [504, 265] width 31 height 14
click at [507, 315] on select "* * * * *" at bounding box center [504, 312] width 31 height 14
select select "*"
click at [489, 305] on select "* * * * *" at bounding box center [504, 312] width 31 height 14
click at [804, 220] on select "* * * * *" at bounding box center [806, 217] width 25 height 14
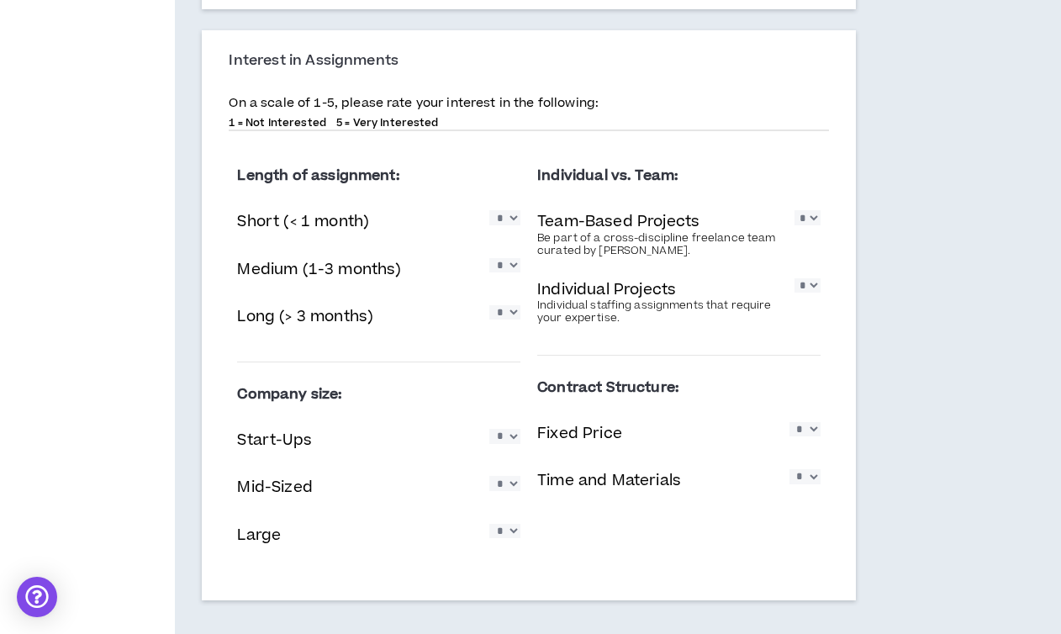
click at [816, 218] on select "* * * * *" at bounding box center [806, 217] width 25 height 14
select select "*"
click at [794, 211] on select "* * * * *" at bounding box center [806, 217] width 25 height 14
click at [810, 292] on select "* * * * *" at bounding box center [806, 285] width 25 height 14
select select "*"
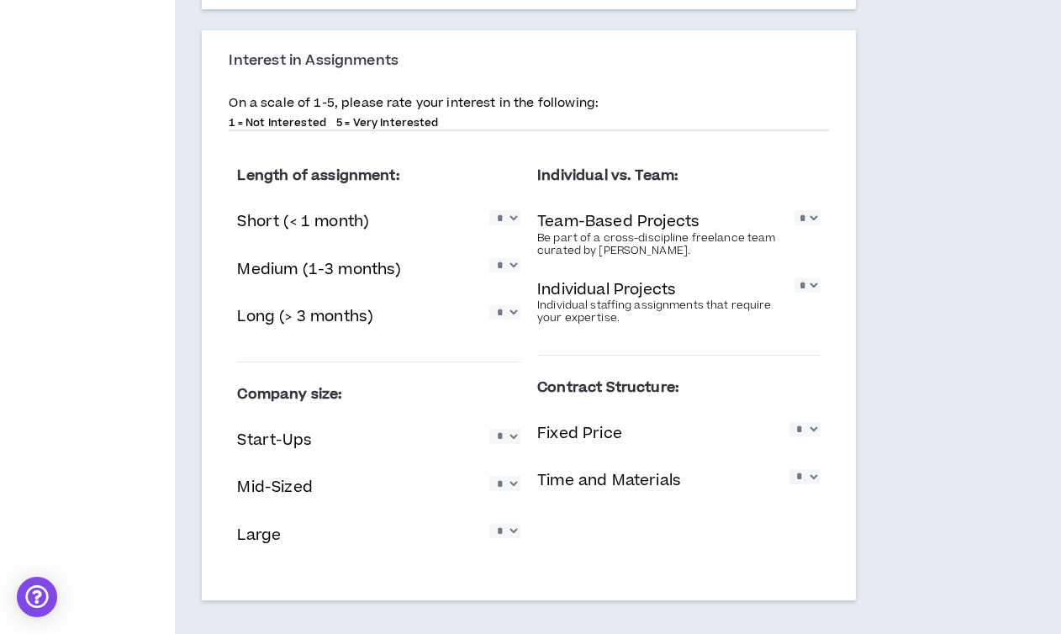
click at [794, 278] on select "* * * * *" at bounding box center [806, 285] width 25 height 14
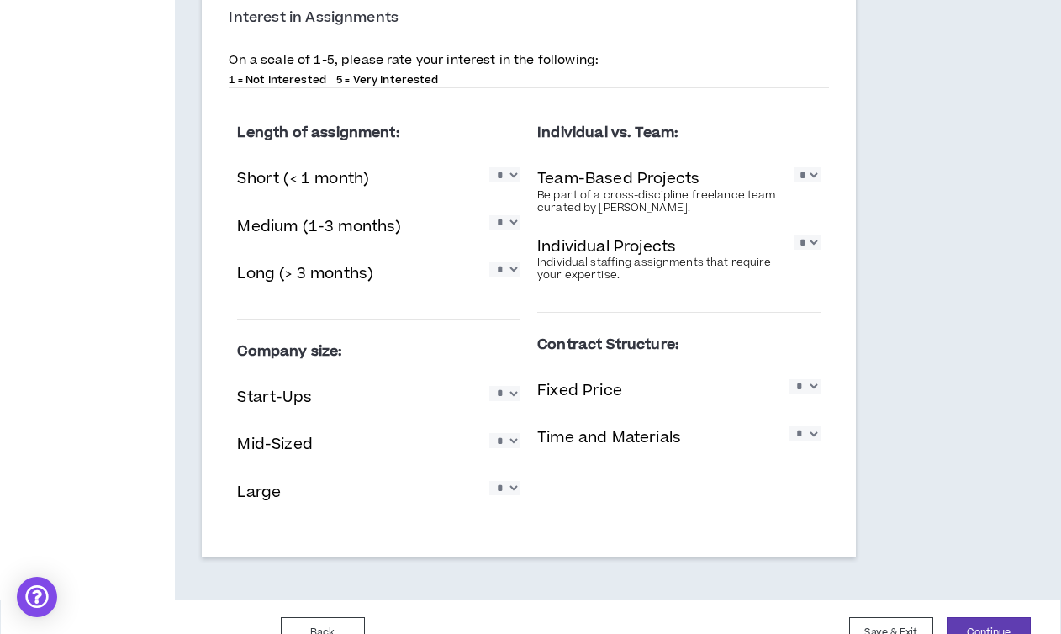
scroll to position [1210, 0]
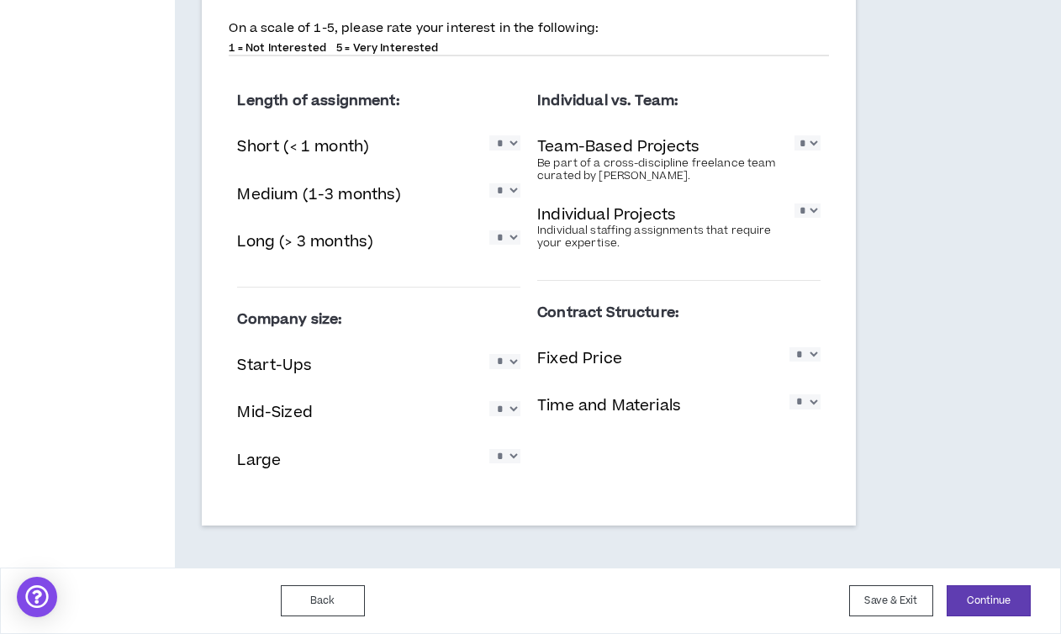
click at [506, 360] on select "* * * * *" at bounding box center [504, 361] width 31 height 14
select select "*"
click at [489, 354] on select "* * * * *" at bounding box center [504, 361] width 31 height 14
click at [509, 412] on select "* * * * *" at bounding box center [504, 408] width 31 height 14
select select "*"
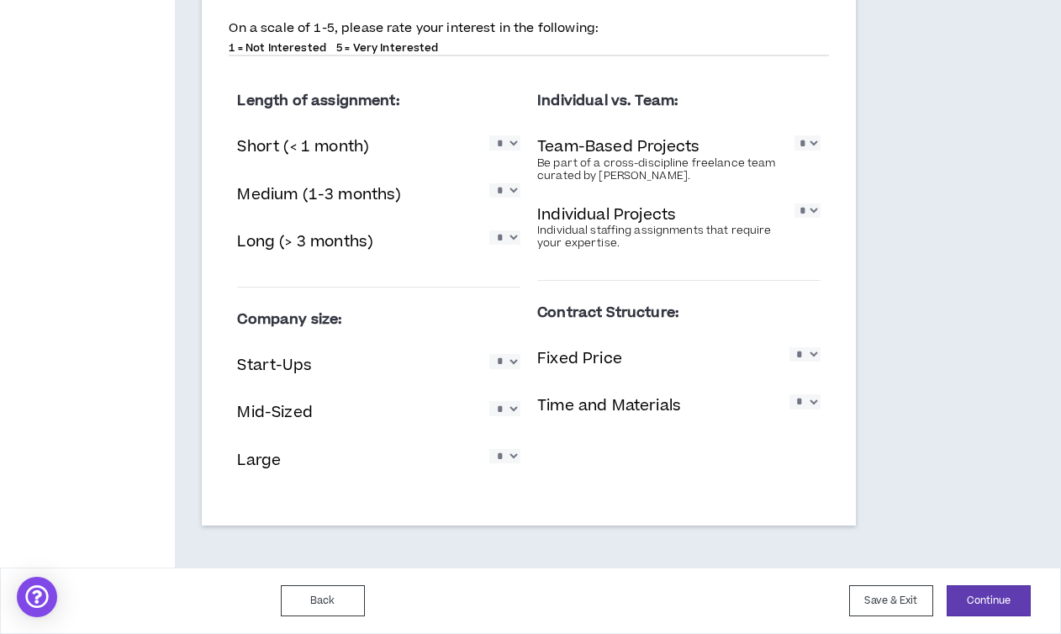
click at [489, 401] on select "* * * * *" at bounding box center [504, 408] width 31 height 14
click at [508, 457] on select "* * * * *" at bounding box center [504, 456] width 31 height 14
select select "*"
click at [489, 449] on select "* * * * *" at bounding box center [504, 456] width 31 height 14
click at [807, 361] on select "* * * * *" at bounding box center [804, 354] width 31 height 14
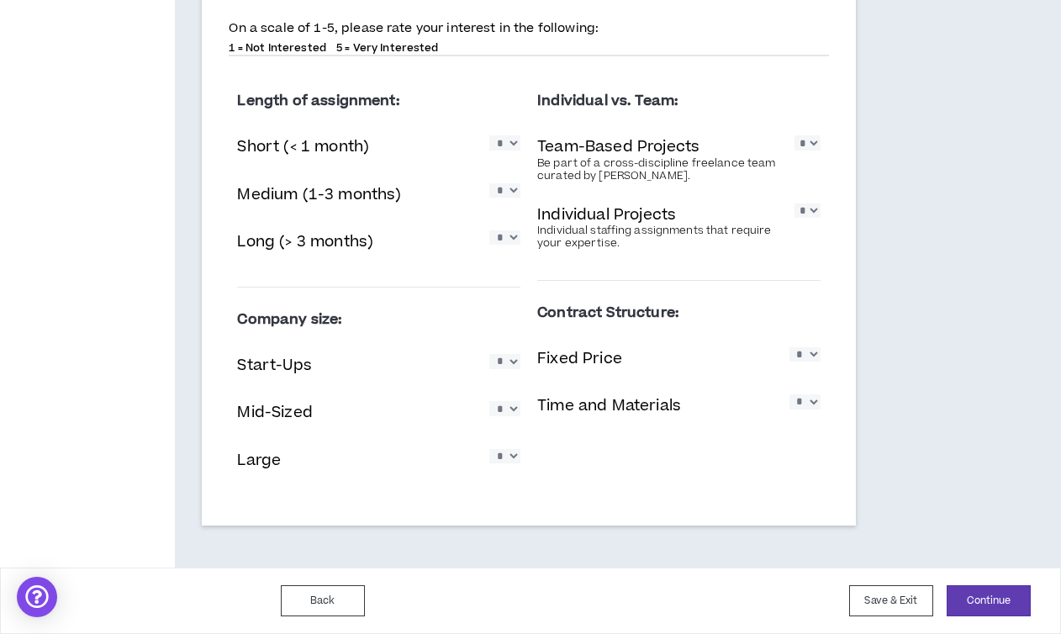
click at [809, 403] on select "* * * * *" at bounding box center [804, 401] width 31 height 14
select select "*"
click at [789, 394] on select "* * * * *" at bounding box center [804, 401] width 31 height 14
click at [807, 358] on select "* * * * *" at bounding box center [804, 354] width 31 height 14
select select "*"
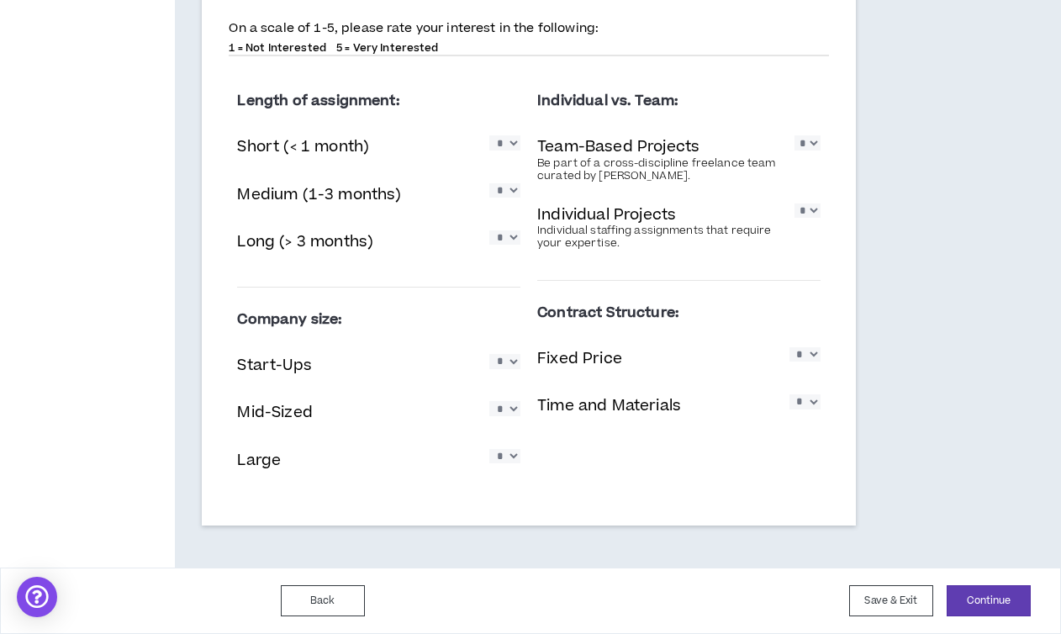
click at [789, 347] on select "* * * * *" at bounding box center [804, 354] width 31 height 14
click at [806, 400] on select "* * * * *" at bounding box center [804, 401] width 31 height 14
select select "*"
click at [789, 394] on select "* * * * *" at bounding box center [804, 401] width 31 height 14
click at [994, 600] on button "Continue" at bounding box center [989, 600] width 84 height 31
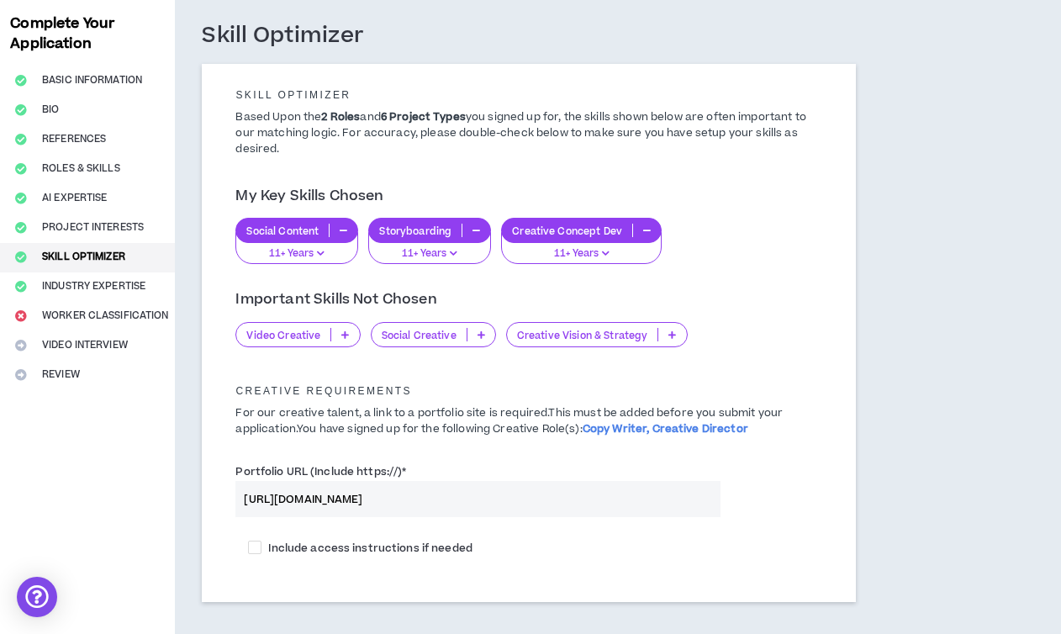
scroll to position [177, 0]
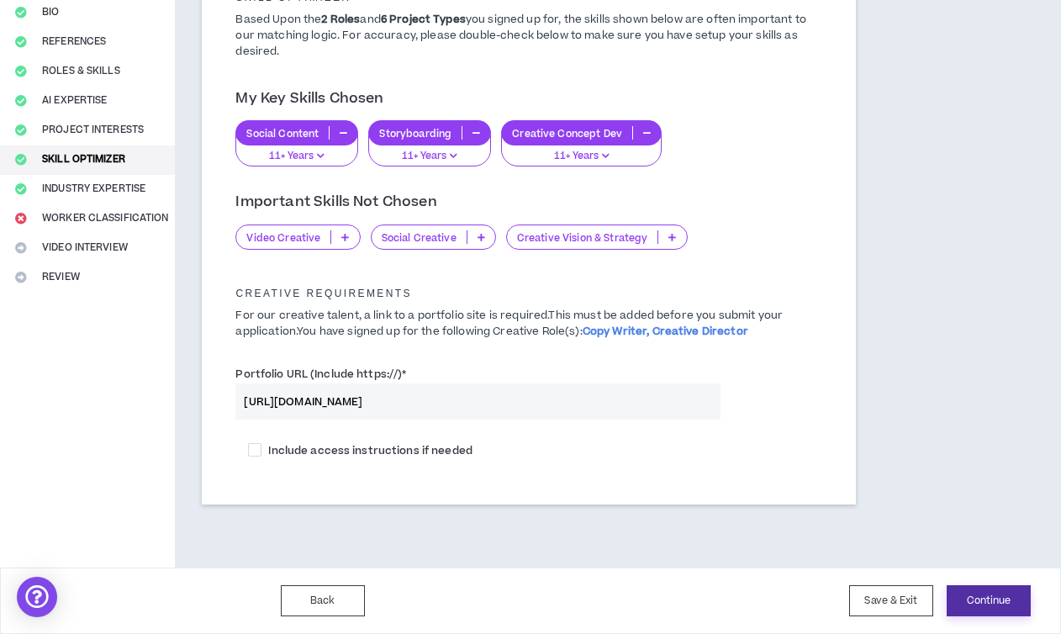
click at [991, 603] on button "Continue" at bounding box center [989, 600] width 84 height 31
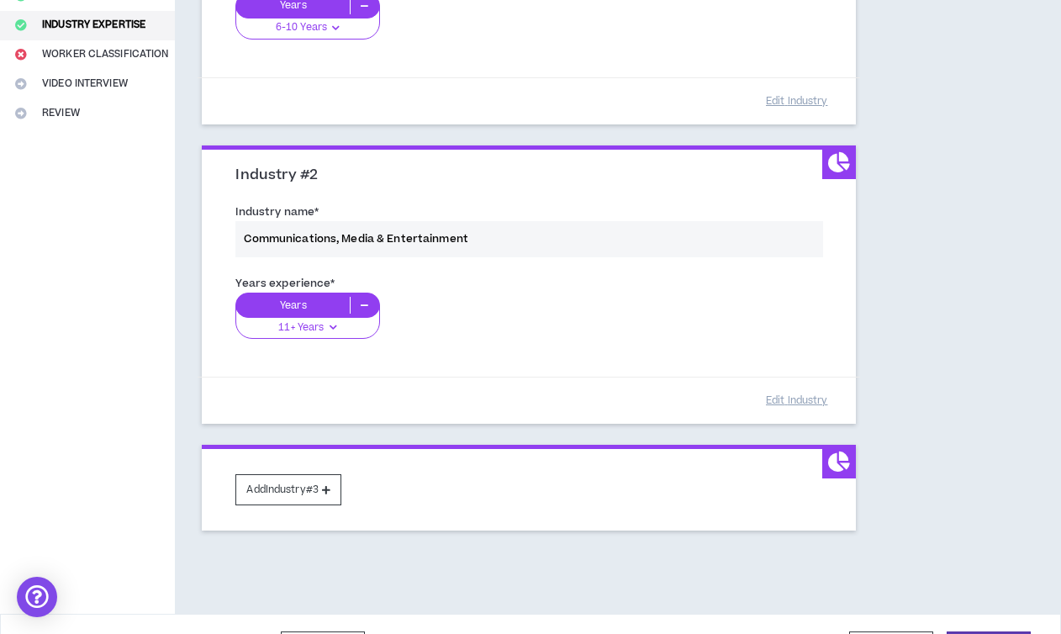
scroll to position [387, 0]
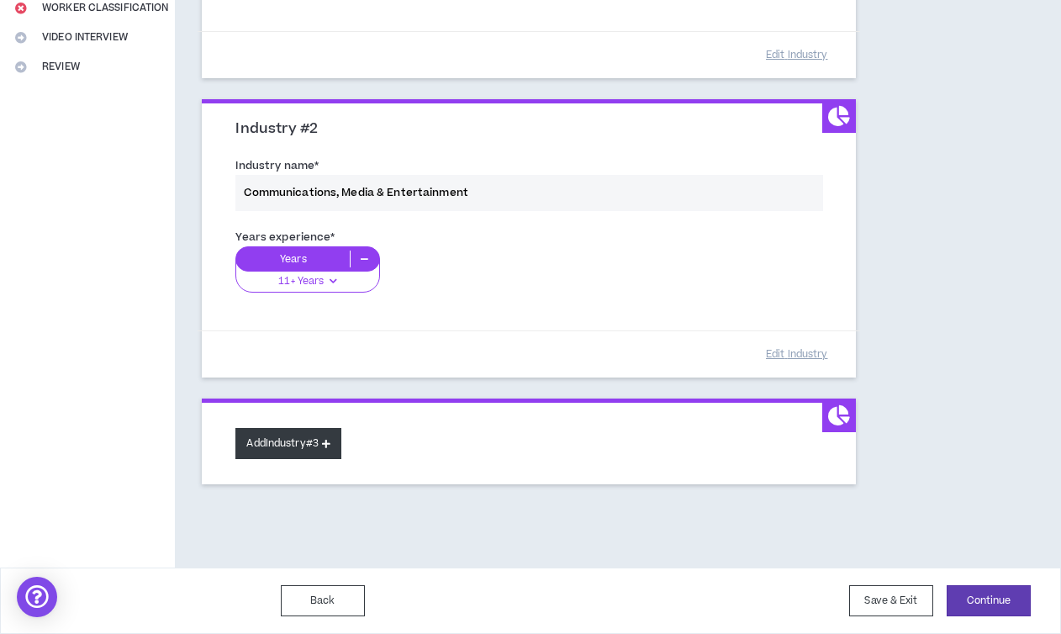
click at [301, 455] on button "Add Industry #3" at bounding box center [288, 443] width 106 height 31
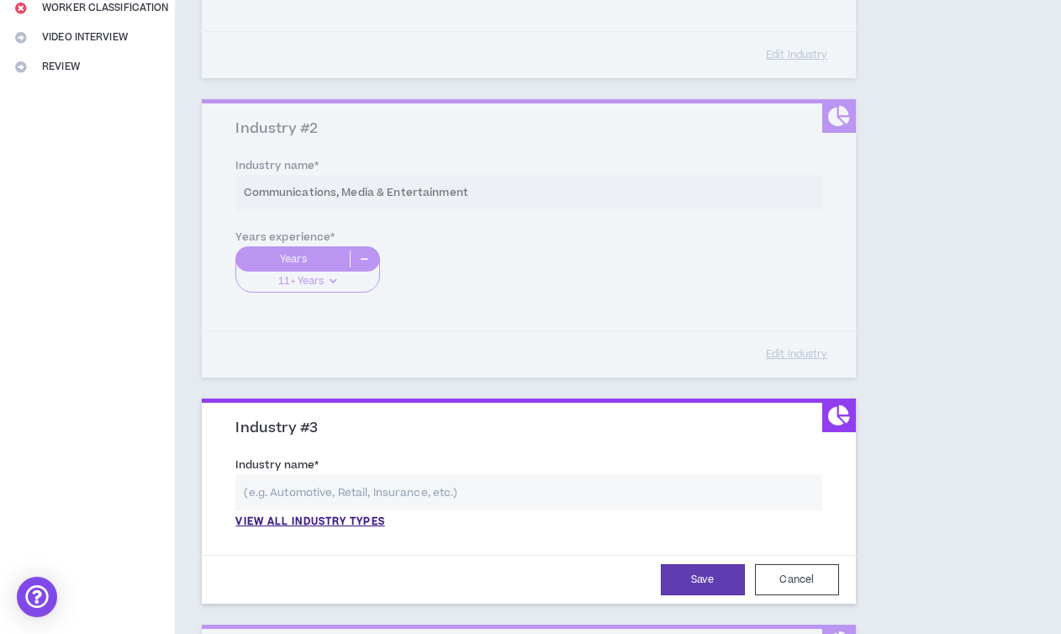
click at [307, 513] on div "View all industry types" at bounding box center [528, 501] width 586 height 55
click at [308, 500] on input "text" at bounding box center [528, 492] width 586 height 36
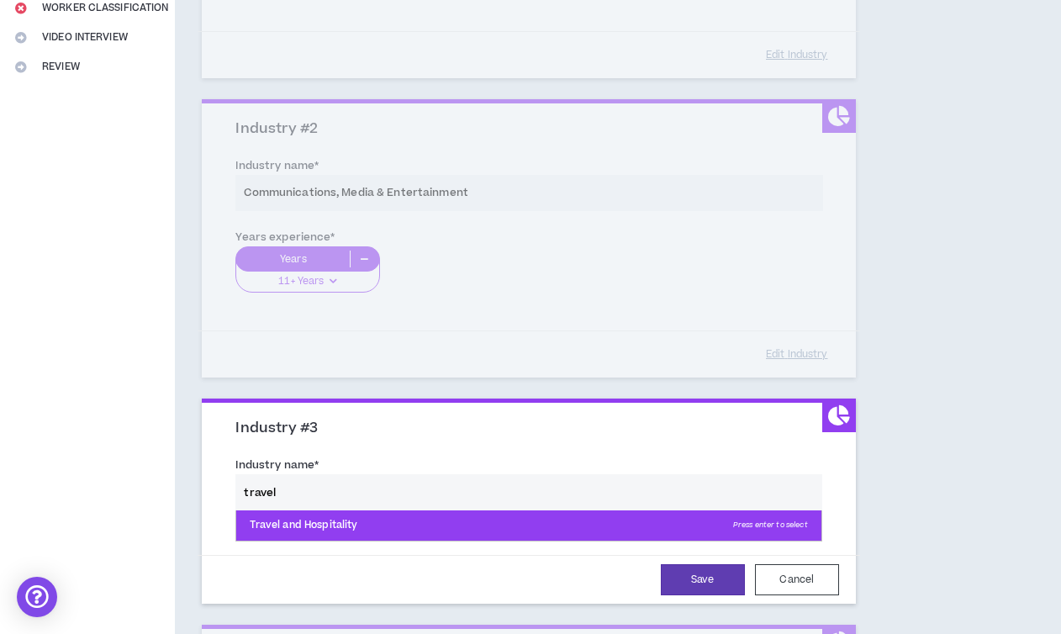
click at [314, 523] on p "Travel and Hospitality Press enter to select" at bounding box center [528, 525] width 584 height 30
type input "Travel and Hospitality"
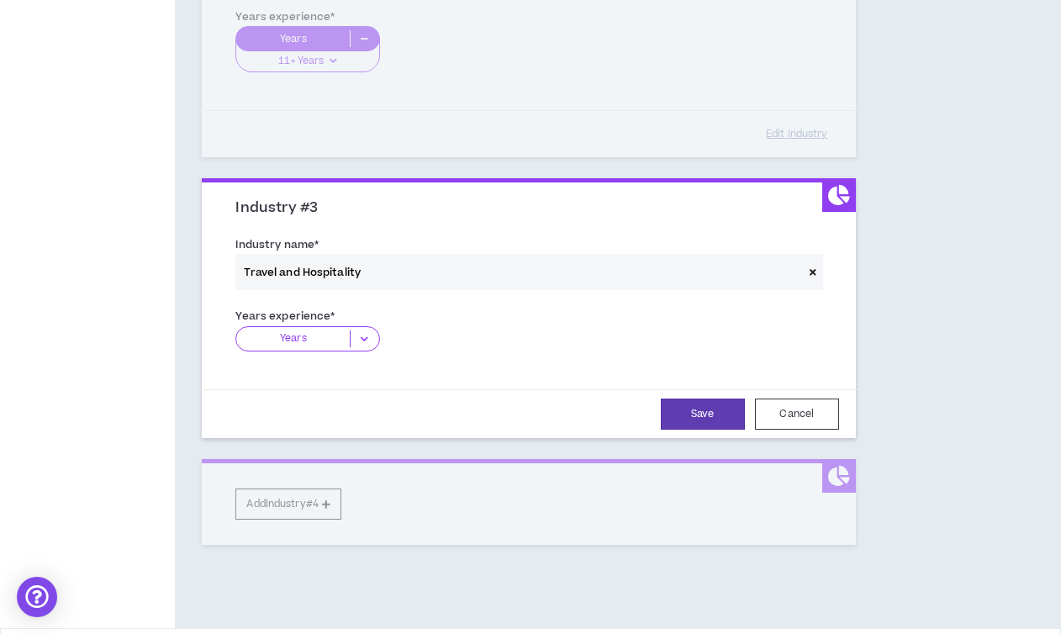
scroll to position [610, 0]
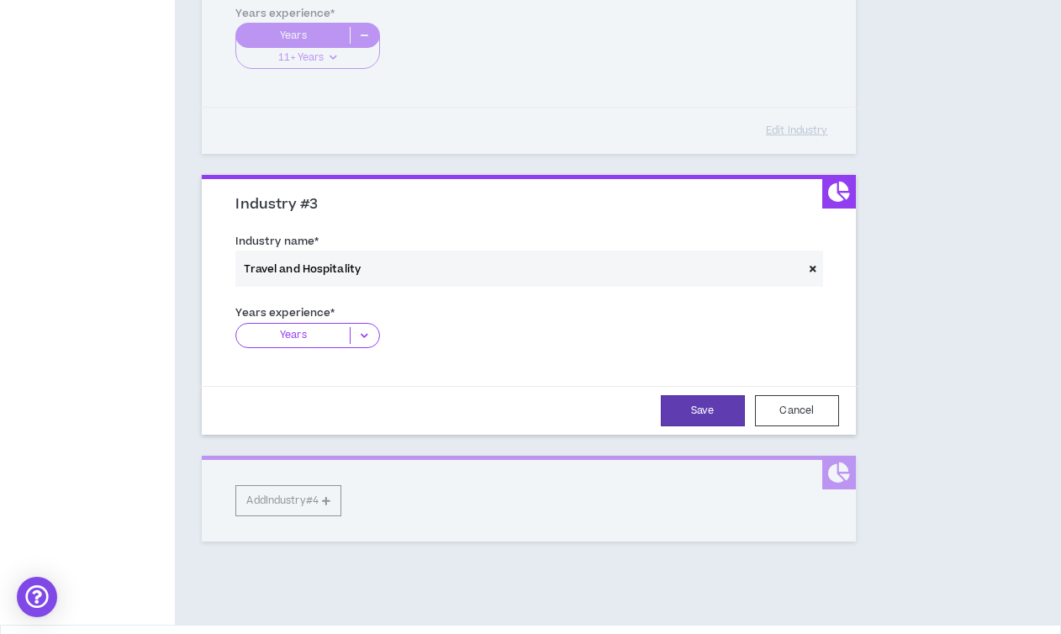
click at [366, 337] on icon at bounding box center [365, 335] width 28 height 17
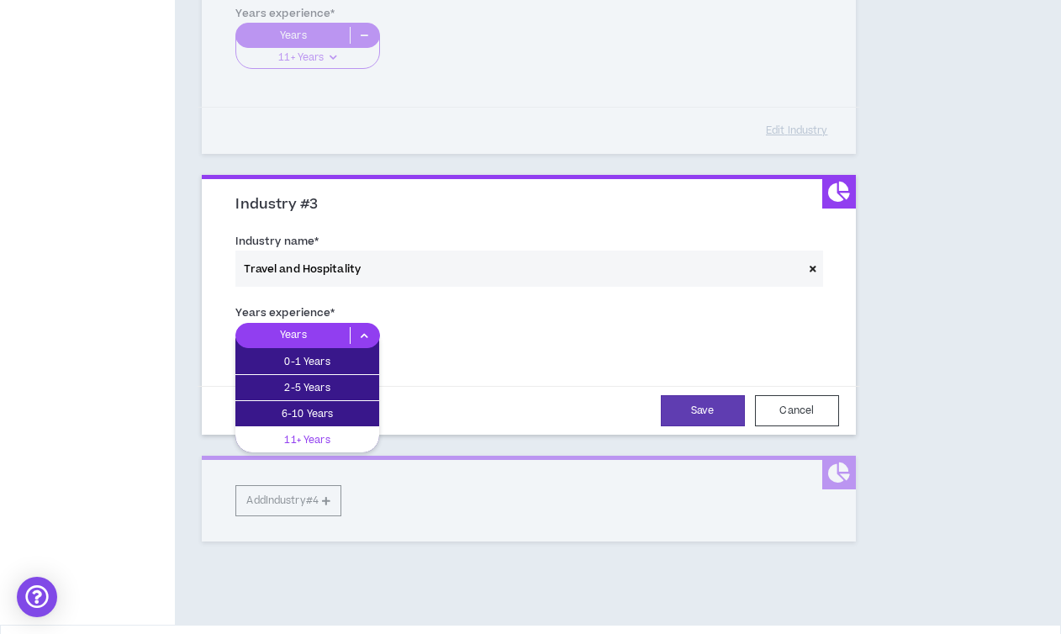
click at [350, 427] on div "11+ Years" at bounding box center [307, 439] width 144 height 25
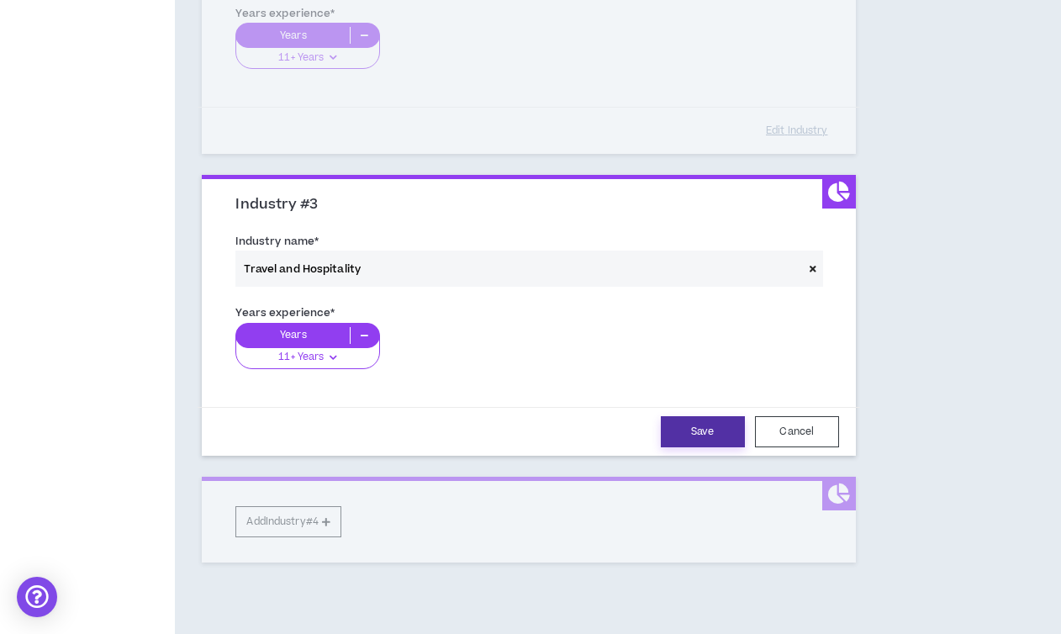
click at [691, 425] on button "Save" at bounding box center [703, 431] width 84 height 31
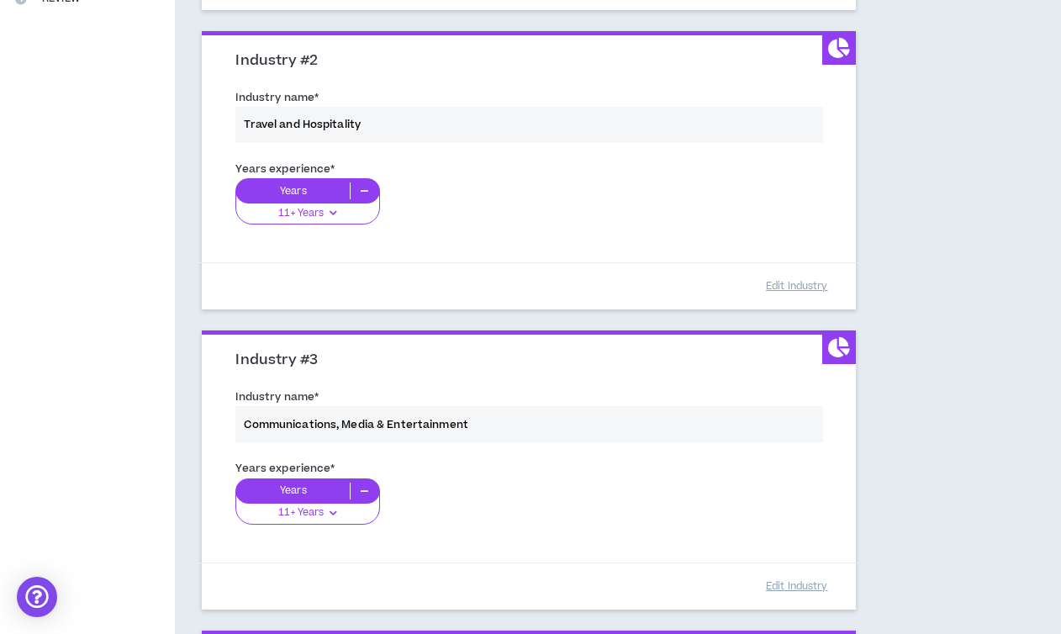
scroll to position [532, 0]
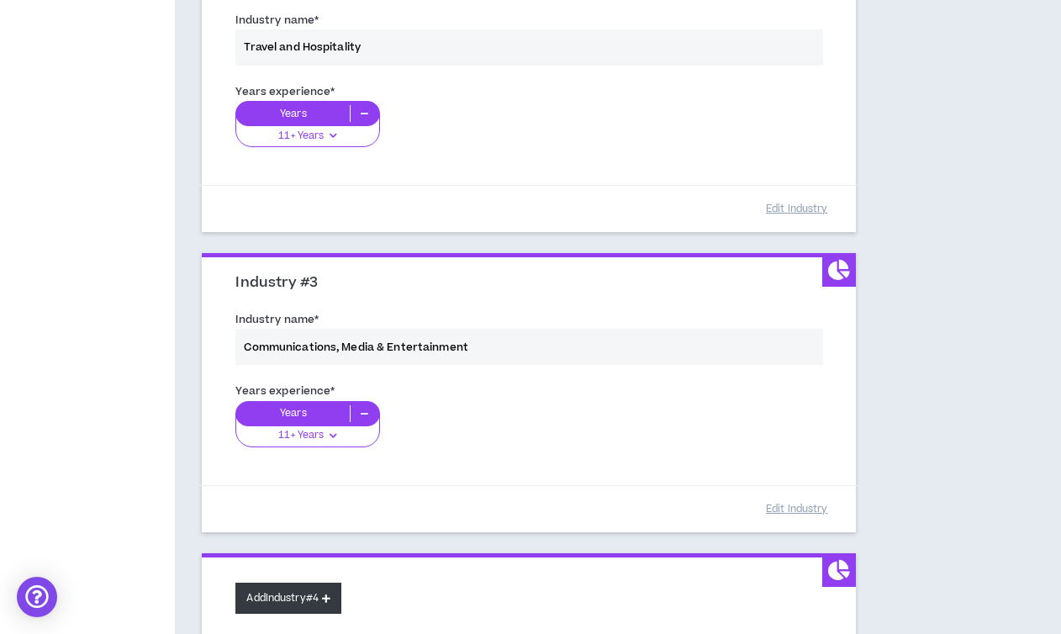
click at [292, 608] on button "Add Industry #4" at bounding box center [288, 598] width 106 height 31
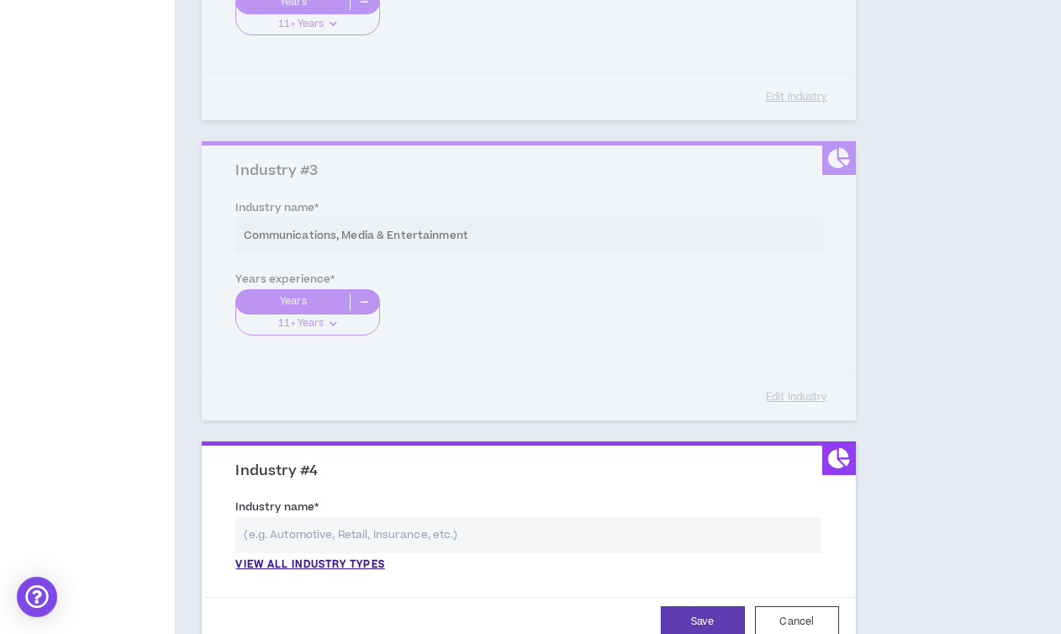
scroll to position [705, 0]
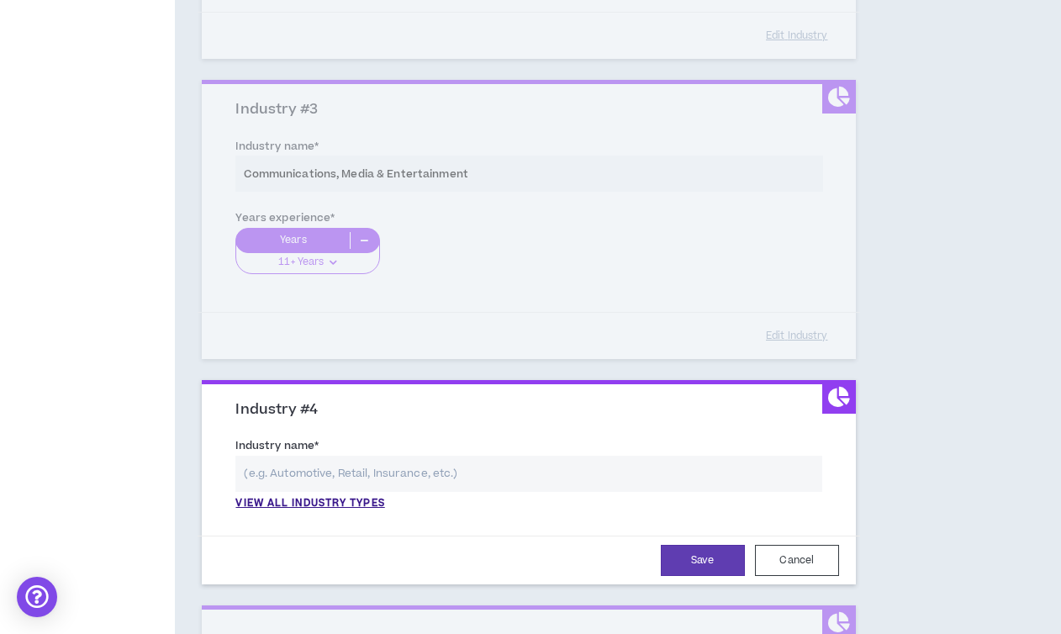
click at [331, 475] on input "text" at bounding box center [528, 474] width 586 height 36
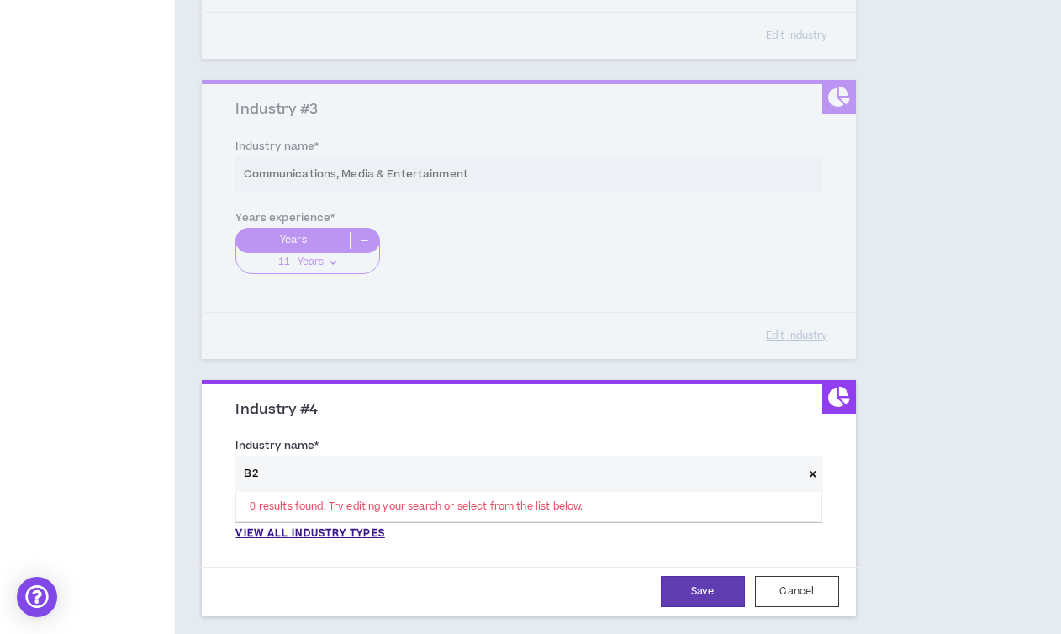
type input "B"
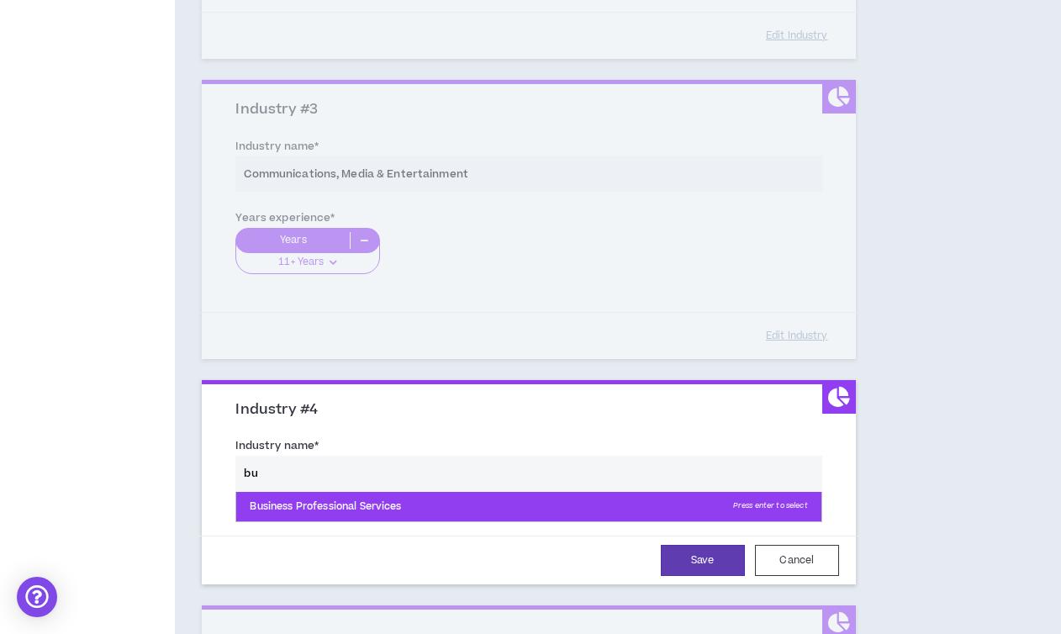
click at [373, 514] on p "Business Professional Services Press enter to select" at bounding box center [528, 507] width 584 height 30
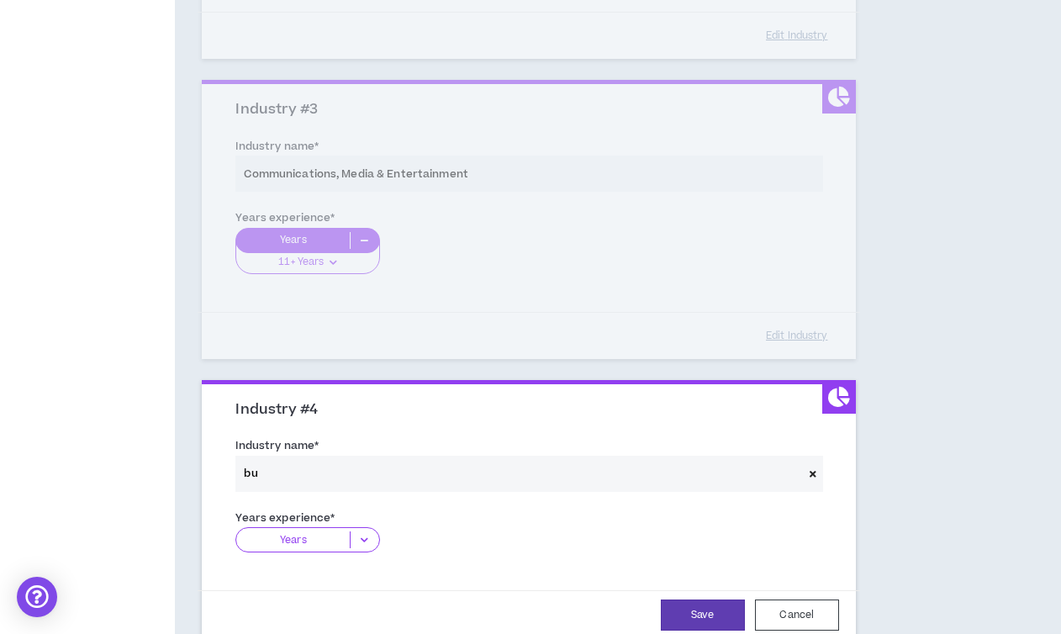
type input "Business Professional Services"
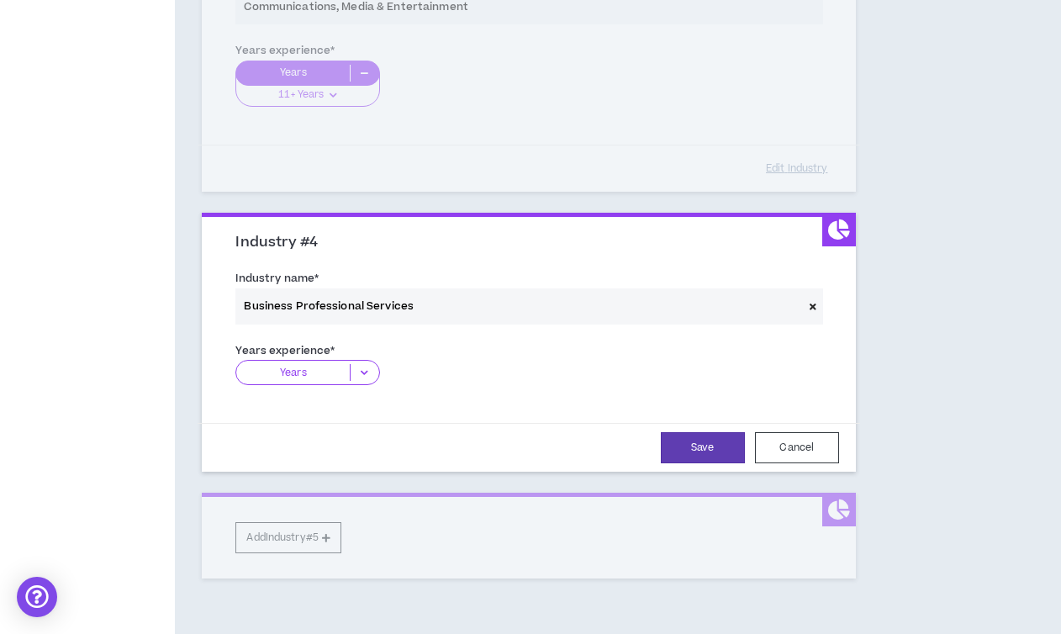
scroll to position [880, 0]
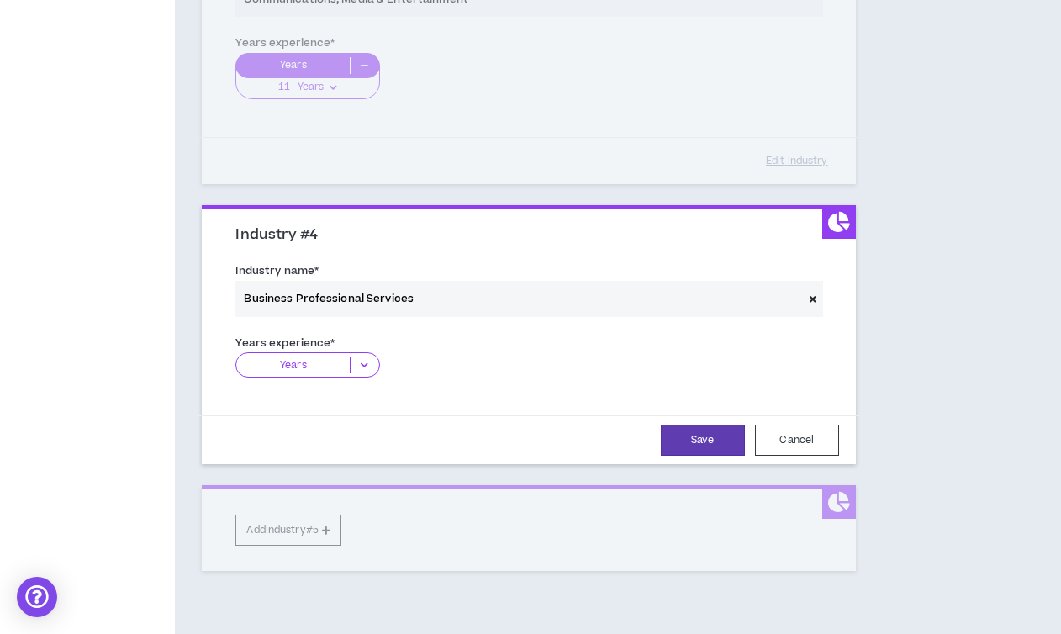
click at [366, 362] on icon at bounding box center [365, 364] width 28 height 17
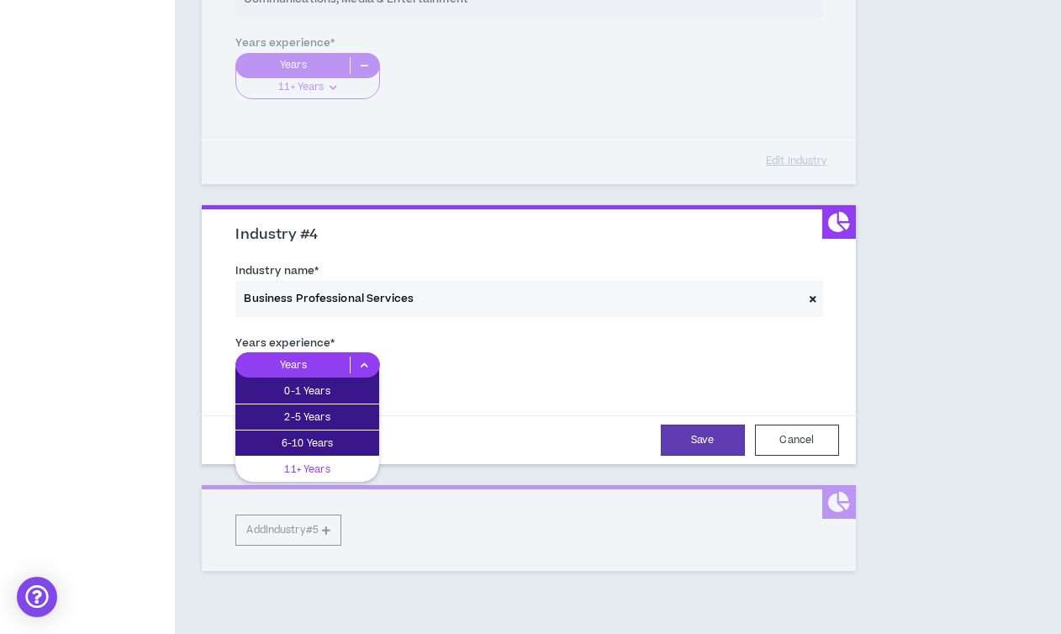
click at [345, 460] on p "11+ Years" at bounding box center [307, 469] width 144 height 18
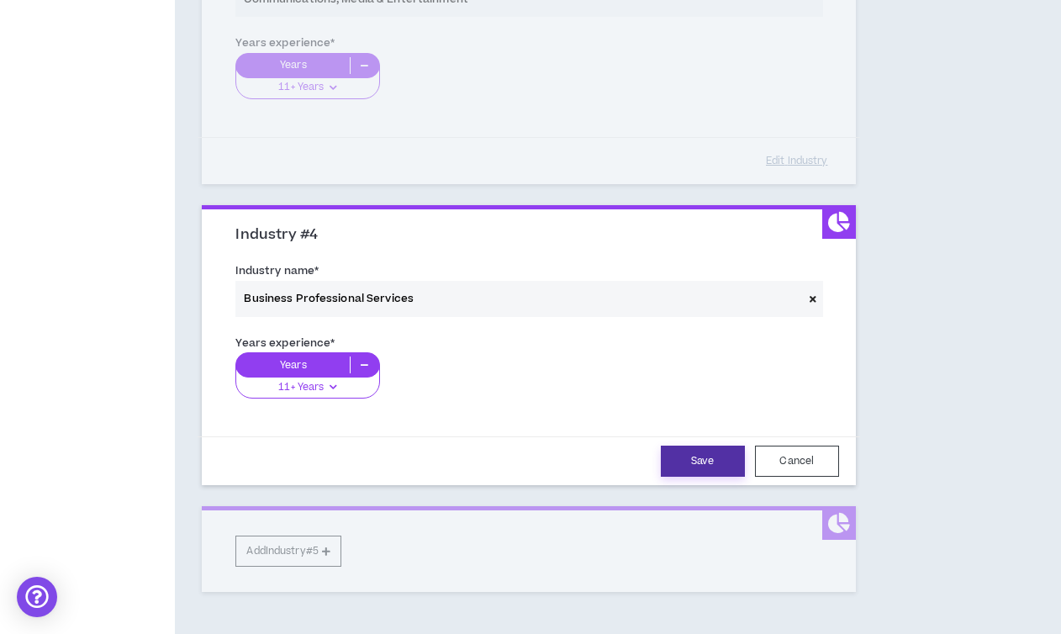
click at [691, 470] on button "Save" at bounding box center [703, 461] width 84 height 31
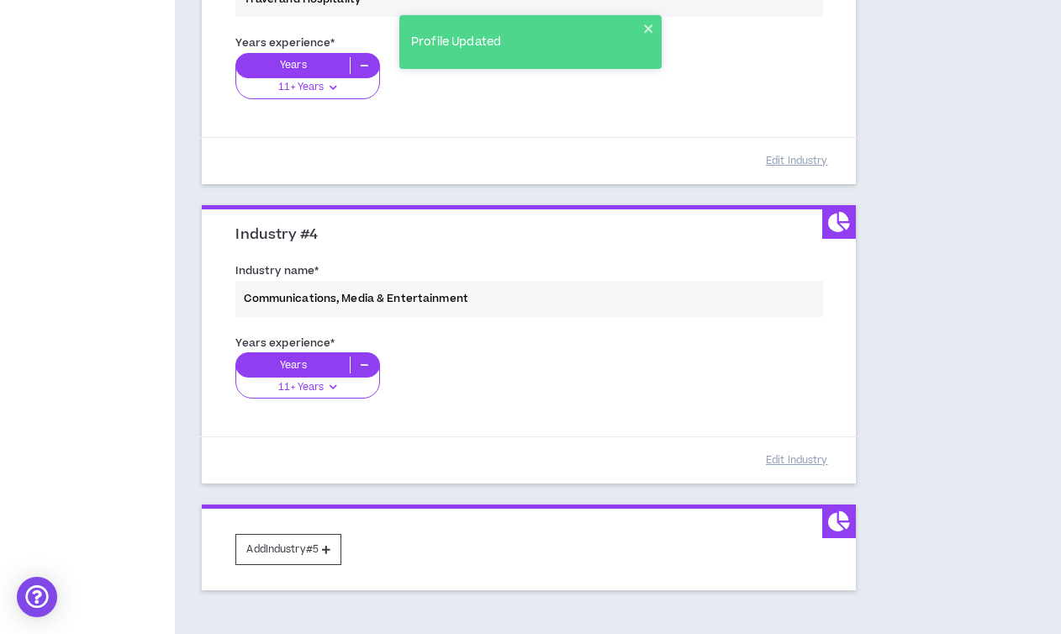
scroll to position [986, 0]
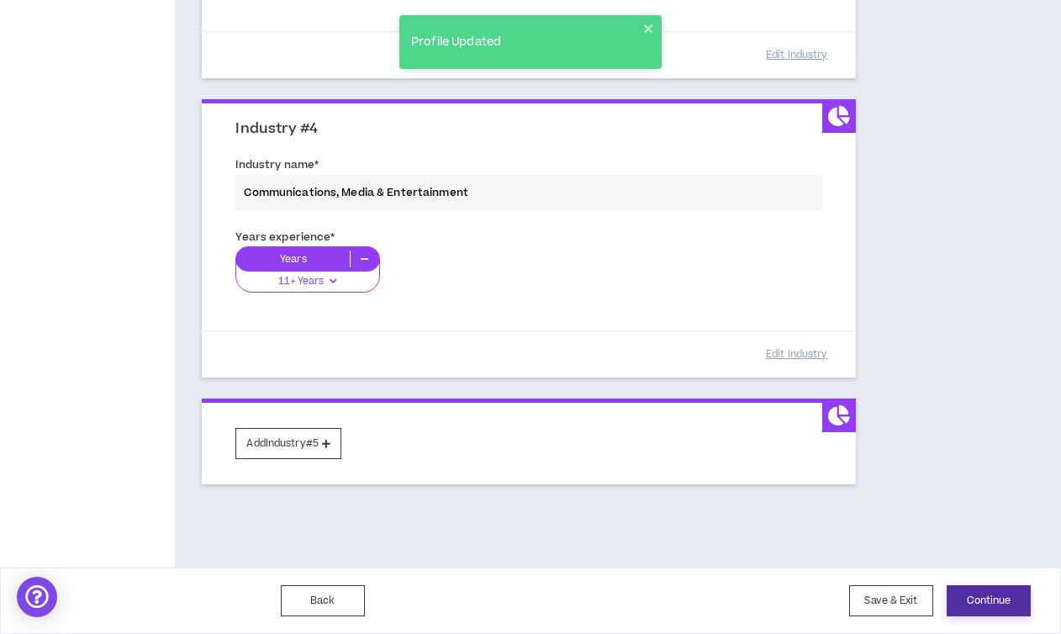
click at [995, 603] on button "Continue" at bounding box center [989, 600] width 84 height 31
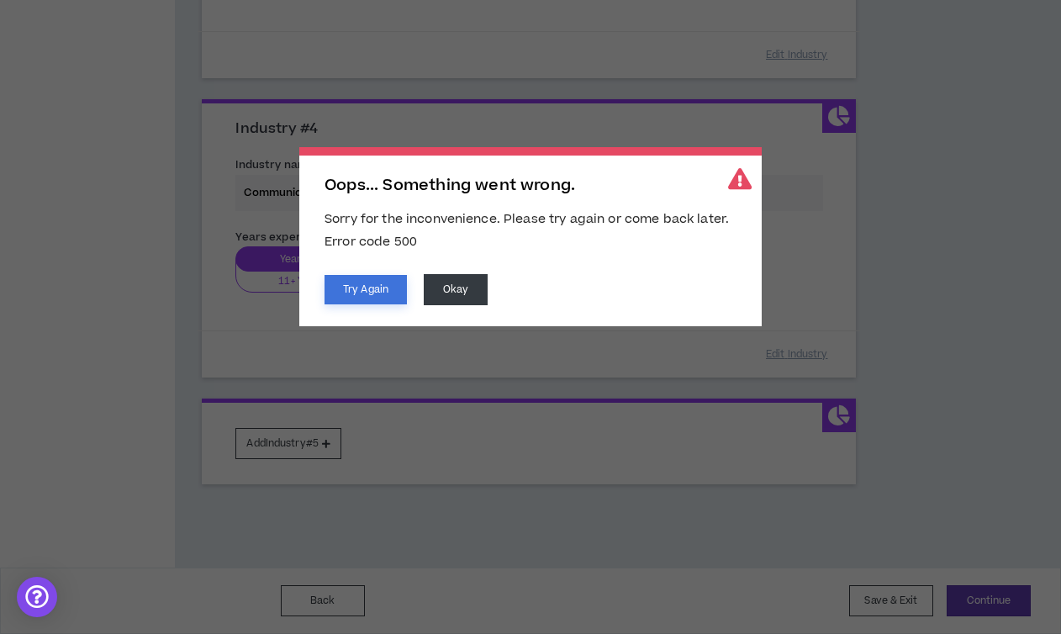
click at [366, 292] on button "Try Again" at bounding box center [365, 289] width 82 height 29
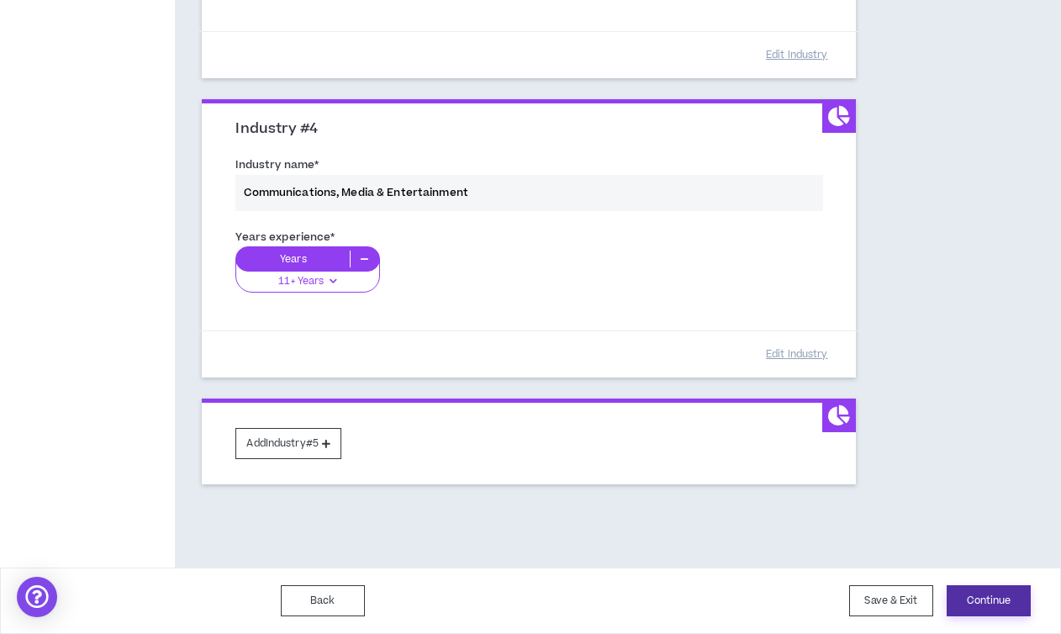
click at [971, 595] on button "Continue" at bounding box center [989, 600] width 84 height 31
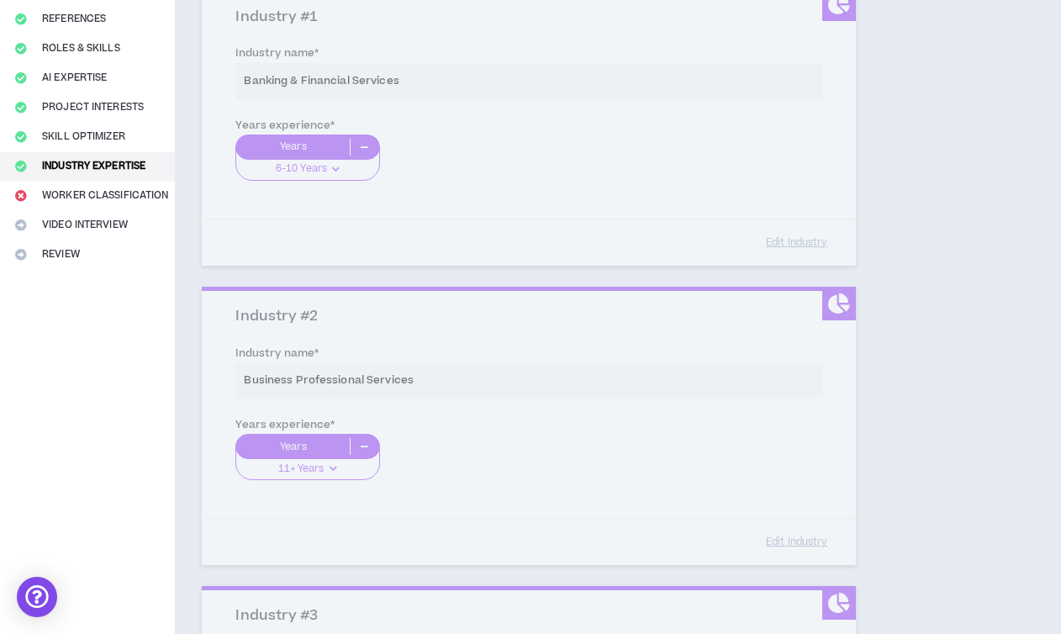
scroll to position [176, 0]
